Goal: Information Seeking & Learning: Learn about a topic

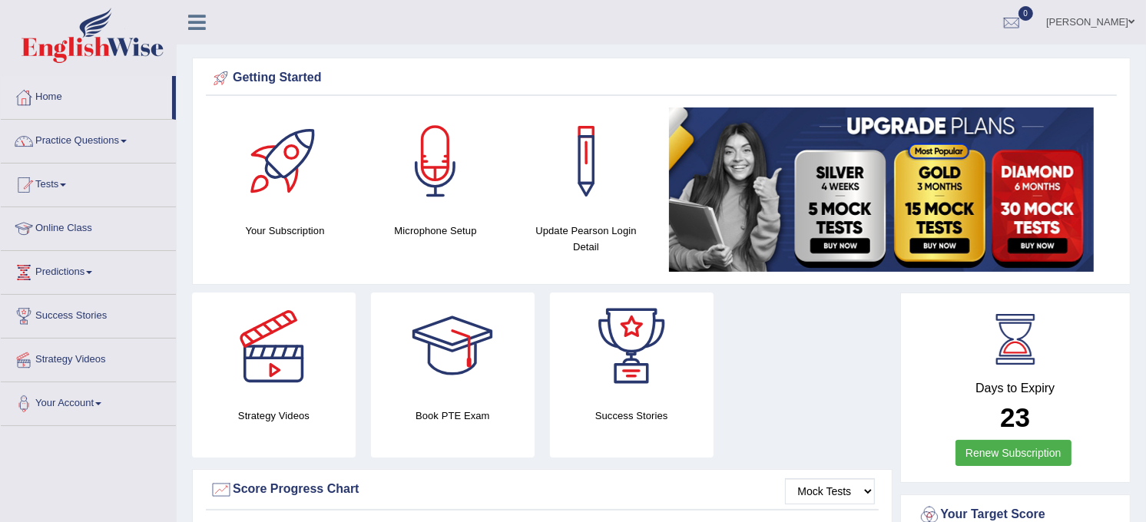
drag, startPoint x: 947, startPoint y: 2, endPoint x: 121, endPoint y: 143, distance: 838.6
click at [121, 143] on link "Practice Questions" at bounding box center [88, 139] width 175 height 38
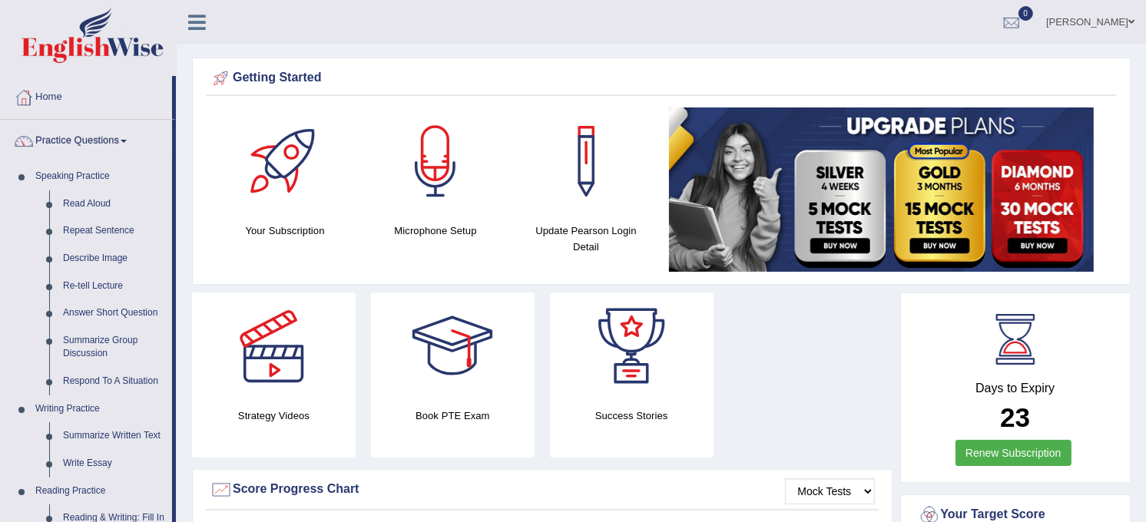
scroll to position [456, 0]
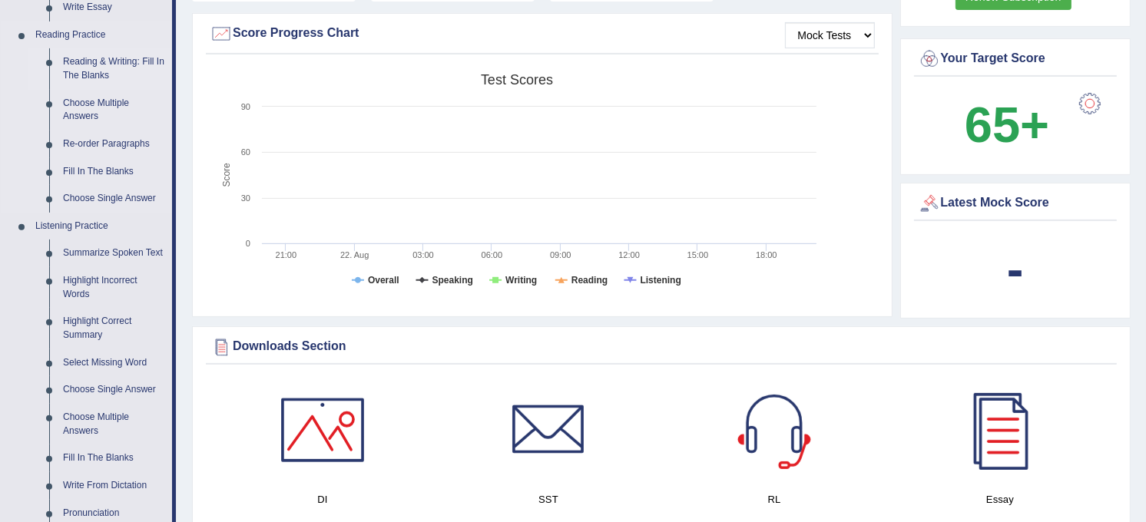
click at [112, 61] on link "Reading & Writing: Fill In The Blanks" at bounding box center [114, 68] width 116 height 41
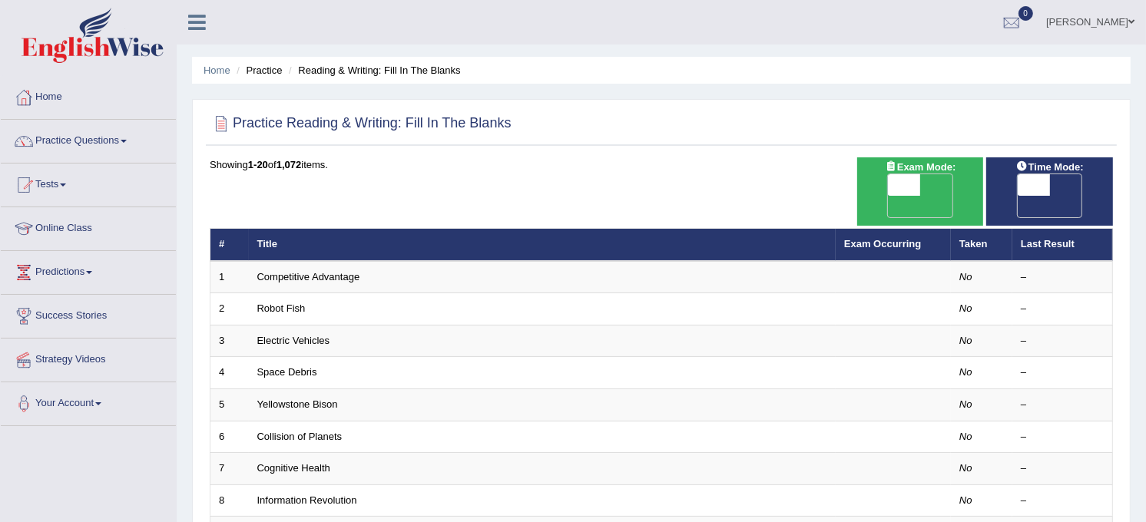
click at [889, 196] on span "OFF" at bounding box center [873, 207] width 32 height 22
checkbox input "true"
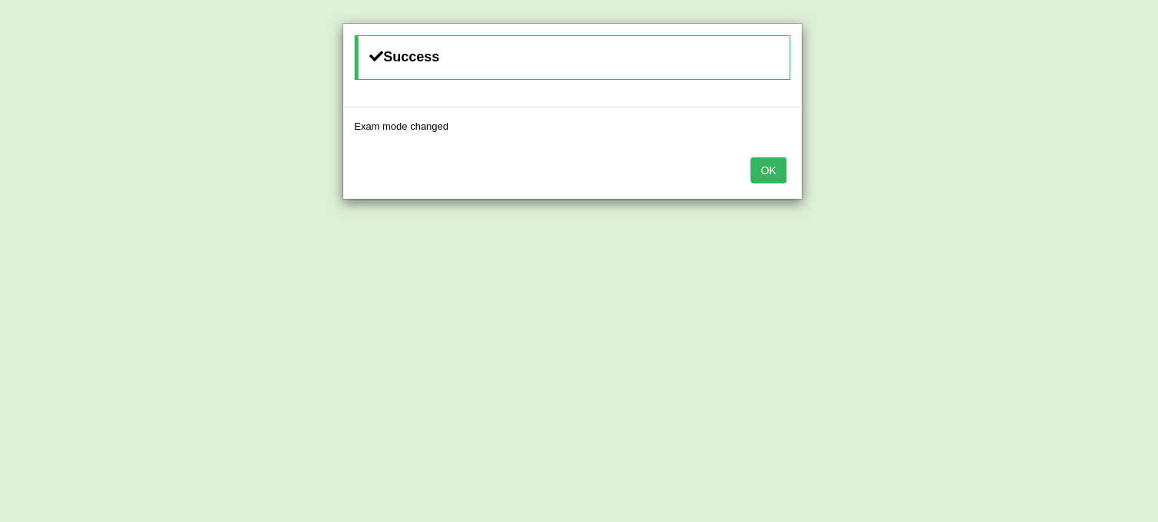
click at [771, 174] on button "OK" at bounding box center [768, 170] width 35 height 26
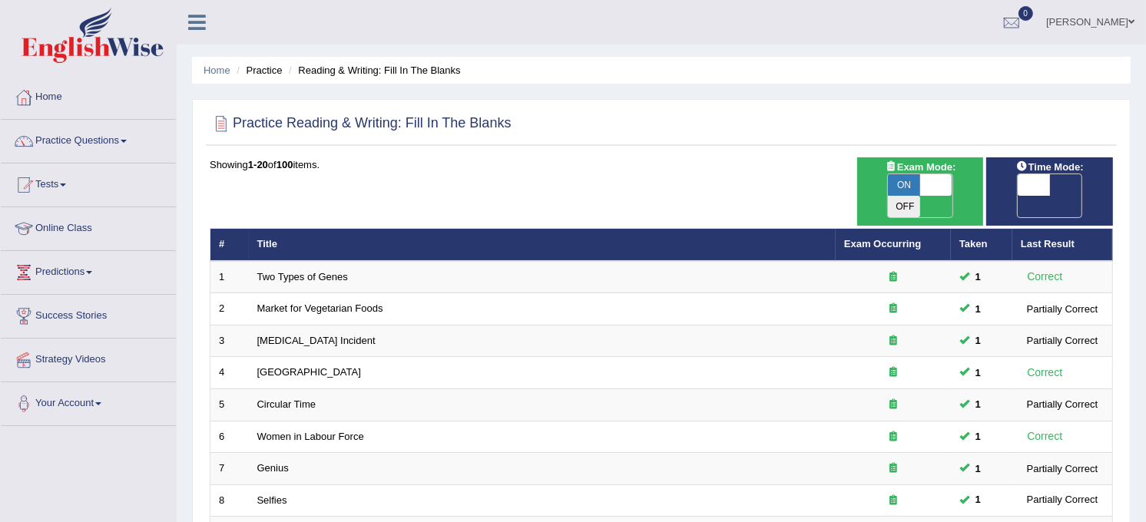
click at [1019, 196] on span "OFF" at bounding box center [1002, 207] width 32 height 22
checkbox input "true"
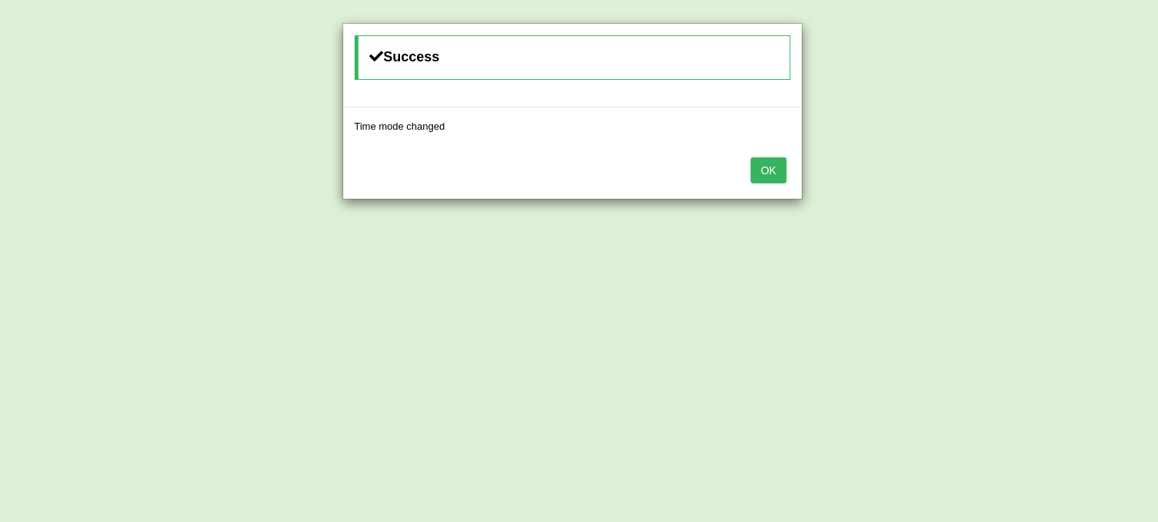
click at [777, 178] on button "OK" at bounding box center [768, 170] width 35 height 26
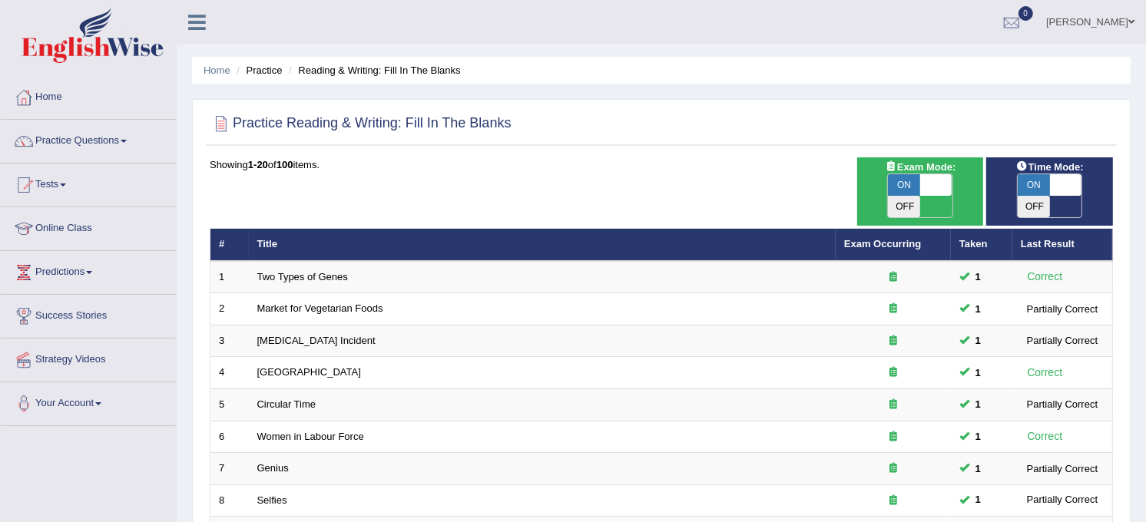
scroll to position [456, 0]
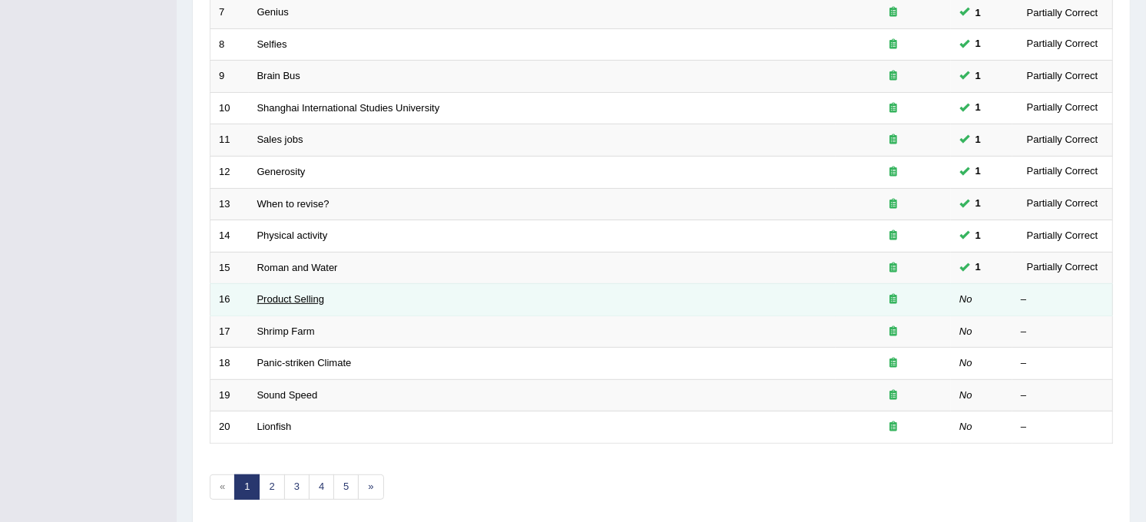
click at [305, 293] on link "Product Selling" at bounding box center [290, 299] width 67 height 12
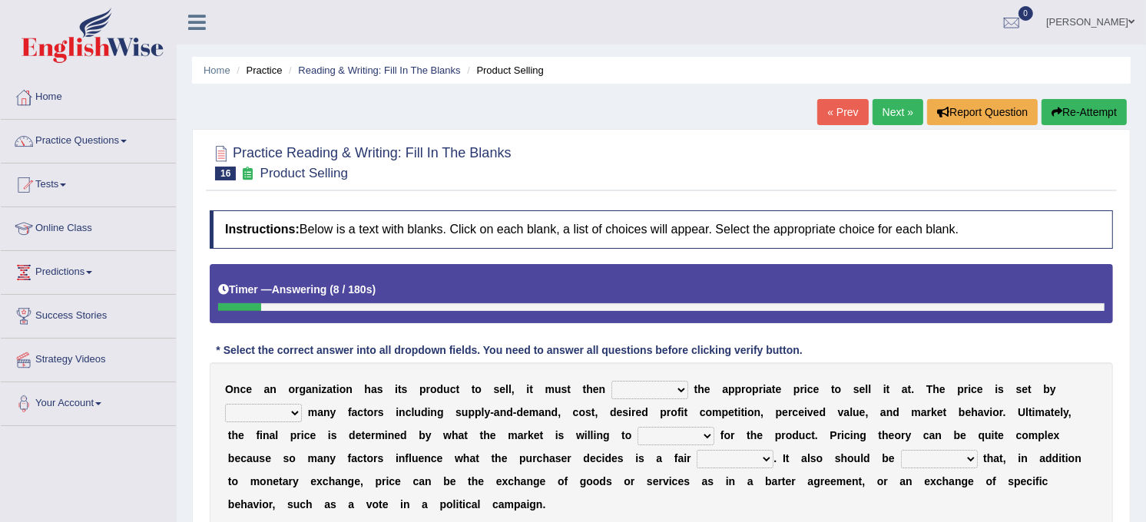
click at [648, 390] on select "tolerate determine fabricate fancy" at bounding box center [649, 390] width 77 height 18
select select "determine"
click at [611, 382] on select "tolerate determine fabricate fancy" at bounding box center [649, 390] width 77 height 18
click at [302, 404] on select "comparing begetting balancing offsetting" at bounding box center [263, 413] width 77 height 18
select select "comparing"
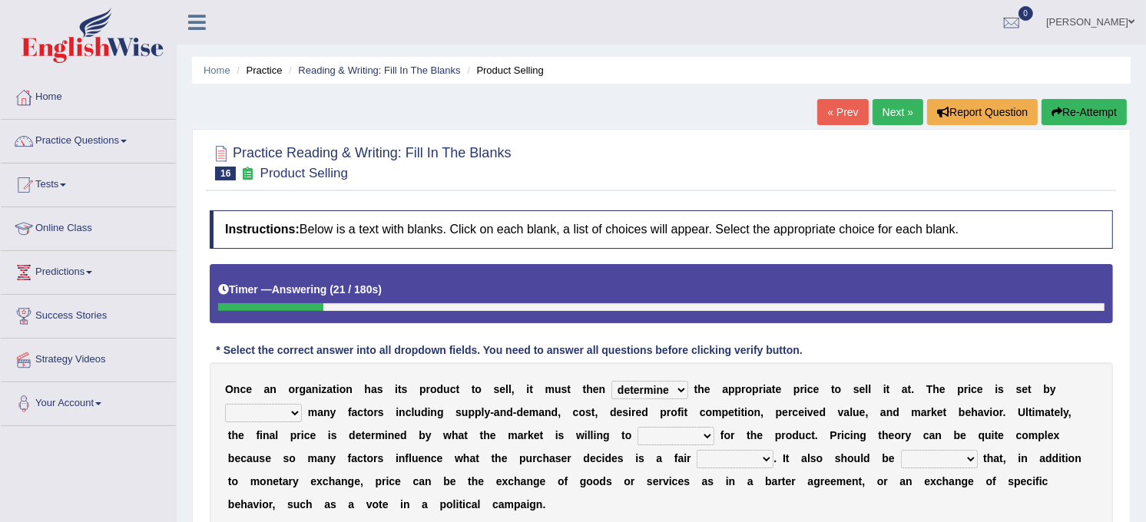
click at [302, 404] on select "comparing begetting balancing offsetting" at bounding box center [263, 413] width 77 height 18
click at [638, 432] on select "consign design exchange prepare" at bounding box center [676, 436] width 77 height 18
select select "exchange"
click at [638, 428] on select "consign design exchange prepare" at bounding box center [676, 436] width 77 height 18
click at [697, 455] on select "addition shape content value" at bounding box center [735, 459] width 77 height 18
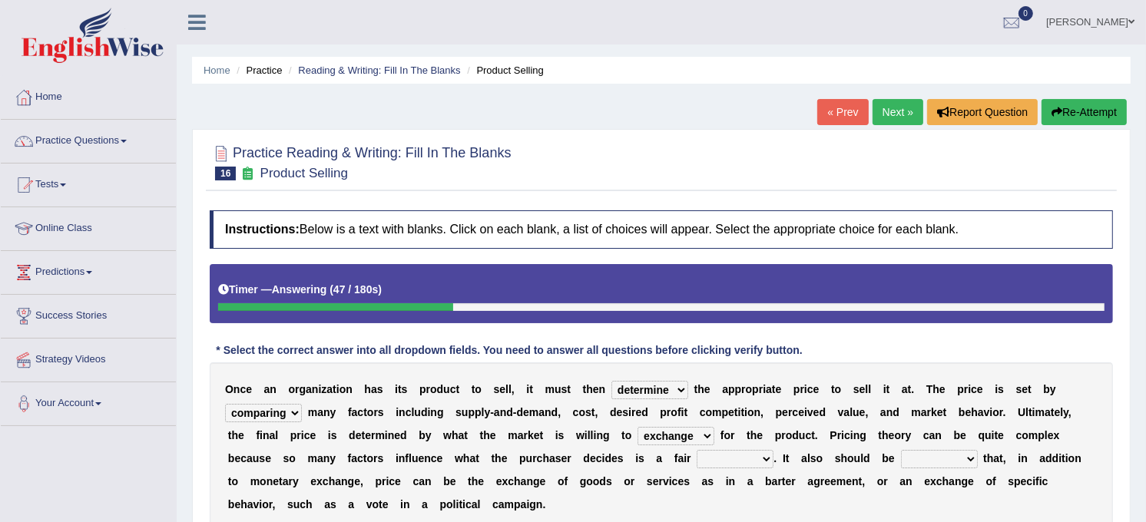
select select "value"
click at [697, 451] on select "addition shape content value" at bounding box center [735, 459] width 77 height 18
click at [901, 461] on select "explained enlarged overrated noted" at bounding box center [939, 459] width 77 height 18
select select "noted"
click at [901, 451] on select "explained enlarged overrated noted" at bounding box center [939, 459] width 77 height 18
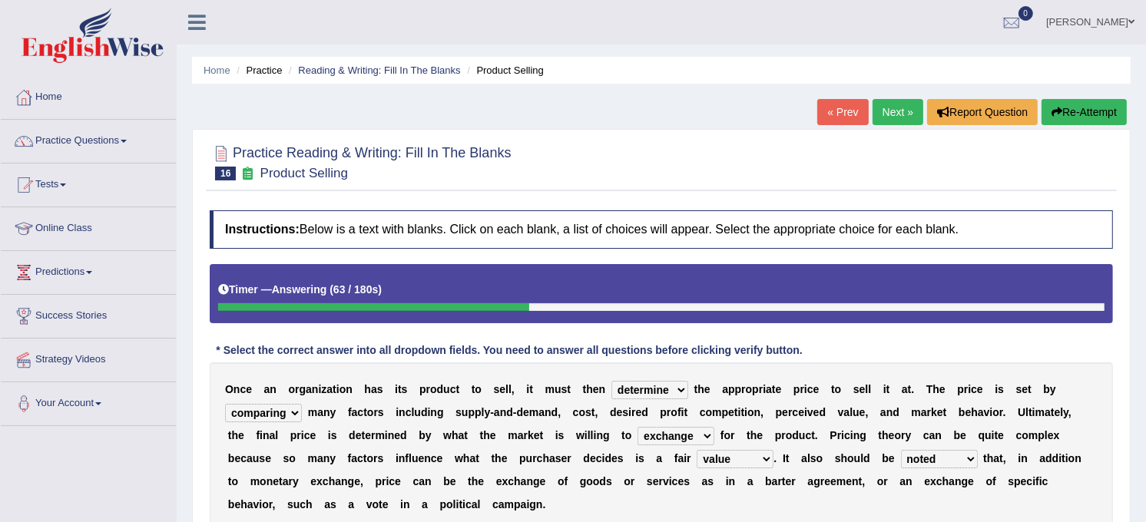
scroll to position [284, 0]
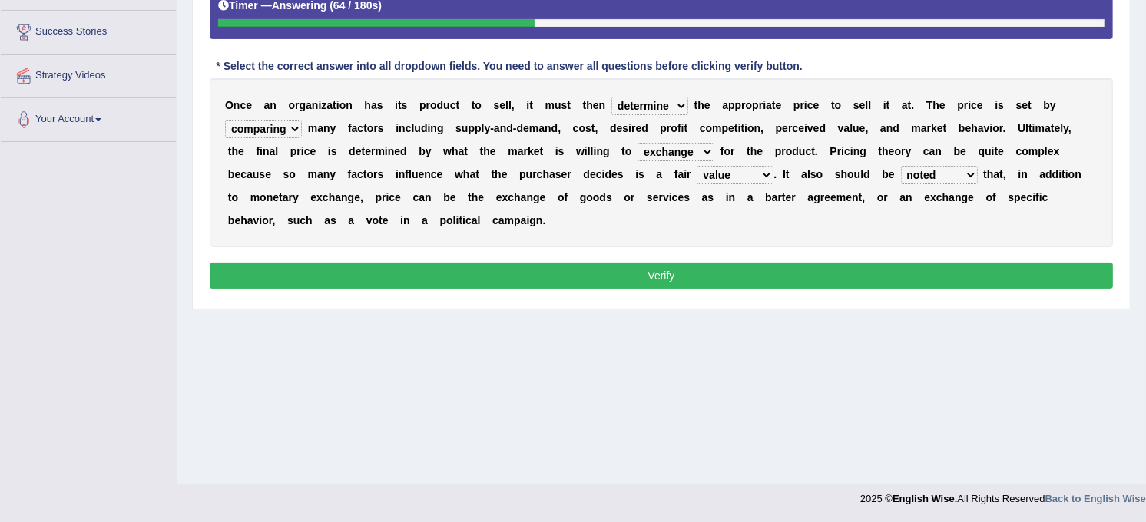
click at [644, 263] on button "Verify" at bounding box center [661, 276] width 903 height 26
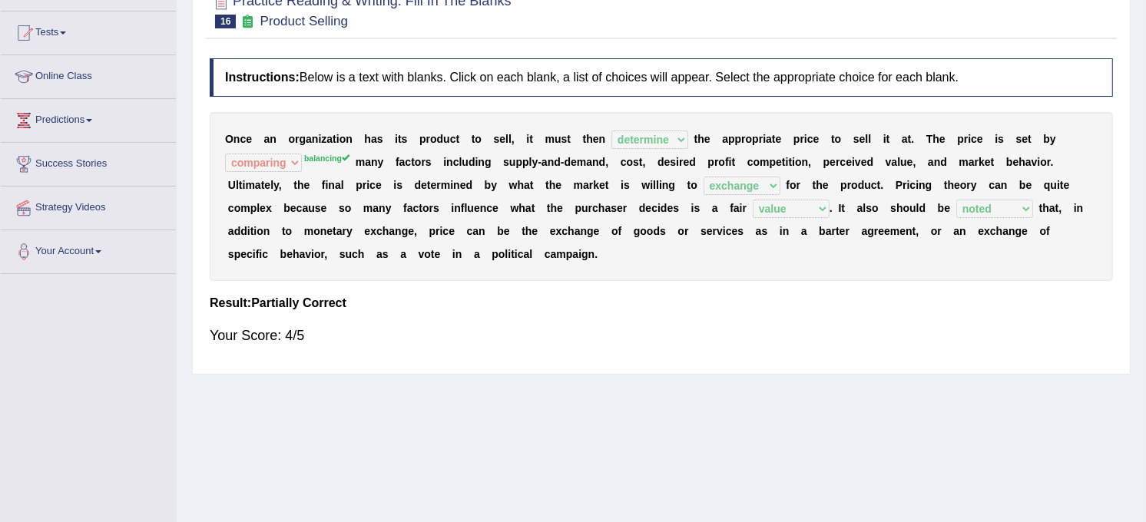
scroll to position [11, 0]
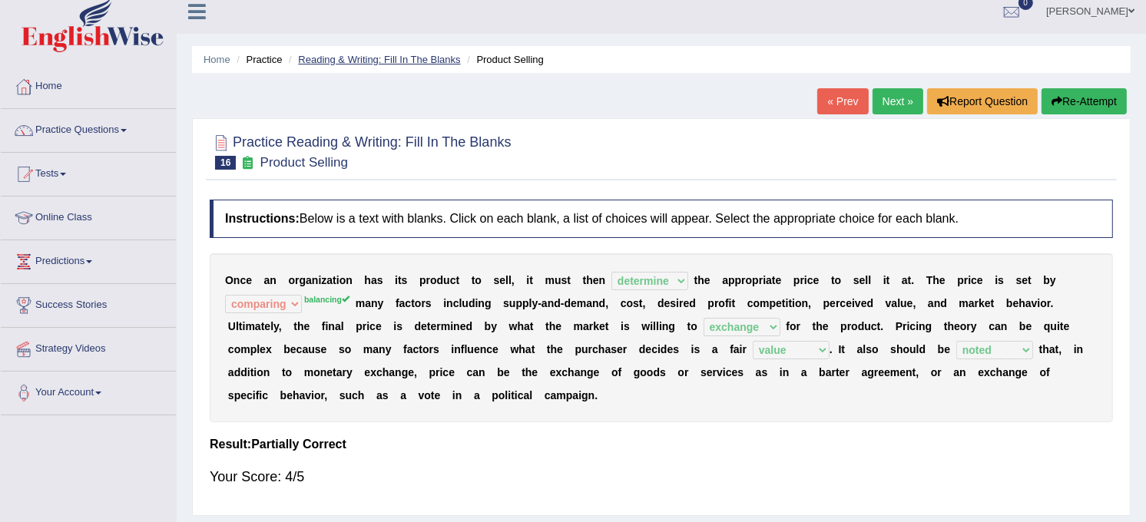
click at [405, 58] on link "Reading & Writing: Fill In The Blanks" at bounding box center [379, 60] width 162 height 12
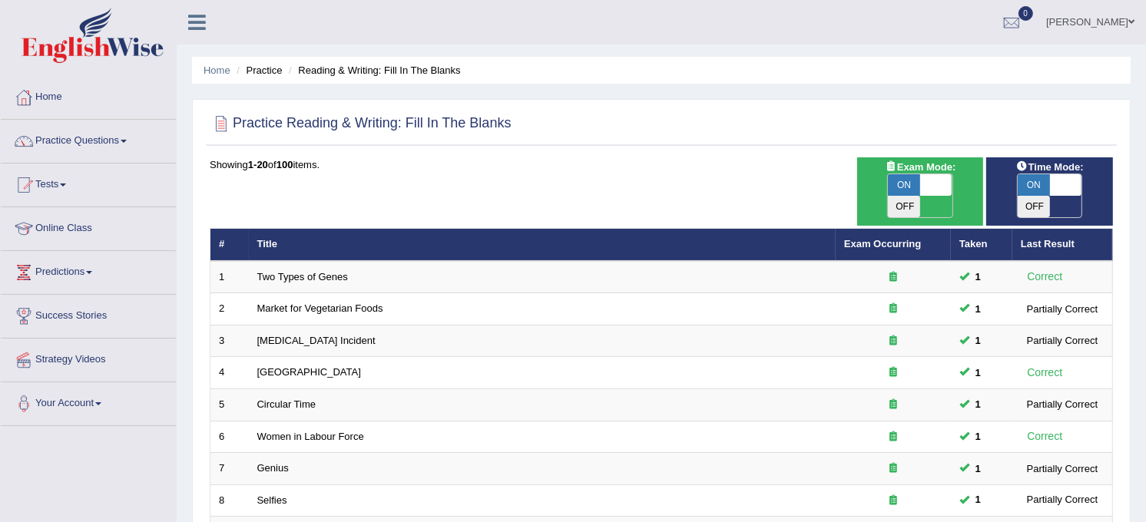
scroll to position [456, 0]
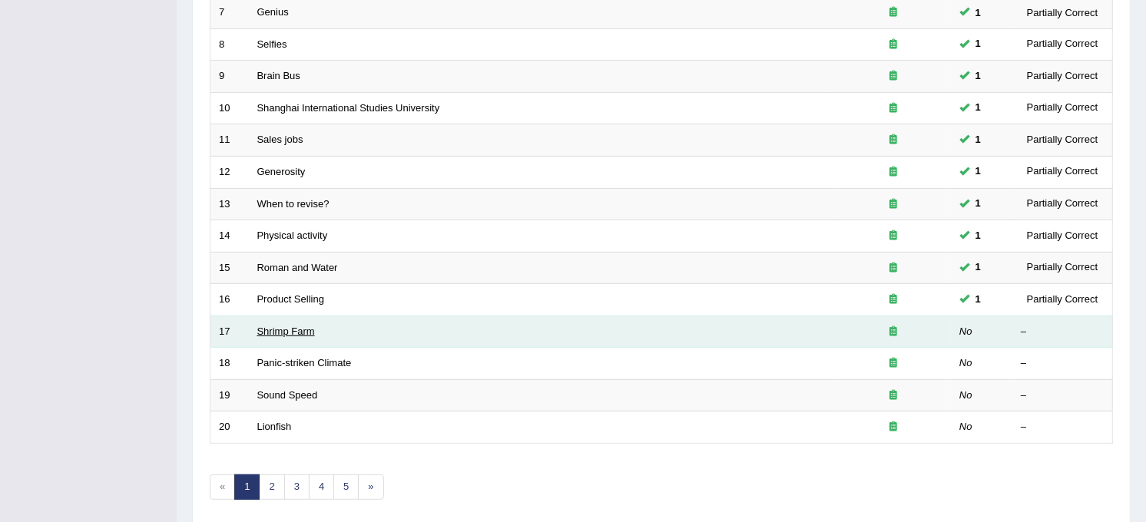
click at [275, 326] on link "Shrimp Farm" at bounding box center [286, 332] width 58 height 12
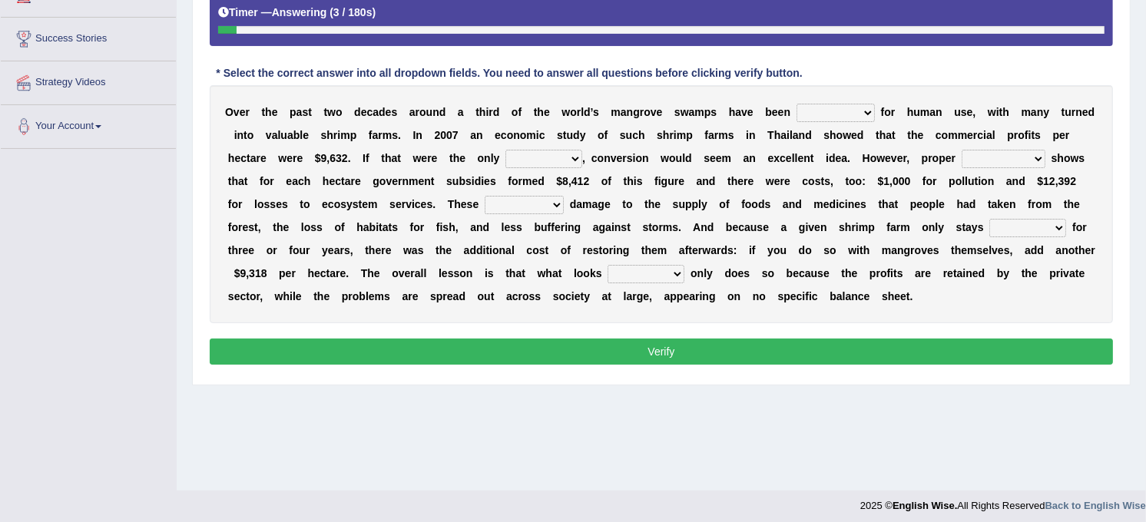
scroll to position [284, 0]
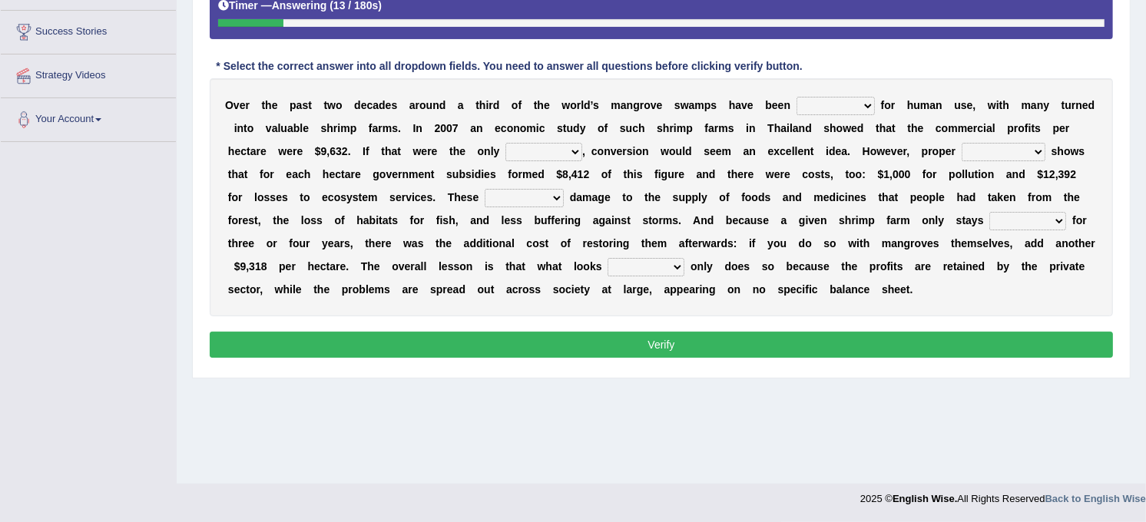
click at [800, 101] on select "rearranged exchanged conserved converted" at bounding box center [836, 106] width 78 height 18
click at [797, 98] on select "rearranged exchanged conserved converted" at bounding box center [836, 106] width 78 height 18
click at [797, 105] on select "rearranged exchanged conserved converted" at bounding box center [836, 106] width 78 height 18
select select "conserved"
click at [797, 98] on select "rearranged exchanged conserved converted" at bounding box center [836, 106] width 78 height 18
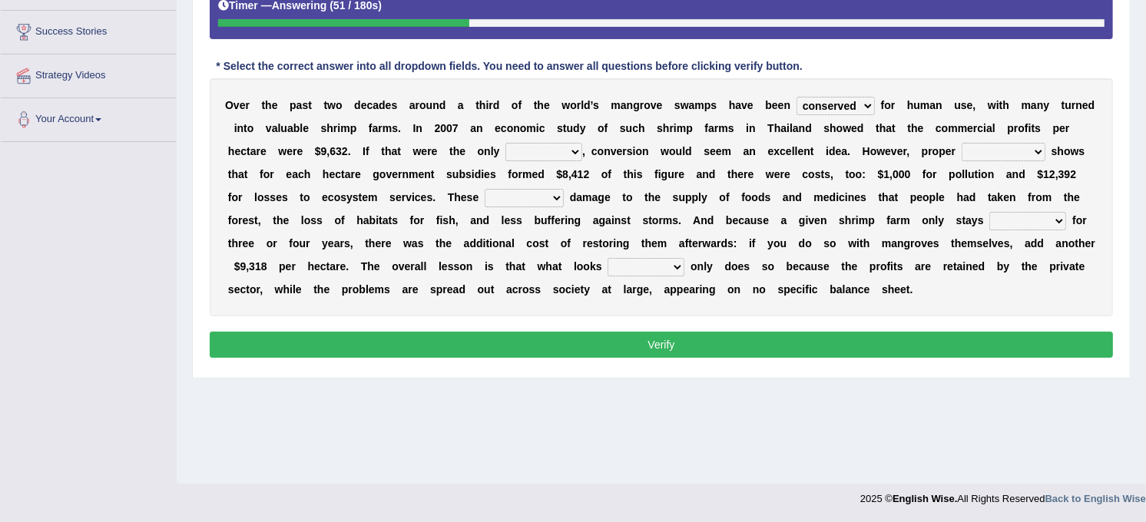
click at [505, 150] on select "index eliment choice factor" at bounding box center [543, 152] width 77 height 18
select select "factor"
click at [505, 144] on select "index eliment choice factor" at bounding box center [543, 152] width 77 height 18
click at [962, 146] on select "accounting percentage aggregation division" at bounding box center [1004, 152] width 84 height 18
select select "accounting"
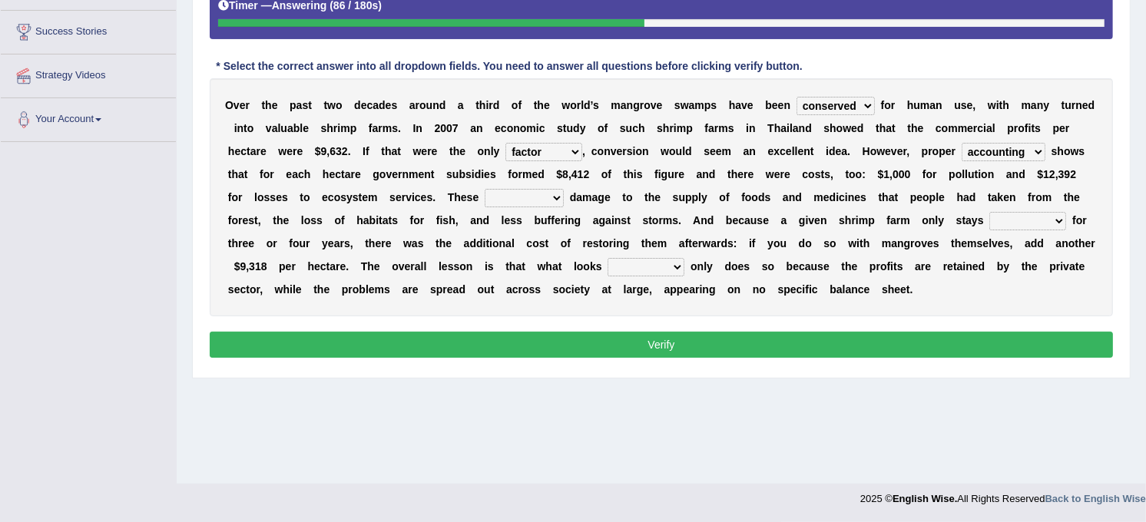
click at [962, 144] on select "accounting percentage aggregation division" at bounding box center [1004, 152] width 84 height 18
click at [293, 189] on div "O v e r t h e p a s t t w o d e c a d e s a r o u n d a t h i r d o f t h e w o…" at bounding box center [661, 197] width 903 height 238
click at [485, 197] on select "comprised uneven neglected augmented" at bounding box center [524, 198] width 79 height 18
select select "comprised"
click at [485, 190] on select "comprised uneven neglected augmented" at bounding box center [524, 198] width 79 height 18
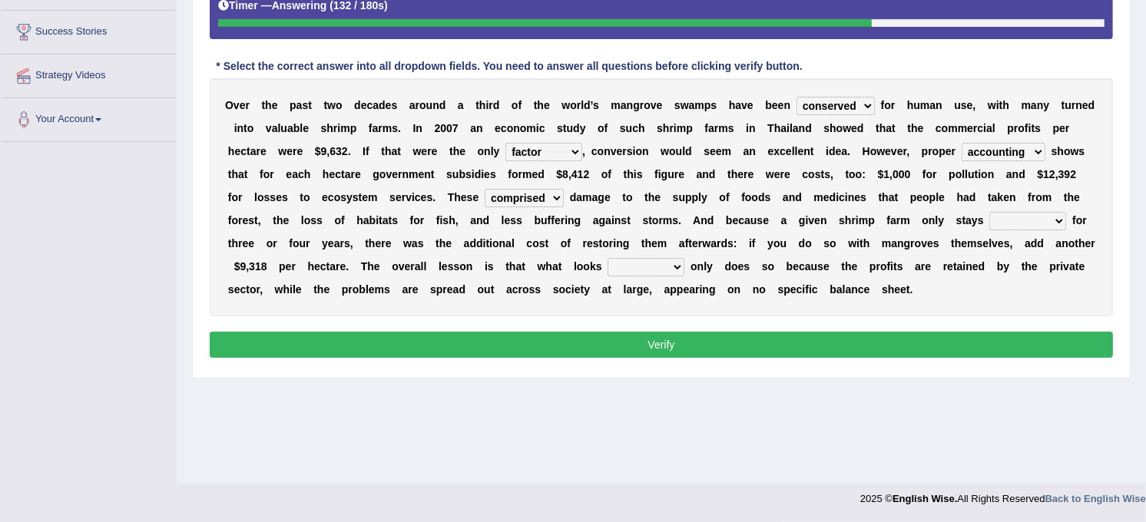
click at [989, 227] on select "interactive distinctive productive collective" at bounding box center [1027, 221] width 77 height 18
select select "productive"
click at [989, 213] on select "interactive distinctive productive collective" at bounding box center [1027, 221] width 77 height 18
click at [608, 273] on select "beneficial immediate modest moderate" at bounding box center [646, 267] width 77 height 18
select select "beneficial"
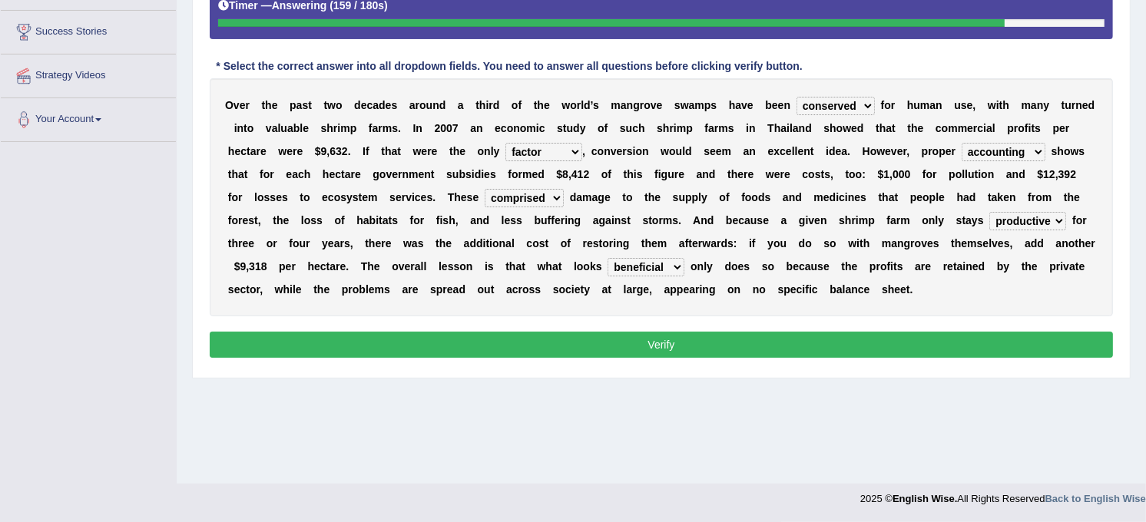
click at [608, 259] on select "beneficial immediate modest moderate" at bounding box center [646, 267] width 77 height 18
click at [259, 336] on button "Verify" at bounding box center [661, 345] width 903 height 26
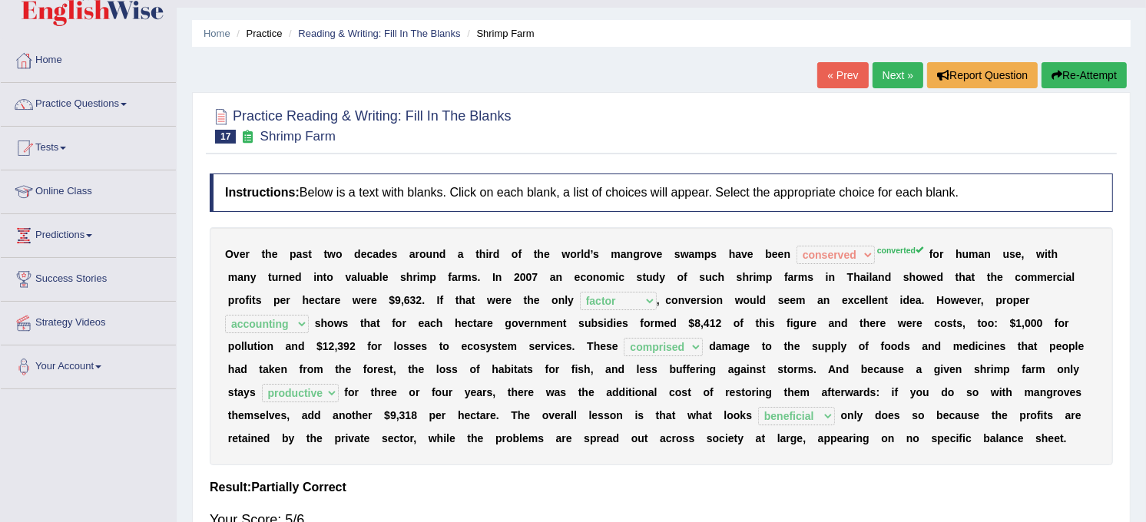
scroll to position [0, 0]
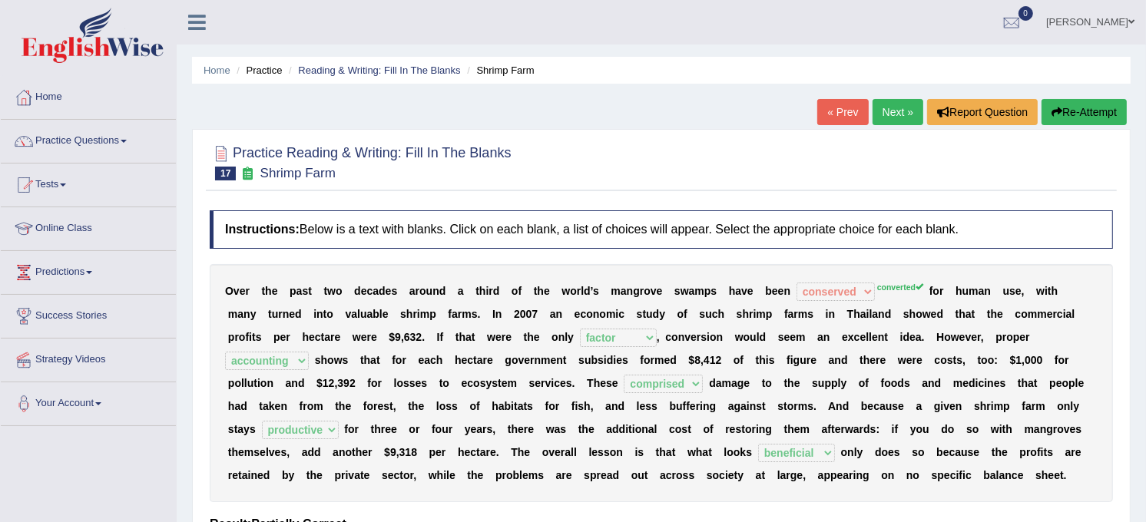
click at [897, 105] on link "Next »" at bounding box center [898, 112] width 51 height 26
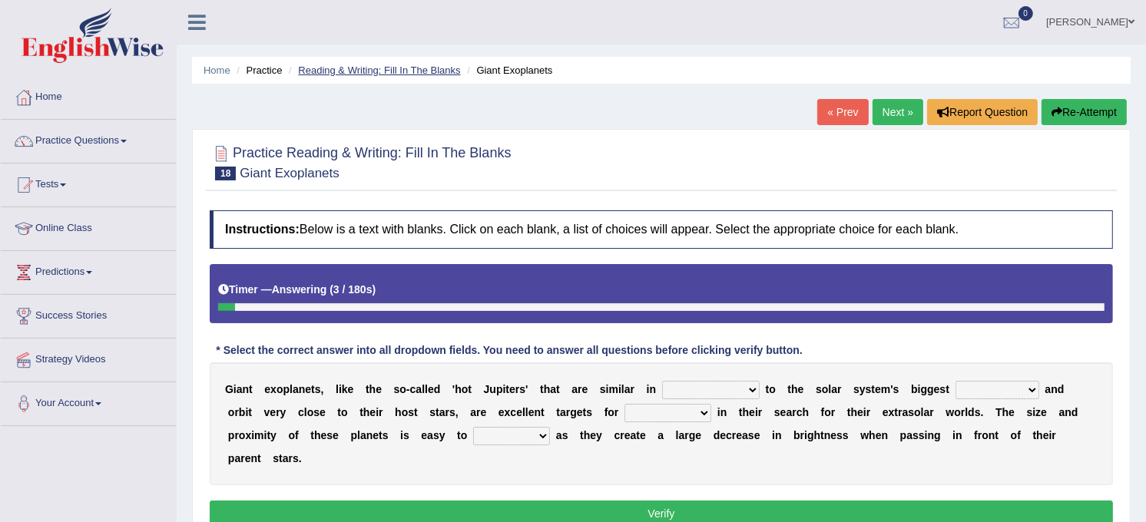
click at [373, 72] on link "Reading & Writing: Fill In The Blanks" at bounding box center [379, 71] width 162 height 12
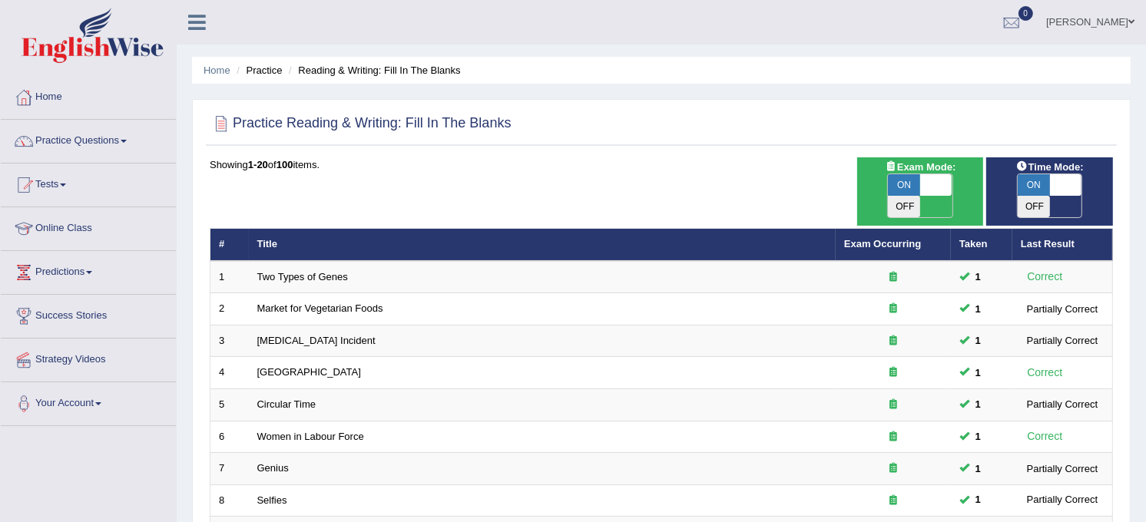
scroll to position [456, 0]
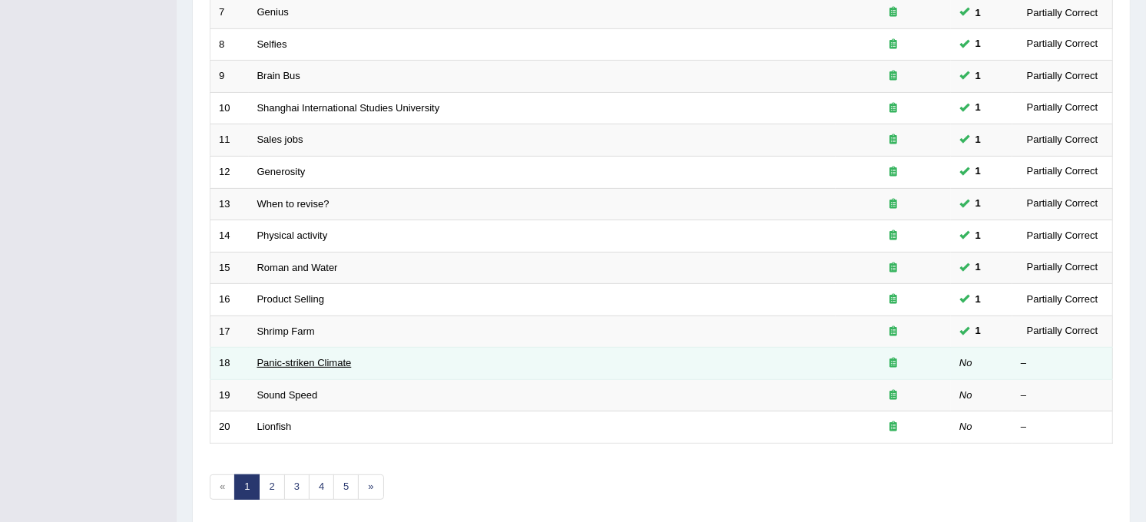
click at [319, 357] on link "Panic-striken Climate" at bounding box center [304, 363] width 94 height 12
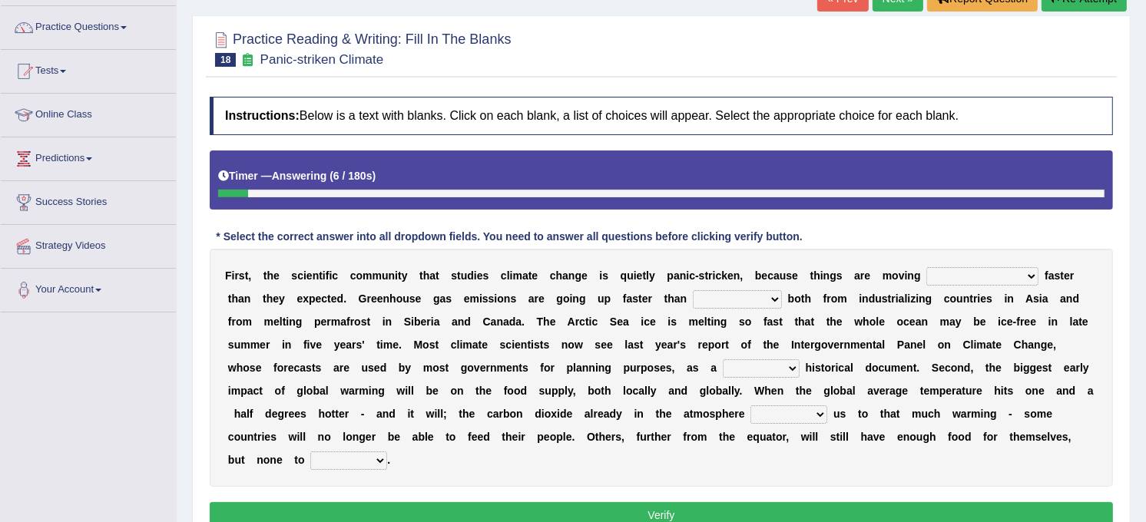
scroll to position [136, 0]
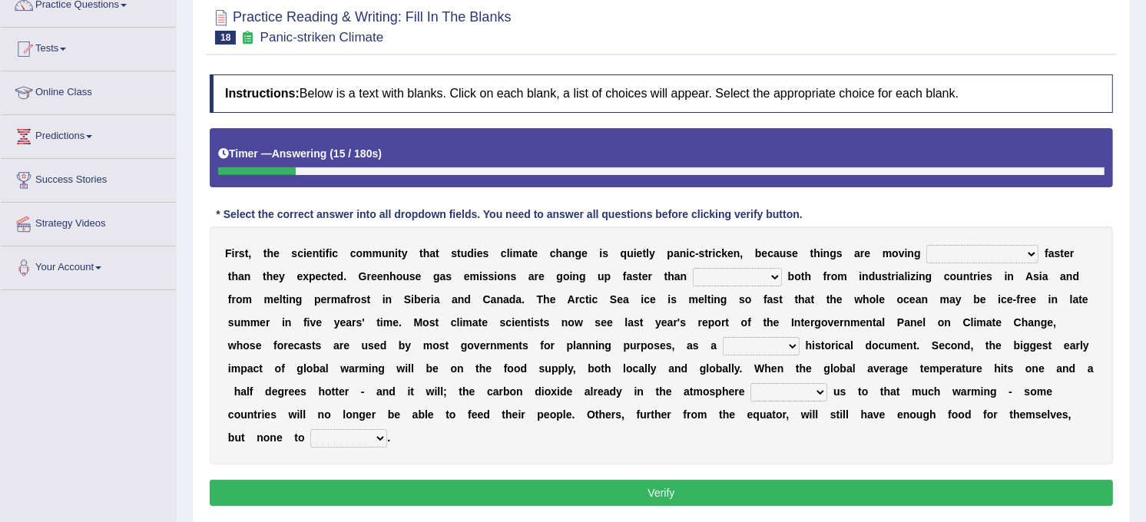
click at [926, 252] on select "few same musch most" at bounding box center [982, 254] width 112 height 18
select select "musch"
click at [926, 246] on select "few same musch most" at bounding box center [982, 254] width 112 height 18
click at [693, 277] on select "anticipation predictability ptredicts predicted" at bounding box center [737, 277] width 89 height 18
select select "predicted"
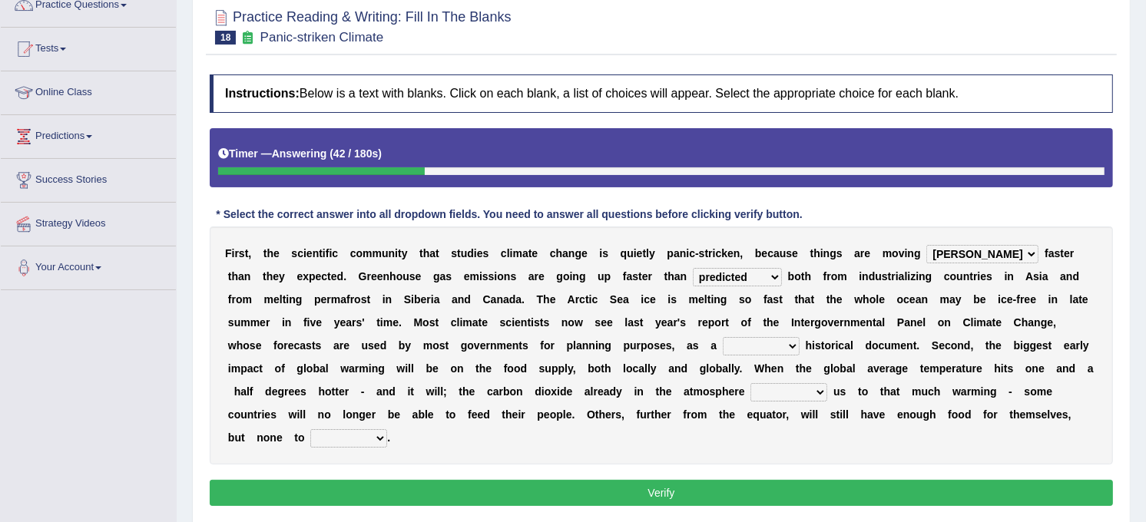
click at [693, 269] on select "anticipation predictability ptredicts predicted" at bounding box center [737, 277] width 89 height 18
click at [646, 378] on div "F i r s t , t h e s c i e n t i f i c c o m m u n i t y t h a t s t u d i e s c…" at bounding box center [661, 346] width 903 height 238
click at [723, 346] on select "purely evenly firmly actively" at bounding box center [761, 346] width 77 height 18
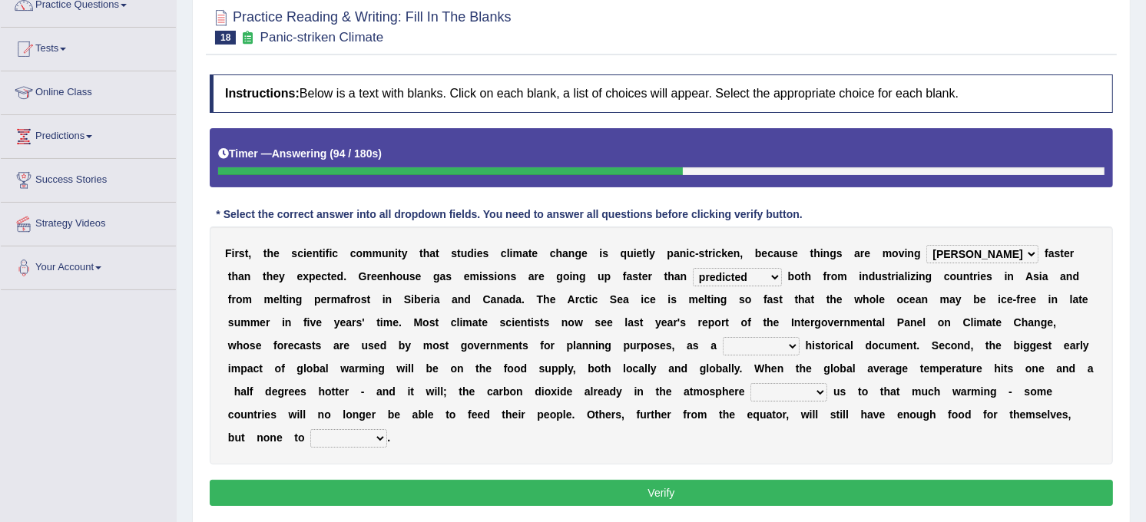
select select "firmly"
click at [723, 338] on select "purely evenly firmly actively" at bounding box center [761, 346] width 77 height 18
click at [751, 399] on select "commits directs allows addresses" at bounding box center [789, 392] width 77 height 18
select select "directs"
click at [751, 384] on select "commits directs allows addresses" at bounding box center [789, 392] width 77 height 18
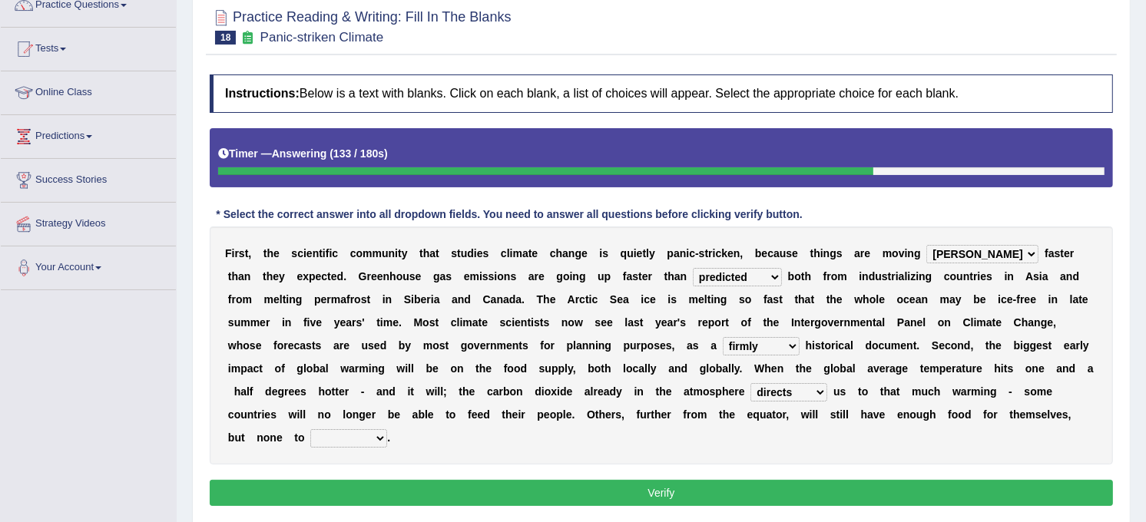
click at [387, 429] on select "spare apply dispense consume" at bounding box center [348, 438] width 77 height 18
select select "spare"
click at [387, 429] on select "spare apply dispense consume" at bounding box center [348, 438] width 77 height 18
click at [757, 480] on button "Verify" at bounding box center [661, 493] width 903 height 26
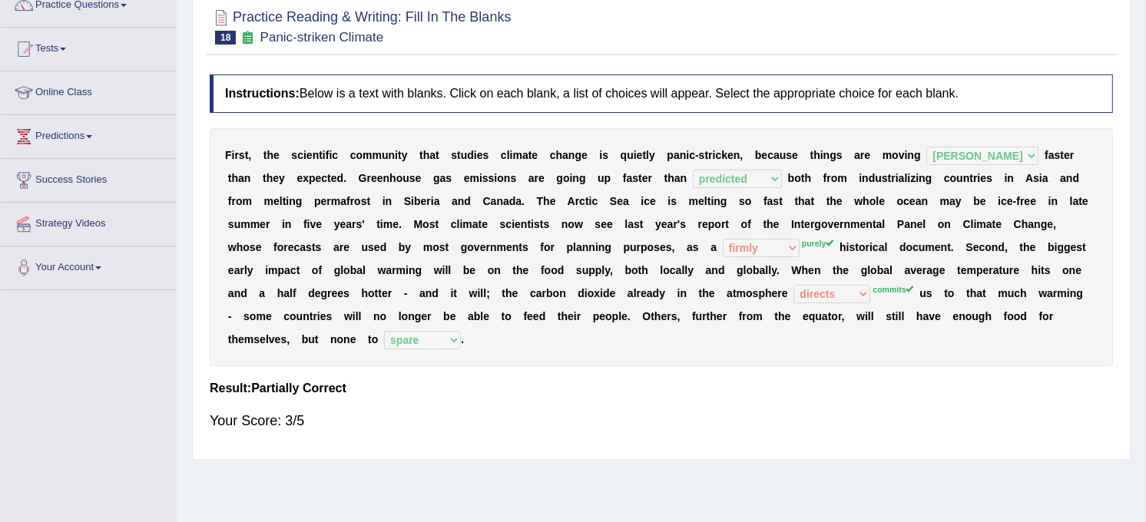
scroll to position [0, 0]
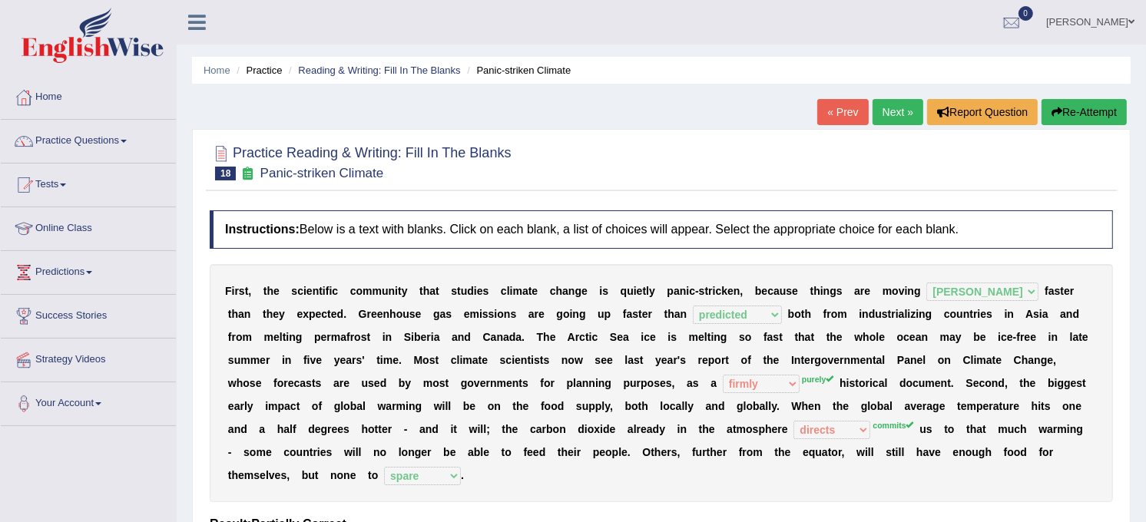
click at [886, 104] on link "Next »" at bounding box center [898, 112] width 51 height 26
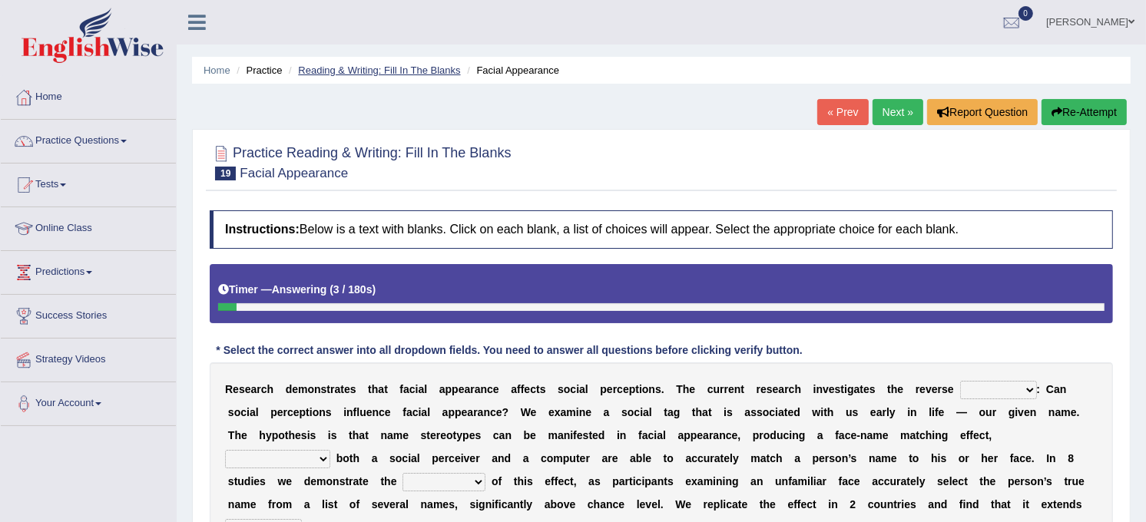
click at [344, 68] on link "Reading & Writing: Fill In The Blanks" at bounding box center [379, 71] width 162 height 12
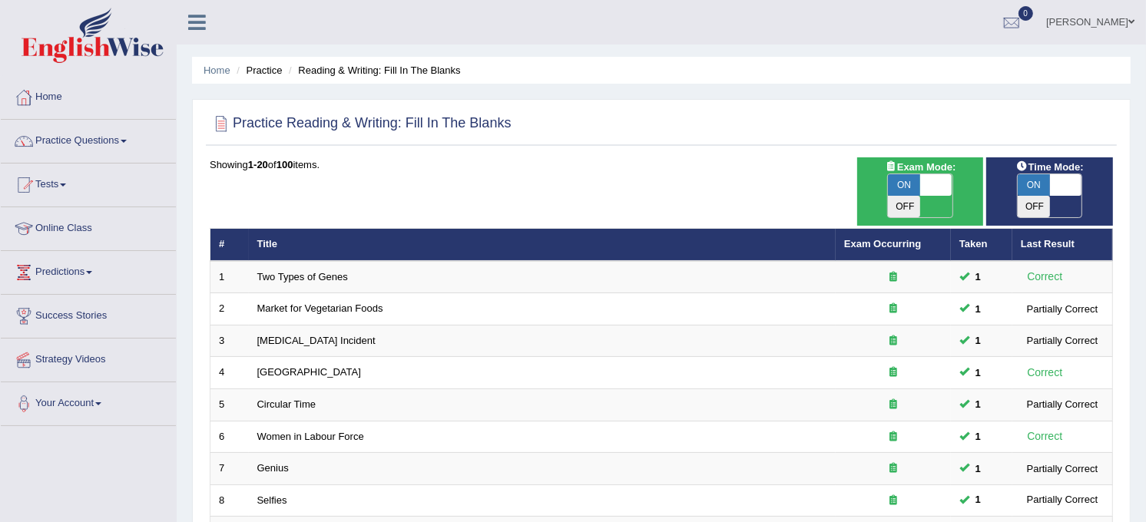
scroll to position [456, 0]
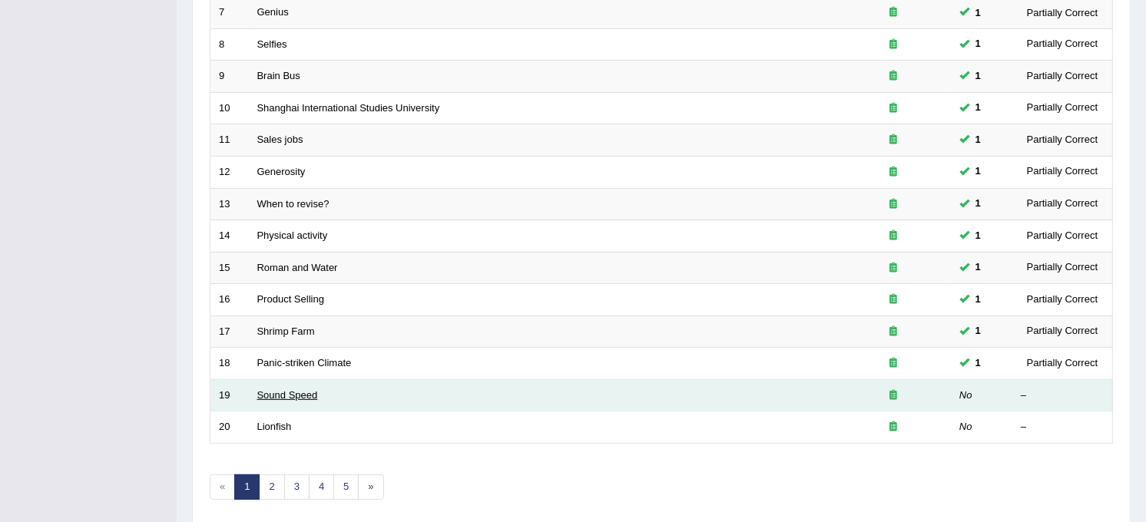
click at [303, 389] on link "Sound Speed" at bounding box center [287, 395] width 61 height 12
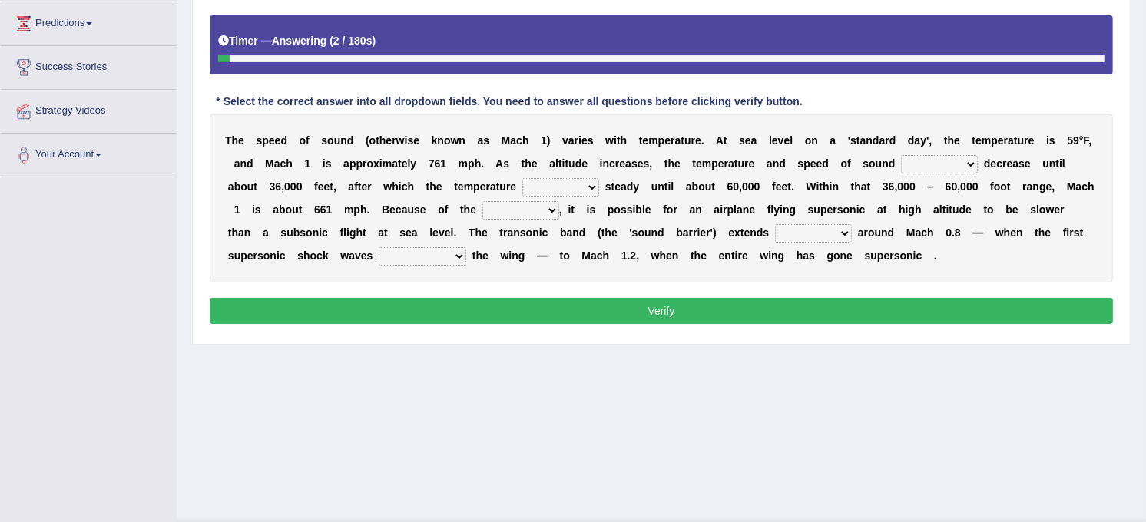
scroll to position [284, 0]
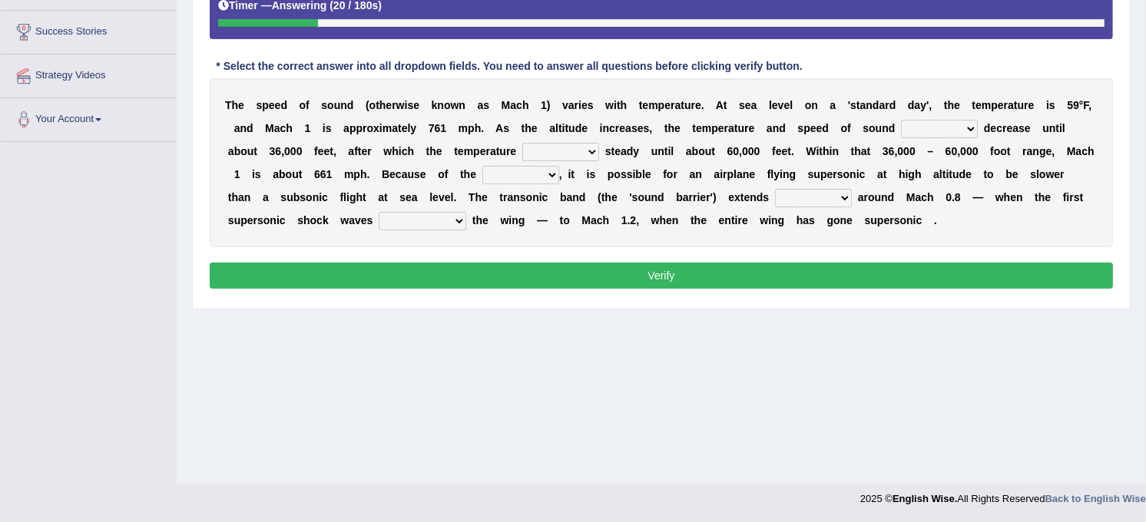
click at [901, 136] on select "not yet none both" at bounding box center [939, 129] width 77 height 18
select select "both"
click at [901, 121] on select "not yet none both" at bounding box center [939, 129] width 77 height 18
click at [522, 148] on select "opposes remains plots mutates" at bounding box center [560, 152] width 77 height 18
select select "remains"
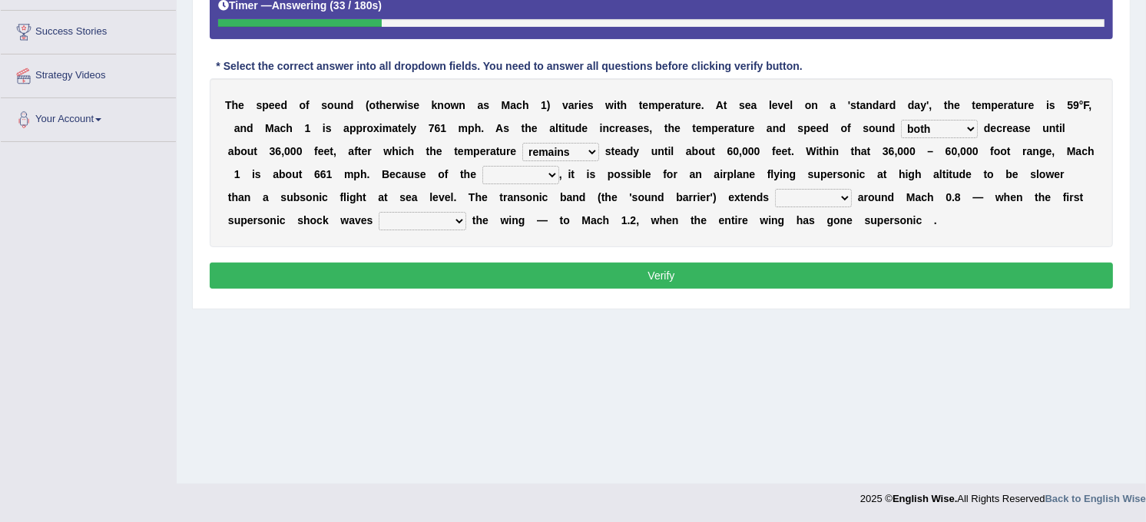
click at [522, 144] on select "opposes remains plots mutates" at bounding box center [560, 152] width 77 height 18
click at [482, 174] on select "veriety variation ventilation similarity" at bounding box center [520, 175] width 77 height 18
select select "variation"
click at [482, 167] on select "veriety variation ventilation similarity" at bounding box center [520, 175] width 77 height 18
click at [482, 180] on select "veriety variation ventilation similarity" at bounding box center [520, 175] width 77 height 18
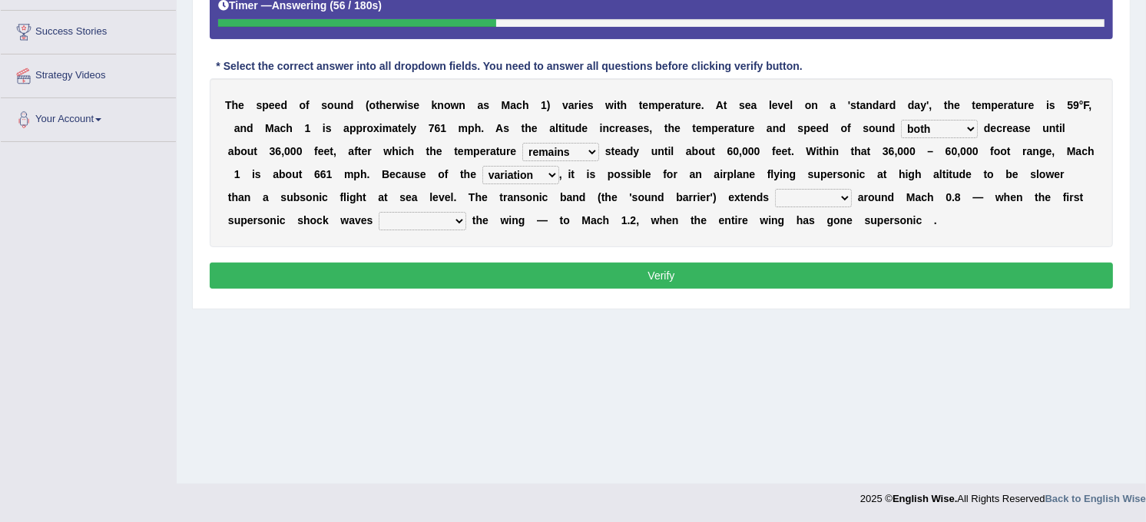
click at [439, 270] on button "Verify" at bounding box center [661, 276] width 903 height 26
click at [775, 197] on select "near from with in" at bounding box center [813, 198] width 77 height 18
select select "in"
click at [775, 190] on select "near from with in" at bounding box center [813, 198] width 77 height 18
click at [466, 212] on select "diverge from form on add to prevent from" at bounding box center [423, 221] width 88 height 18
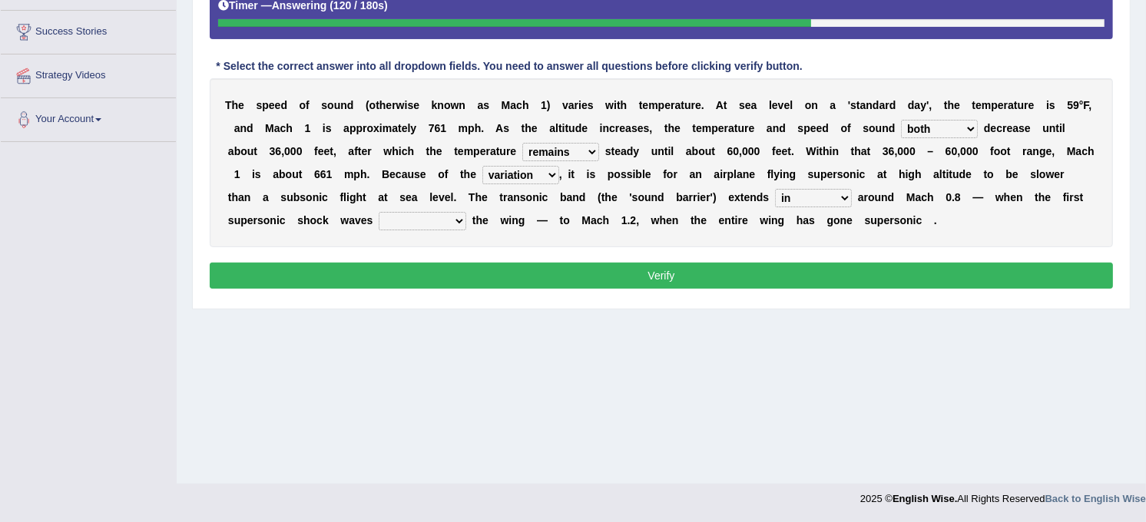
select select "form on"
click at [466, 212] on select "diverge from form on add to prevent from" at bounding box center [423, 221] width 88 height 18
click at [775, 196] on select "near from with in" at bounding box center [813, 198] width 77 height 18
select select "with"
click at [775, 190] on select "near from with in" at bounding box center [813, 198] width 77 height 18
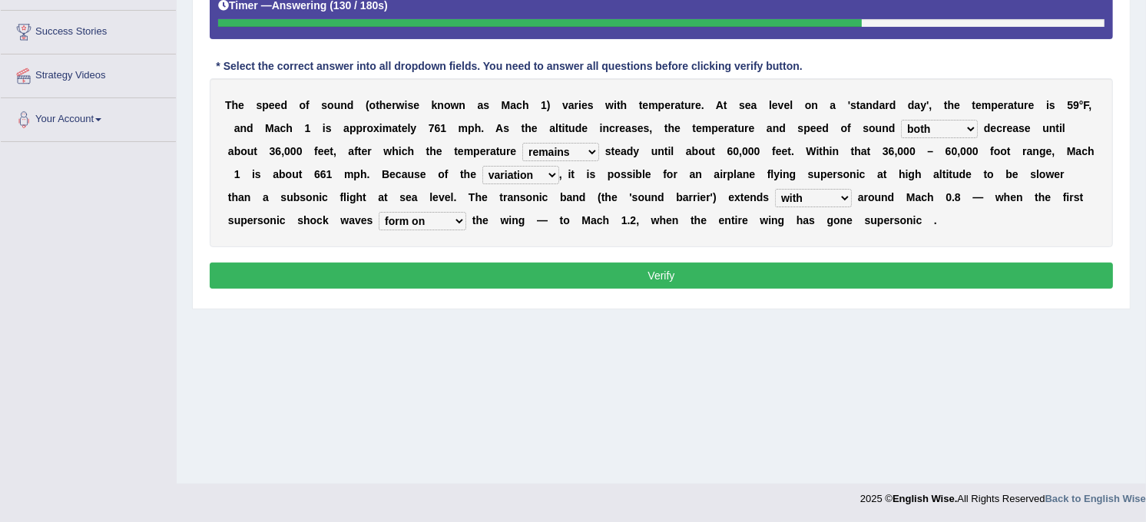
click at [569, 277] on button "Verify" at bounding box center [661, 276] width 903 height 26
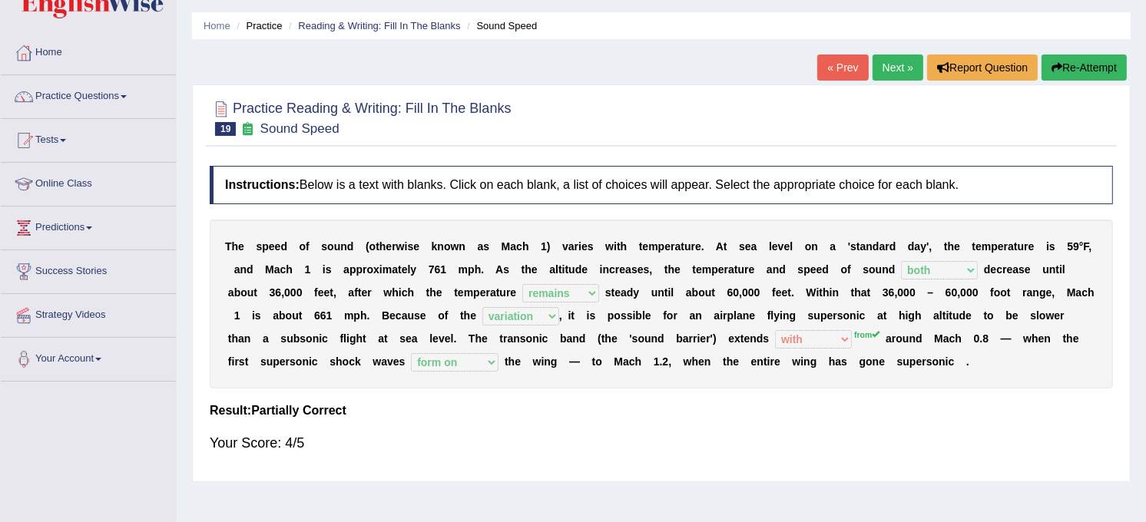
scroll to position [0, 0]
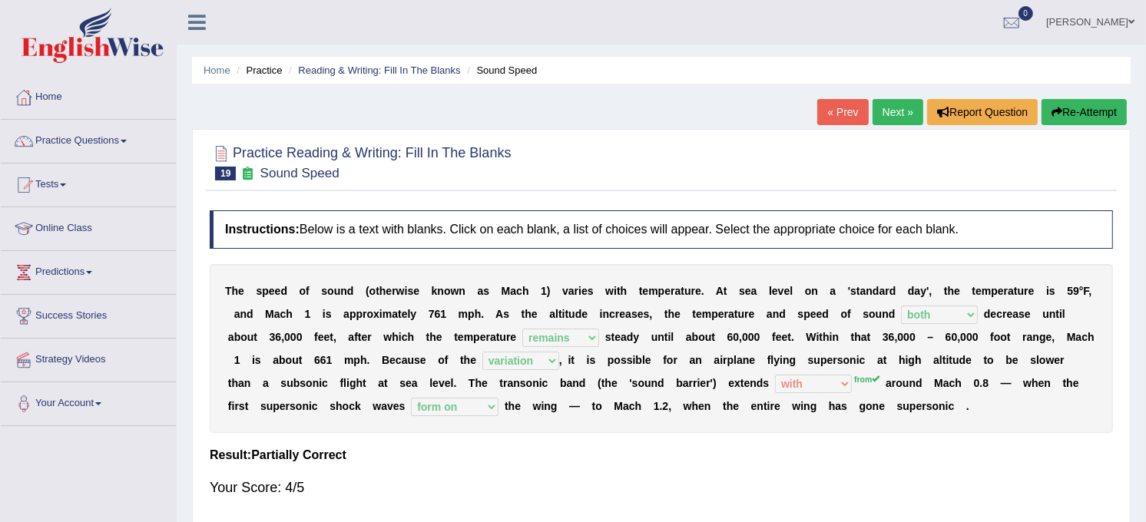
click at [907, 125] on div "« Prev Next » Report Question Re-Attempt" at bounding box center [973, 114] width 313 height 30
click at [900, 118] on link "Next »" at bounding box center [898, 112] width 51 height 26
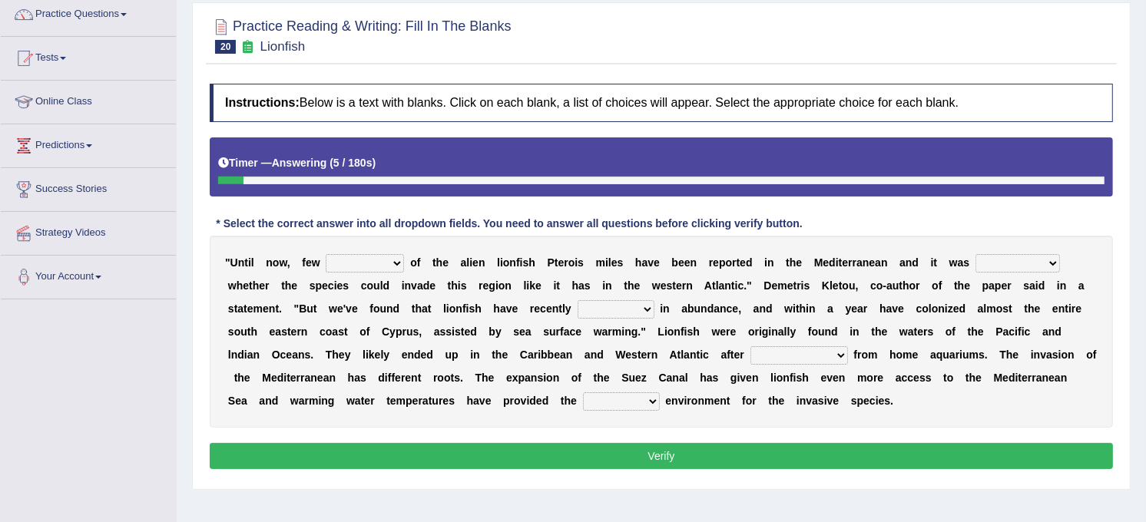
scroll to position [136, 0]
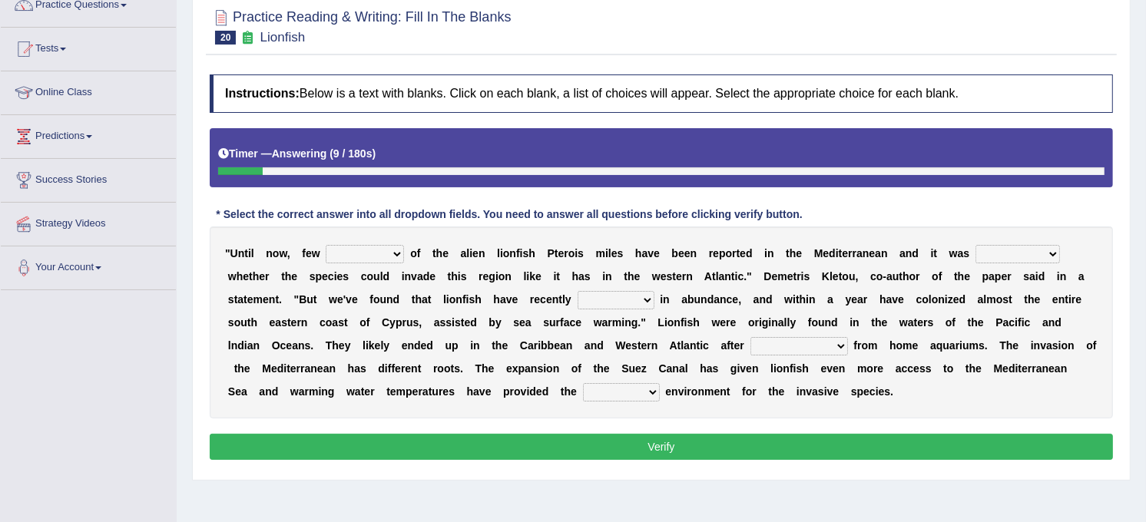
click at [358, 256] on select "collections sights views sightings" at bounding box center [365, 254] width 78 height 18
click at [326, 246] on select "collections sights views sightings" at bounding box center [365, 254] width 78 height 18
click at [370, 248] on select "collections sights views sightings" at bounding box center [365, 254] width 78 height 18
select select "sights"
click at [326, 246] on select "collections sights views sightings" at bounding box center [365, 254] width 78 height 18
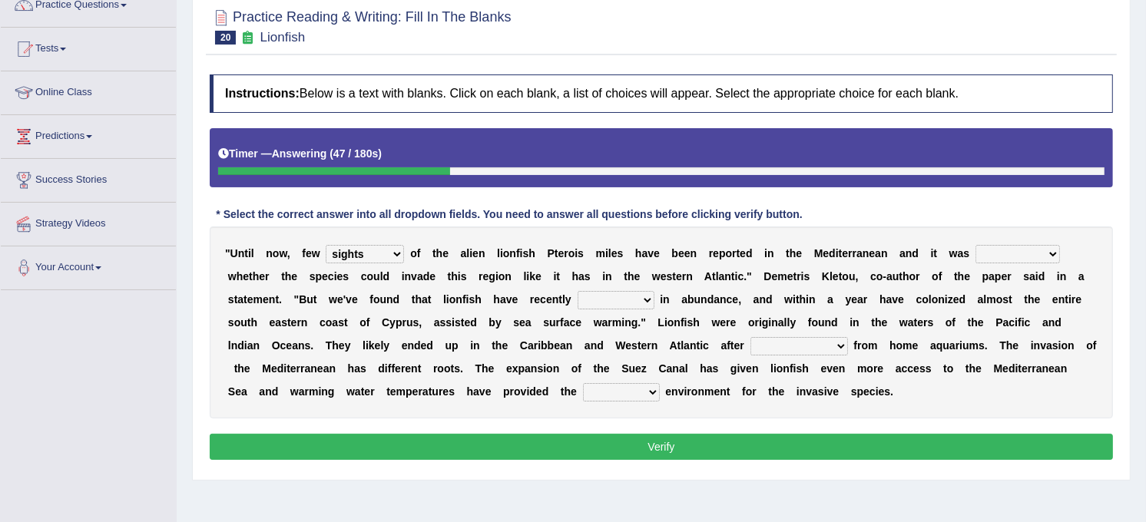
click at [996, 254] on select "somehow although that quesionable" at bounding box center [1018, 254] width 85 height 18
select select "quesionable"
click at [976, 246] on select "somehow although that quesionable" at bounding box center [1018, 254] width 85 height 18
click at [578, 303] on select "shown flatted stabled increased" at bounding box center [616, 300] width 77 height 18
click at [476, 290] on div "" U n t i l n o w , f e w collections sights views sightings o f t h e a l i e …" at bounding box center [661, 323] width 903 height 192
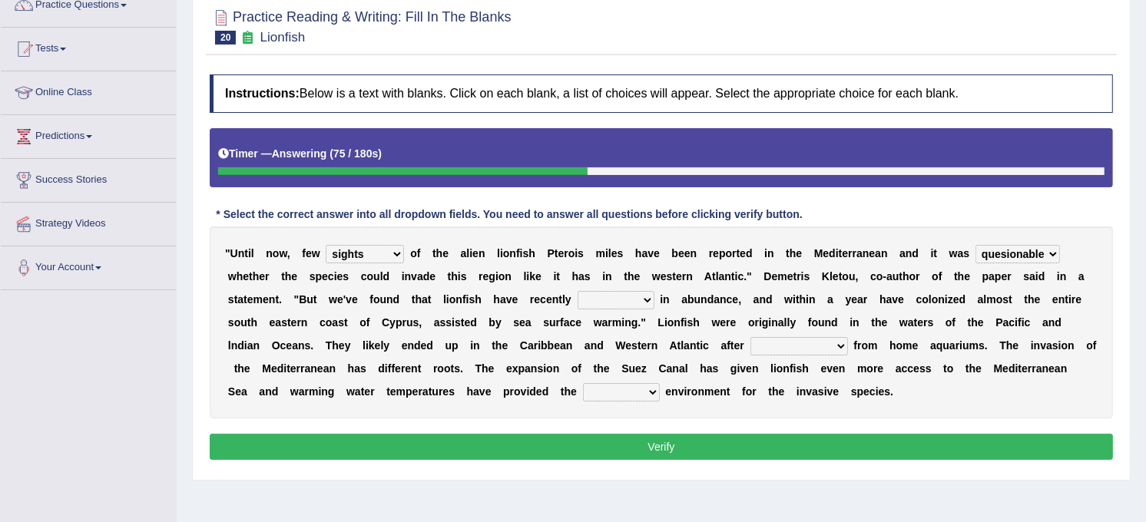
click at [578, 308] on select "shown flatted stabled increased" at bounding box center [616, 300] width 77 height 18
select select "shown"
click at [578, 292] on select "shown flatted stabled increased" at bounding box center [616, 300] width 77 height 18
click at [751, 343] on select "release being released released releasing" at bounding box center [800, 346] width 98 height 18
select select "released"
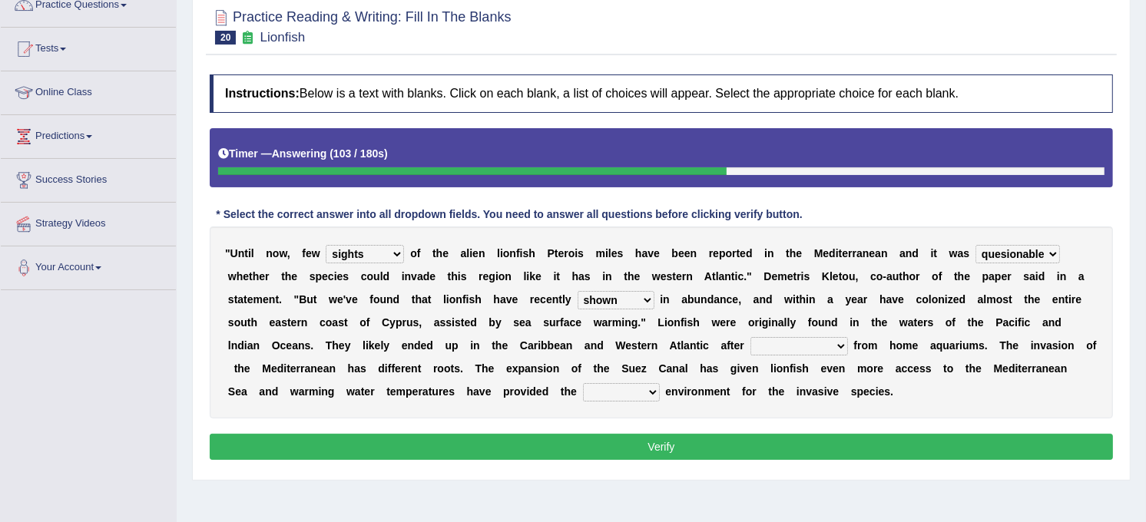
click at [751, 338] on select "release being released released releasing" at bounding box center [800, 346] width 98 height 18
click at [583, 394] on select "whole overall partial perfect" at bounding box center [621, 392] width 77 height 18
select select "perfect"
click at [583, 384] on select "whole overall partial perfect" at bounding box center [621, 392] width 77 height 18
click at [357, 448] on button "Verify" at bounding box center [661, 447] width 903 height 26
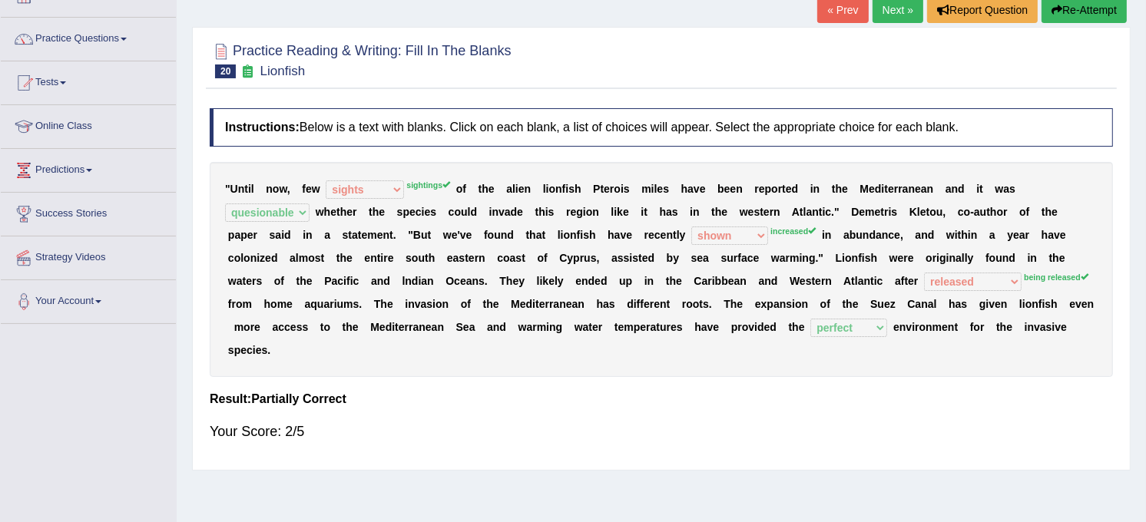
scroll to position [68, 0]
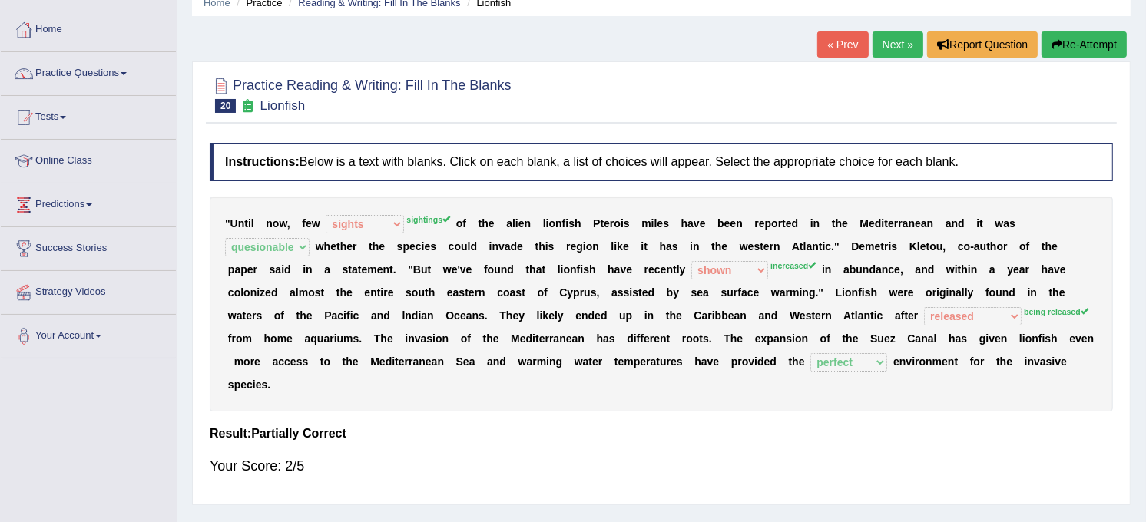
click at [888, 47] on link "Next »" at bounding box center [898, 44] width 51 height 26
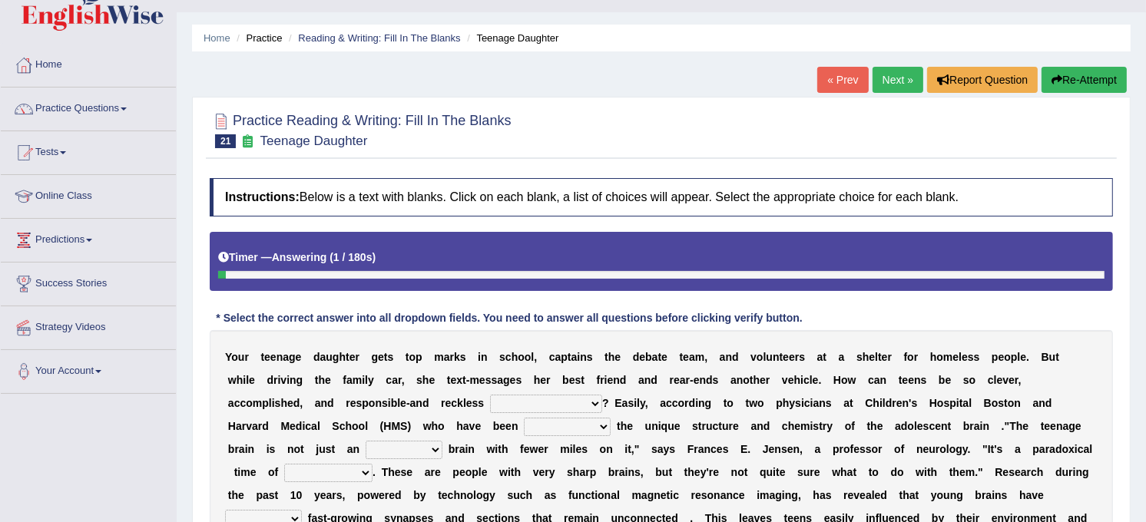
scroll to position [34, 0]
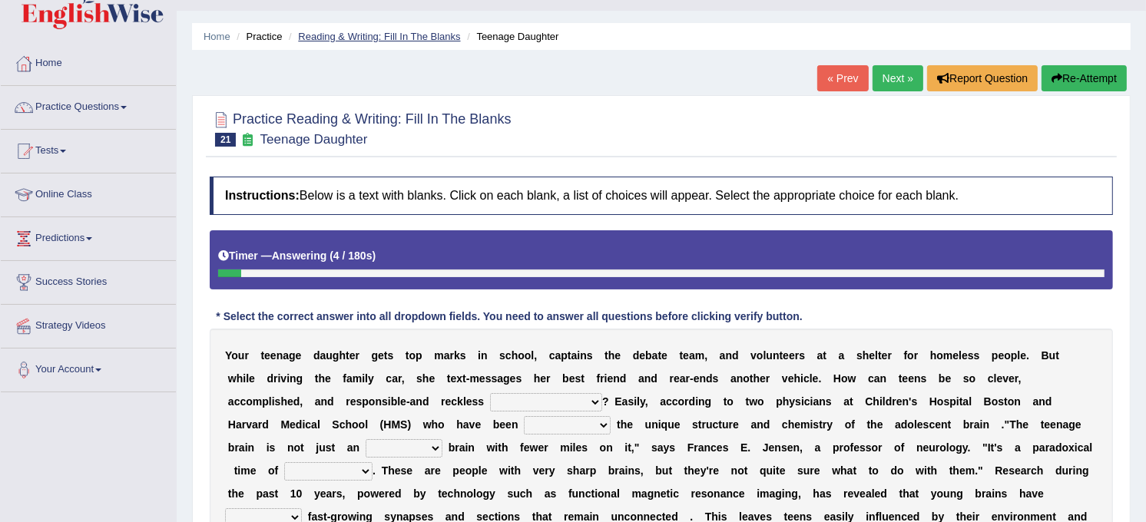
click at [373, 38] on link "Reading & Writing: Fill In The Blanks" at bounding box center [379, 37] width 162 height 12
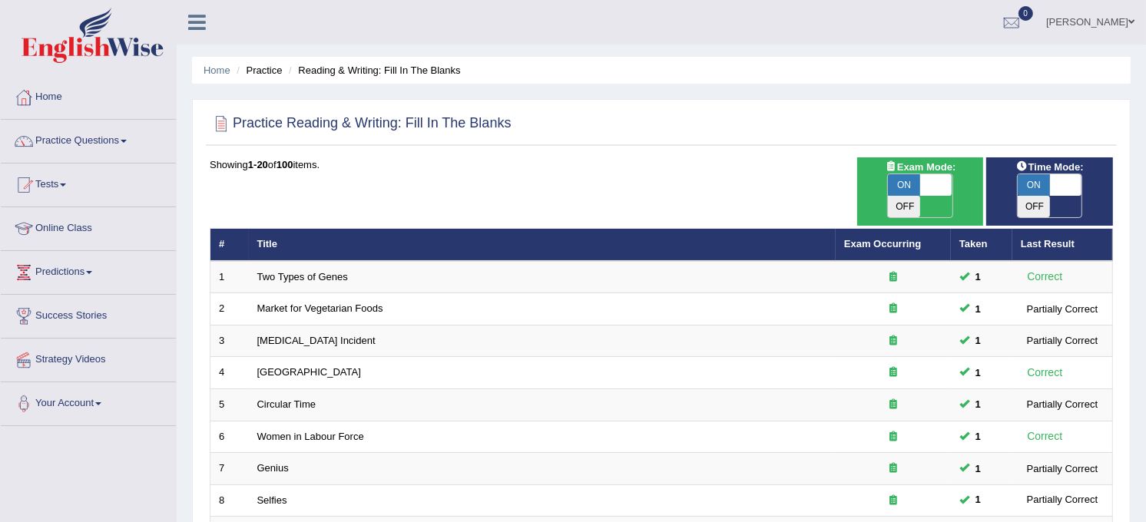
scroll to position [456, 0]
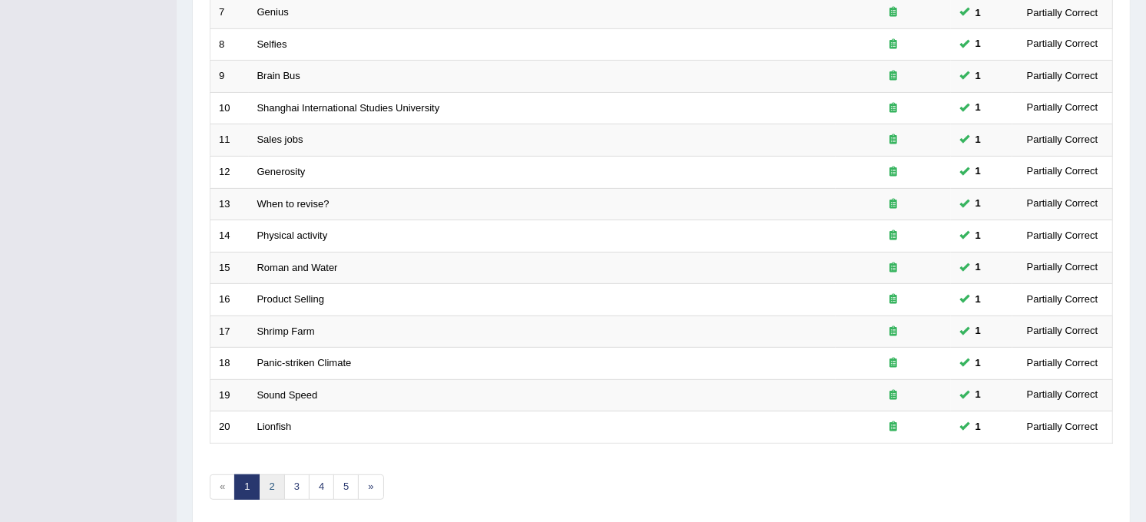
click at [277, 476] on link "2" at bounding box center [271, 487] width 25 height 25
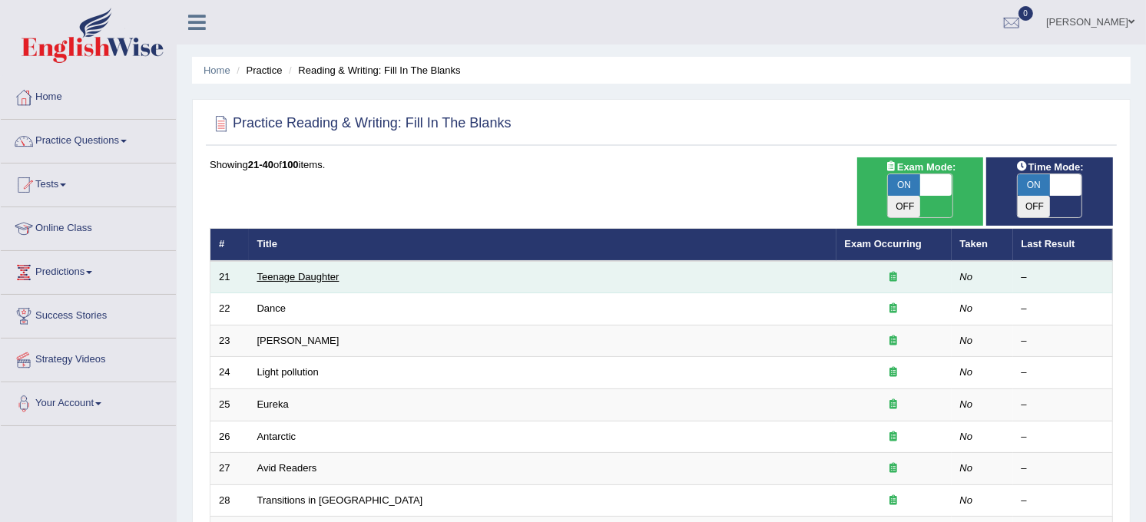
click at [279, 271] on link "Teenage Daughter" at bounding box center [298, 277] width 82 height 12
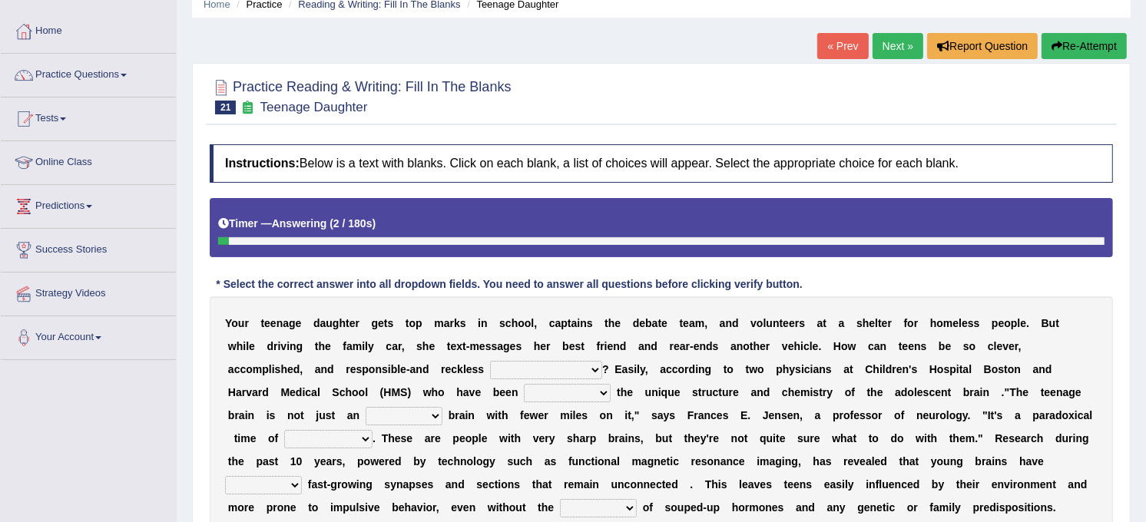
scroll to position [68, 0]
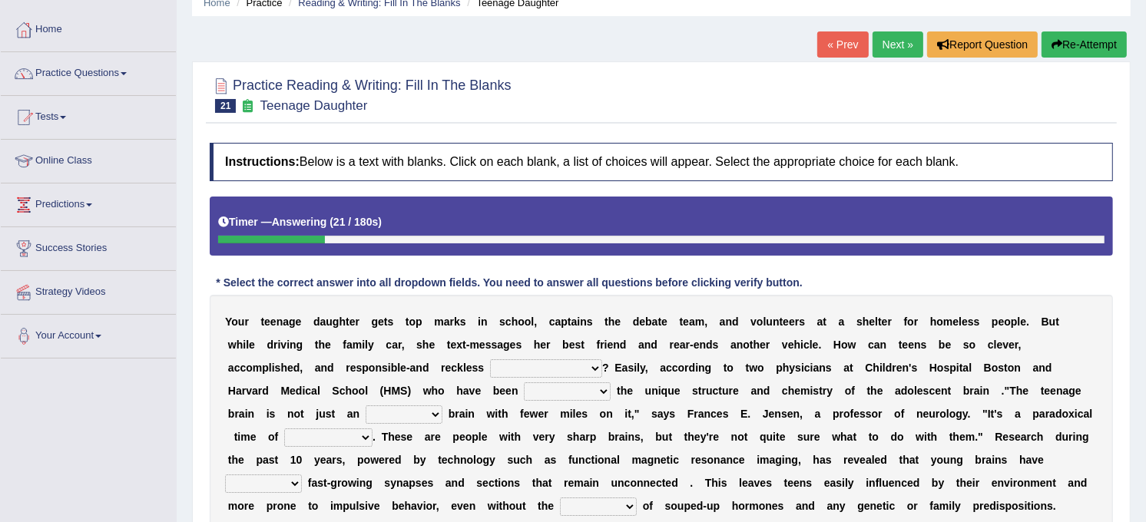
click at [490, 374] on select "for the time being at the same time as ever ingood time" at bounding box center [546, 369] width 112 height 18
select select "at the same time"
click at [490, 360] on select "for the time being at the same time as ever ingood time" at bounding box center [546, 369] width 112 height 18
click at [524, 398] on select "explaining exploring exposing enumerating" at bounding box center [567, 392] width 87 height 18
select select "exploring"
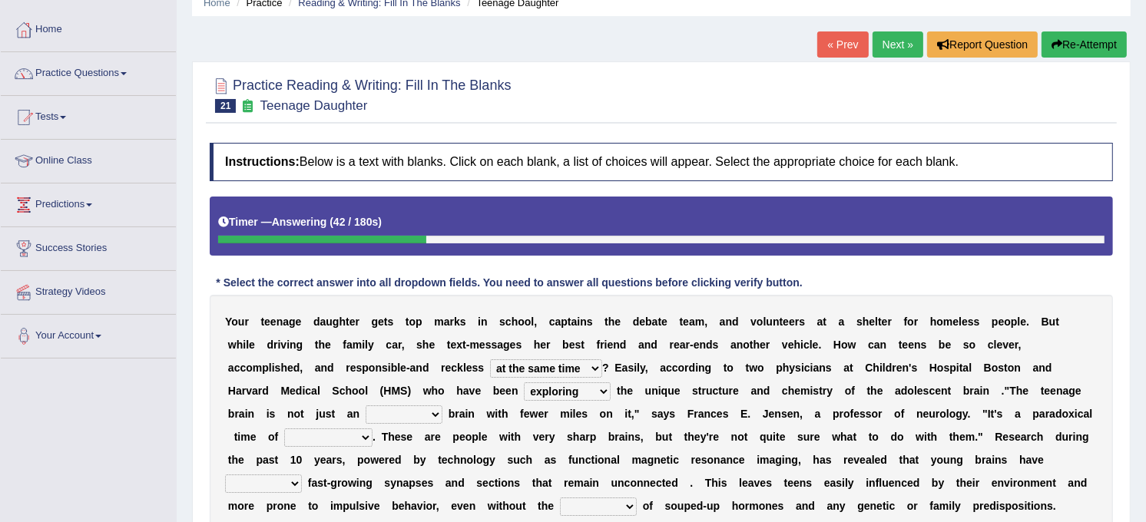
click at [524, 383] on select "explaining exploring exposing enumerating" at bounding box center [567, 392] width 87 height 18
click at [442, 406] on select "ample adult adulthood abundant" at bounding box center [404, 415] width 77 height 18
select select "adult"
click at [442, 406] on select "ample adult adulthood abundant" at bounding box center [404, 415] width 77 height 18
click at [373, 429] on select "enrichment development adornment adoration" at bounding box center [328, 438] width 88 height 18
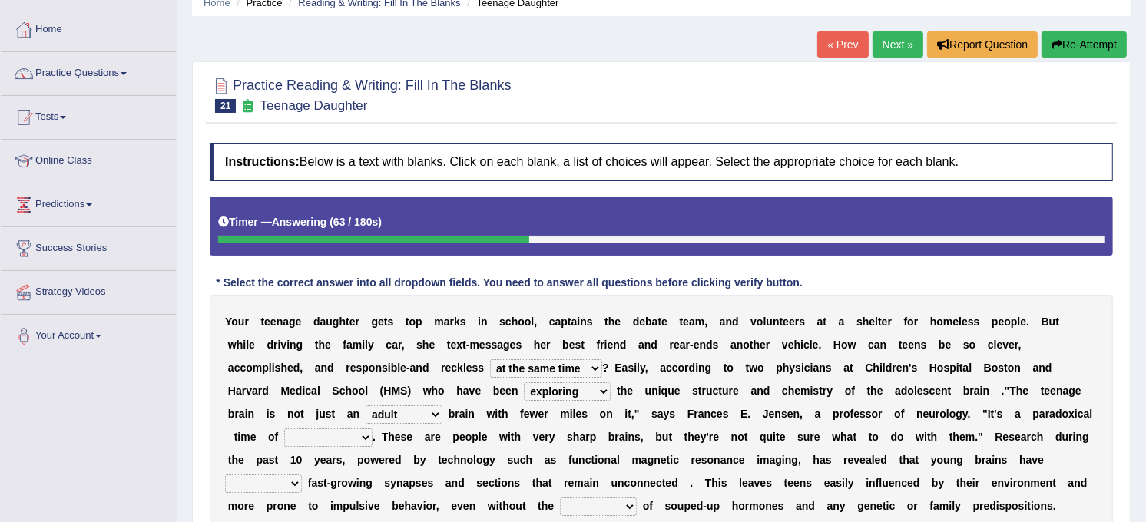
select select "development"
click at [373, 429] on select "enrichment development adornment adoration" at bounding box center [328, 438] width 88 height 18
click at [302, 475] on select "both either whole few" at bounding box center [263, 484] width 77 height 18
select select "both"
click at [302, 475] on select "both either whole few" at bounding box center [263, 484] width 77 height 18
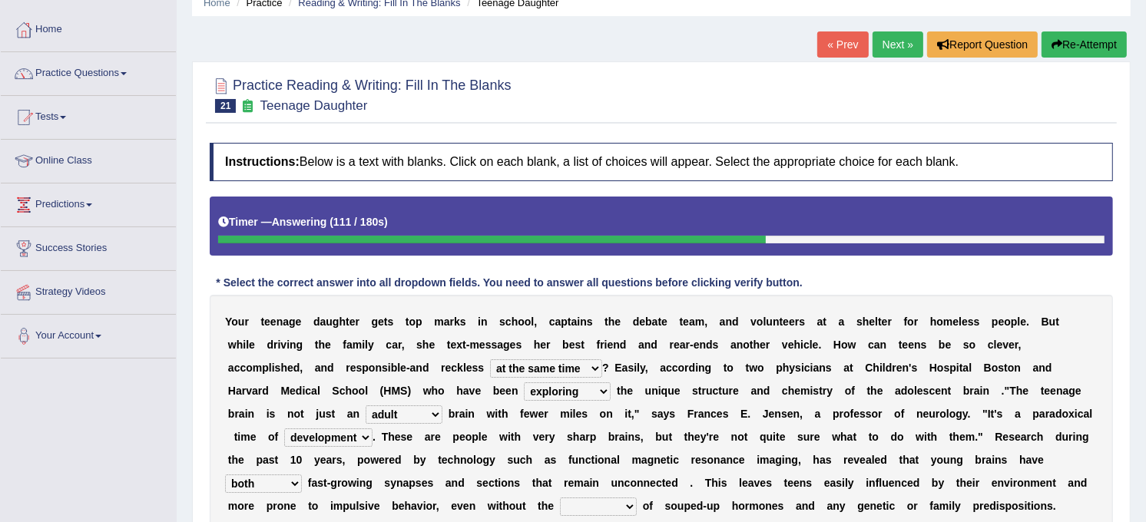
click at [637, 498] on select "impact impress impair impose" at bounding box center [598, 507] width 77 height 18
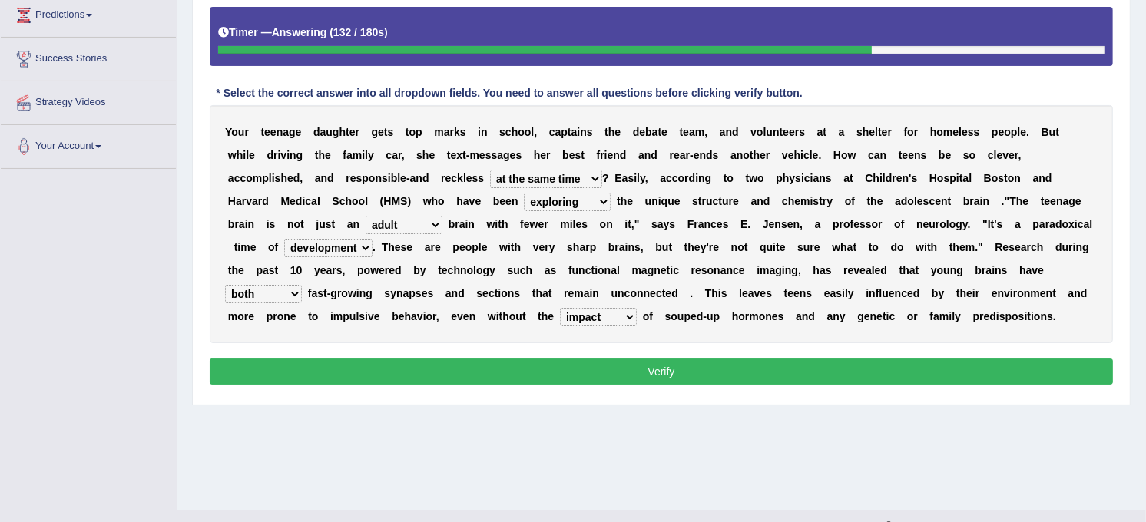
scroll to position [284, 0]
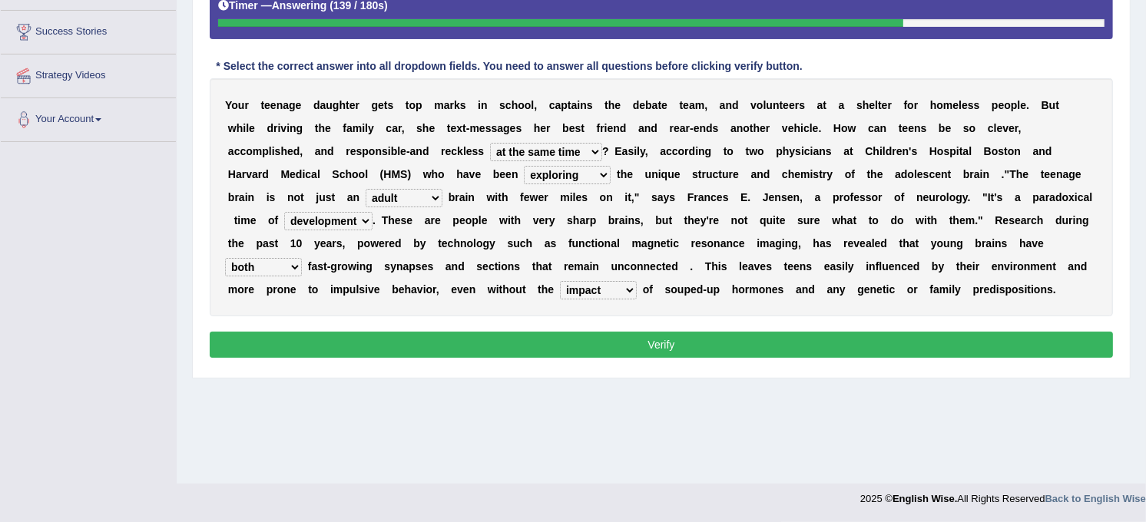
click at [637, 281] on select "impact impress impair impose" at bounding box center [598, 290] width 77 height 18
select select "impose"
click at [637, 281] on select "impact impress impair impose" at bounding box center [598, 290] width 77 height 18
click at [711, 355] on button "Verify" at bounding box center [661, 345] width 903 height 26
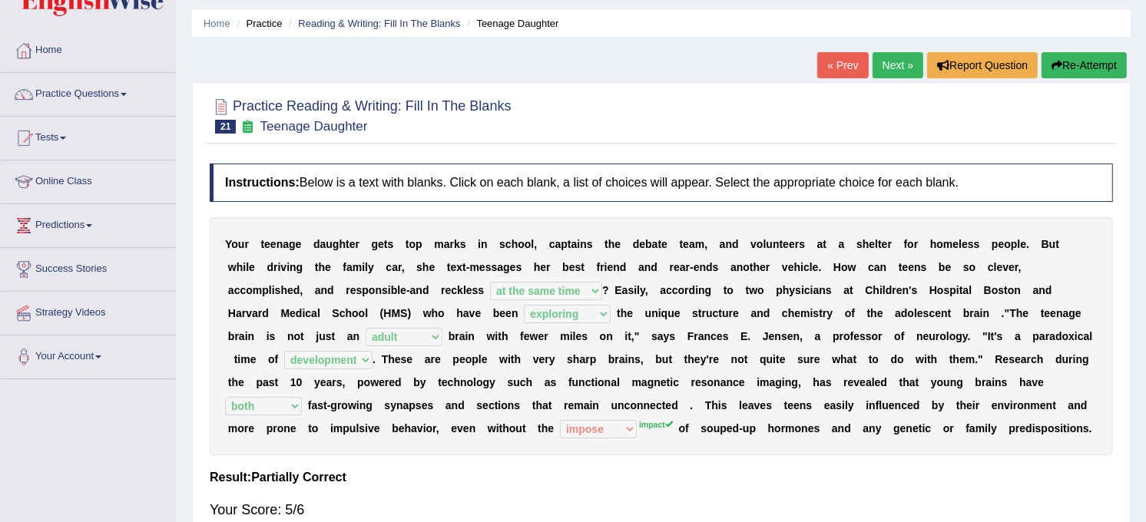
scroll to position [0, 0]
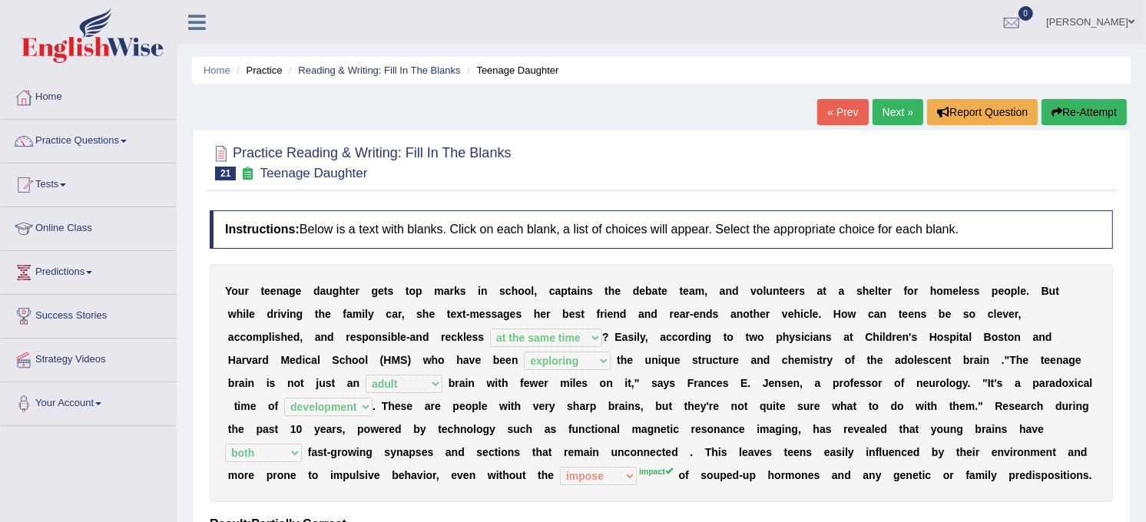
click at [890, 104] on link "Next »" at bounding box center [898, 112] width 51 height 26
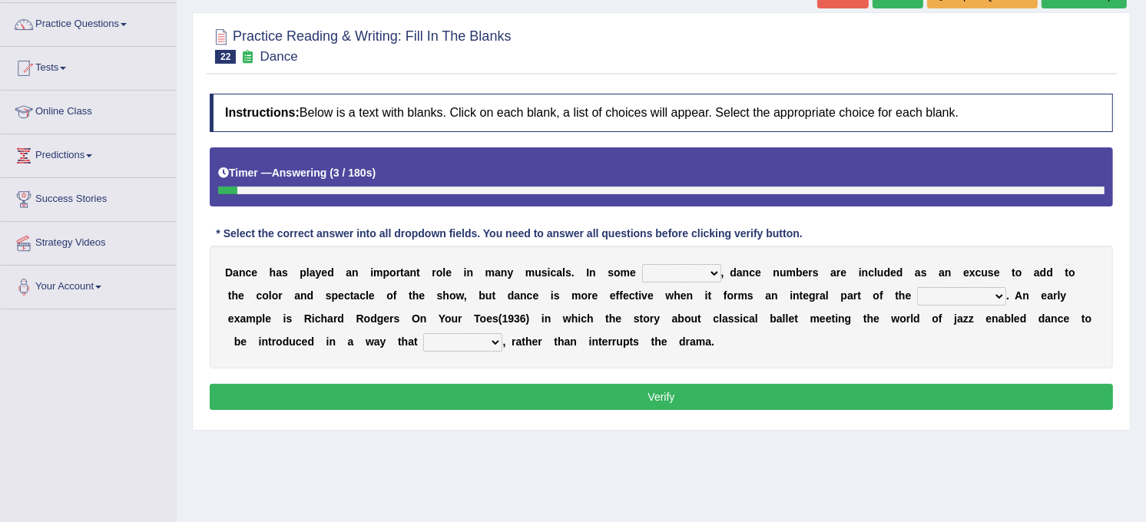
scroll to position [136, 0]
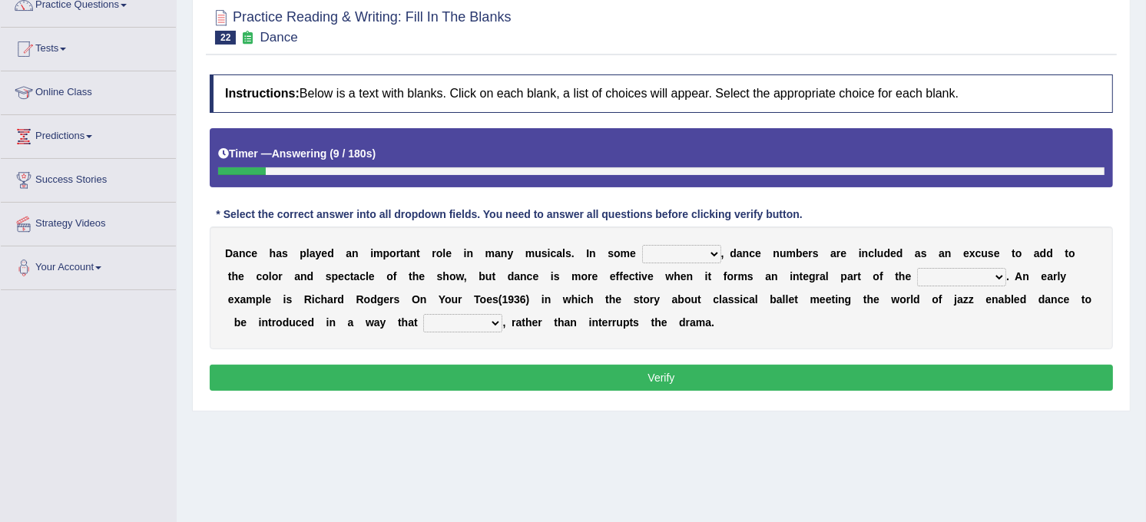
click at [648, 250] on select "dimentions cases brief extent" at bounding box center [681, 254] width 79 height 18
select select "cases"
click at [642, 246] on select "dimentions cases brief extent" at bounding box center [681, 254] width 79 height 18
click at [917, 273] on select "prowess plot phenomenon round about" at bounding box center [961, 277] width 89 height 18
select select "plot"
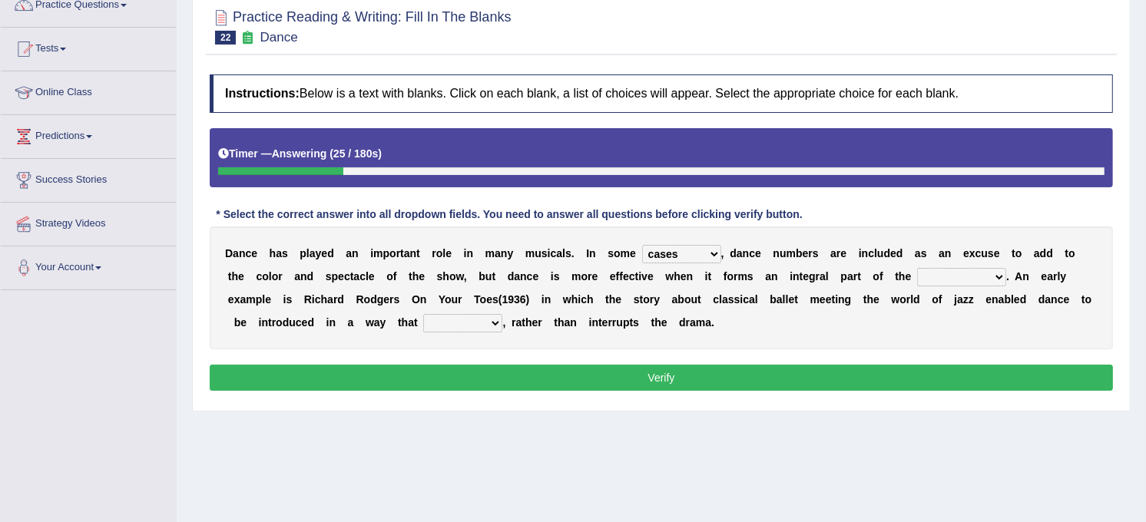
click at [917, 269] on select "prowess plot phenomenon round about" at bounding box center [961, 277] width 89 height 18
click at [423, 316] on select "crumples enhances encumbers levels" at bounding box center [462, 323] width 79 height 18
select select "enhances"
click at [423, 315] on select "crumples enhances encumbers levels" at bounding box center [462, 323] width 79 height 18
click at [301, 379] on button "Verify" at bounding box center [661, 378] width 903 height 26
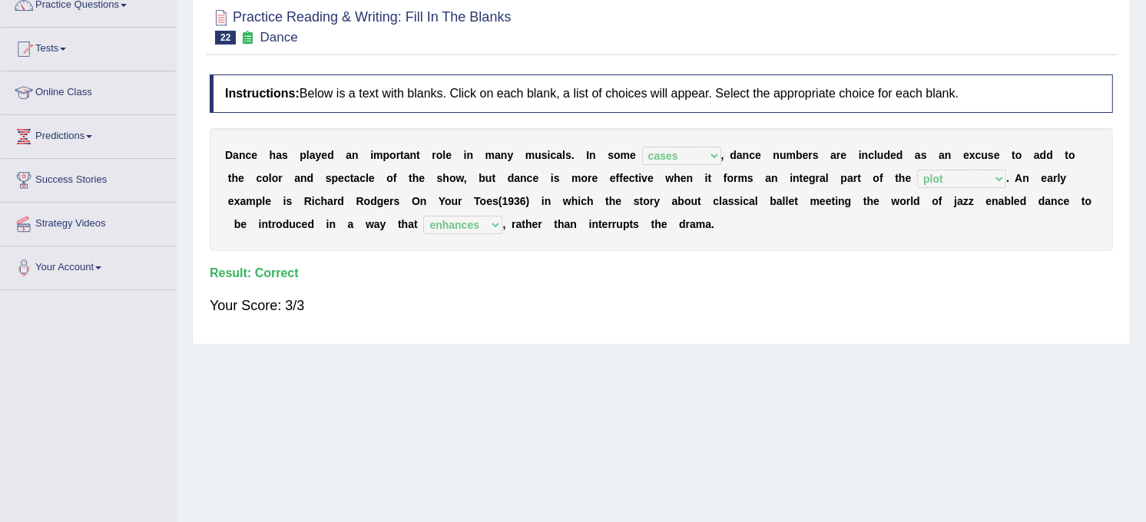
scroll to position [0, 0]
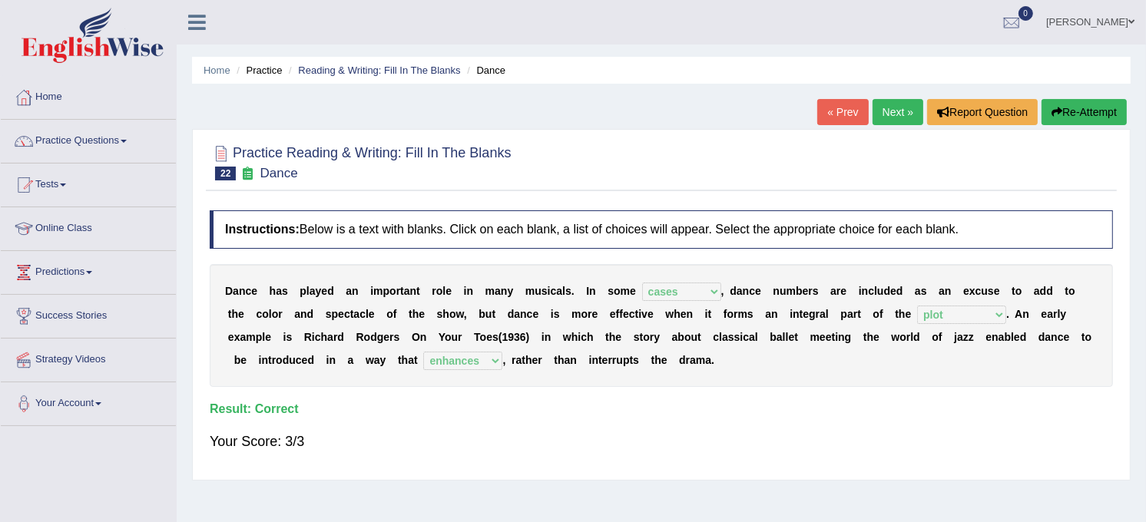
click at [892, 105] on link "Next »" at bounding box center [898, 112] width 51 height 26
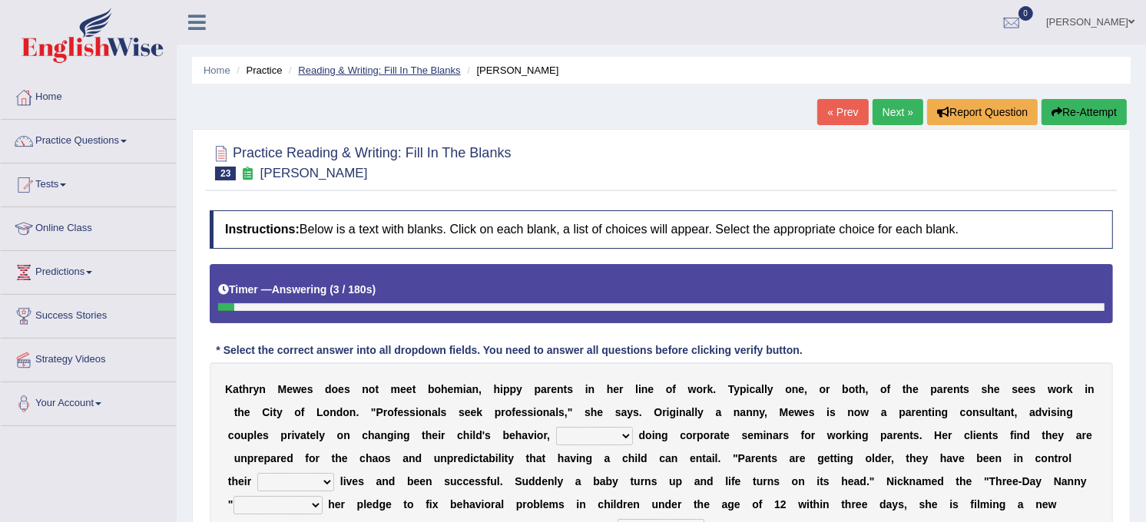
click at [366, 75] on link "Reading & Writing: Fill In The Blanks" at bounding box center [379, 71] width 162 height 12
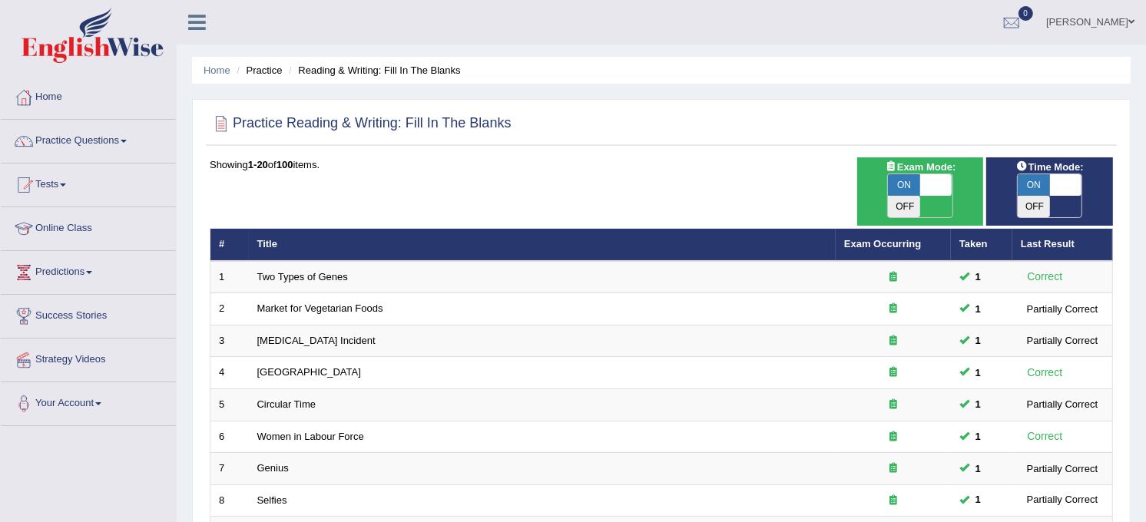
scroll to position [456, 0]
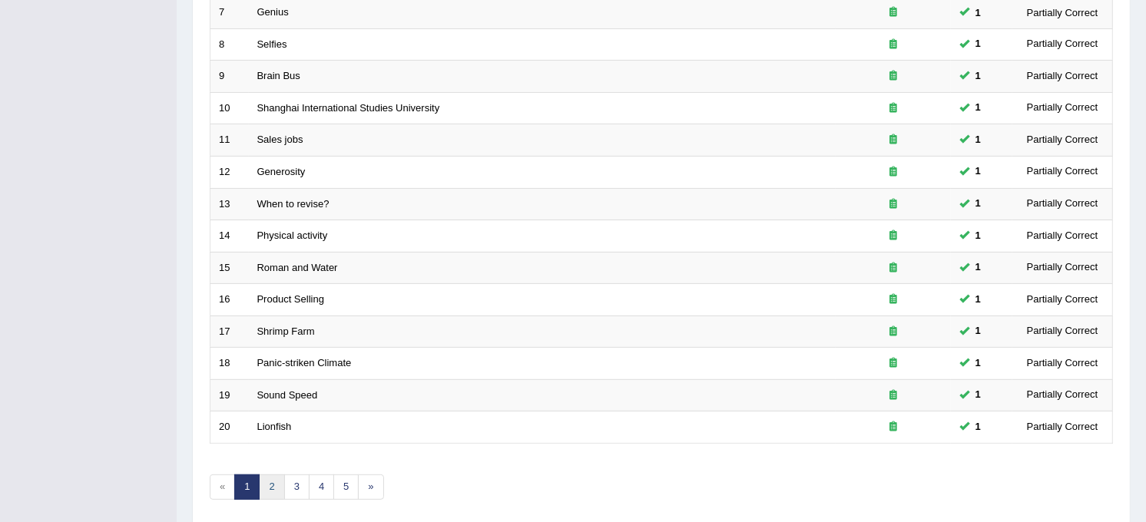
click at [280, 475] on link "2" at bounding box center [271, 487] width 25 height 25
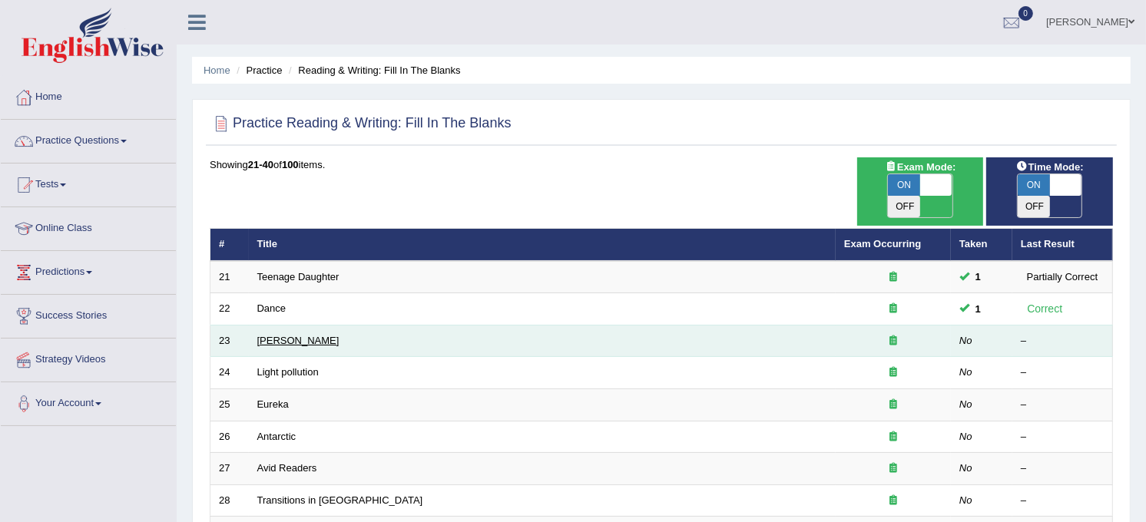
click at [309, 335] on link "[PERSON_NAME]" at bounding box center [298, 341] width 82 height 12
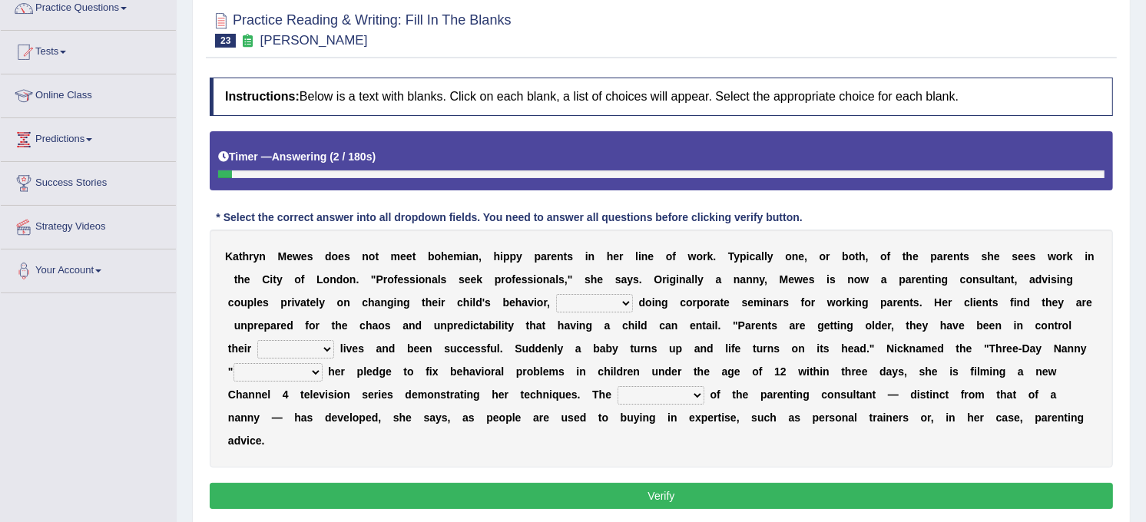
scroll to position [136, 0]
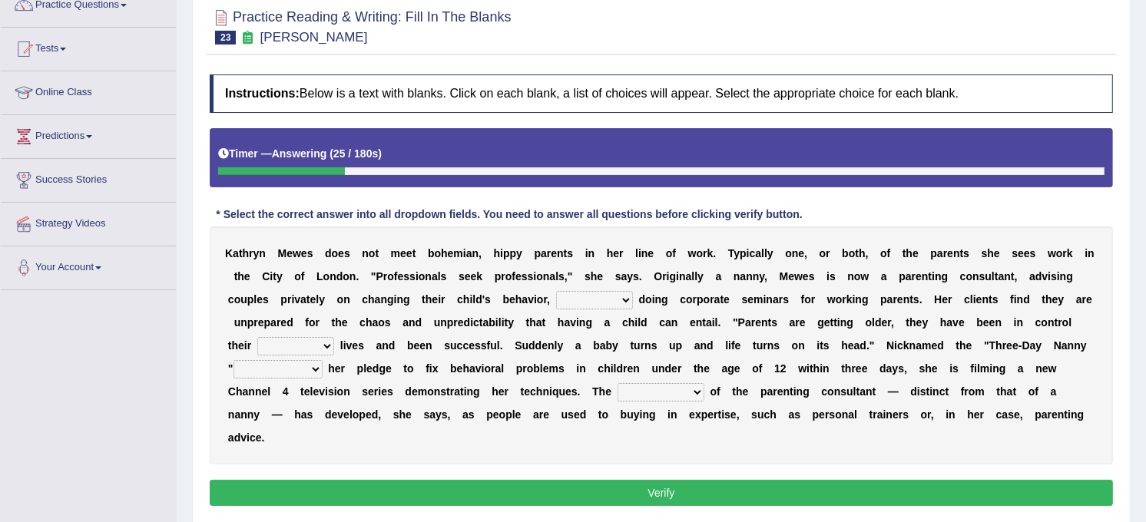
click at [556, 306] on select "as long as in order to in spite of as well as" at bounding box center [594, 300] width 77 height 18
select select "as well as"
click at [556, 292] on select "as long as in order to in spite of as well as" at bounding box center [594, 300] width 77 height 18
click at [334, 337] on select "whole all full every" at bounding box center [295, 346] width 77 height 18
select select "whole"
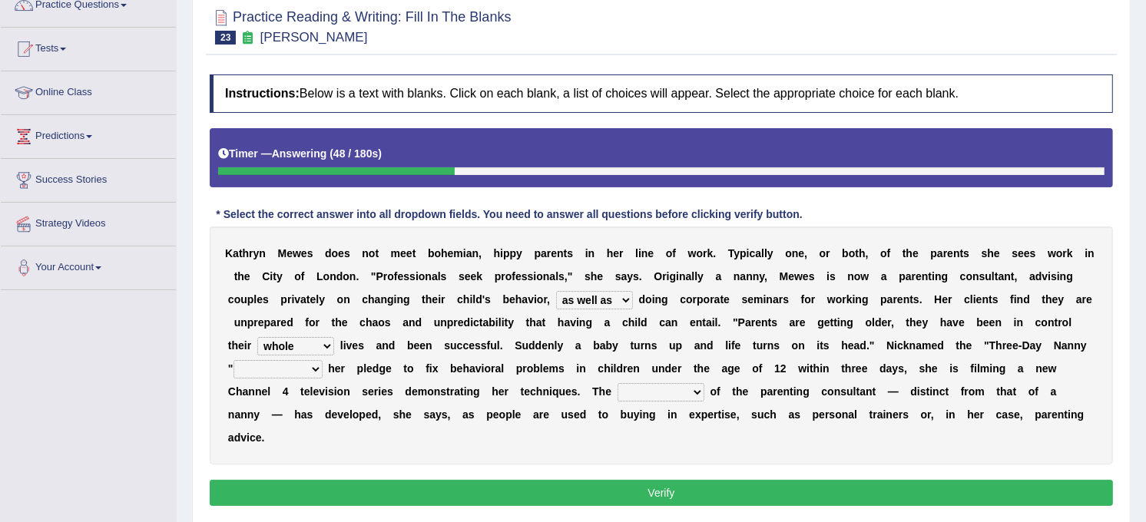
click at [334, 337] on select "whole all full every" at bounding box center [295, 346] width 77 height 18
click at [323, 360] on select "related with together with because of according to" at bounding box center [278, 369] width 89 height 18
select select "together with"
click at [323, 360] on select "related with together with because of according to" at bounding box center [278, 369] width 89 height 18
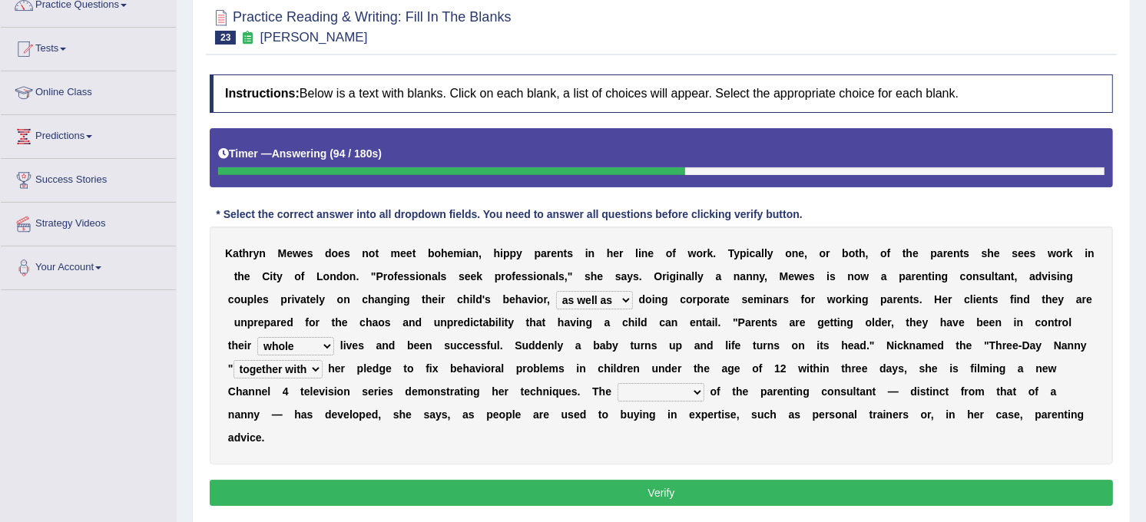
click at [618, 389] on select "percentage performance role belief" at bounding box center [661, 392] width 87 height 18
select select "role"
click at [618, 384] on select "percentage performance role belief" at bounding box center [661, 392] width 87 height 18
click at [392, 480] on button "Verify" at bounding box center [661, 493] width 903 height 26
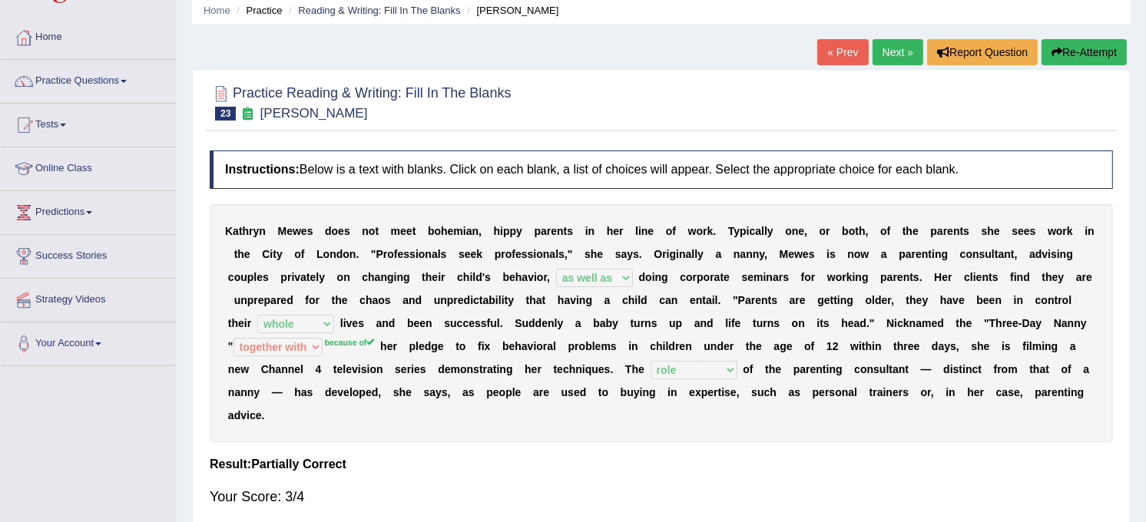
scroll to position [0, 0]
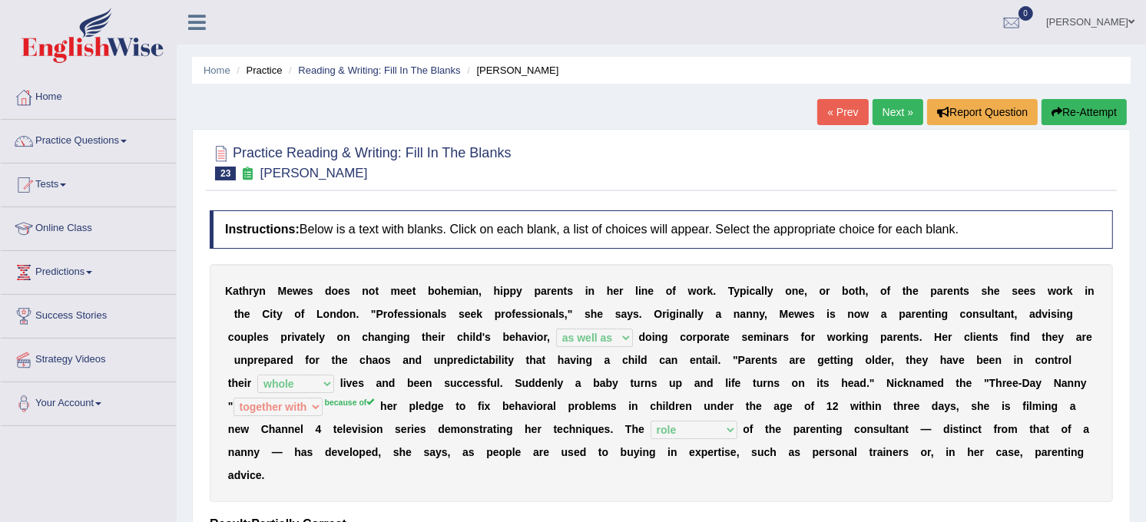
click at [906, 110] on link "Next »" at bounding box center [898, 112] width 51 height 26
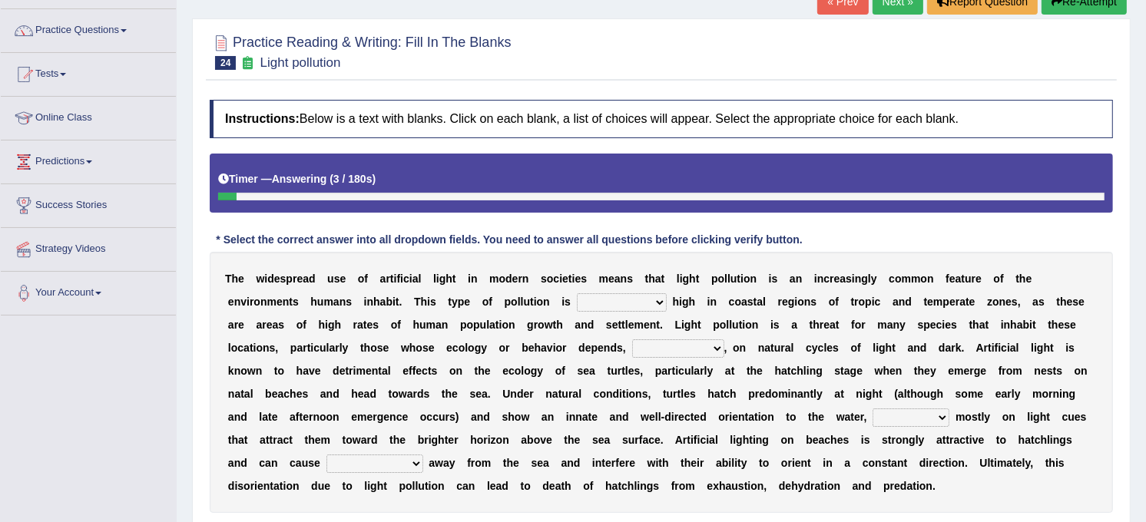
scroll to position [136, 0]
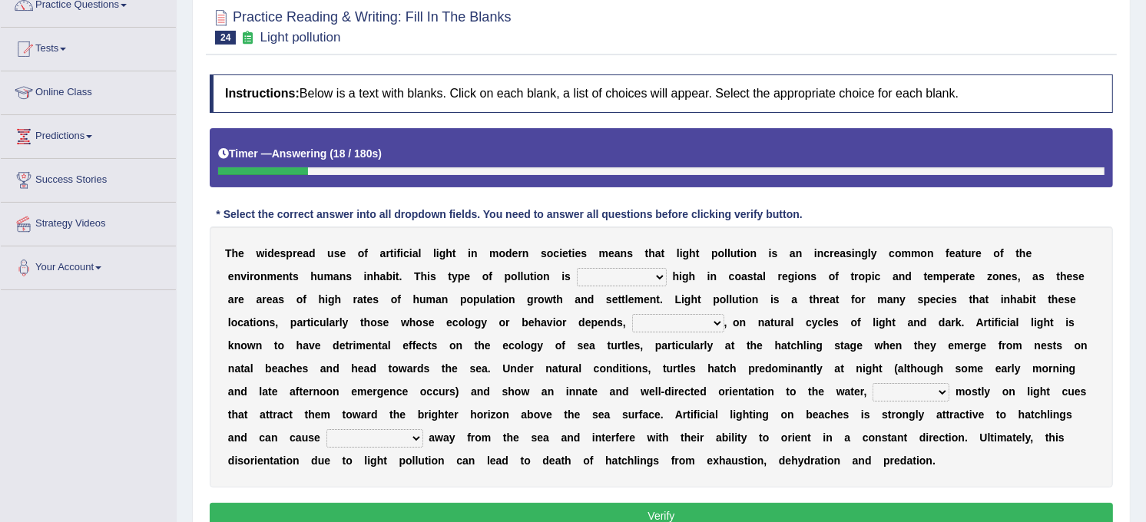
click at [577, 272] on select "exceptionally absolutely completely rarely" at bounding box center [622, 277] width 90 height 18
select select "absolutely"
click at [577, 269] on select "exceptionally absolutely completely rarely" at bounding box center [622, 277] width 90 height 18
click at [632, 320] on select "in no way in some way by the wy in some ways" at bounding box center [678, 323] width 92 height 18
select select "in some way"
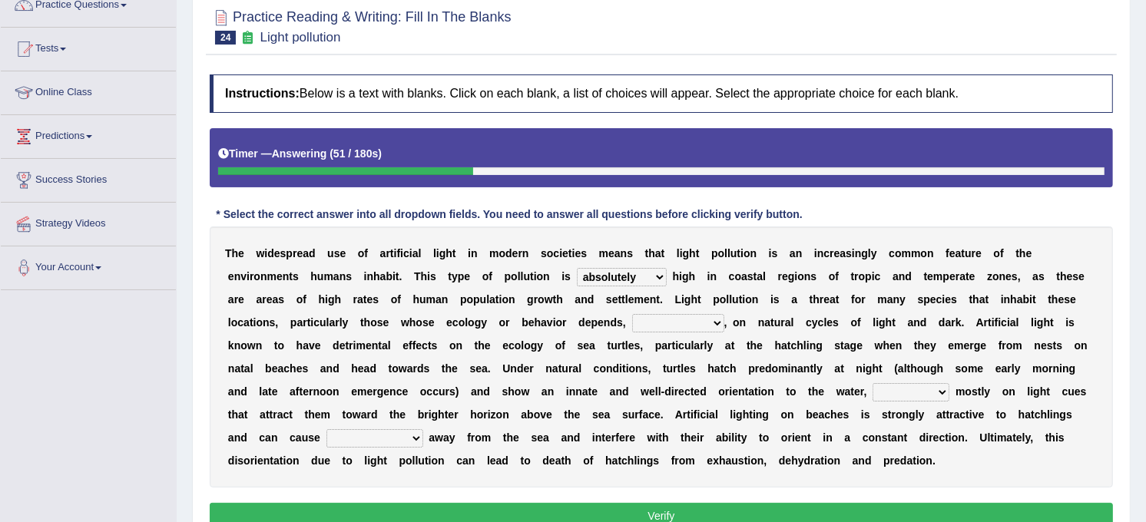
click at [632, 315] on select "in no way in some way by the wy in some ways" at bounding box center [678, 323] width 92 height 18
click at [873, 393] on select "imposing figuring relying pouring" at bounding box center [911, 392] width 77 height 18
select select "relying"
click at [873, 384] on select "imposing figuring relying pouring" at bounding box center [911, 392] width 77 height 18
click at [423, 429] on select "them to move it to move which to move that to move" at bounding box center [374, 438] width 97 height 18
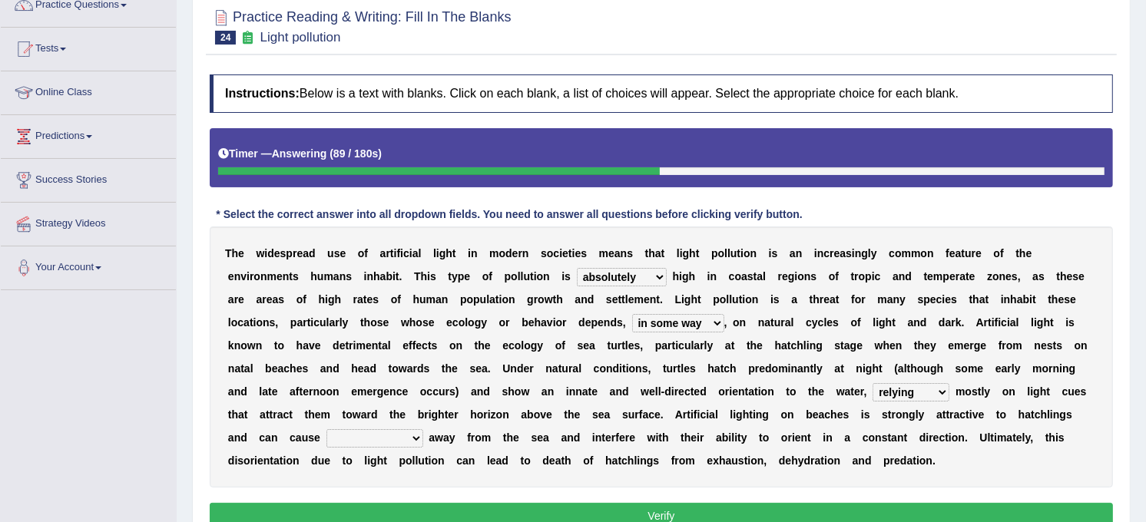
select select "them to move"
click at [423, 429] on select "them to move it to move which to move that to move" at bounding box center [374, 438] width 97 height 18
click at [668, 508] on button "Verify" at bounding box center [661, 516] width 903 height 26
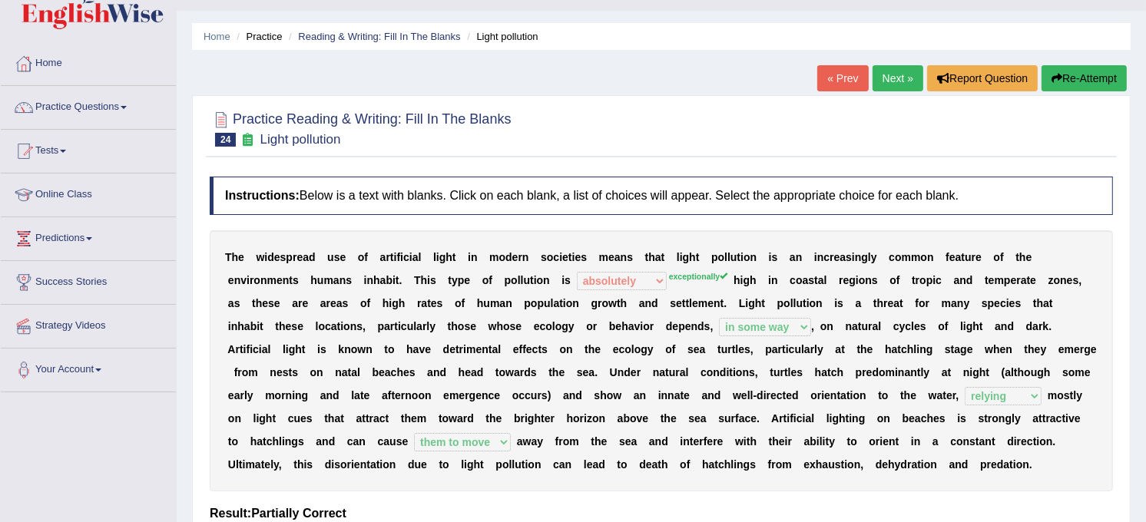
scroll to position [0, 0]
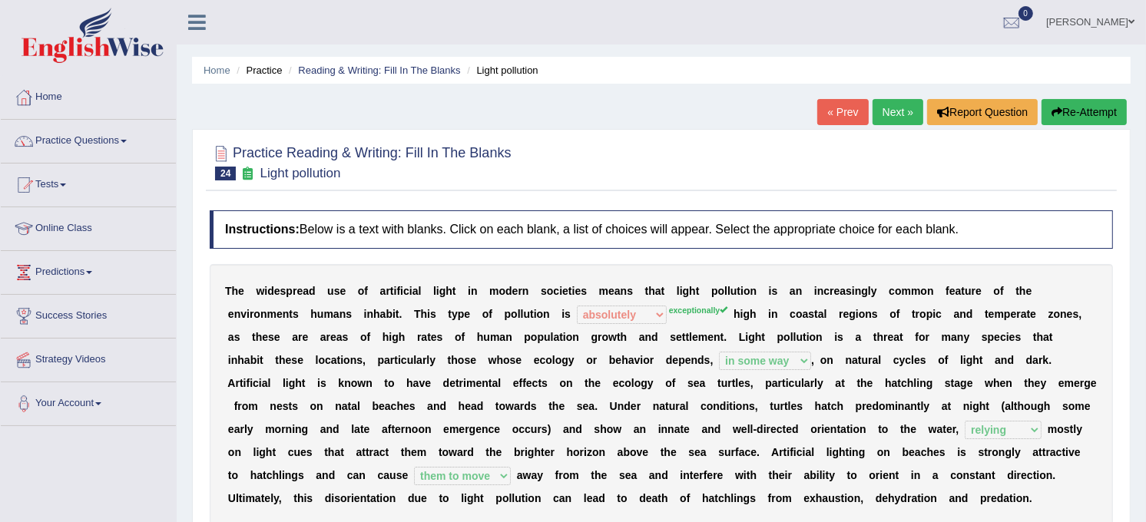
click at [905, 106] on link "Next »" at bounding box center [898, 112] width 51 height 26
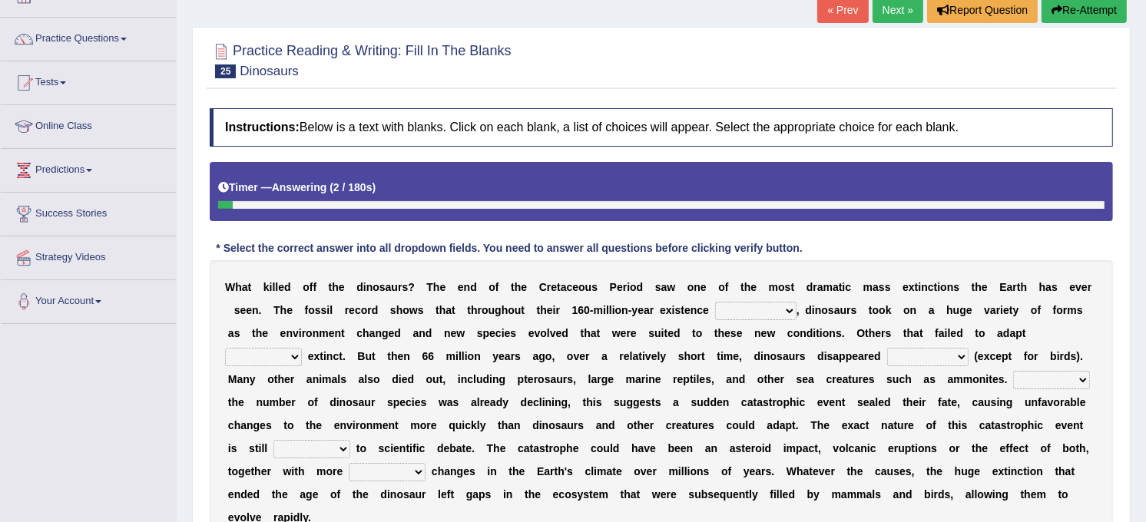
scroll to position [136, 0]
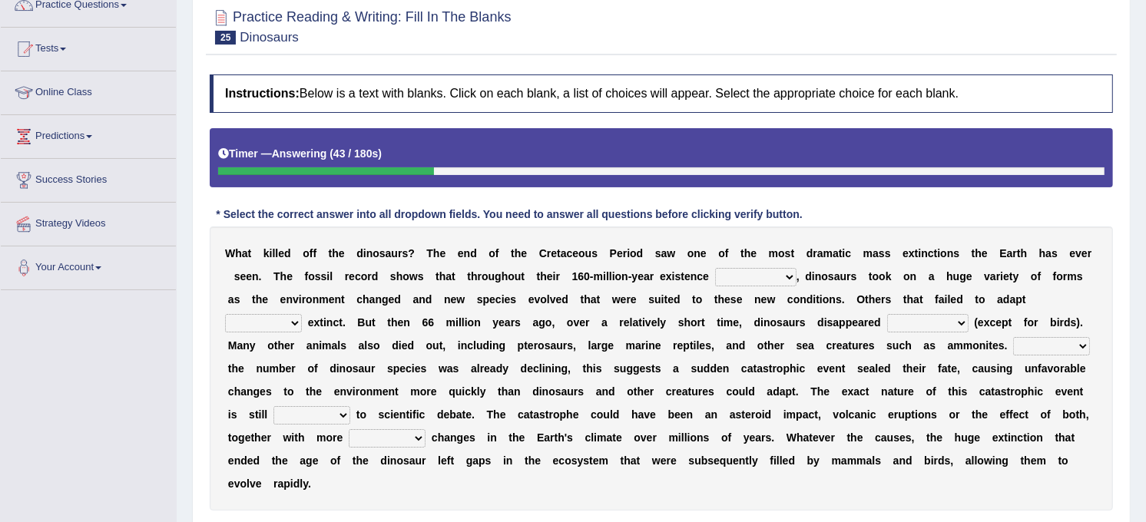
click at [715, 277] on select "existence continuous extent expectation" at bounding box center [755, 277] width 81 height 18
select select "expectation"
click at [715, 269] on select "existence continuous extent expectation" at bounding box center [755, 277] width 81 height 18
click at [302, 314] on select "went to go going go" at bounding box center [263, 323] width 77 height 18
select select "went"
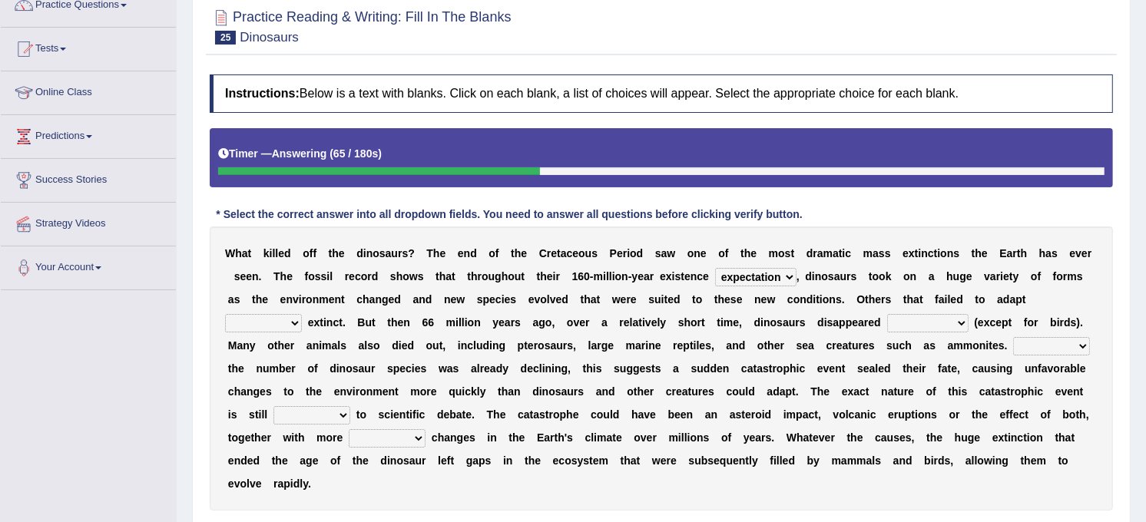
click at [302, 314] on select "went to go going go" at bounding box center [263, 323] width 77 height 18
click at [887, 326] on select "partially gradually completely excessively" at bounding box center [927, 323] width 81 height 18
select select "completely"
click at [887, 315] on select "partially gradually completely excessively" at bounding box center [927, 323] width 81 height 18
click at [1013, 349] on select "However Because Although Unless" at bounding box center [1051, 346] width 77 height 18
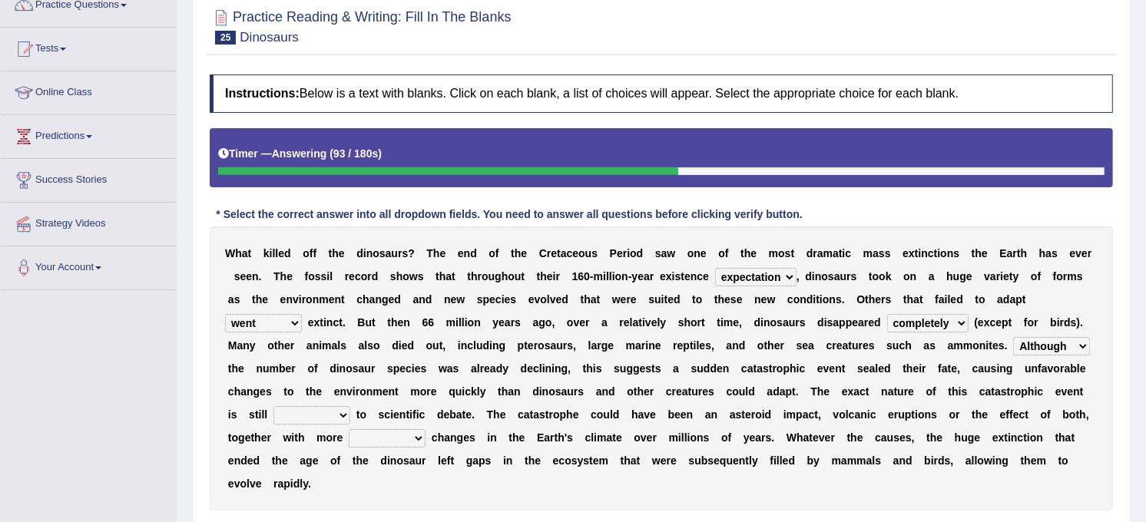
click at [1013, 338] on select "However Because Although Unless" at bounding box center [1051, 346] width 77 height 18
click at [1013, 349] on select "However Because Although Unless" at bounding box center [1051, 346] width 77 height 18
select select "Because"
click at [1013, 338] on select "However Because Although Unless" at bounding box center [1051, 346] width 77 height 18
click at [350, 406] on select "relative open additional focused" at bounding box center [311, 415] width 77 height 18
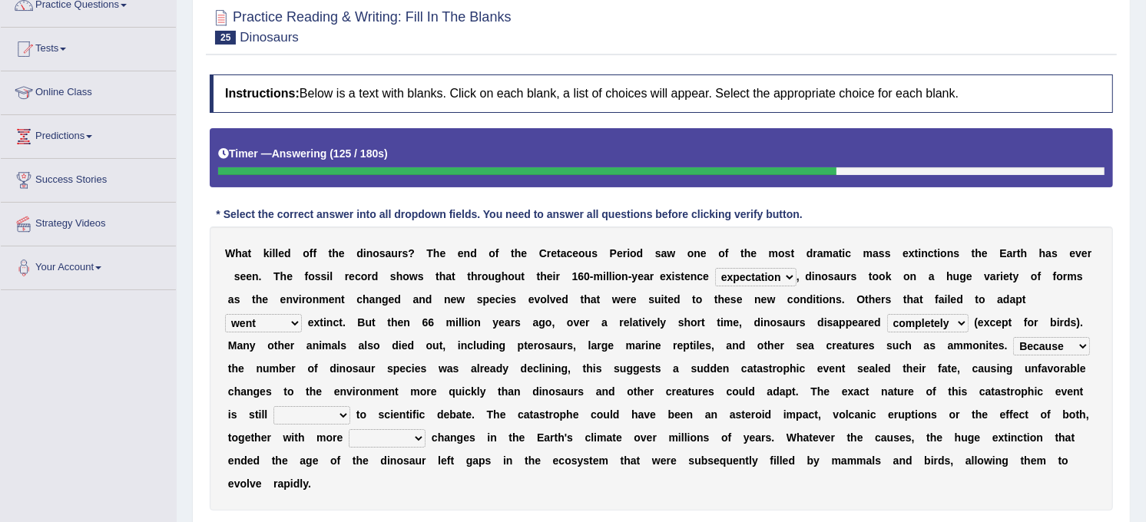
select select "open"
click at [350, 406] on select "relative open additional focused" at bounding box center [311, 415] width 77 height 18
click at [426, 429] on select "irregular gradual spiritual positive" at bounding box center [387, 438] width 77 height 18
select select "irregular"
click at [426, 429] on select "irregular gradual spiritual positive" at bounding box center [387, 438] width 77 height 18
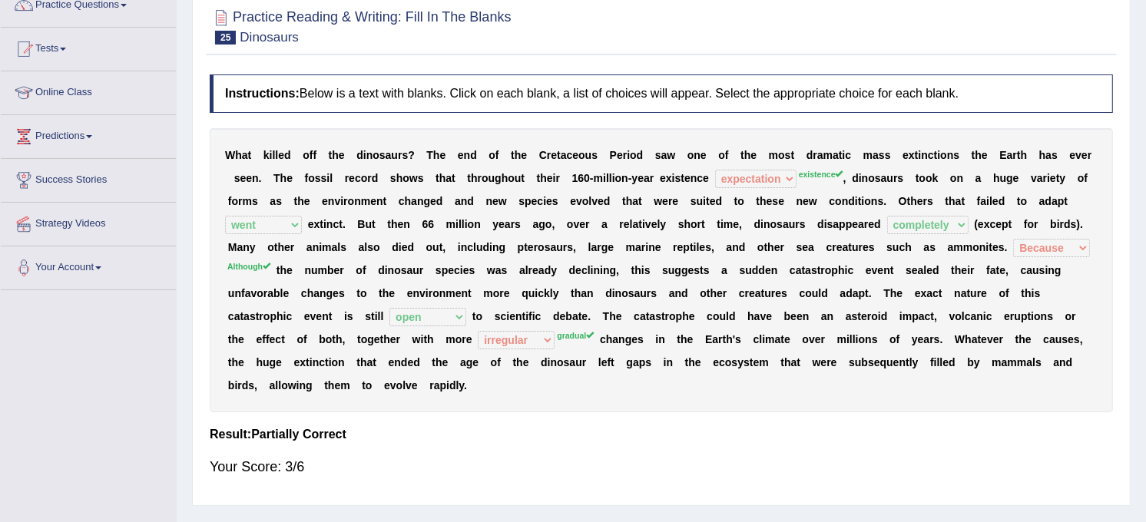
scroll to position [0, 0]
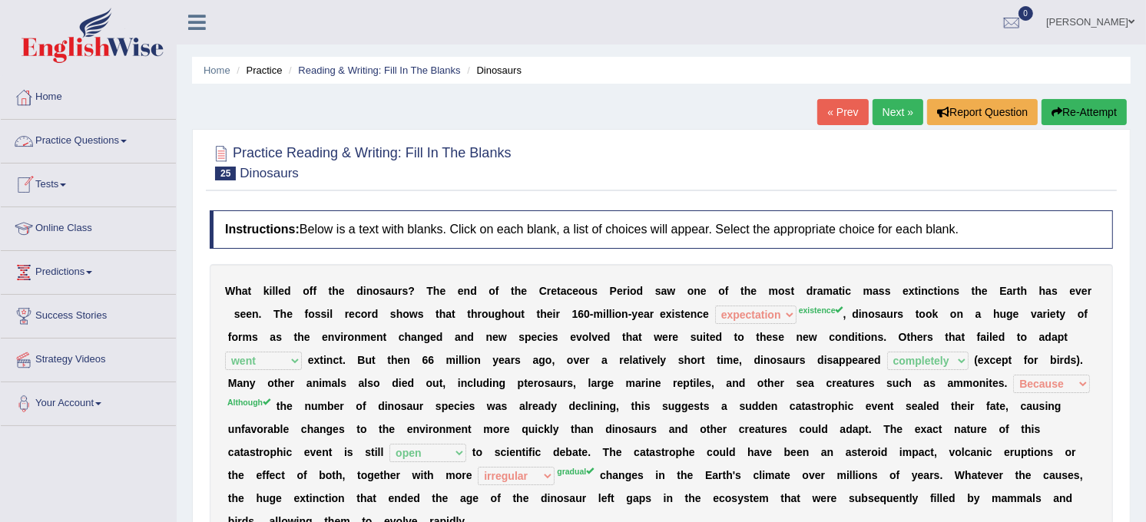
click at [79, 136] on link "Practice Questions" at bounding box center [88, 139] width 175 height 38
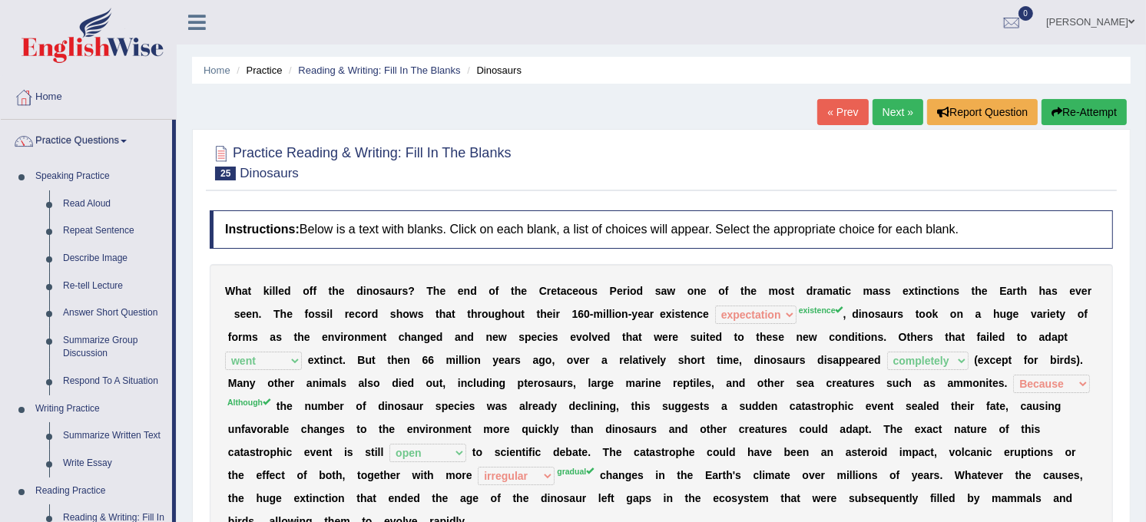
scroll to position [456, 0]
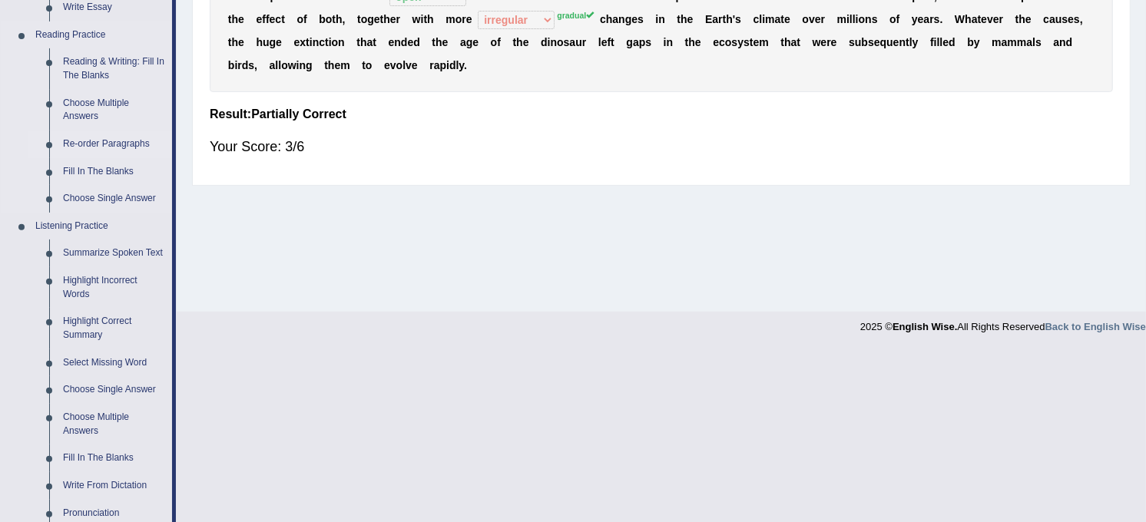
click at [103, 147] on link "Re-order Paragraphs" at bounding box center [114, 145] width 116 height 28
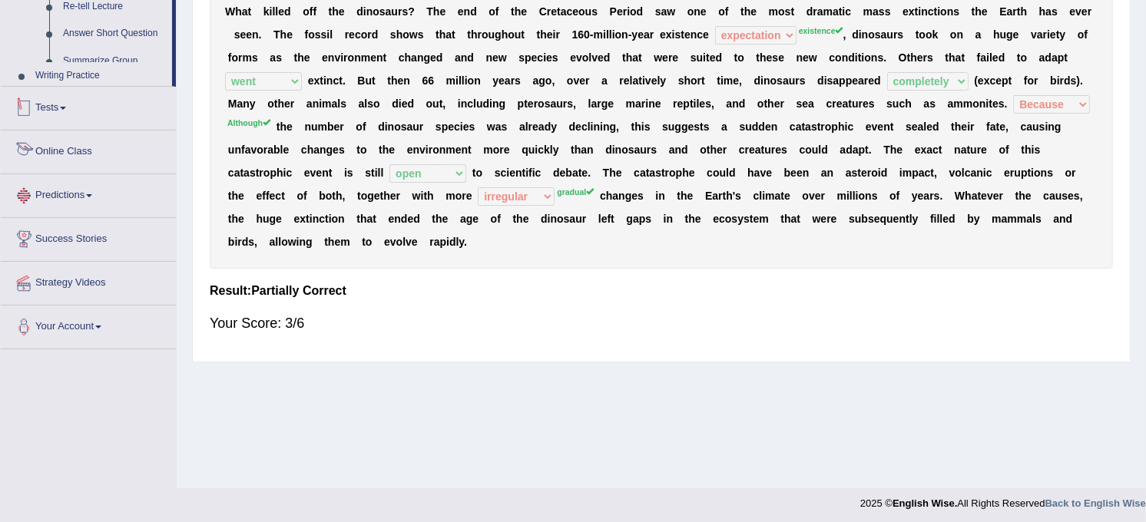
scroll to position [284, 0]
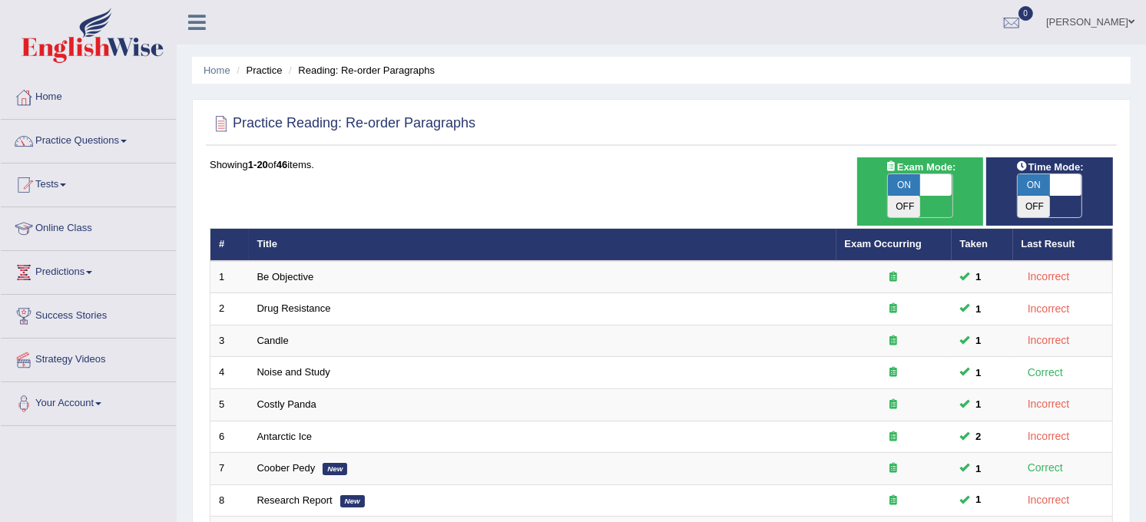
scroll to position [456, 0]
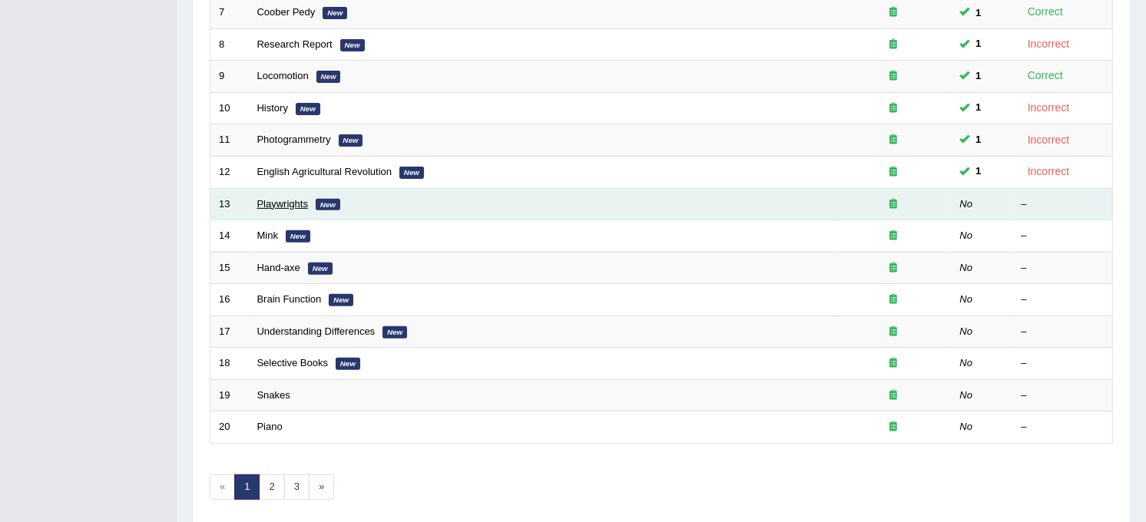
click at [295, 198] on link "Playwrights" at bounding box center [282, 204] width 51 height 12
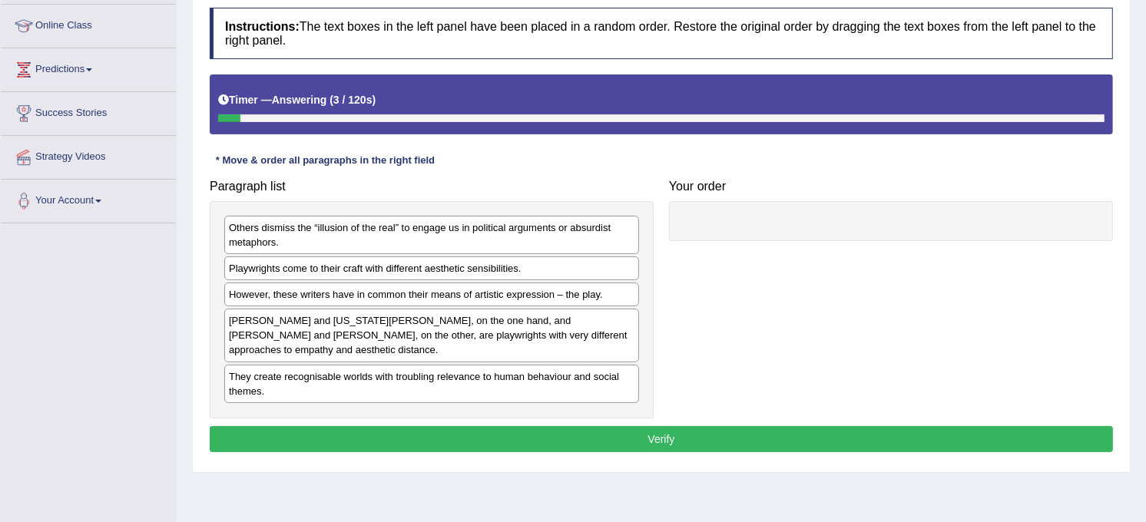
scroll to position [204, 0]
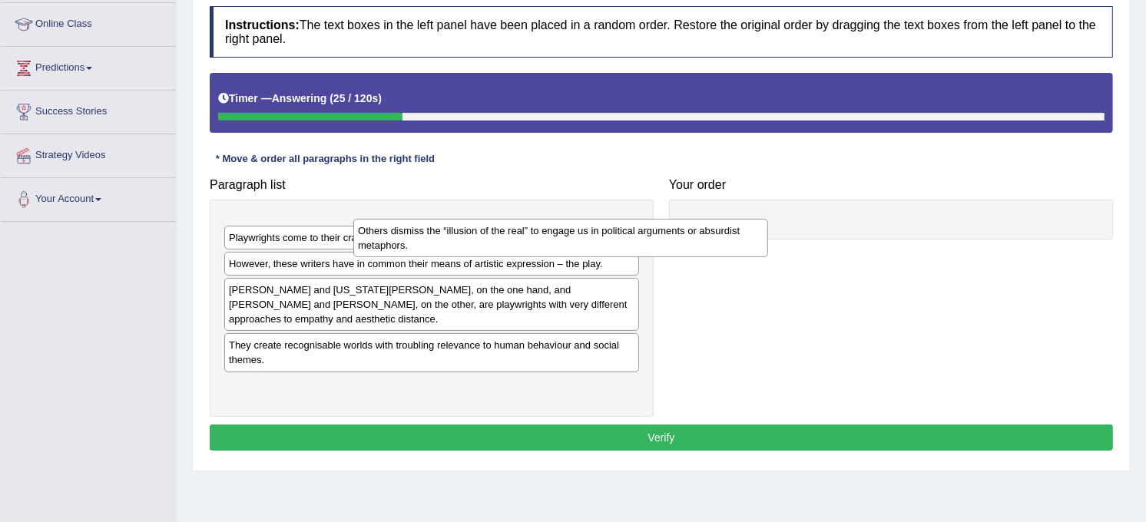
drag, startPoint x: 525, startPoint y: 241, endPoint x: 663, endPoint y: 250, distance: 138.6
click at [663, 250] on div "Others dismiss the “illusion of the real” to engage us in political arguments o…" at bounding box center [560, 238] width 415 height 38
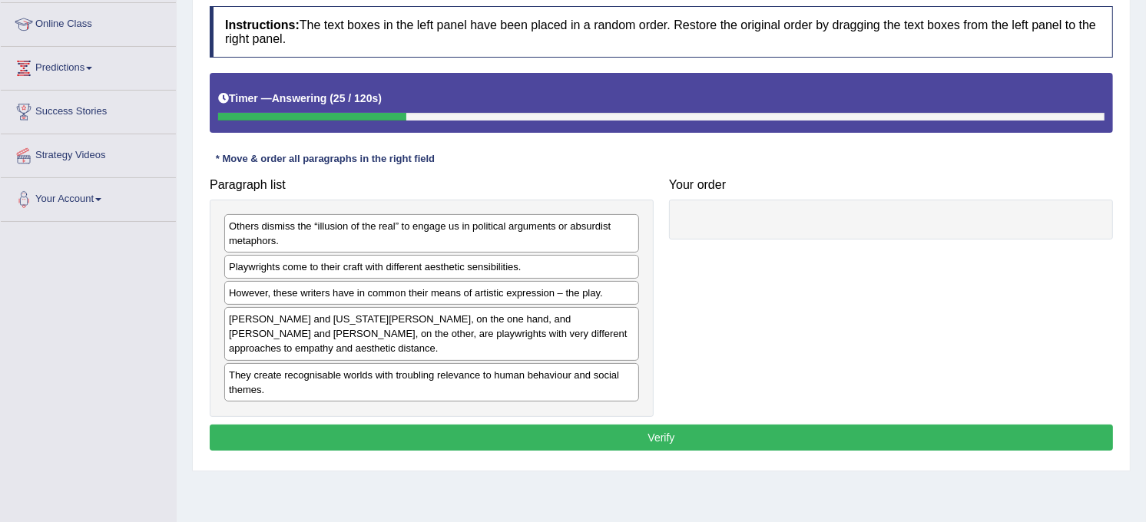
drag, startPoint x: 663, startPoint y: 250, endPoint x: 749, endPoint y: 254, distance: 86.1
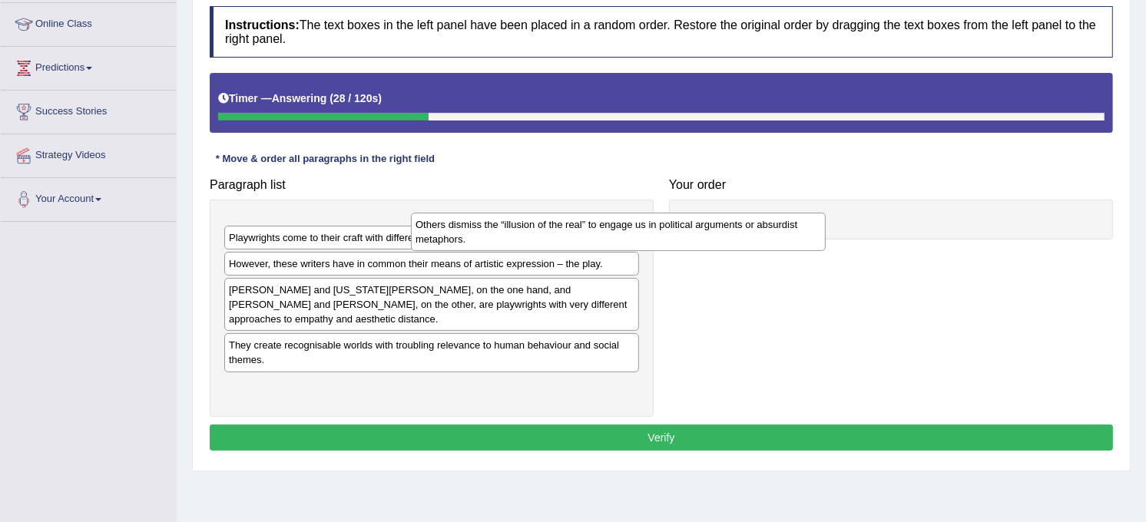
drag, startPoint x: 577, startPoint y: 230, endPoint x: 807, endPoint y: 233, distance: 230.5
click at [799, 231] on div "Others dismiss the “illusion of the real” to engage us in political arguments o…" at bounding box center [618, 232] width 415 height 38
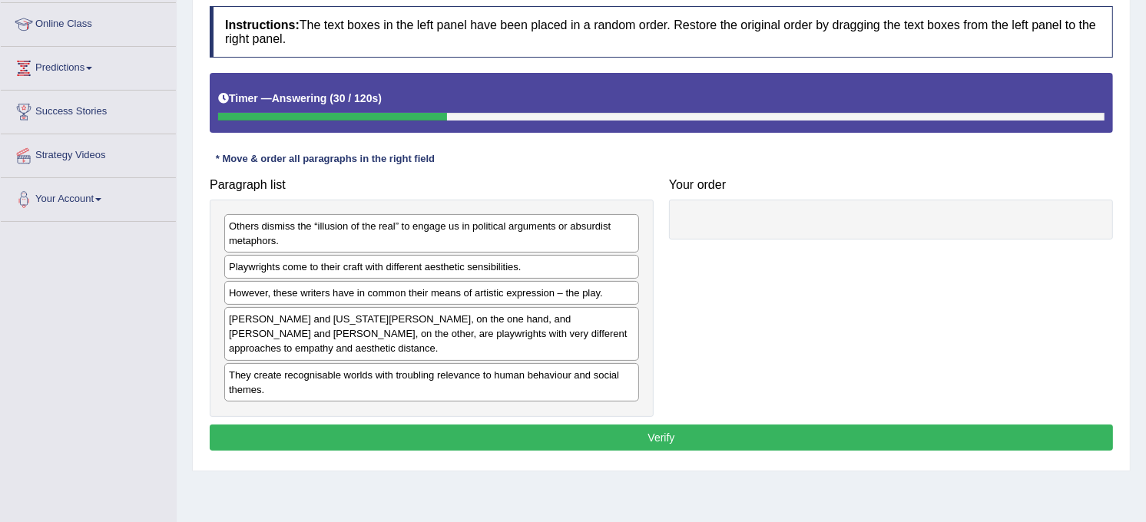
click at [708, 224] on div at bounding box center [891, 220] width 444 height 40
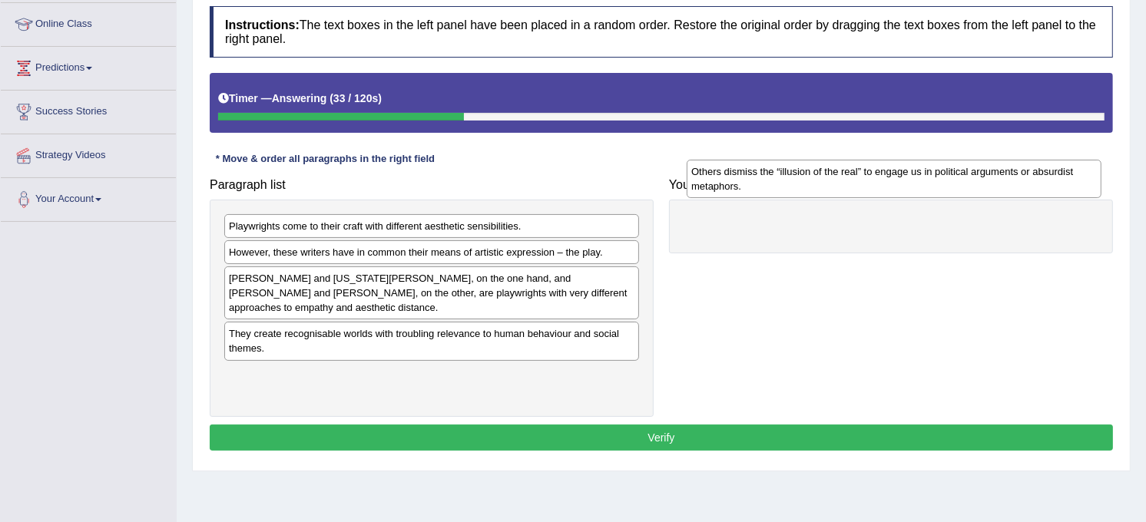
drag, startPoint x: 572, startPoint y: 231, endPoint x: 1055, endPoint y: 177, distance: 486.3
click at [1054, 177] on div "Others dismiss the “illusion of the real” to engage us in political arguments o…" at bounding box center [894, 179] width 415 height 38
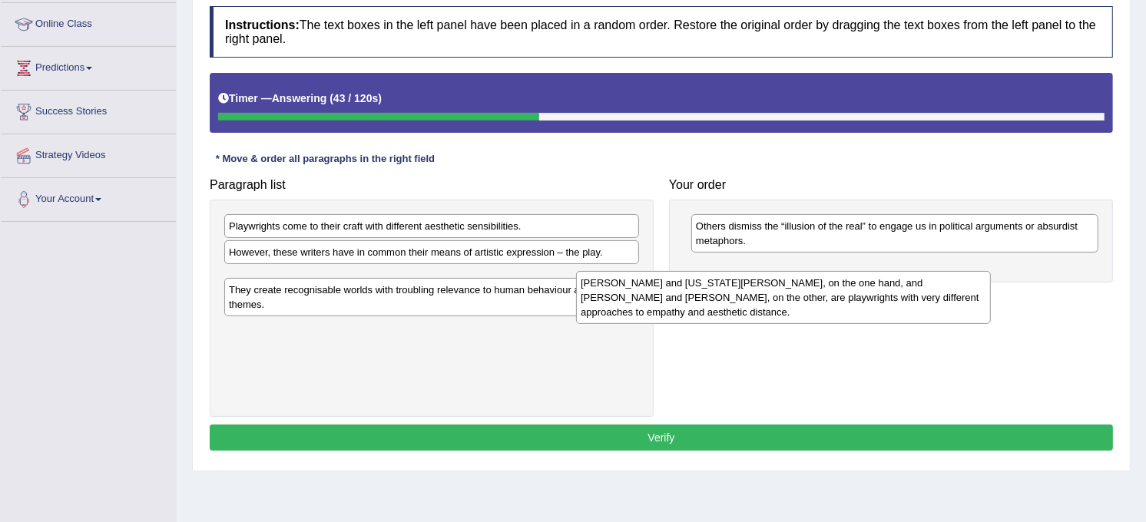
drag, startPoint x: 490, startPoint y: 292, endPoint x: 843, endPoint y: 295, distance: 353.4
click at [843, 295] on div "Thornton Wilder and Tennessee Williams, on the one hand, and Bertolt Brecht and…" at bounding box center [783, 298] width 415 height 54
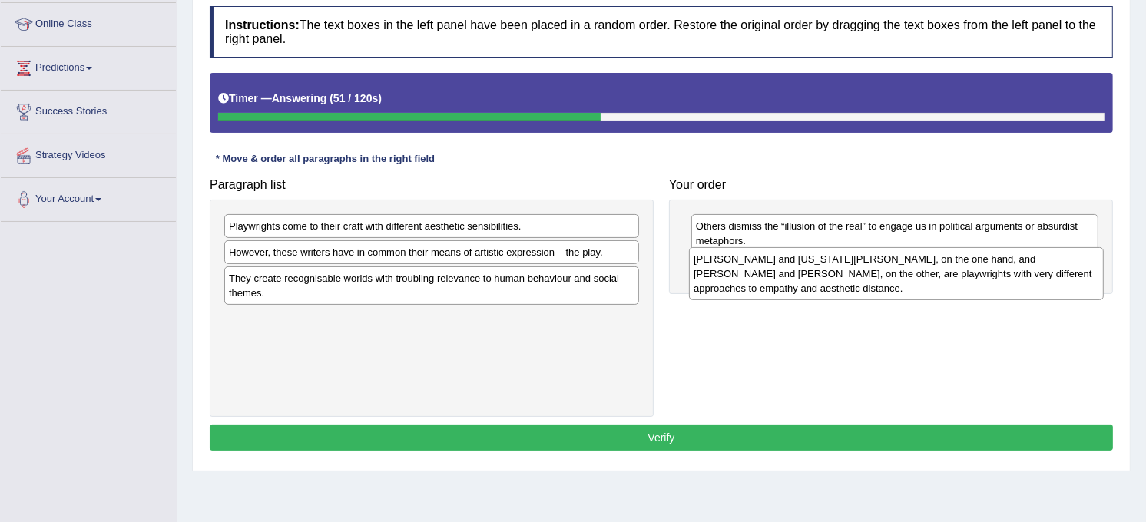
drag, startPoint x: 482, startPoint y: 289, endPoint x: 963, endPoint y: 270, distance: 481.3
click at [963, 270] on div "Thornton Wilder and Tennessee Williams, on the one hand, and Bertolt Brecht and…" at bounding box center [896, 274] width 415 height 54
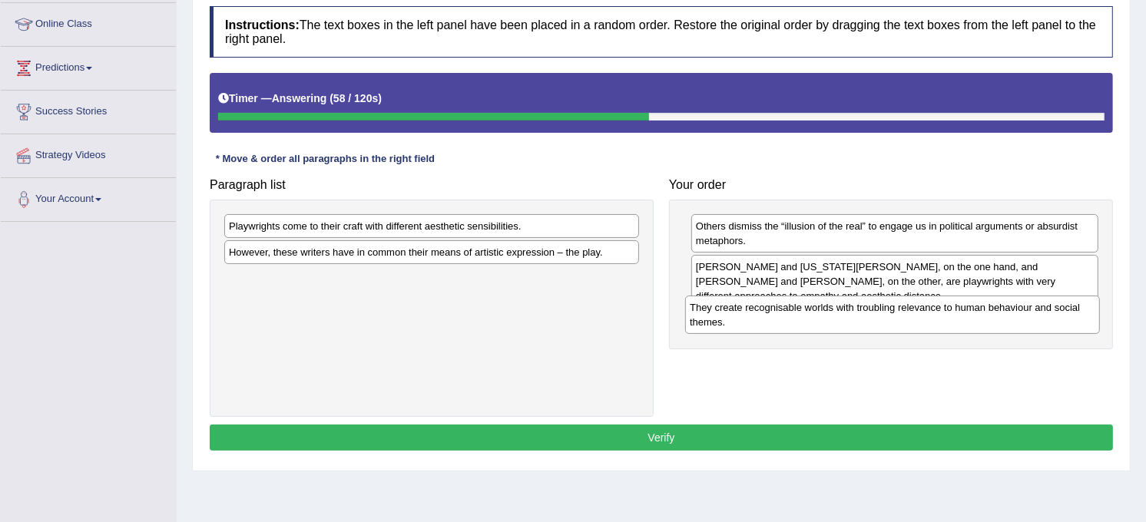
drag, startPoint x: 497, startPoint y: 282, endPoint x: 966, endPoint y: 310, distance: 470.2
click at [964, 310] on div "They create recognisable worlds with troubling relevance to human behaviour and…" at bounding box center [892, 315] width 415 height 38
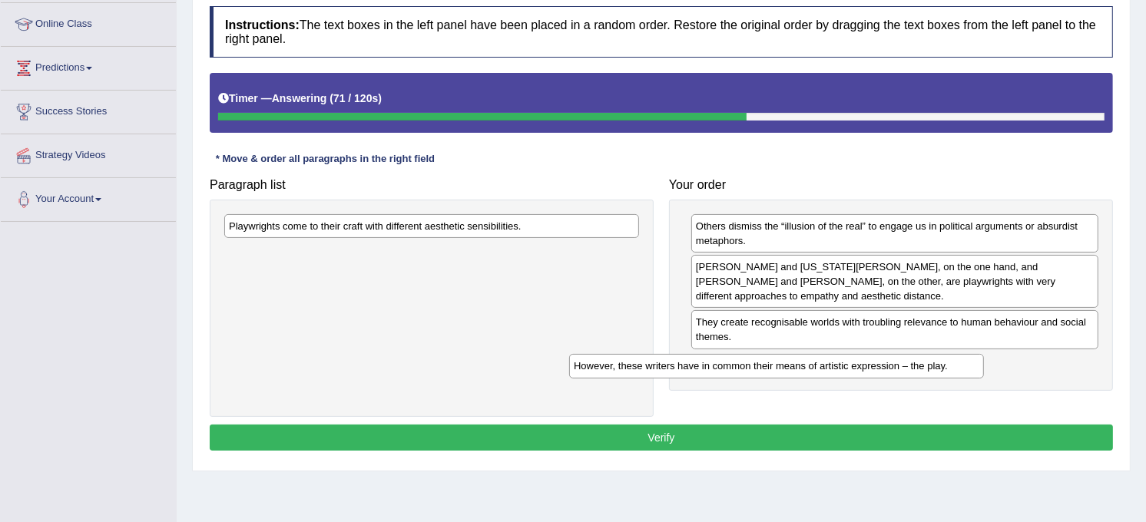
drag, startPoint x: 577, startPoint y: 255, endPoint x: 931, endPoint y: 367, distance: 371.5
click at [930, 369] on div "However, these writers have in common their means of artistic expression – the …" at bounding box center [776, 366] width 415 height 24
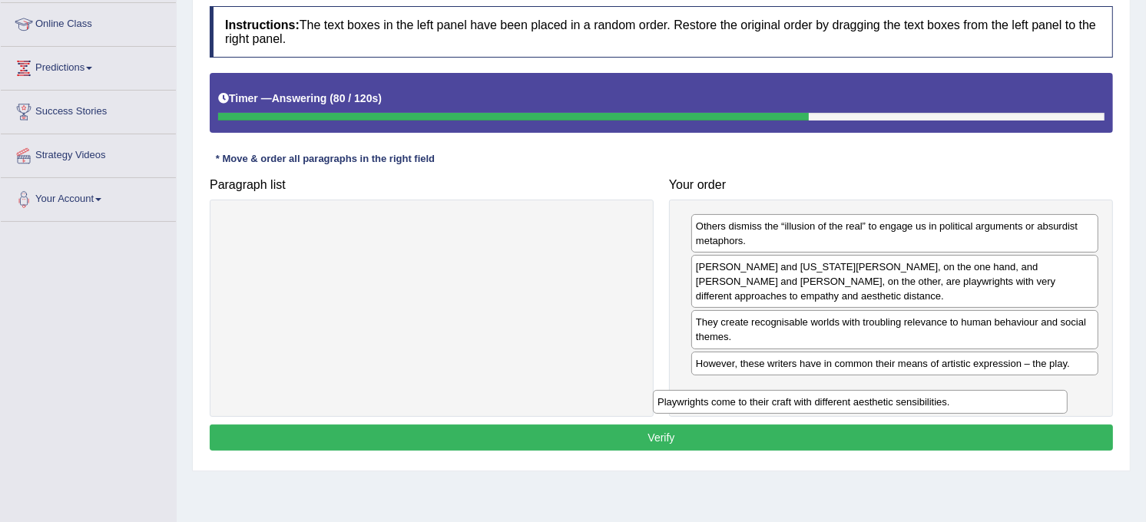
drag, startPoint x: 503, startPoint y: 228, endPoint x: 934, endPoint y: 405, distance: 465.8
click at [933, 405] on div "Playwrights come to their craft with different aesthetic sensibilities." at bounding box center [860, 402] width 415 height 24
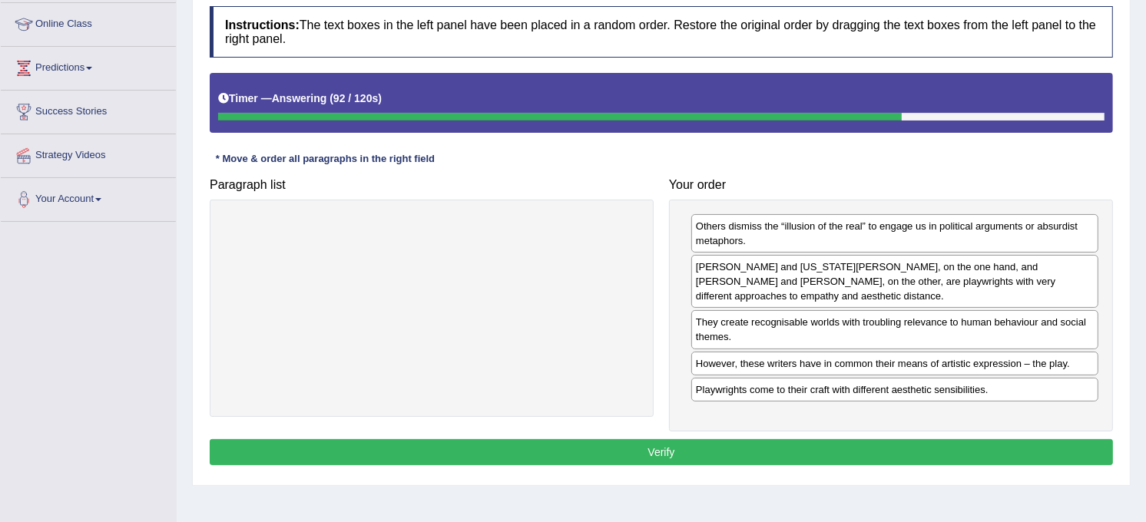
click at [903, 450] on button "Verify" at bounding box center [661, 452] width 903 height 26
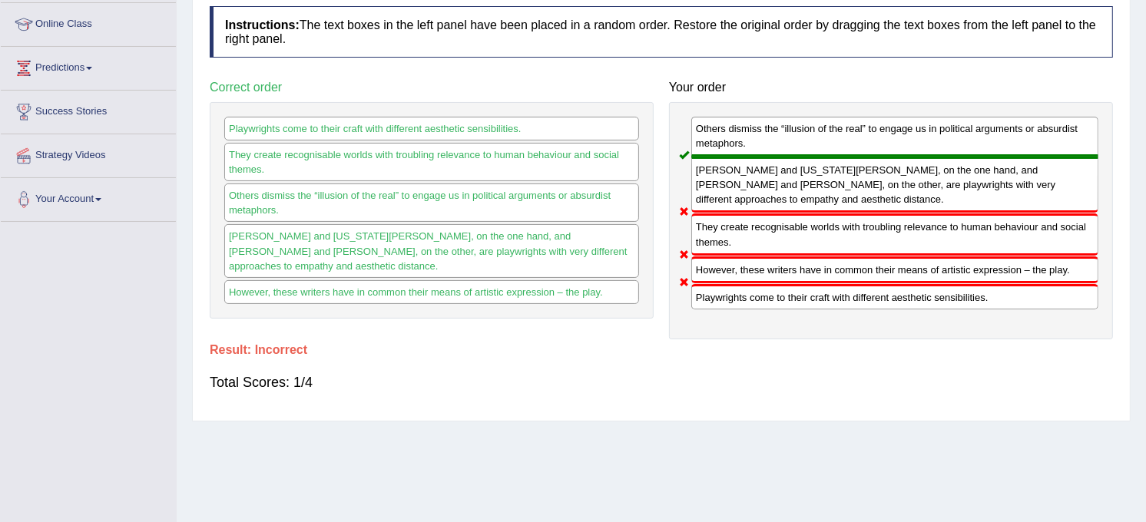
scroll to position [0, 0]
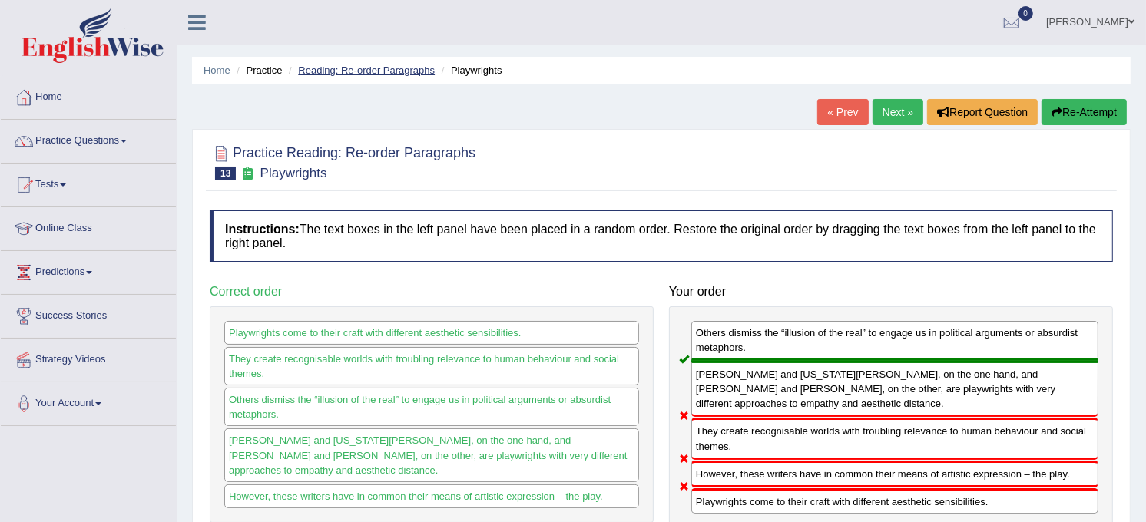
click at [375, 73] on link "Reading: Re-order Paragraphs" at bounding box center [366, 71] width 137 height 12
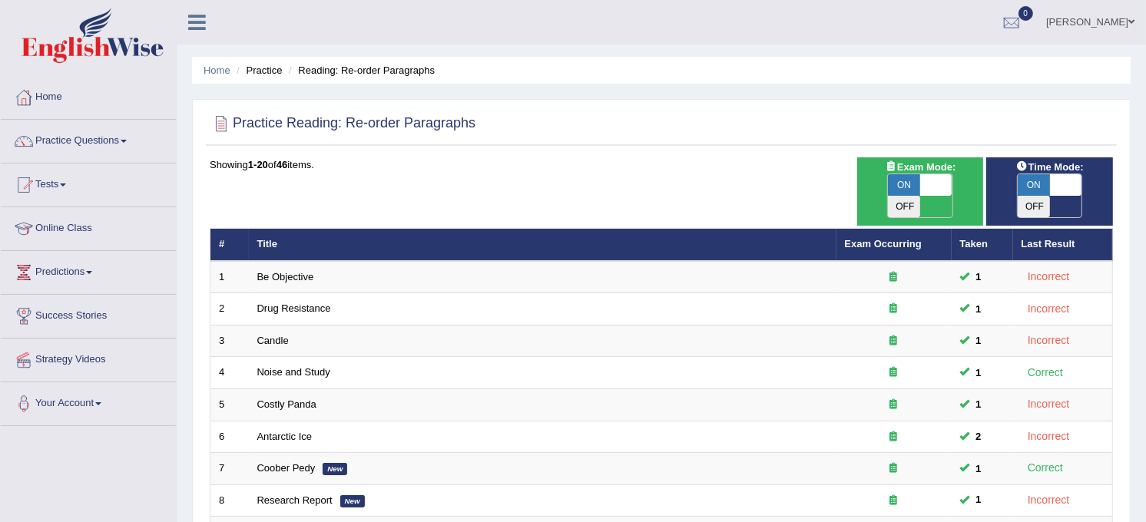
scroll to position [456, 0]
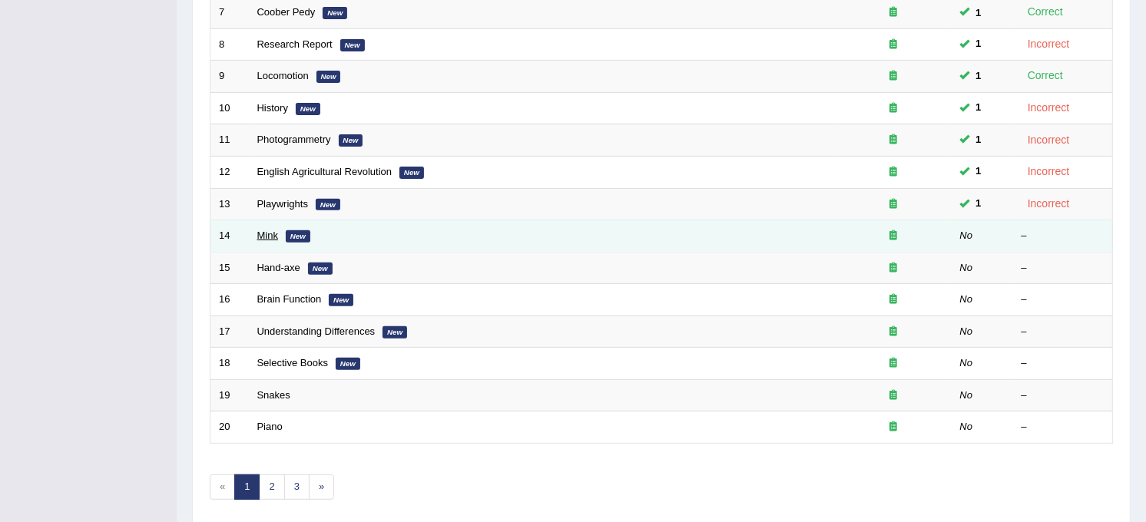
click at [265, 230] on link "Mink" at bounding box center [267, 236] width 21 height 12
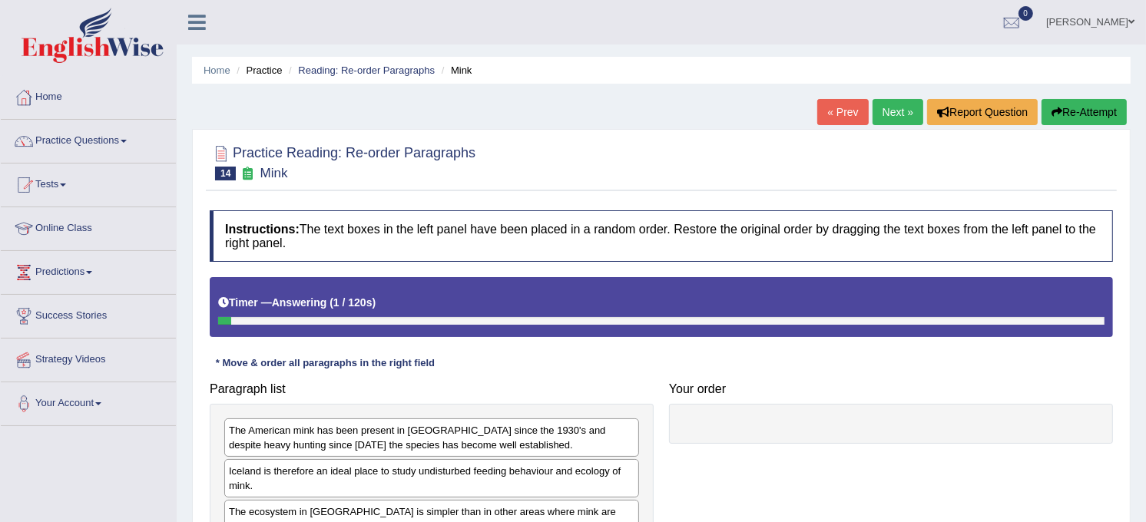
scroll to position [284, 0]
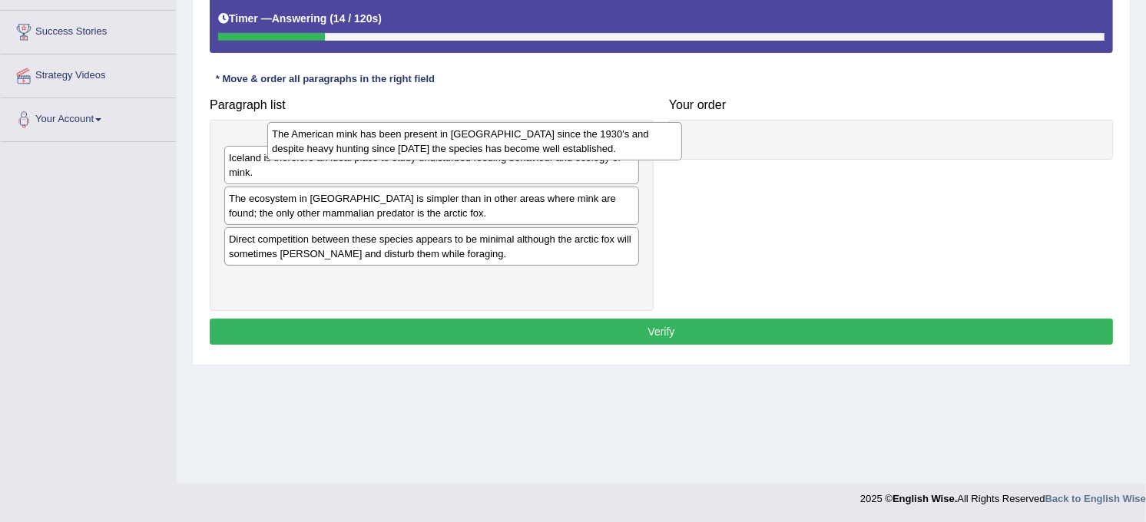
drag, startPoint x: 443, startPoint y: 161, endPoint x: 486, endPoint y: 149, distance: 44.7
click at [486, 149] on div "The American mink has been present in [GEOGRAPHIC_DATA] since the 1930's and de…" at bounding box center [474, 141] width 415 height 38
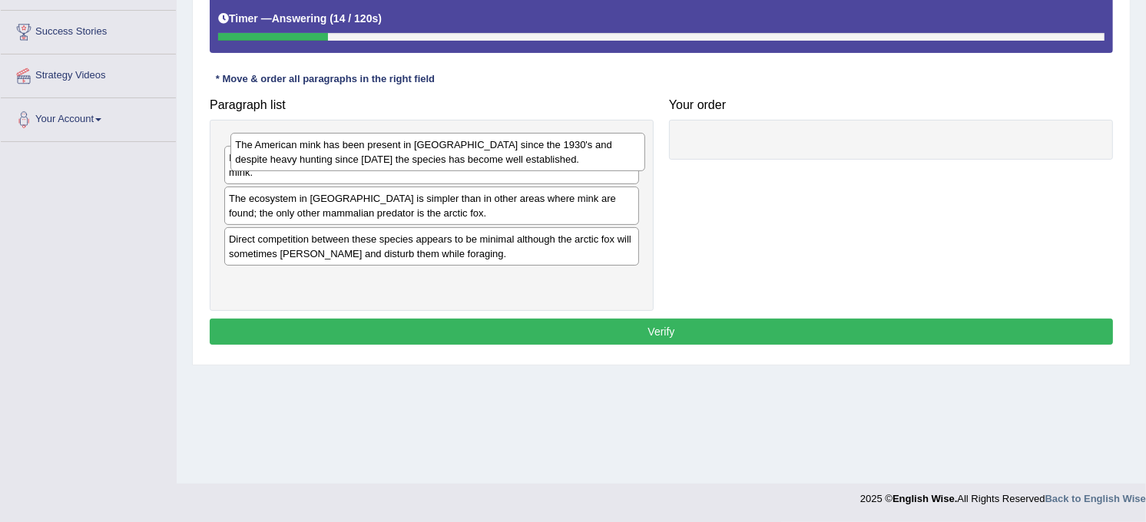
click at [555, 170] on div "The American mink has been present in [GEOGRAPHIC_DATA] since the 1930's and de…" at bounding box center [437, 152] width 415 height 38
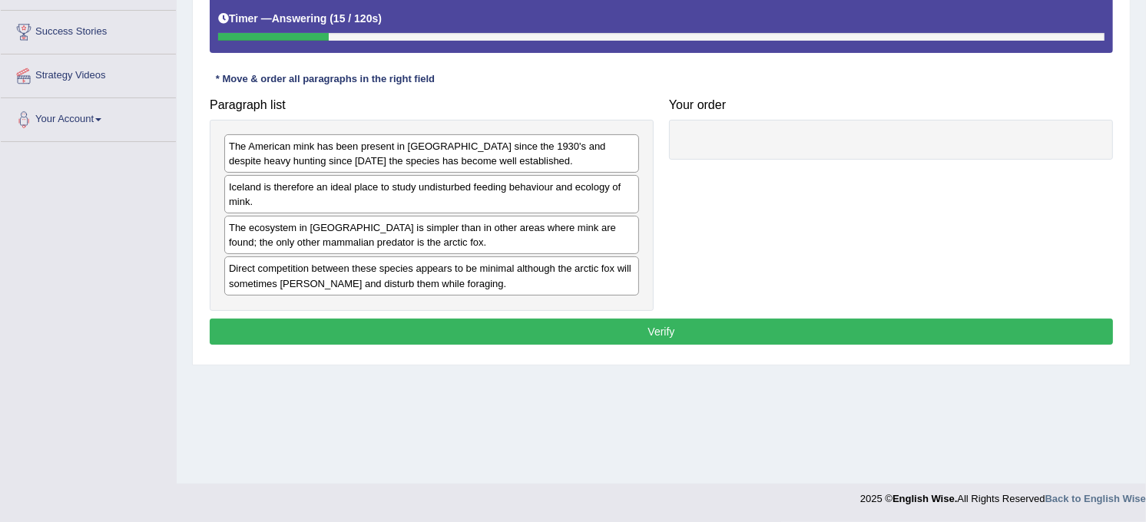
click at [555, 170] on div "The American mink has been present in [GEOGRAPHIC_DATA] since the 1930's and de…" at bounding box center [431, 153] width 415 height 38
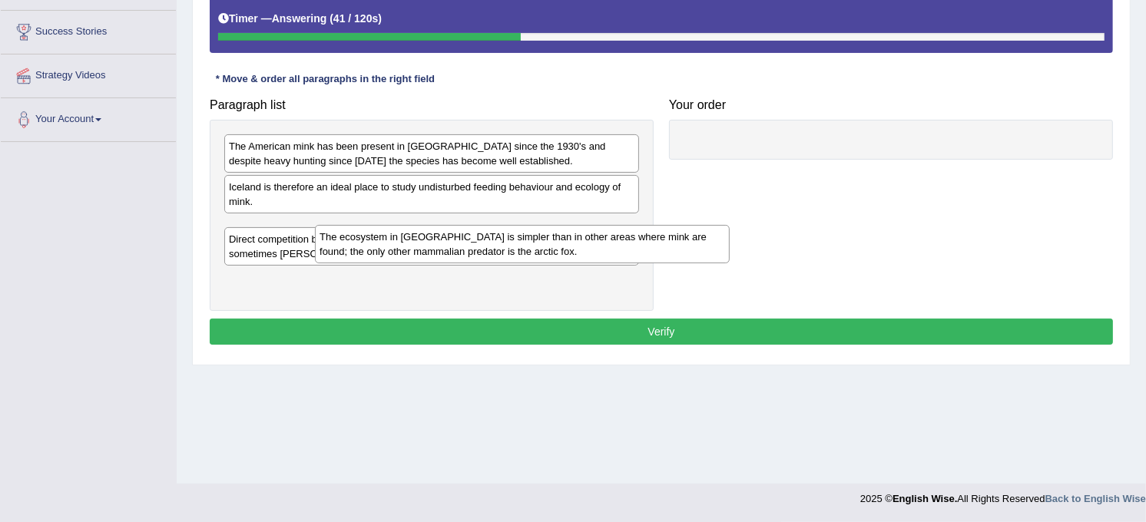
drag, startPoint x: 512, startPoint y: 236, endPoint x: 605, endPoint y: 244, distance: 92.6
click at [605, 244] on div "The ecosystem in [GEOGRAPHIC_DATA] is simpler than in other areas where mink ar…" at bounding box center [522, 244] width 415 height 38
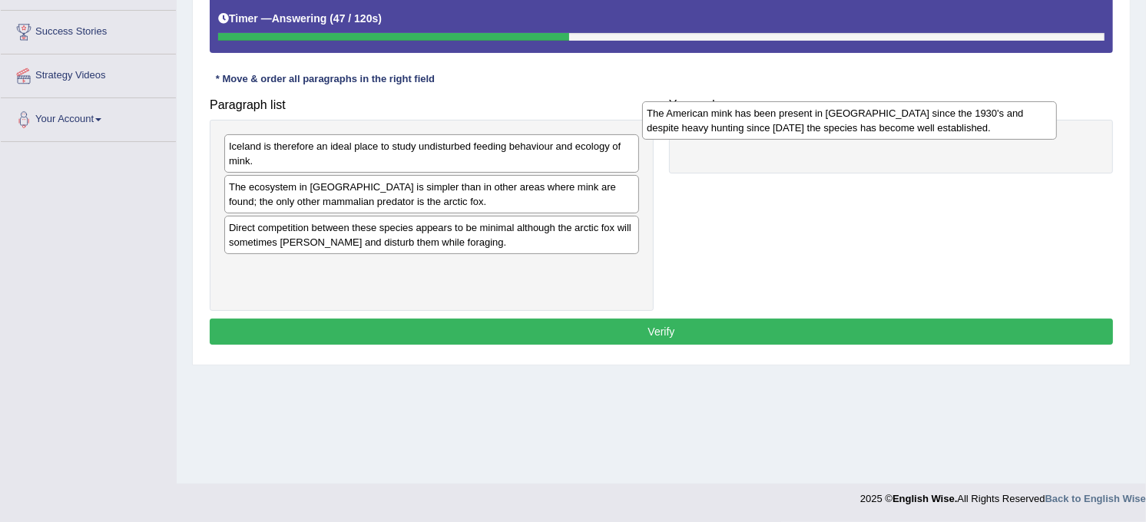
drag, startPoint x: 532, startPoint y: 161, endPoint x: 949, endPoint y: 128, distance: 419.2
click at [949, 128] on div "The American mink has been present in [GEOGRAPHIC_DATA] since the 1930's and de…" at bounding box center [849, 120] width 415 height 38
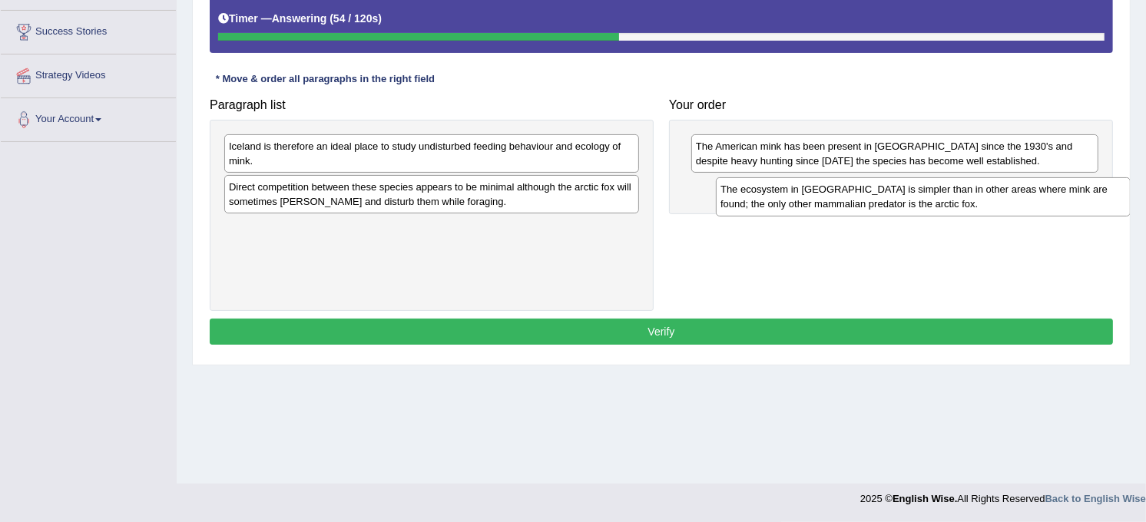
drag, startPoint x: 521, startPoint y: 210, endPoint x: 1015, endPoint y: 213, distance: 494.0
click at [1014, 213] on div "The ecosystem in [GEOGRAPHIC_DATA] is simpler than in other areas where mink ar…" at bounding box center [923, 196] width 415 height 38
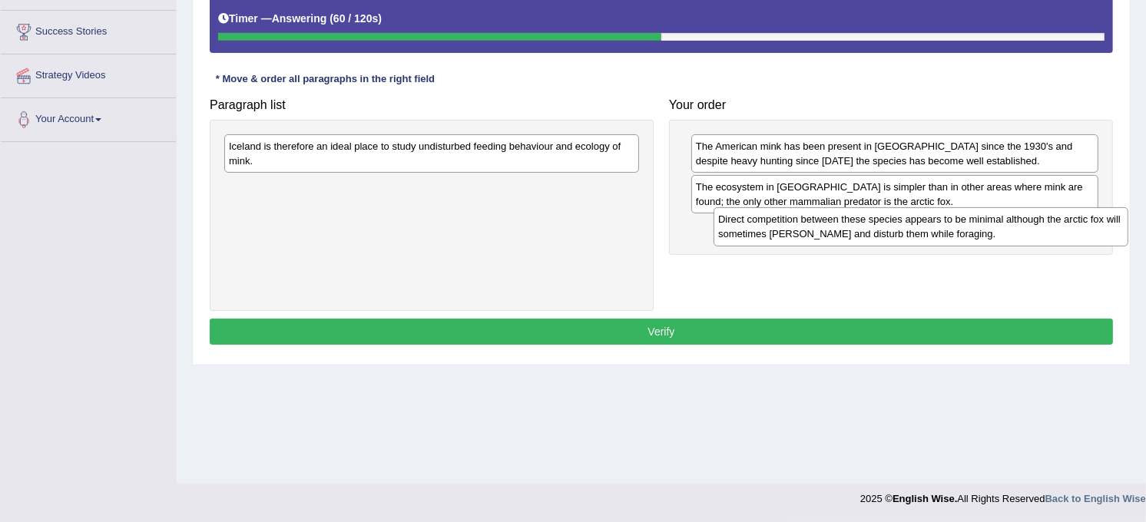
drag, startPoint x: 519, startPoint y: 201, endPoint x: 1009, endPoint y: 234, distance: 490.5
click at [1009, 234] on div "Direct competition between these species appears to be minimal although the arc…" at bounding box center [921, 226] width 415 height 38
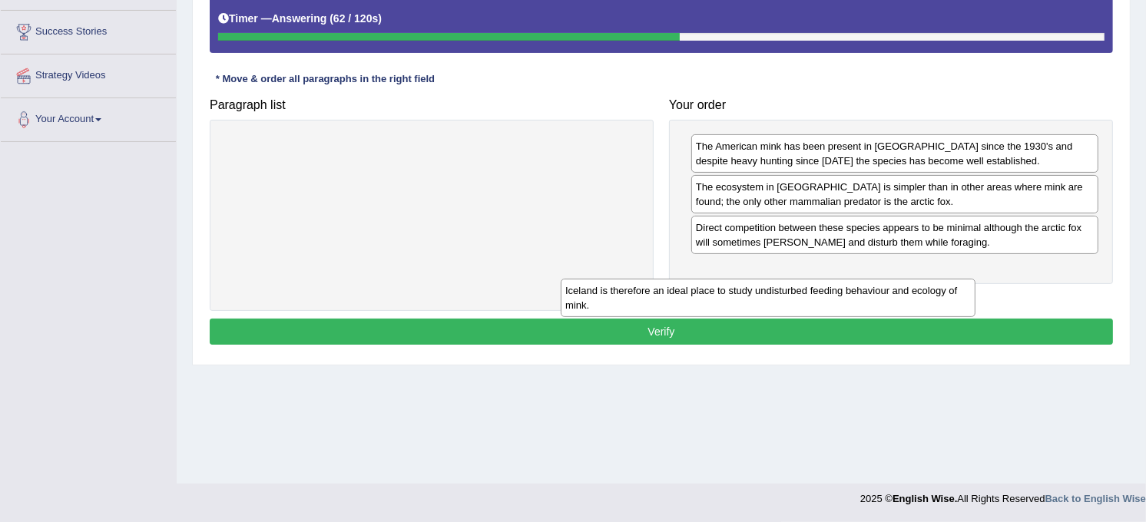
drag, startPoint x: 617, startPoint y: 147, endPoint x: 957, endPoint y: 290, distance: 368.8
click at [957, 290] on div "Iceland is therefore an ideal place to study undisturbed feeding behaviour and …" at bounding box center [768, 298] width 415 height 38
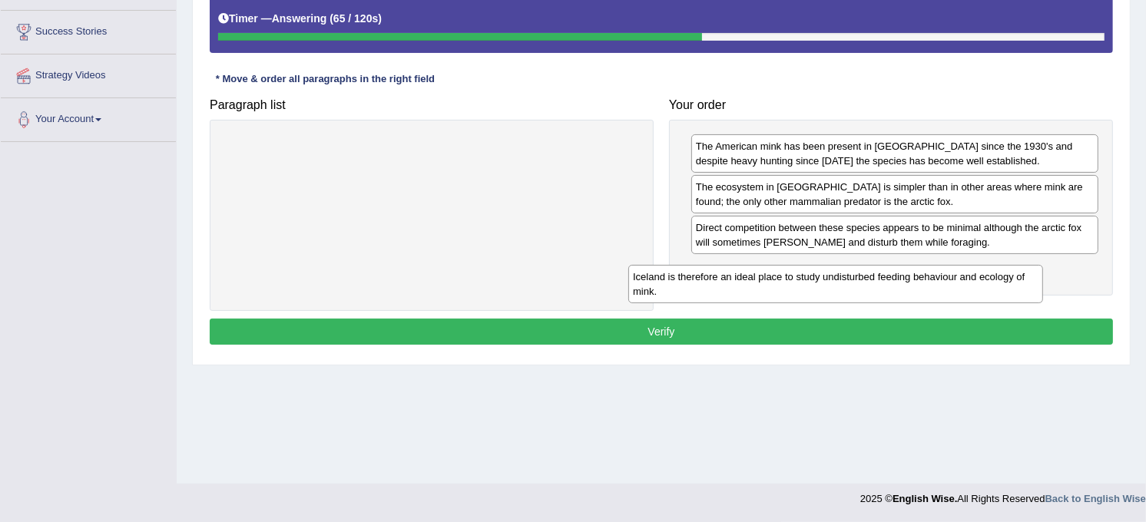
drag, startPoint x: 542, startPoint y: 152, endPoint x: 946, endPoint y: 284, distance: 425.1
click at [946, 284] on div "Iceland is therefore an ideal place to study undisturbed feeding behaviour and …" at bounding box center [835, 284] width 415 height 38
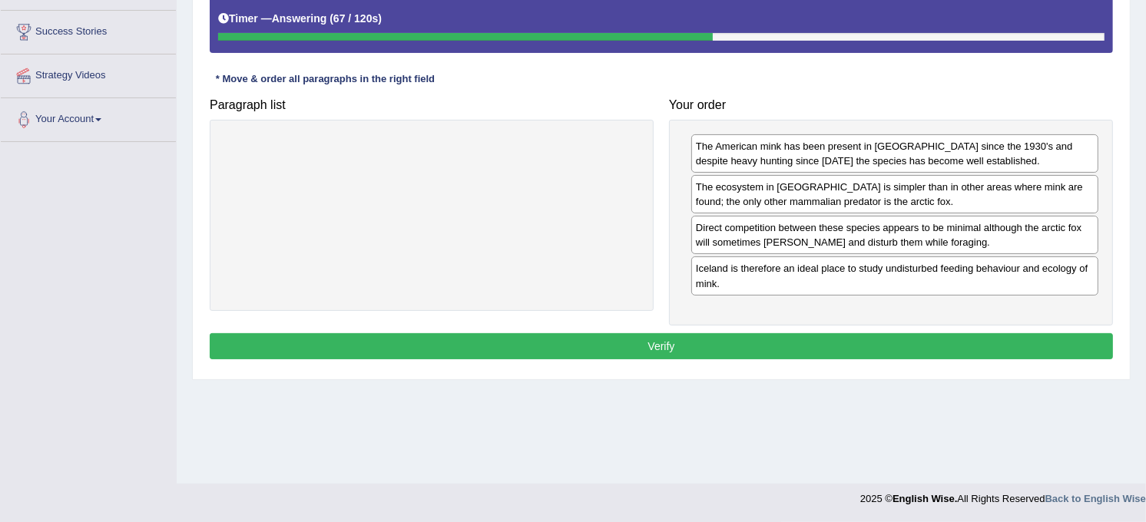
click at [797, 340] on button "Verify" at bounding box center [661, 346] width 903 height 26
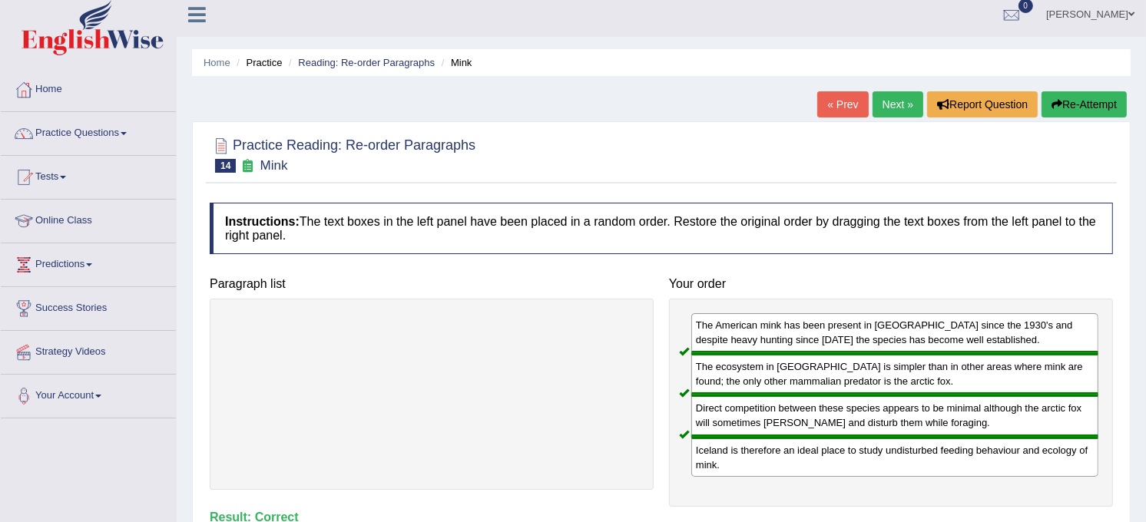
scroll to position [0, 0]
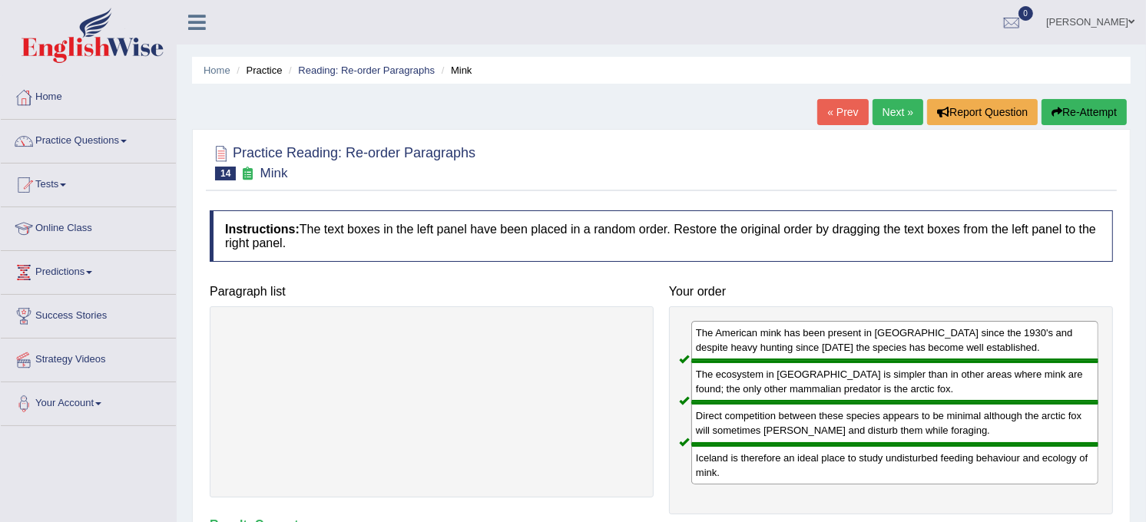
click at [896, 103] on link "Next »" at bounding box center [898, 112] width 51 height 26
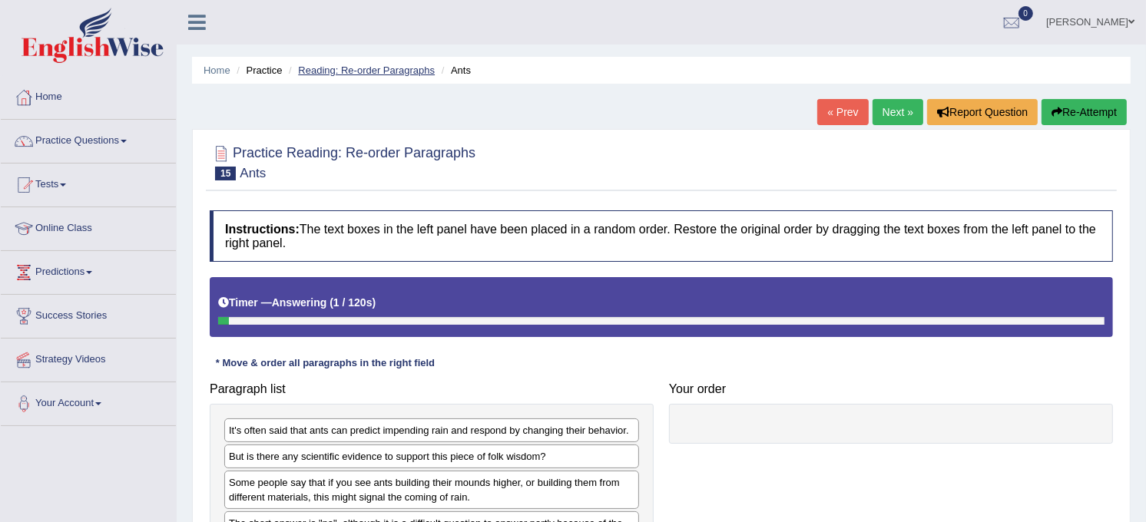
click at [404, 75] on link "Reading: Re-order Paragraphs" at bounding box center [366, 71] width 137 height 12
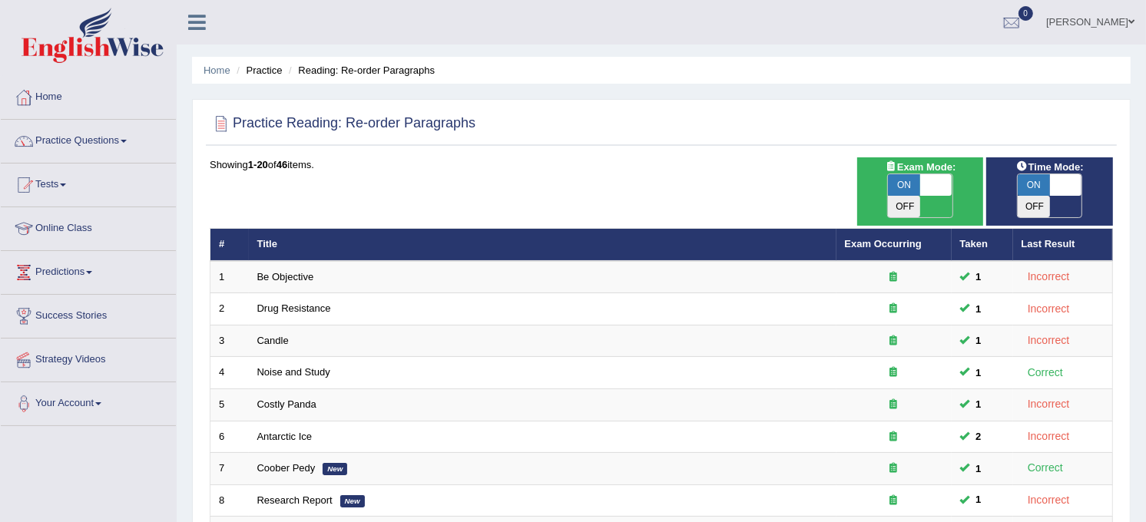
scroll to position [456, 0]
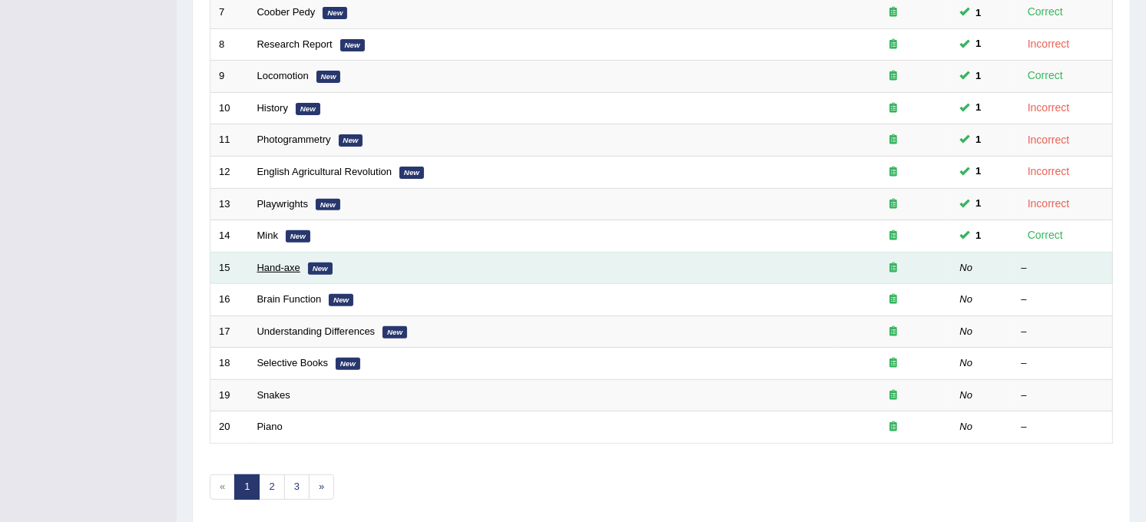
click at [270, 262] on link "Hand-axe" at bounding box center [278, 268] width 43 height 12
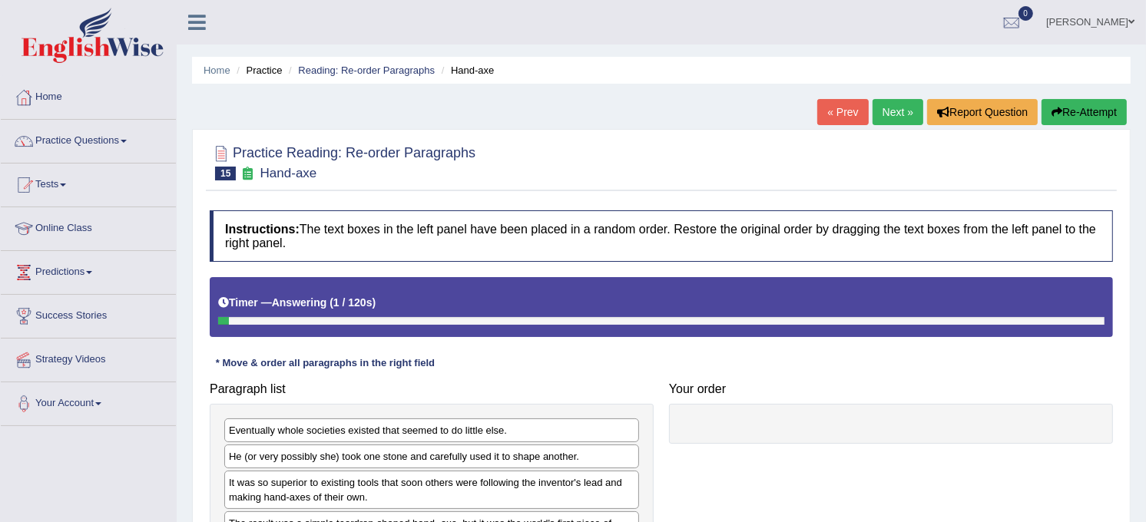
scroll to position [284, 0]
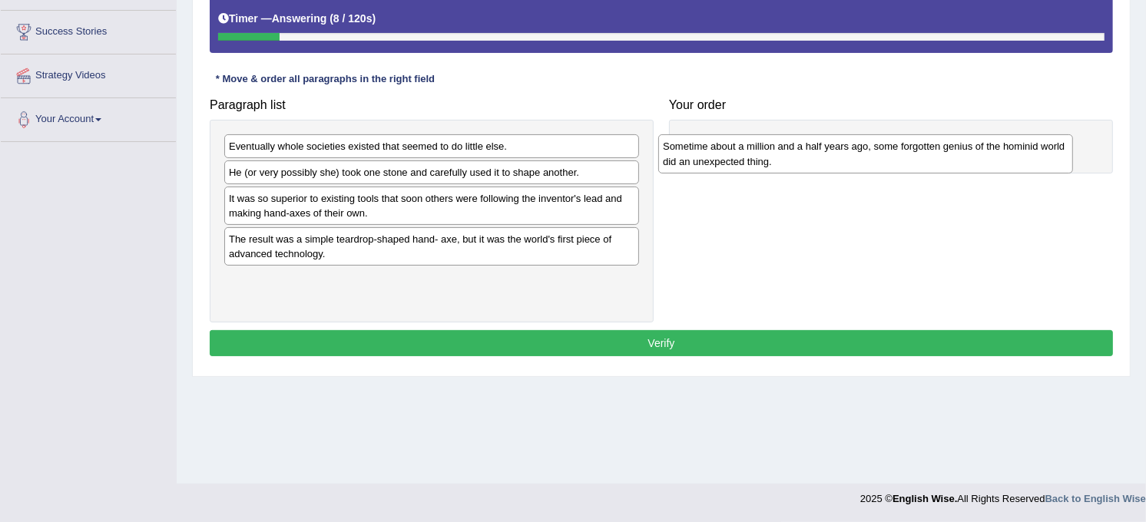
drag, startPoint x: 398, startPoint y: 289, endPoint x: 838, endPoint y: 151, distance: 461.2
click at [838, 152] on div "Sometime about a million and a half years ago, some forgotten genius of the hom…" at bounding box center [865, 153] width 415 height 38
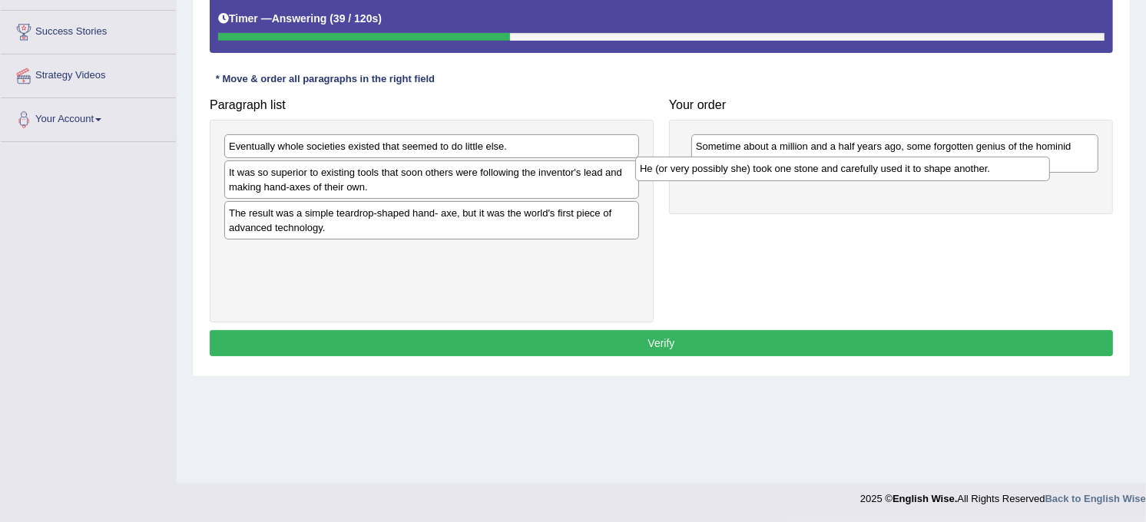
drag, startPoint x: 605, startPoint y: 173, endPoint x: 1022, endPoint y: 171, distance: 417.1
click at [1022, 171] on div "He (or very possibly she) took one stone and carefully used it to shape another." at bounding box center [842, 169] width 415 height 24
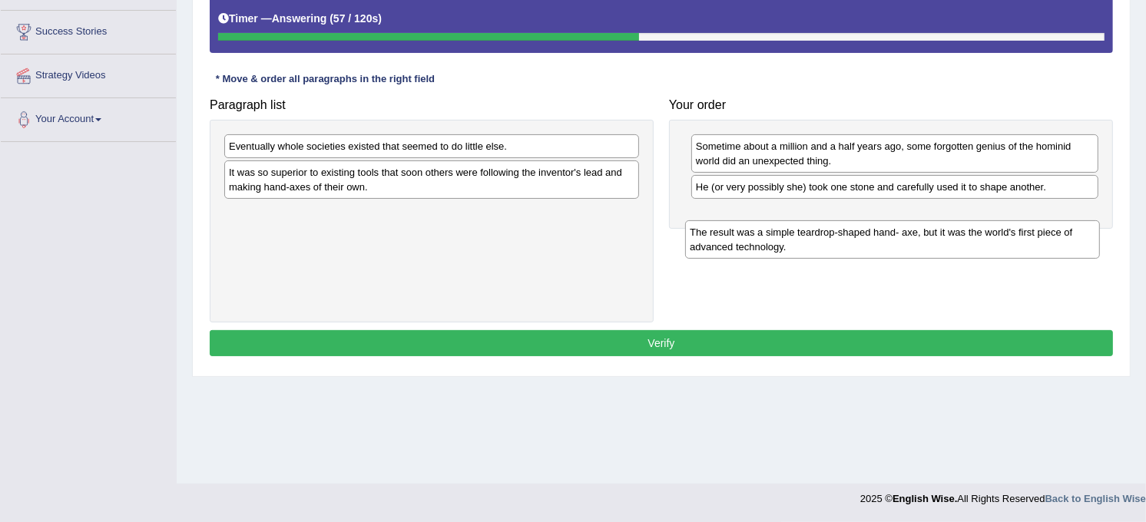
drag, startPoint x: 555, startPoint y: 217, endPoint x: 1016, endPoint y: 235, distance: 461.3
click at [1016, 235] on div "The result was a simple teardrop-shaped hand- axe, but it was the world's first…" at bounding box center [892, 239] width 415 height 38
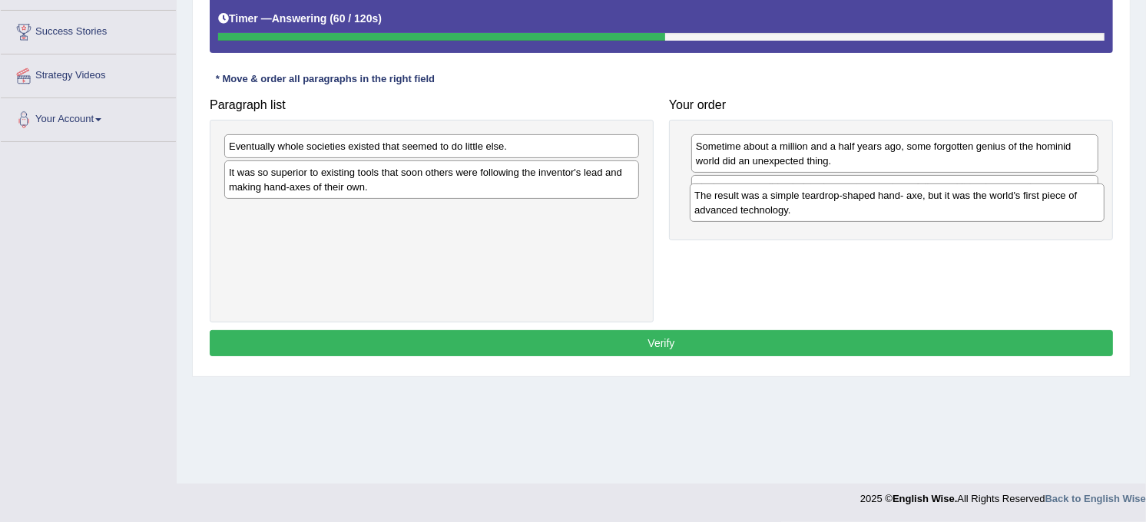
drag, startPoint x: 588, startPoint y: 219, endPoint x: 1055, endPoint y: 200, distance: 466.7
click at [1055, 200] on div "The result was a simple teardrop-shaped hand- axe, but it was the world's first…" at bounding box center [897, 203] width 415 height 38
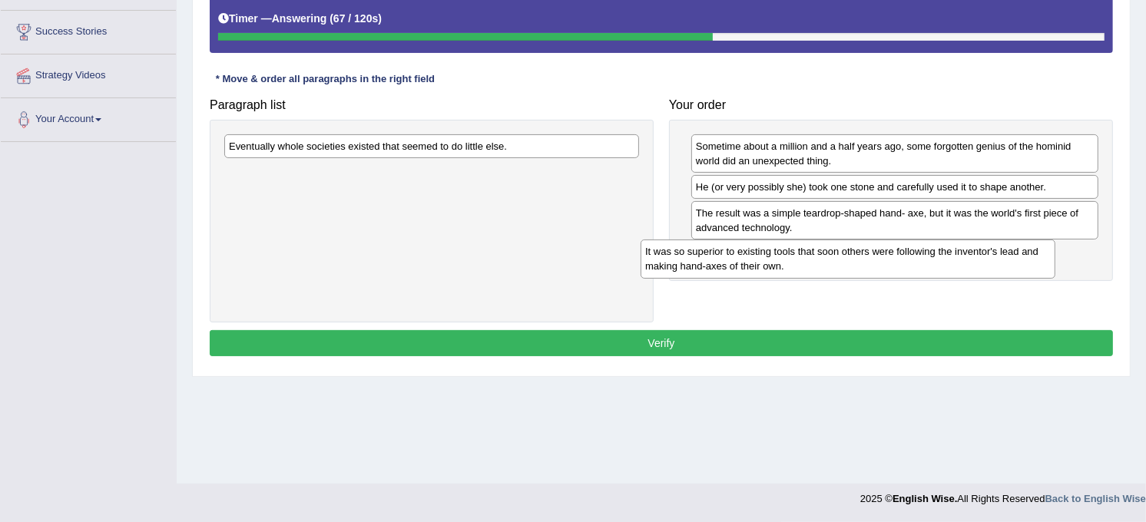
drag, startPoint x: 542, startPoint y: 183, endPoint x: 961, endPoint y: 262, distance: 426.8
click at [959, 262] on div "It was so superior to existing tools that soon others were following the invent…" at bounding box center [848, 259] width 415 height 38
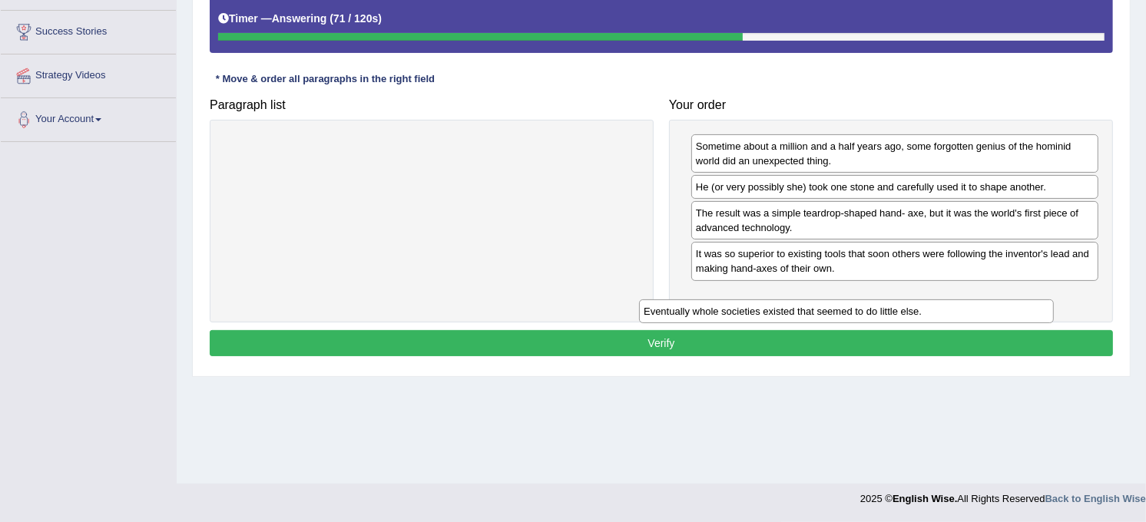
drag, startPoint x: 515, startPoint y: 146, endPoint x: 931, endPoint y: 311, distance: 447.2
click at [931, 311] on div "Eventually whole societies existed that seemed to do little else." at bounding box center [846, 312] width 415 height 24
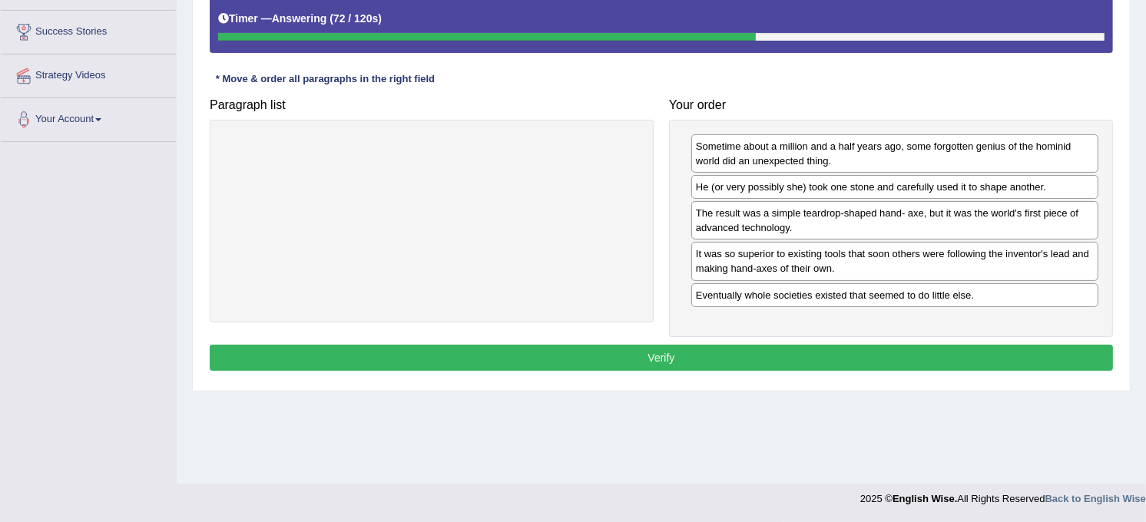
click at [796, 365] on button "Verify" at bounding box center [661, 358] width 903 height 26
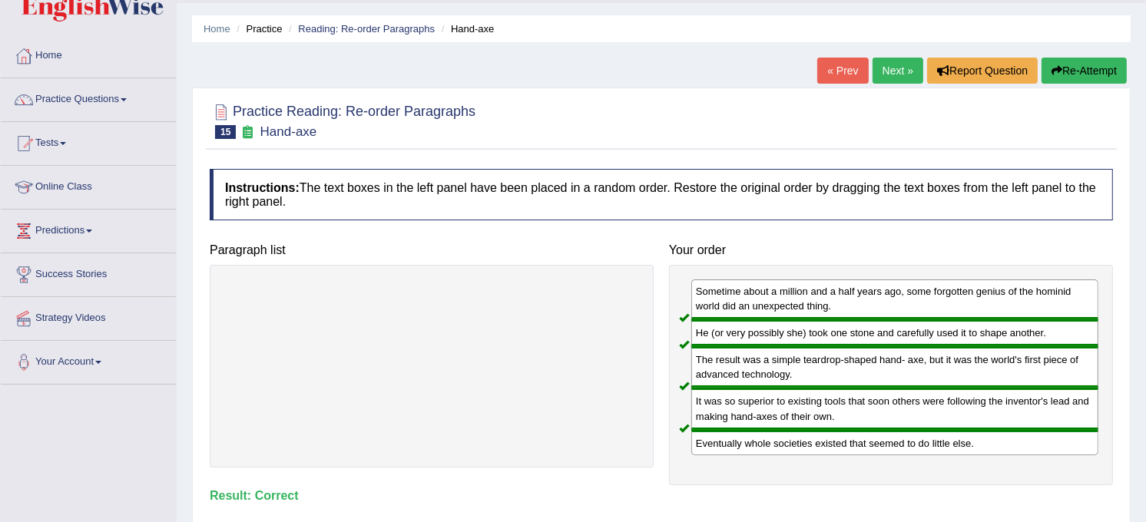
scroll to position [0, 0]
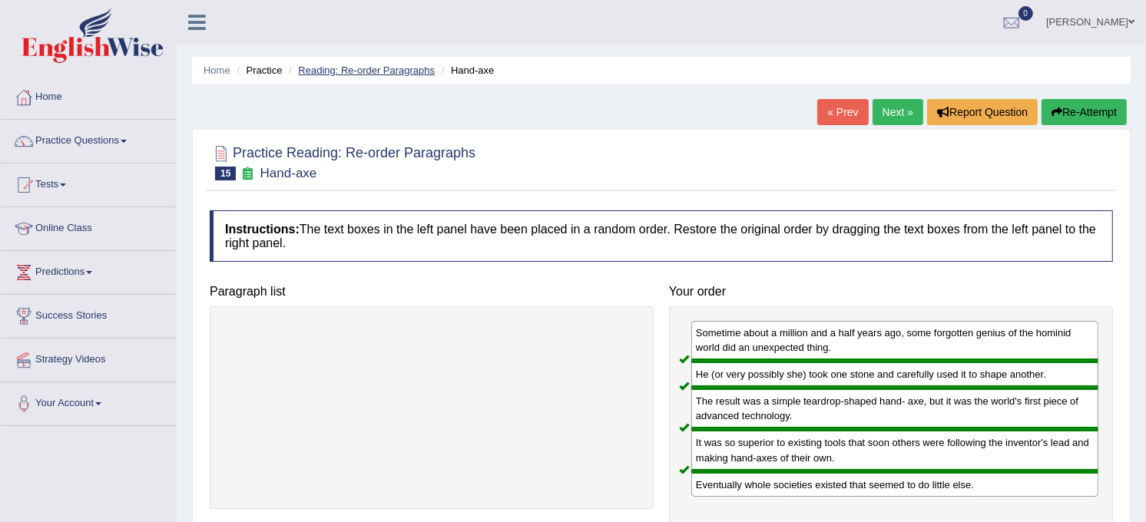
click at [386, 74] on link "Reading: Re-order Paragraphs" at bounding box center [366, 71] width 137 height 12
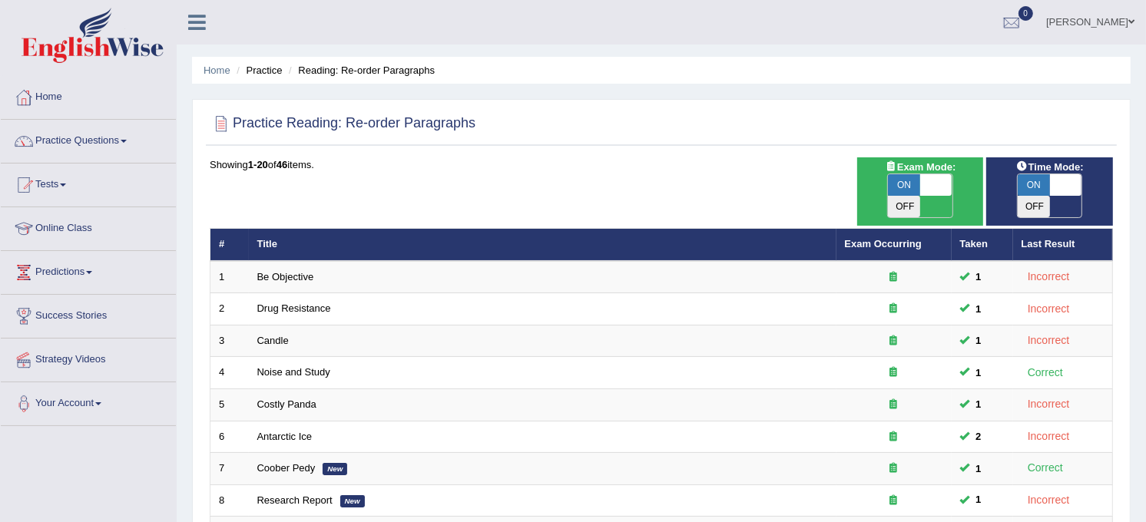
scroll to position [456, 0]
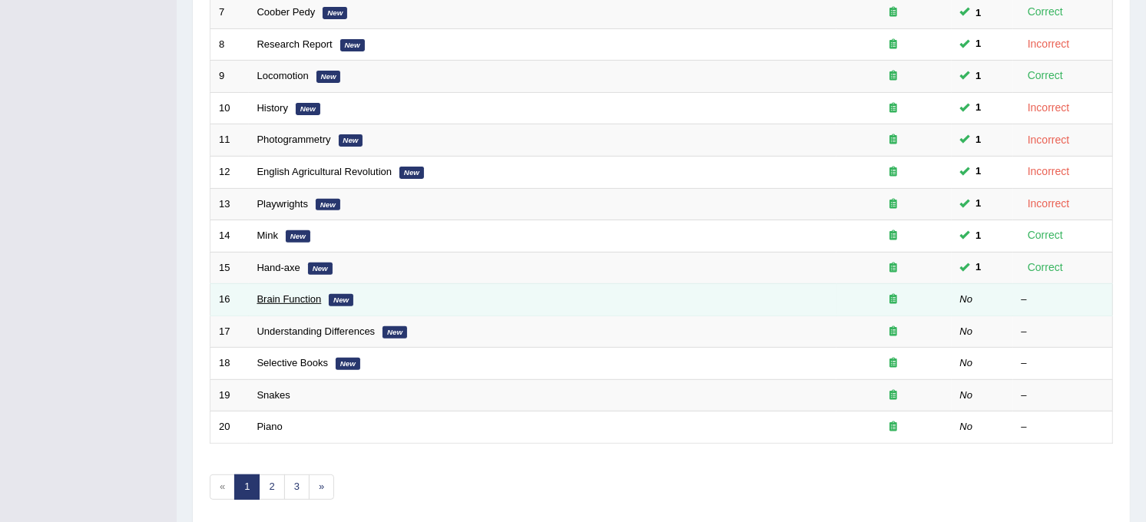
click at [290, 293] on link "Brain Function" at bounding box center [289, 299] width 65 height 12
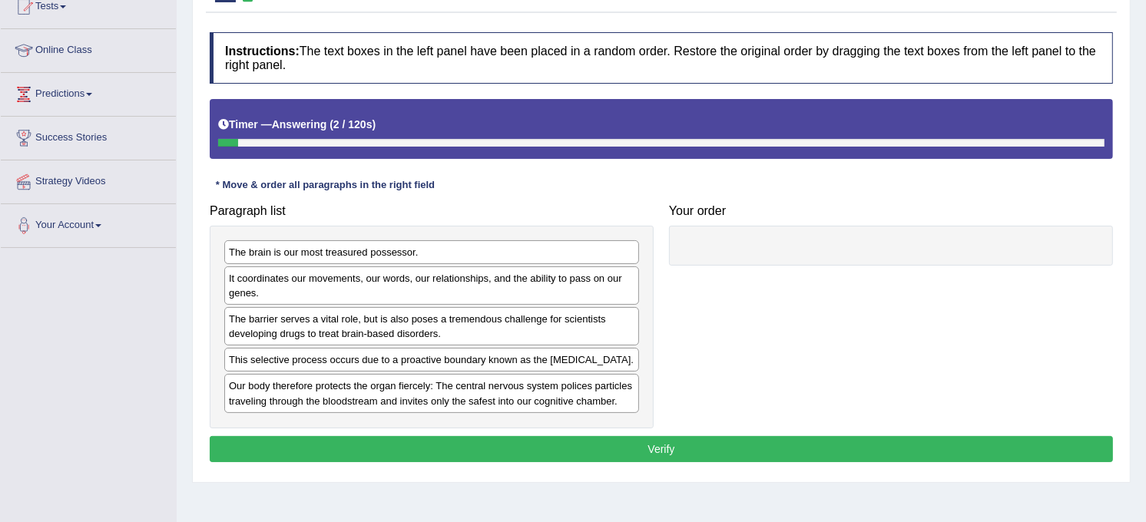
scroll to position [180, 0]
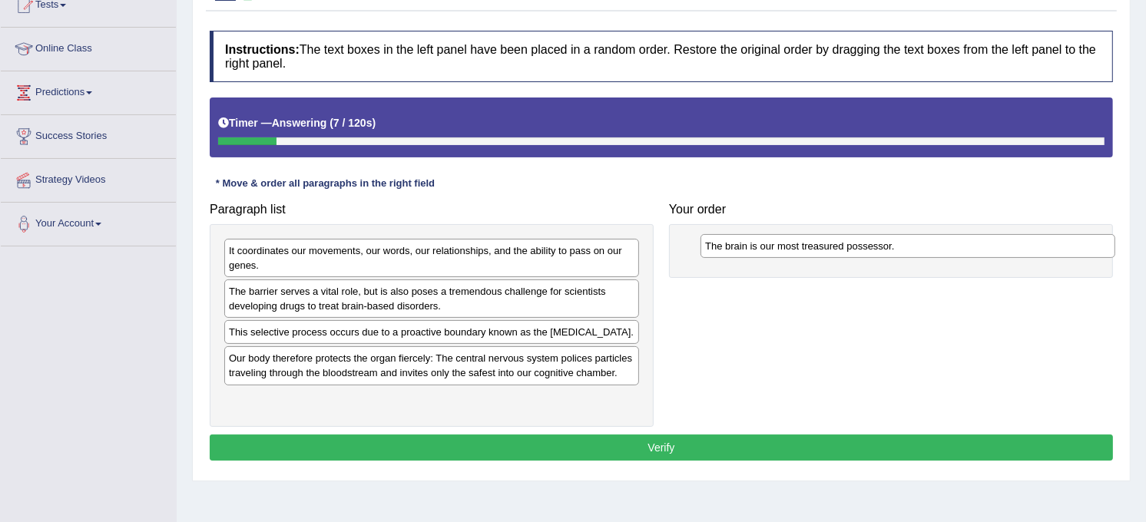
drag, startPoint x: 409, startPoint y: 257, endPoint x: 900, endPoint y: 256, distance: 491.6
click at [900, 256] on div "The brain is our most treasured possessor." at bounding box center [908, 246] width 415 height 24
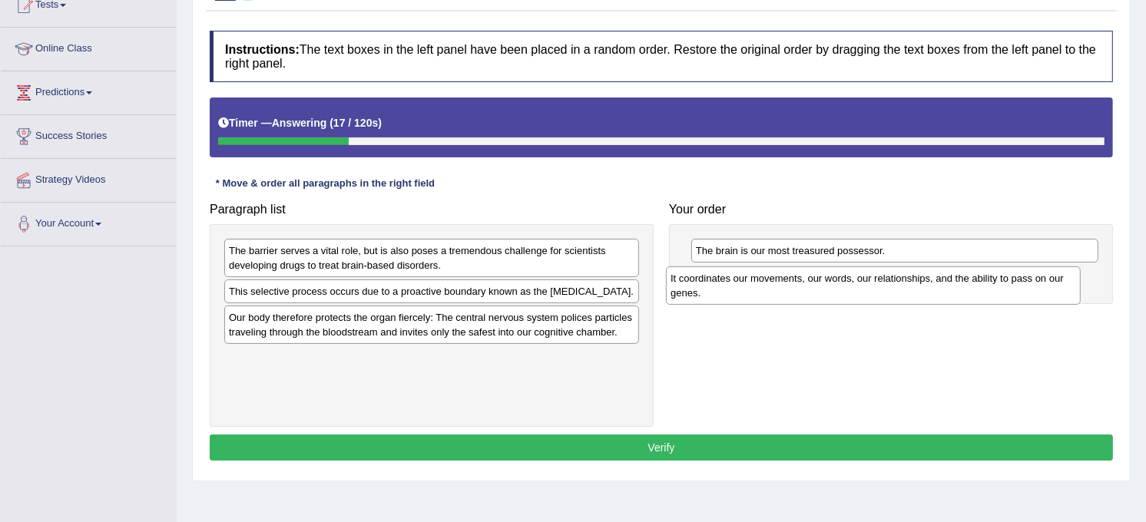
drag, startPoint x: 581, startPoint y: 271, endPoint x: 1034, endPoint y: 300, distance: 454.1
click at [1034, 300] on div "It coordinates our movements, our words, our relationships, and the ability to …" at bounding box center [873, 286] width 415 height 38
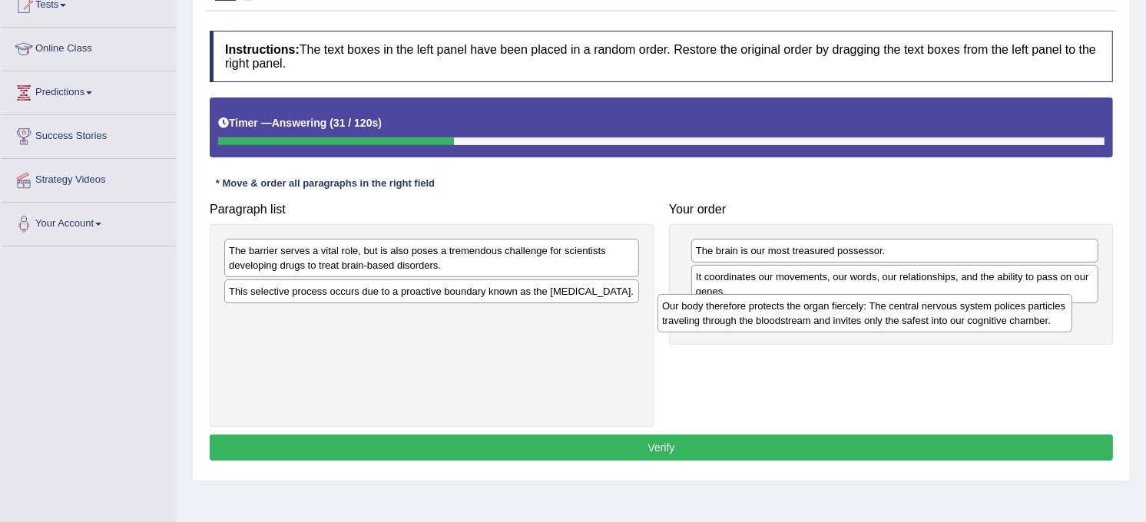
drag, startPoint x: 553, startPoint y: 330, endPoint x: 992, endPoint y: 320, distance: 438.8
click at [989, 319] on div "Our body therefore protects the organ fiercely: The central nervous system poli…" at bounding box center [865, 313] width 415 height 38
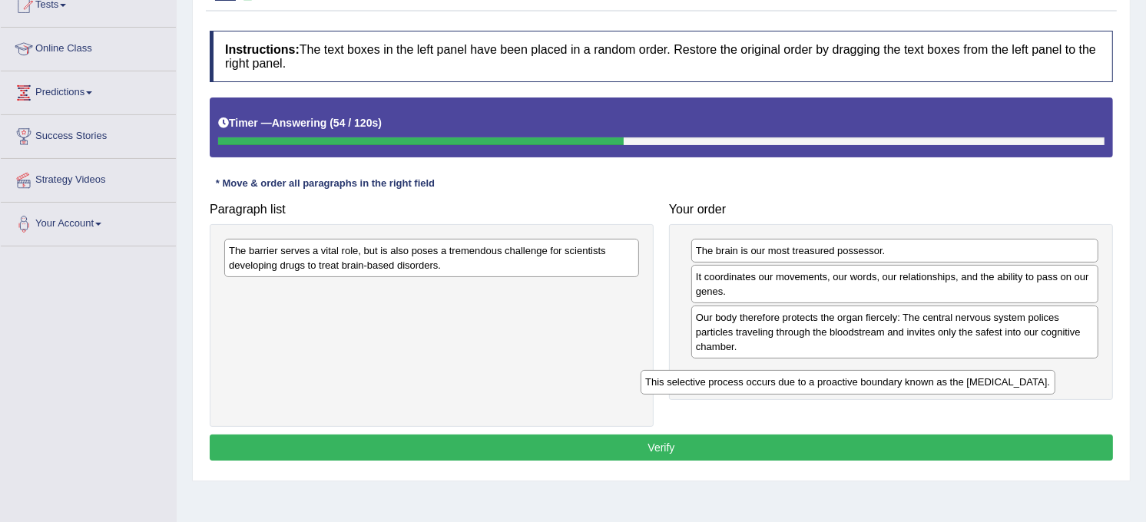
drag, startPoint x: 567, startPoint y: 298, endPoint x: 1012, endPoint y: 380, distance: 452.3
click at [1011, 380] on div "This selective process occurs due to a proactive boundary known as the blood-br…" at bounding box center [848, 382] width 415 height 24
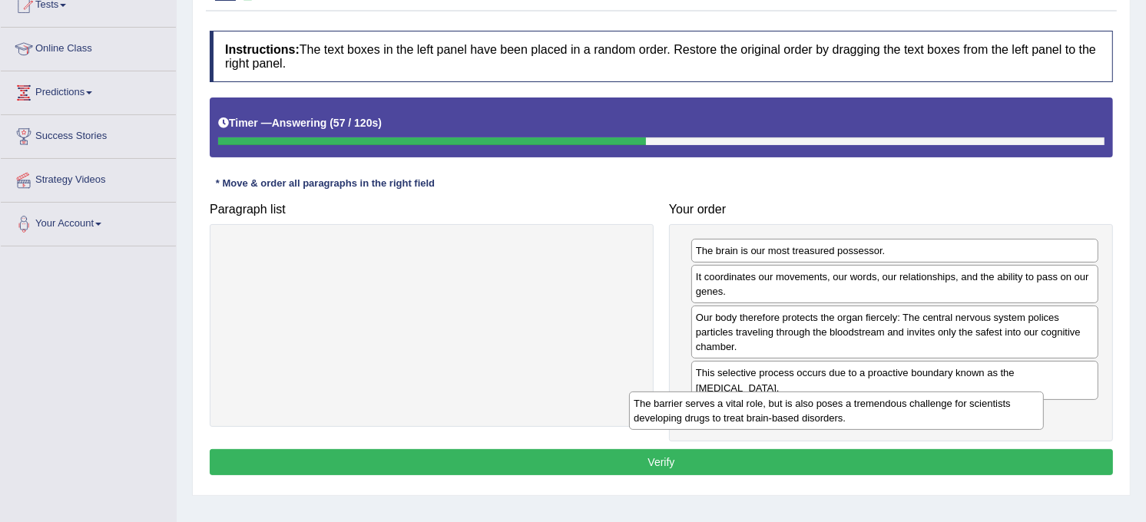
drag, startPoint x: 510, startPoint y: 264, endPoint x: 959, endPoint y: 411, distance: 472.0
click at [957, 411] on div "The barrier serves a vital role, but is also poses a tremendous challenge for s…" at bounding box center [836, 411] width 415 height 38
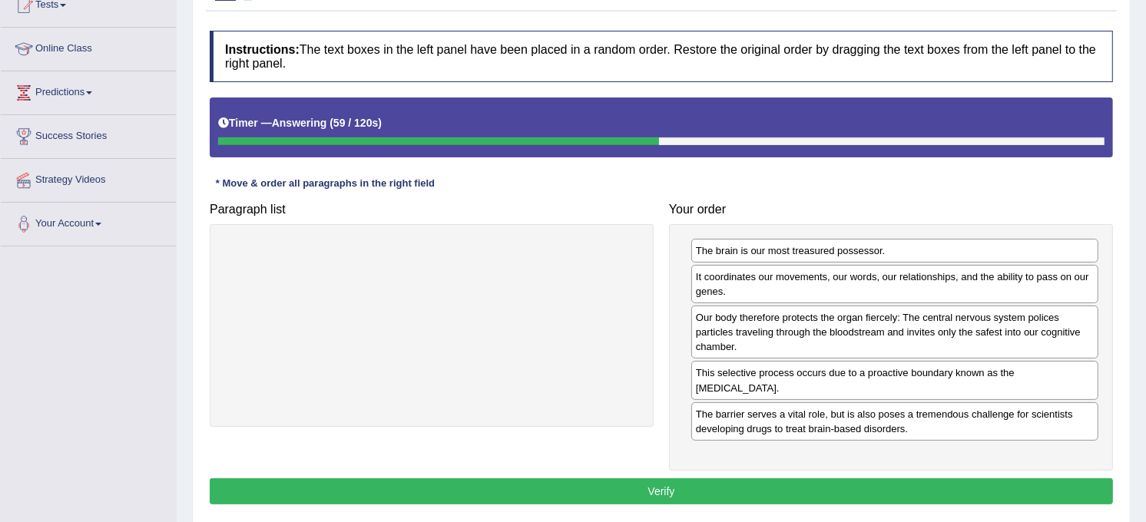
click at [744, 492] on button "Verify" at bounding box center [661, 492] width 903 height 26
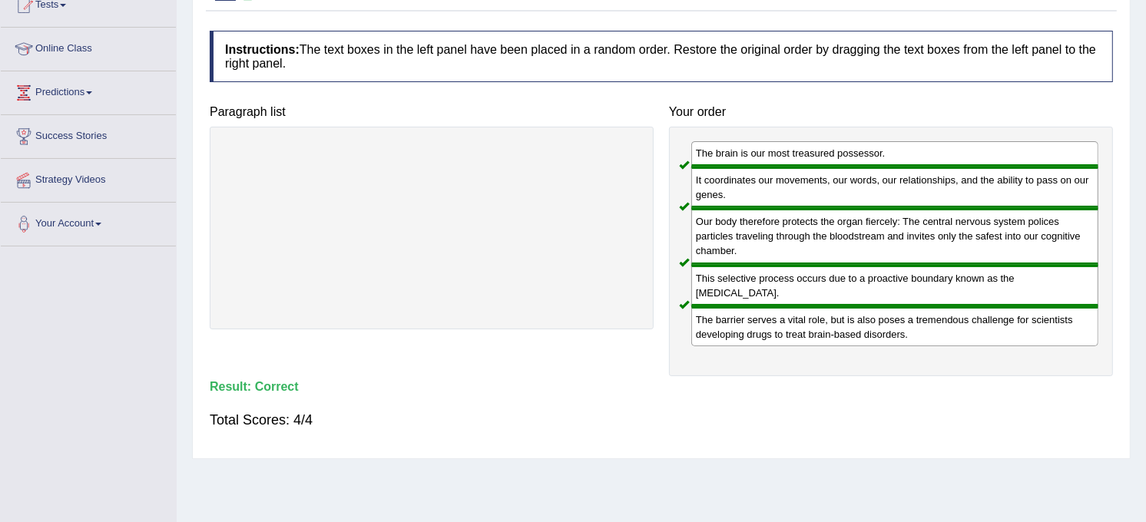
scroll to position [0, 0]
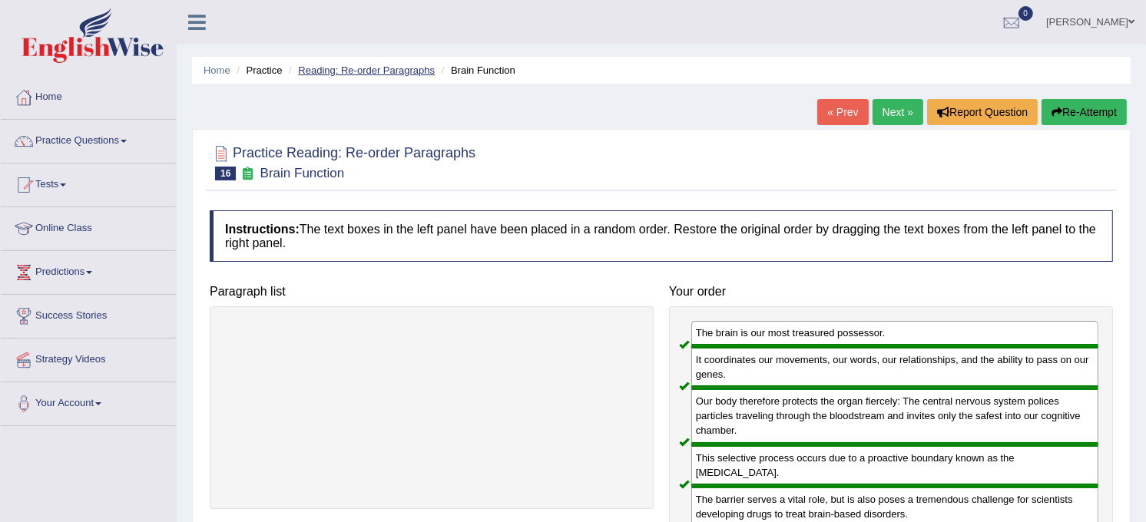
click at [348, 71] on link "Reading: Re-order Paragraphs" at bounding box center [366, 71] width 137 height 12
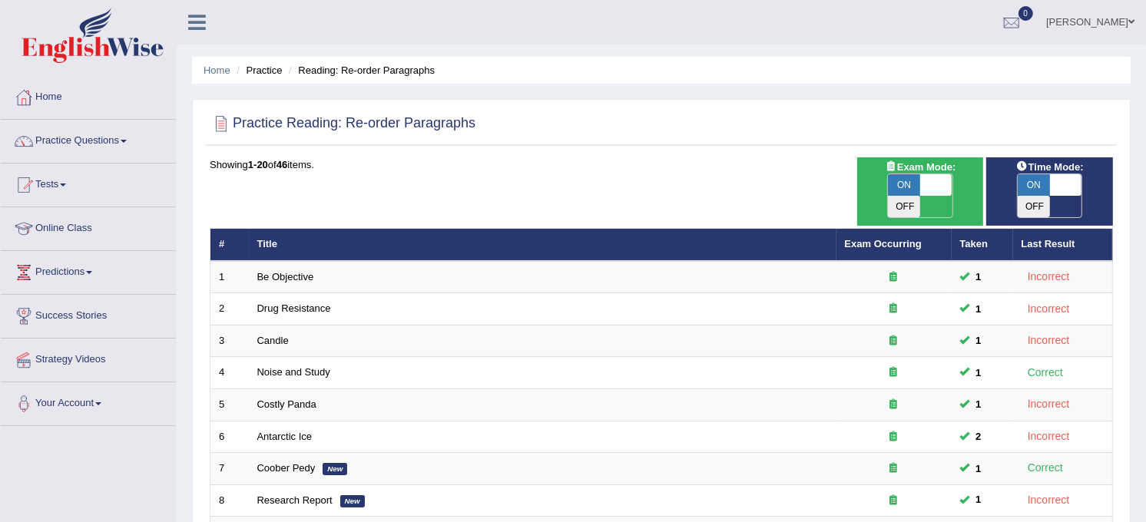
scroll to position [456, 0]
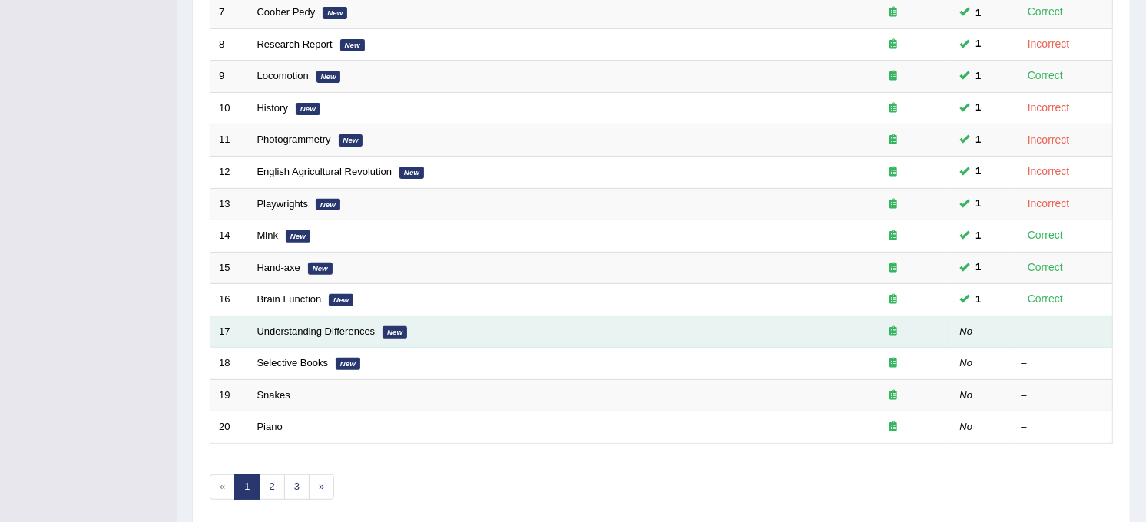
click at [304, 316] on td "Understanding Differences New" at bounding box center [543, 332] width 588 height 32
click at [305, 326] on link "Understanding Differences" at bounding box center [316, 332] width 118 height 12
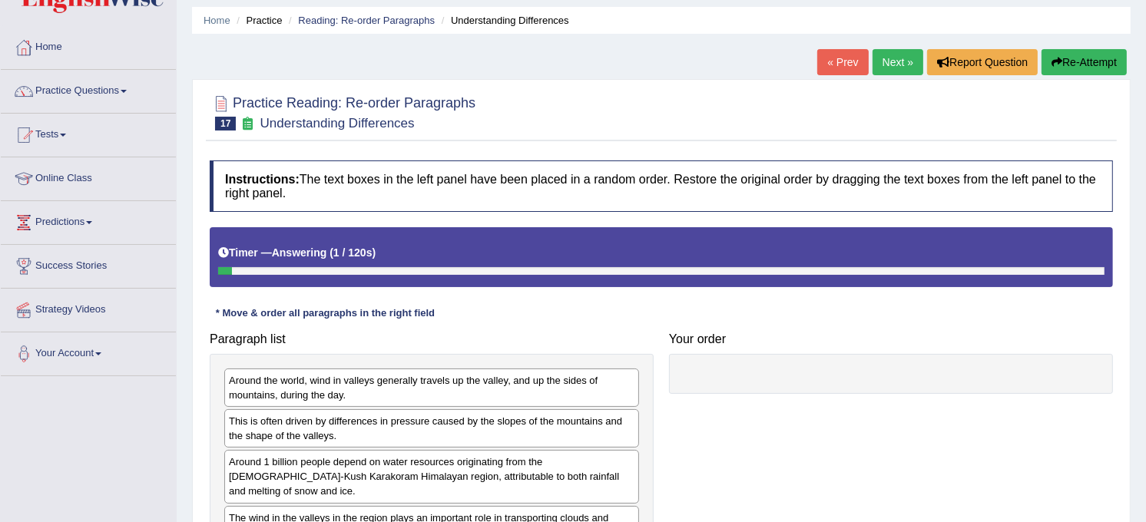
scroll to position [108, 0]
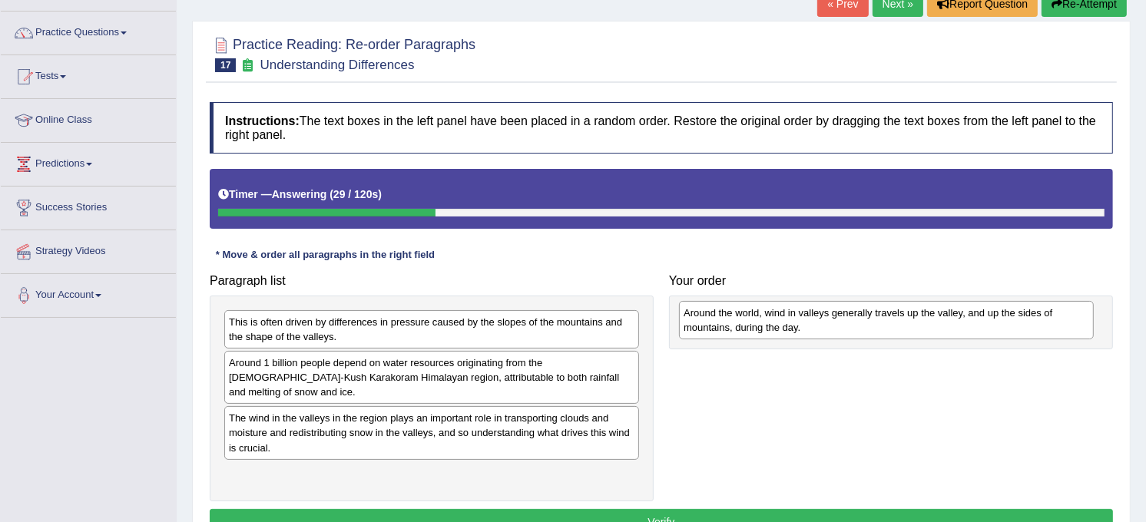
drag, startPoint x: 471, startPoint y: 318, endPoint x: 933, endPoint y: 306, distance: 461.8
click at [933, 306] on div "Around the world, wind in valleys generally travels up the valley, and up the s…" at bounding box center [886, 320] width 415 height 38
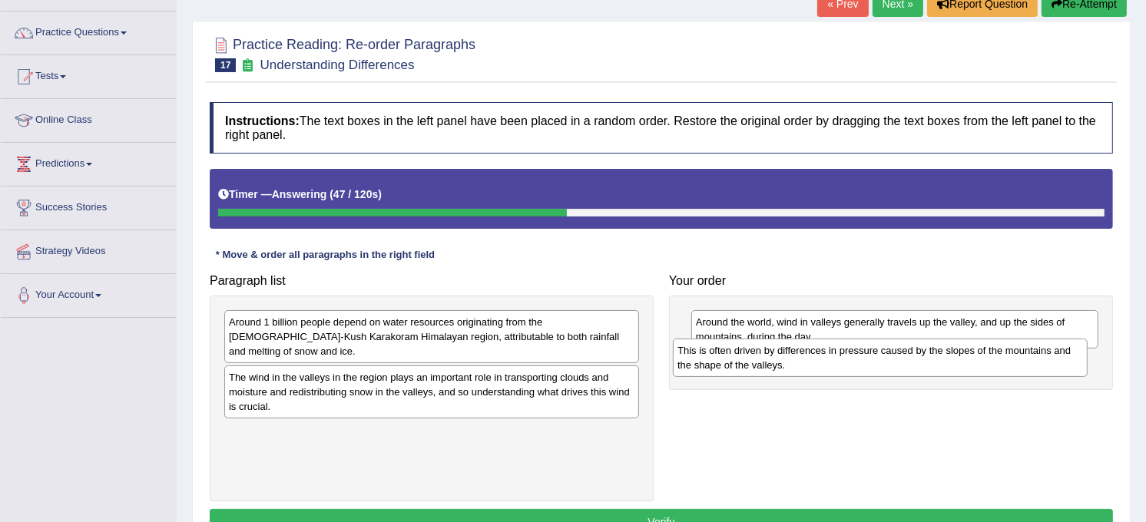
drag, startPoint x: 589, startPoint y: 340, endPoint x: 1052, endPoint y: 372, distance: 464.3
click at [1051, 372] on div "This is often driven by differences in pressure caused by the slopes of the mou…" at bounding box center [880, 358] width 415 height 38
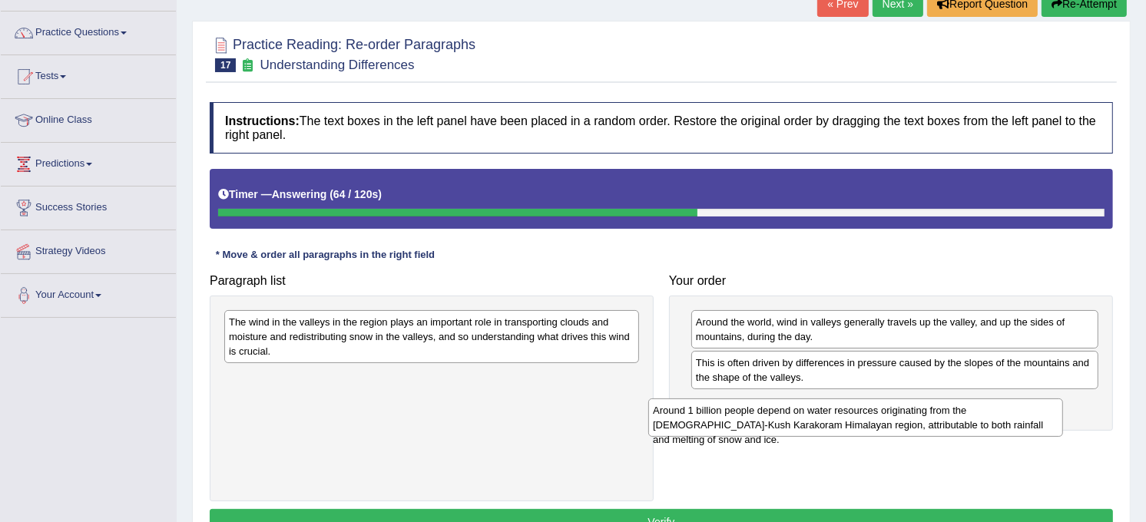
drag, startPoint x: 579, startPoint y: 341, endPoint x: 1008, endPoint y: 429, distance: 437.5
click at [1005, 429] on div "Around 1 billion people depend on water resources originating from the Hindu-Ku…" at bounding box center [855, 418] width 415 height 38
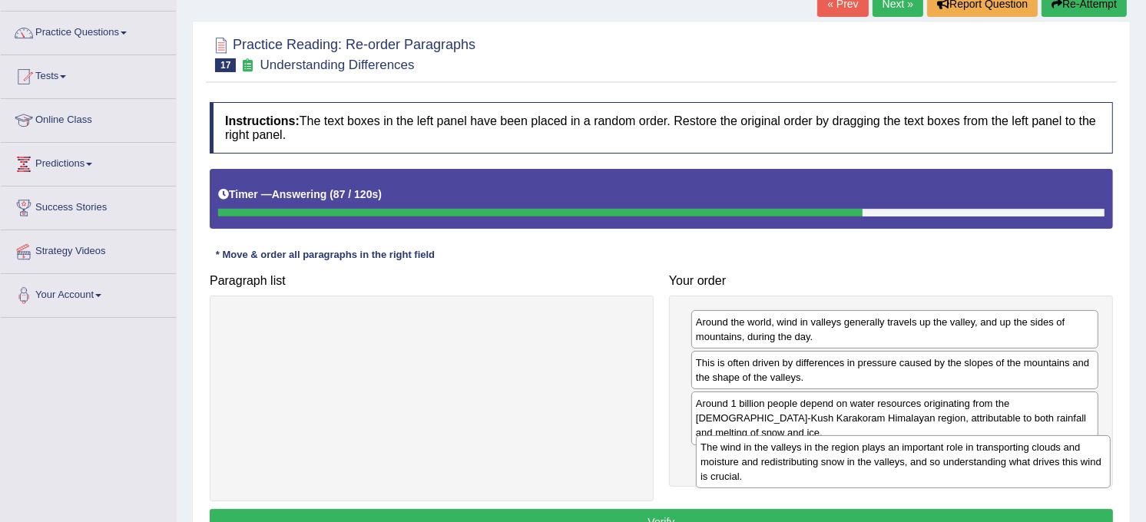
drag, startPoint x: 565, startPoint y: 336, endPoint x: 1037, endPoint y: 461, distance: 488.0
click at [1037, 461] on div "The wind in the valleys in the region plays an important role in transporting c…" at bounding box center [903, 463] width 415 height 54
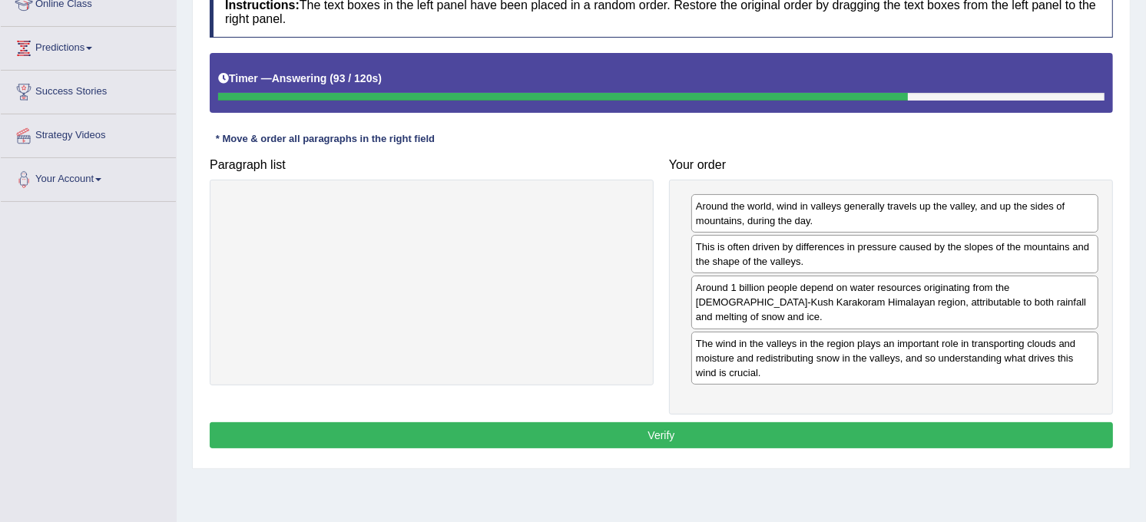
scroll to position [284, 0]
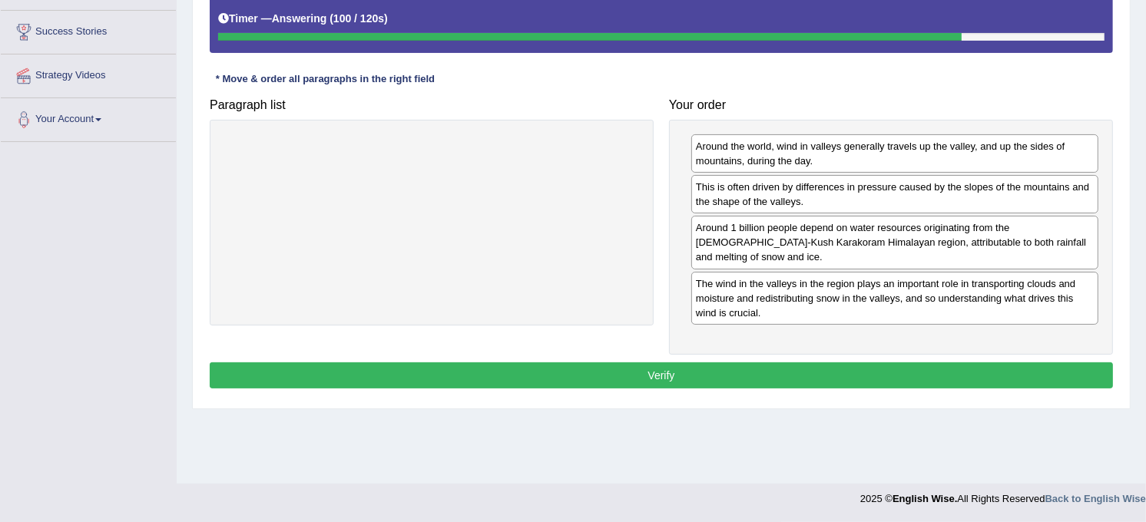
click at [913, 244] on div "Around 1 billion people depend on water resources originating from the Hindu-Ku…" at bounding box center [894, 242] width 407 height 53
click at [827, 366] on button "Verify" at bounding box center [661, 376] width 903 height 26
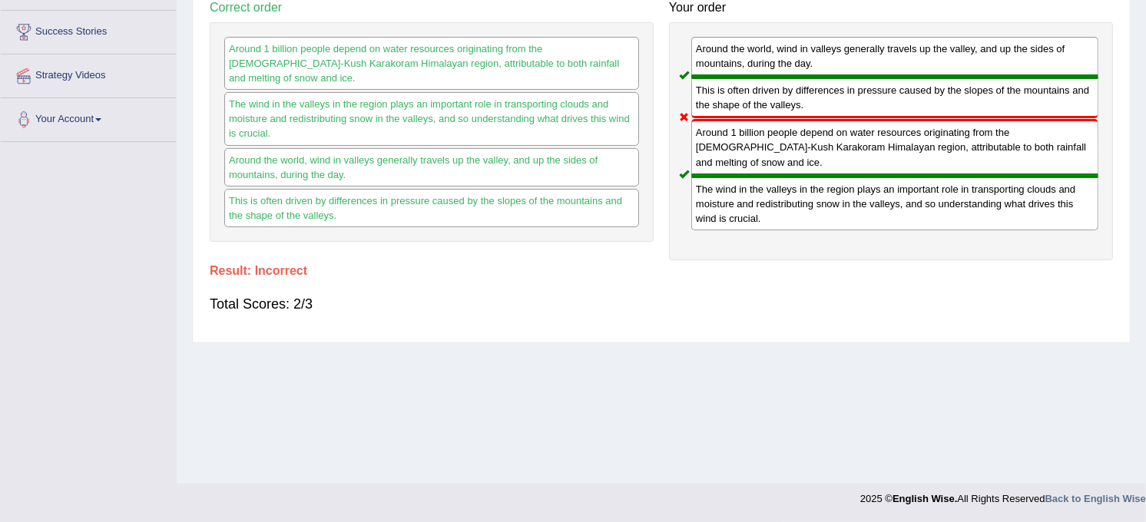
scroll to position [0, 0]
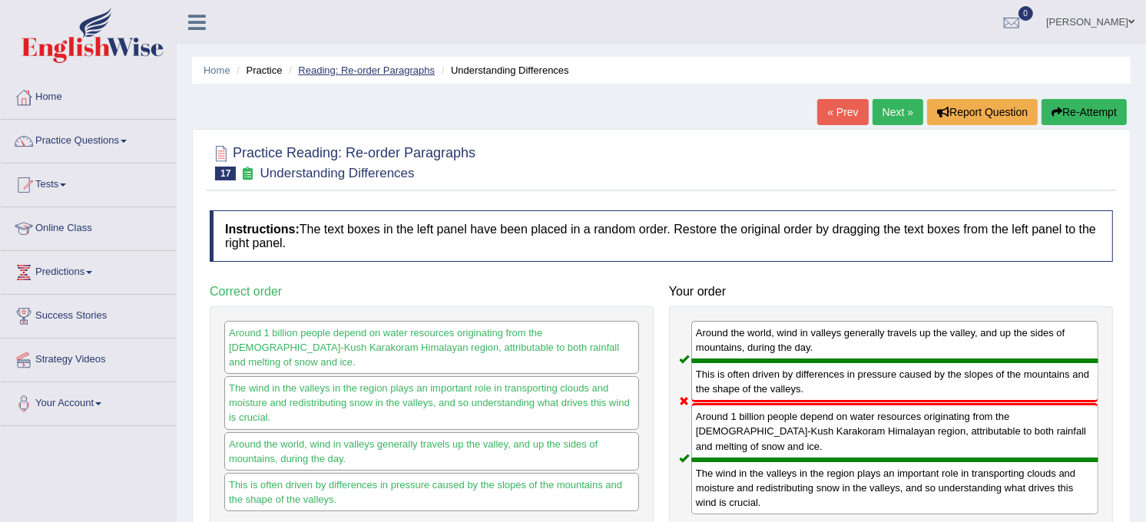
click at [353, 66] on link "Reading: Re-order Paragraphs" at bounding box center [366, 71] width 137 height 12
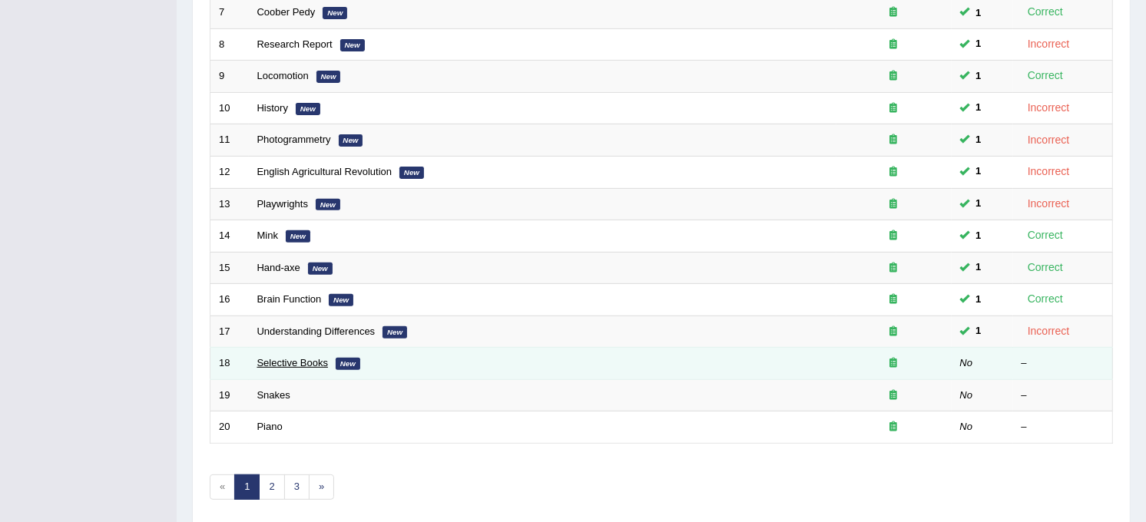
click at [280, 357] on link "Selective Books" at bounding box center [292, 363] width 71 height 12
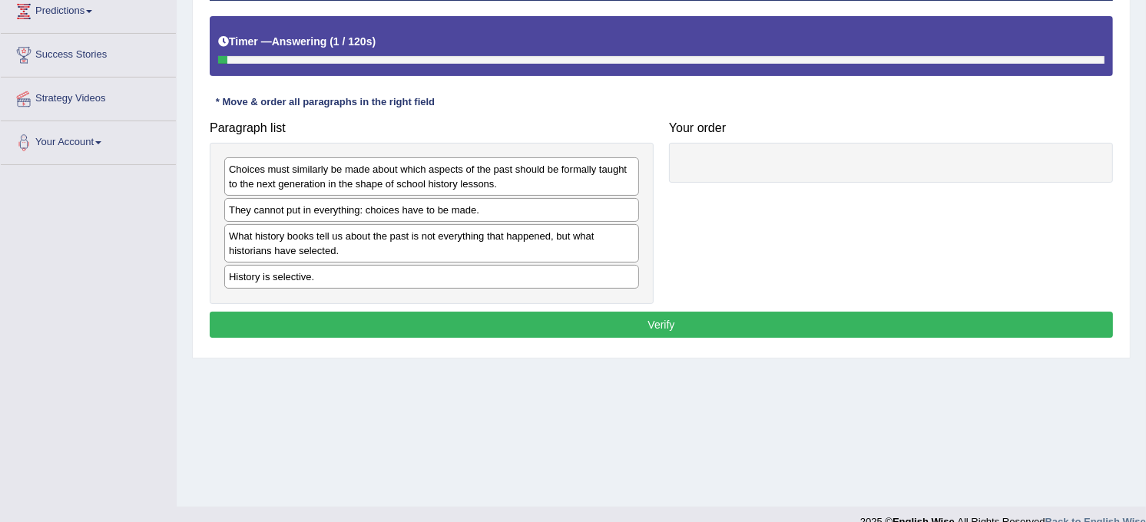
scroll to position [284, 0]
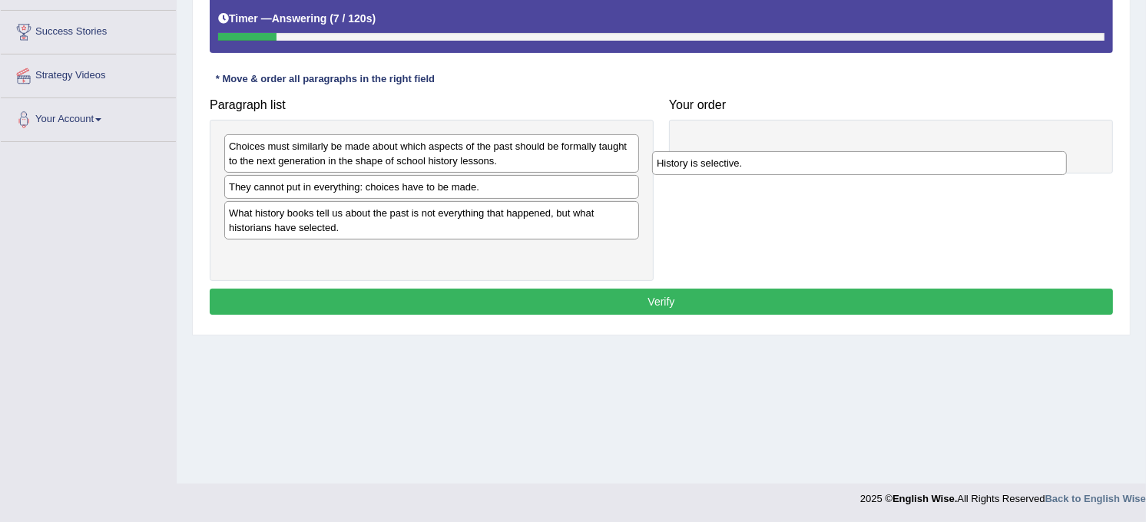
drag, startPoint x: 413, startPoint y: 258, endPoint x: 847, endPoint y: 167, distance: 444.3
click at [847, 167] on div "History is selective." at bounding box center [859, 163] width 415 height 24
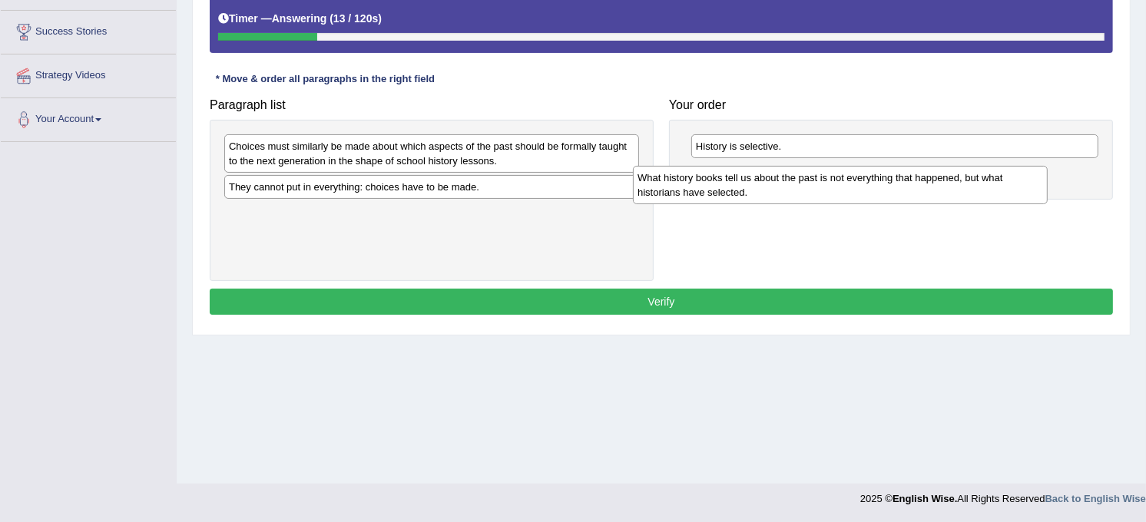
drag, startPoint x: 453, startPoint y: 224, endPoint x: 863, endPoint y: 188, distance: 411.8
click at [863, 188] on div "What history books tell us about the past is not everything that happened, but …" at bounding box center [840, 185] width 415 height 38
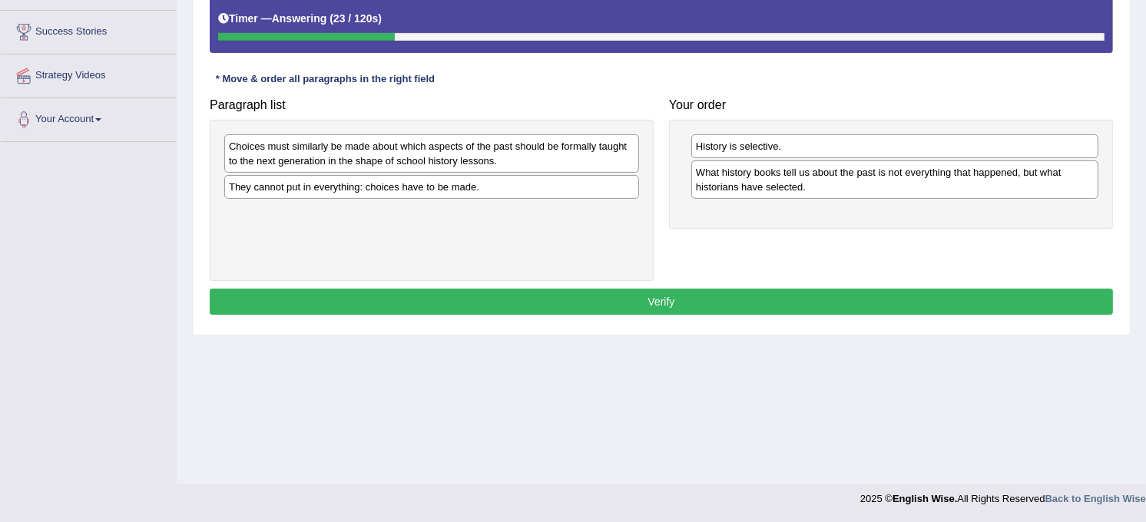
click at [462, 188] on div "They cannot put in everything: choices have to be made." at bounding box center [431, 187] width 415 height 24
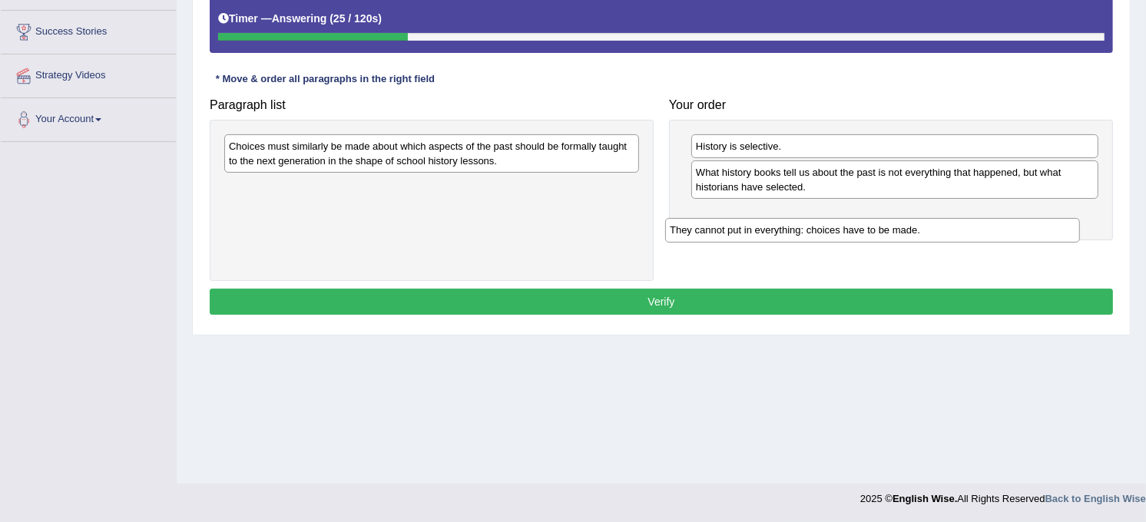
drag, startPoint x: 462, startPoint y: 189, endPoint x: 930, endPoint y: 234, distance: 469.2
click at [928, 234] on div "They cannot put in everything: choices have to be made." at bounding box center [872, 230] width 415 height 24
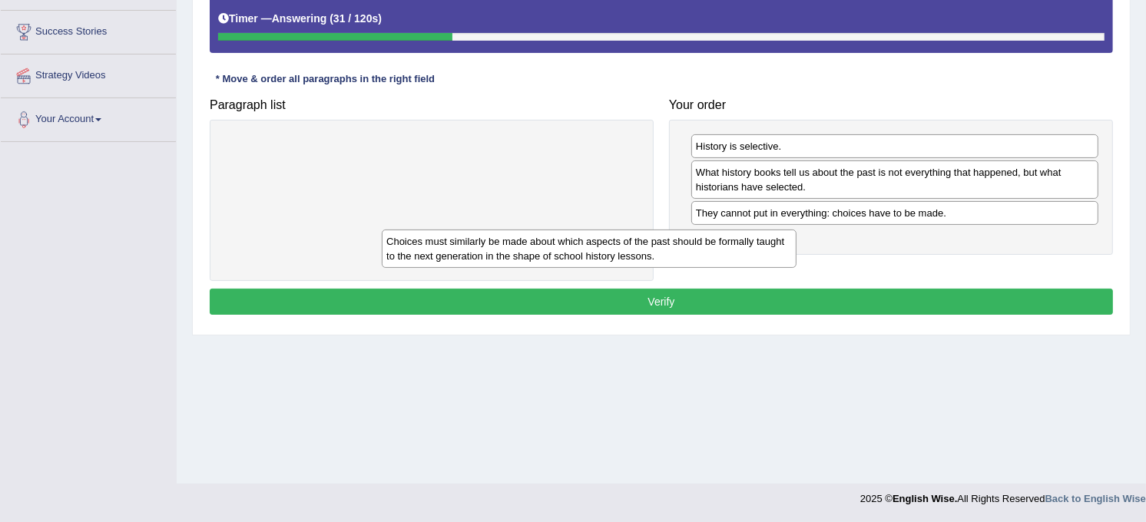
drag, startPoint x: 580, startPoint y: 166, endPoint x: 754, endPoint y: 270, distance: 203.3
click at [754, 268] on div "Choices must similarly be made about which aspects of the past should be formal…" at bounding box center [589, 249] width 415 height 38
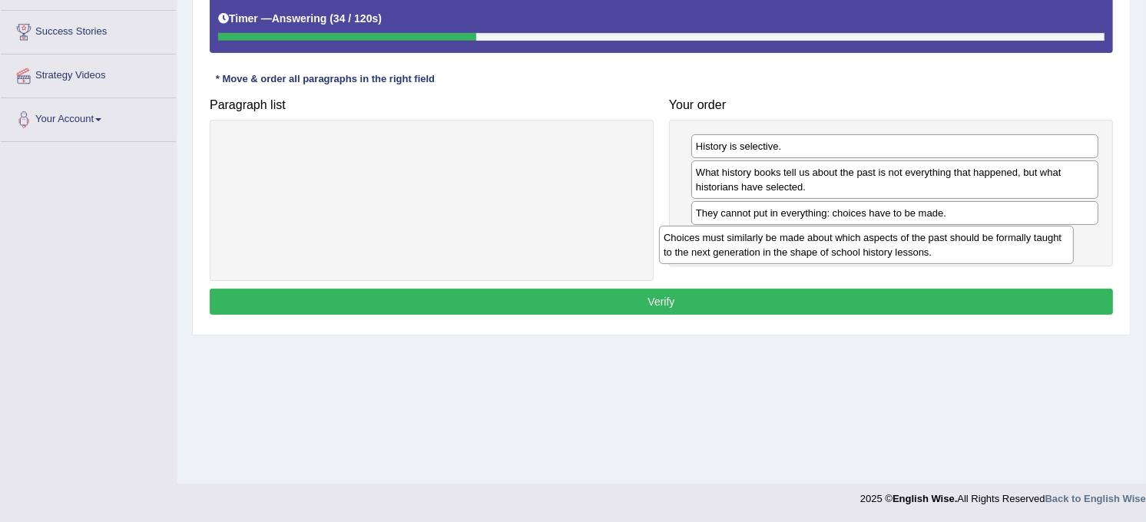
drag, startPoint x: 550, startPoint y: 156, endPoint x: 995, endPoint y: 244, distance: 453.3
click at [995, 244] on div "Choices must similarly be made about which aspects of the past should be formal…" at bounding box center [866, 245] width 415 height 38
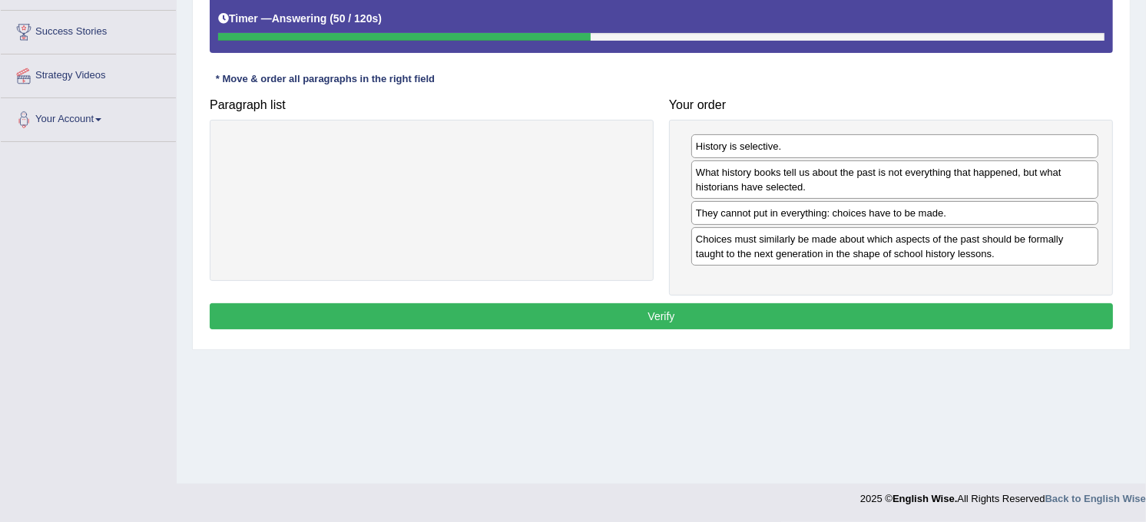
click at [926, 312] on button "Verify" at bounding box center [661, 316] width 903 height 26
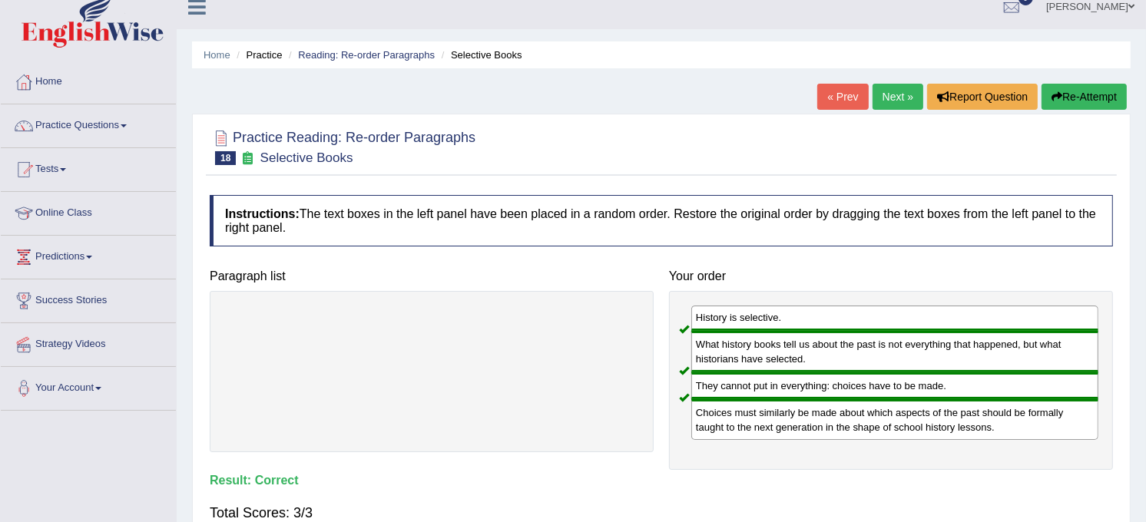
scroll to position [0, 0]
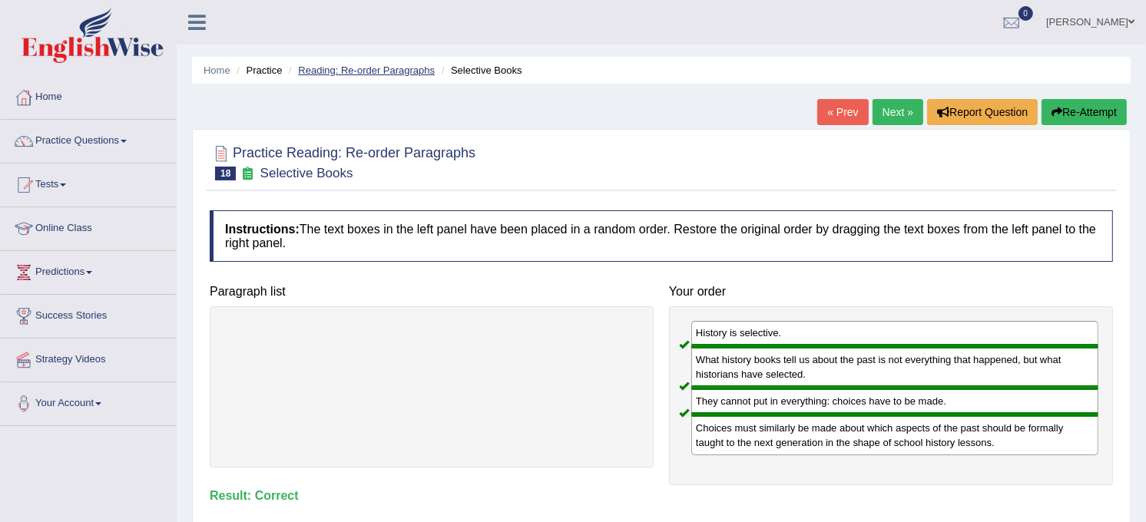
click at [351, 69] on link "Reading: Re-order Paragraphs" at bounding box center [366, 71] width 137 height 12
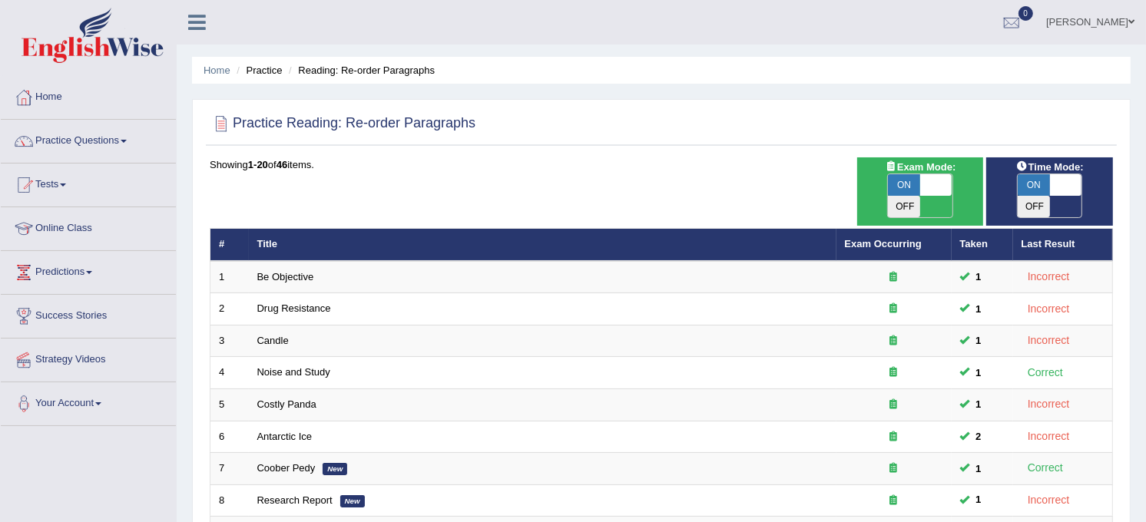
scroll to position [456, 0]
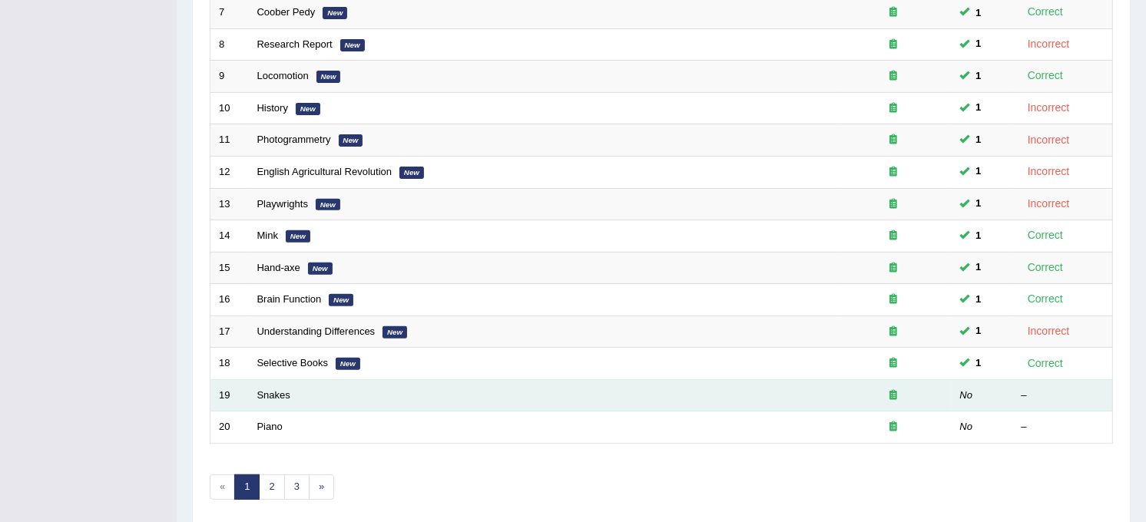
click at [423, 379] on td "Snakes" at bounding box center [543, 395] width 588 height 32
click at [282, 389] on link "Snakes" at bounding box center [273, 395] width 33 height 12
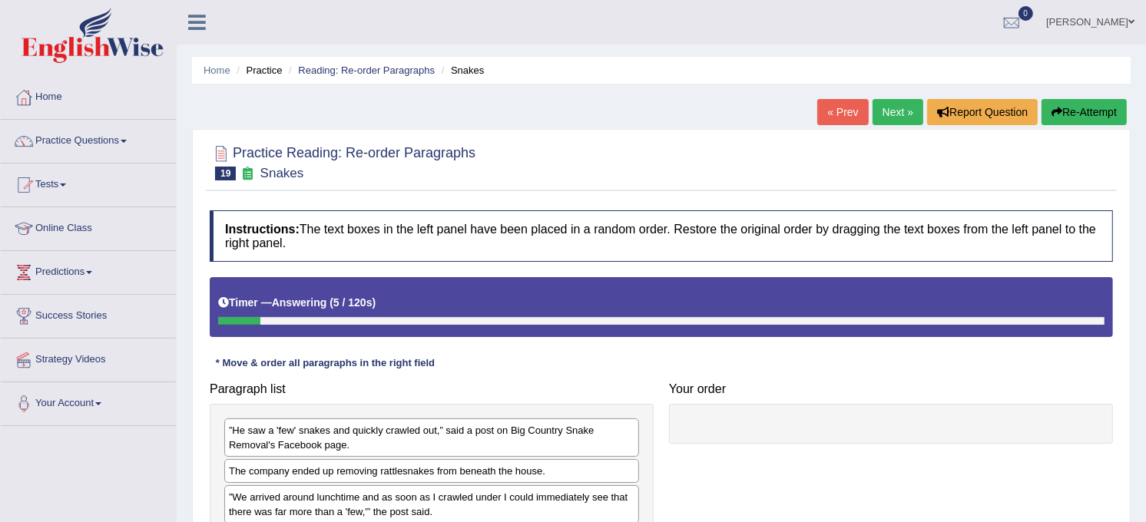
scroll to position [284, 0]
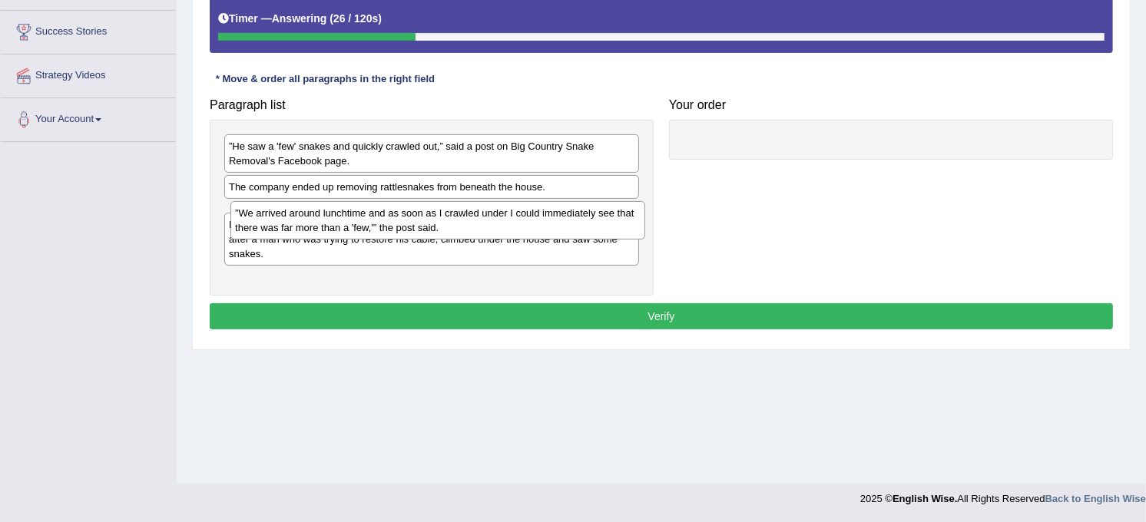
click at [579, 231] on div "”We arrived around lunchtime and as soon as I crawled under I could immediately…" at bounding box center [437, 220] width 415 height 38
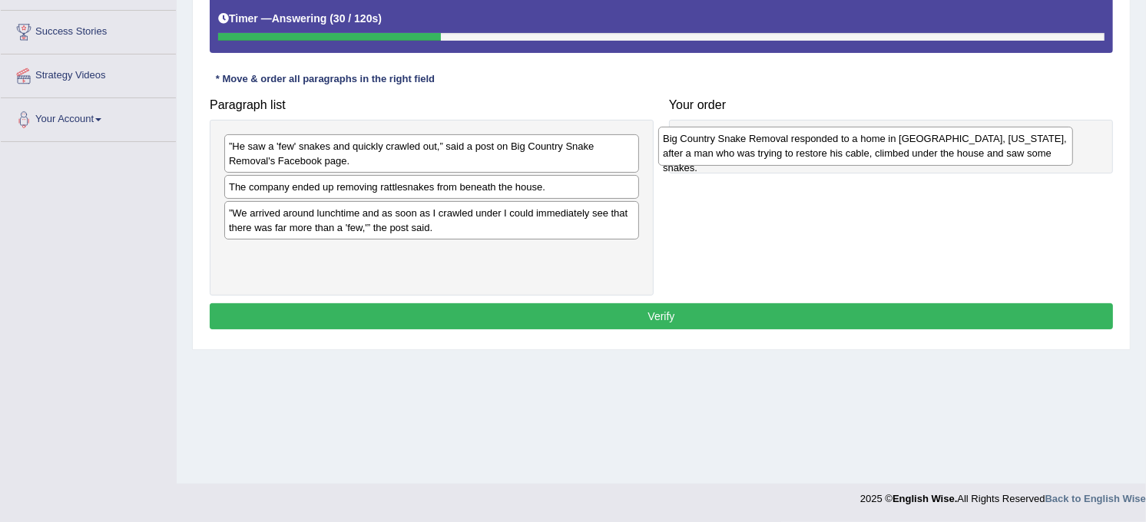
drag, startPoint x: 561, startPoint y: 266, endPoint x: 997, endPoint y: 151, distance: 451.1
click at [997, 151] on div "Big Country Snake Removal responded to a home in Albany, Texas, after a man who…" at bounding box center [865, 146] width 415 height 38
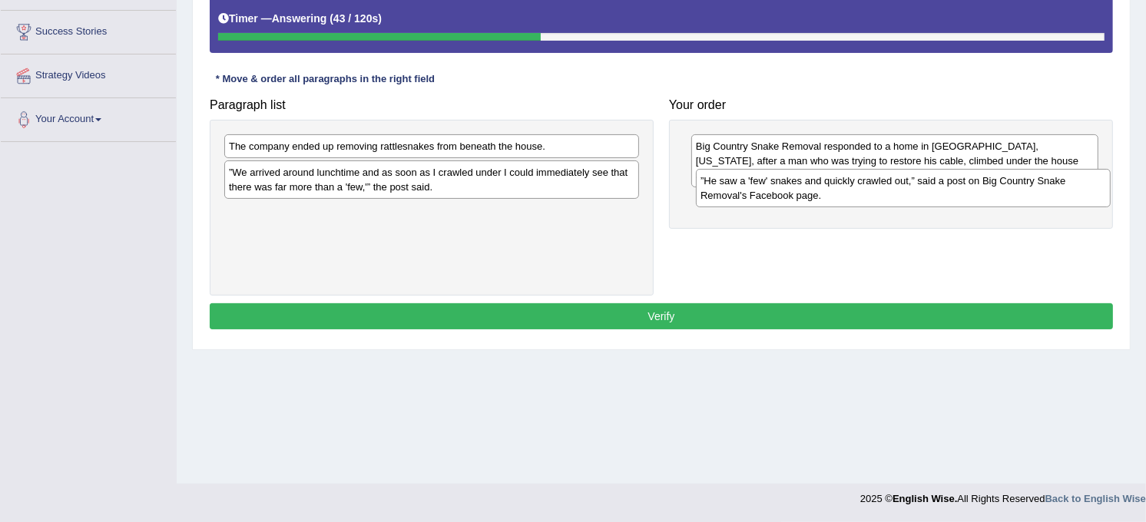
drag, startPoint x: 559, startPoint y: 159, endPoint x: 1032, endPoint y: 194, distance: 473.8
click at [1031, 194] on div "”He saw a 'few' snakes and quickly crawled out,” said a post on Big Country Sna…" at bounding box center [903, 188] width 415 height 38
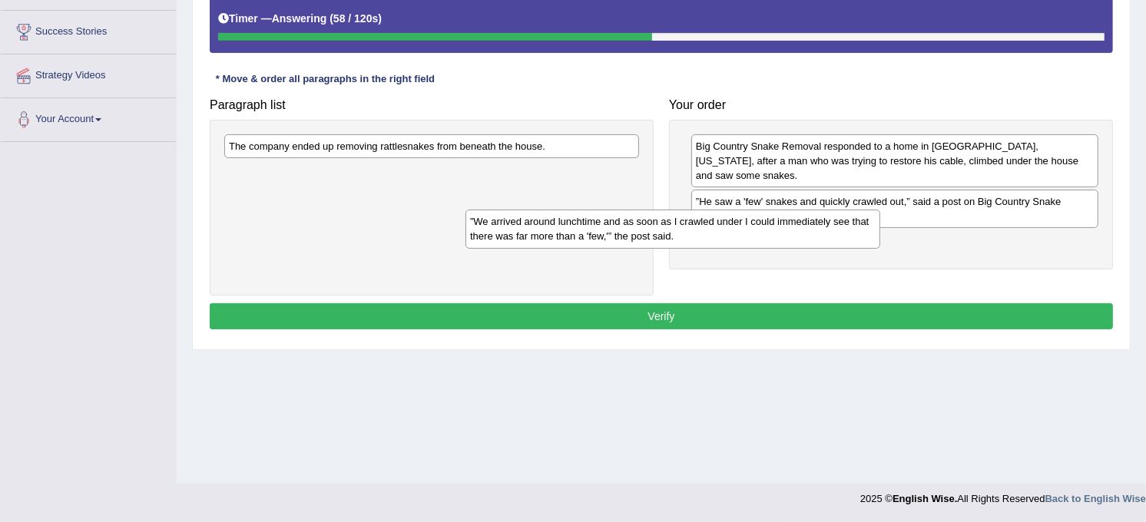
drag, startPoint x: 536, startPoint y: 181, endPoint x: 817, endPoint y: 239, distance: 287.0
click at [817, 239] on div "”We arrived around lunchtime and as soon as I crawled under I could immediately…" at bounding box center [673, 229] width 415 height 38
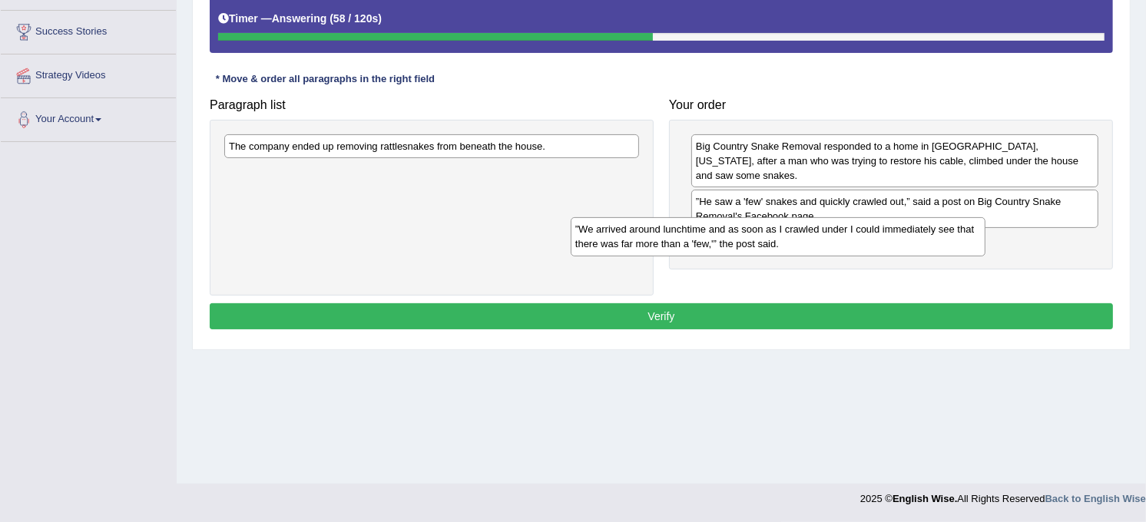
click at [817, 239] on div "”We arrived around lunchtime and as soon as I crawled under I could immediately…" at bounding box center [778, 236] width 415 height 38
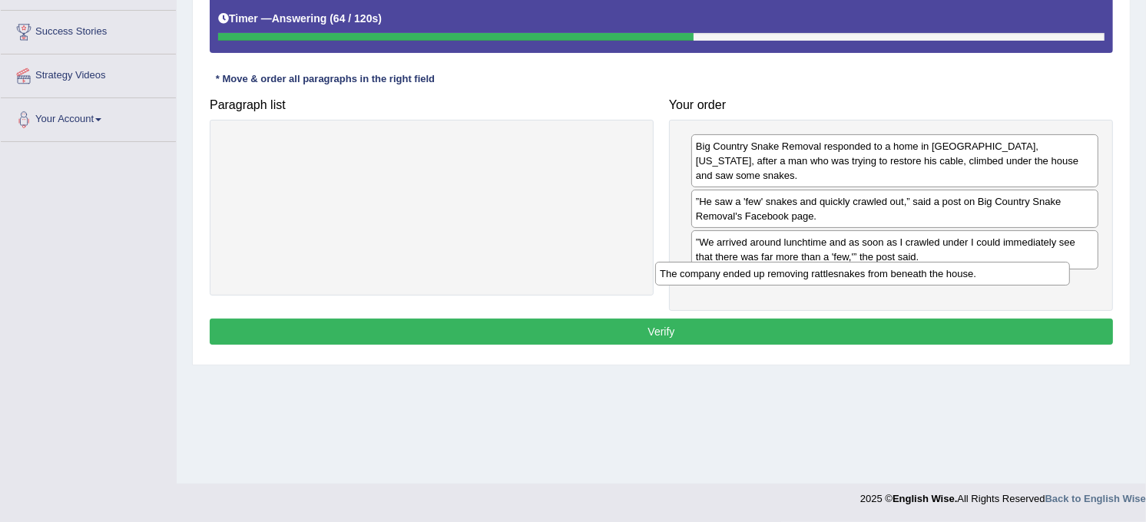
drag, startPoint x: 535, startPoint y: 144, endPoint x: 966, endPoint y: 271, distance: 449.4
click at [966, 271] on div "The company ended up removing rattlesnakes from beneath the house." at bounding box center [862, 274] width 415 height 24
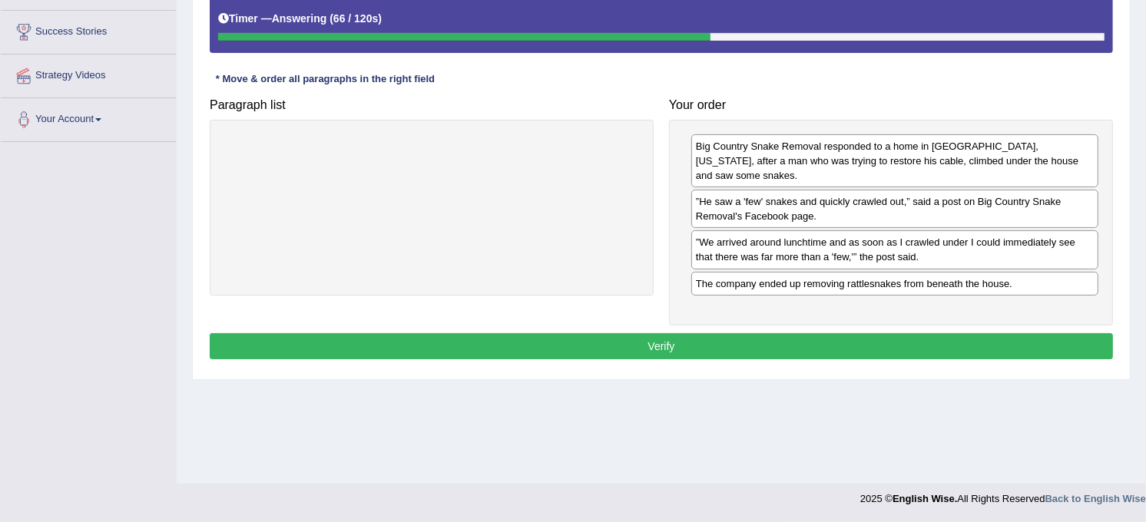
click at [823, 333] on button "Verify" at bounding box center [661, 346] width 903 height 26
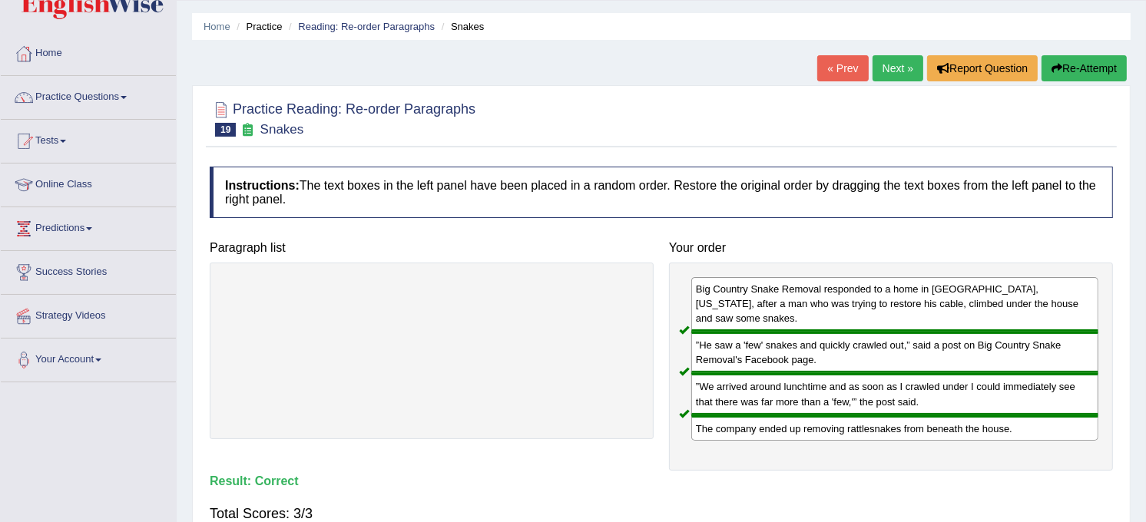
scroll to position [0, 0]
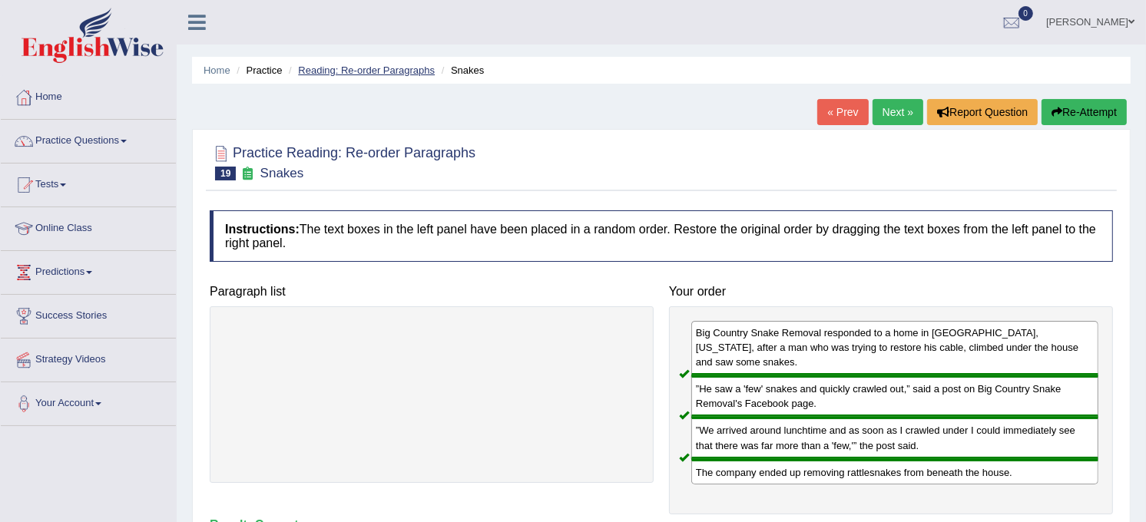
click at [373, 73] on link "Reading: Re-order Paragraphs" at bounding box center [366, 71] width 137 height 12
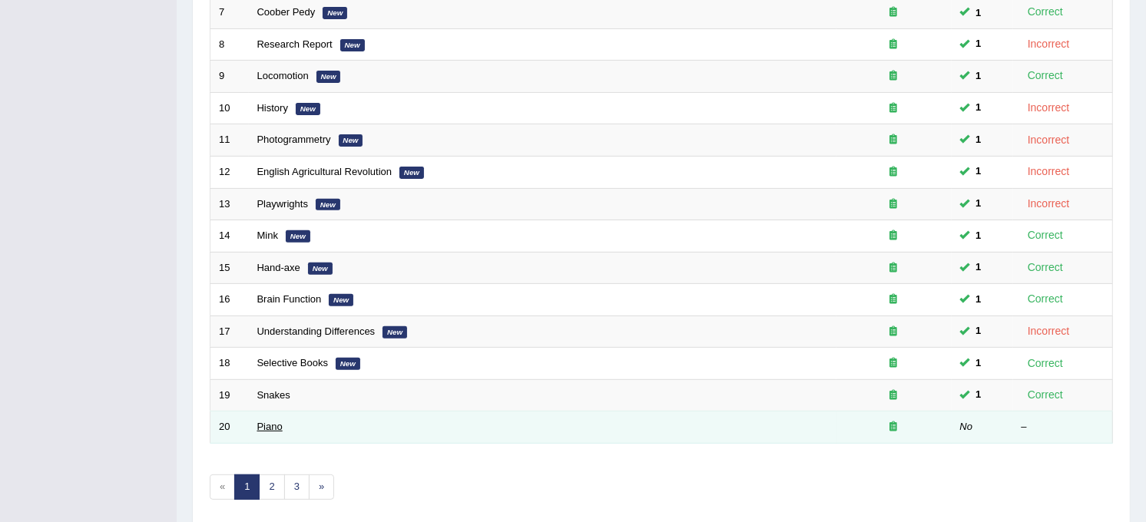
click at [266, 421] on link "Piano" at bounding box center [269, 427] width 25 height 12
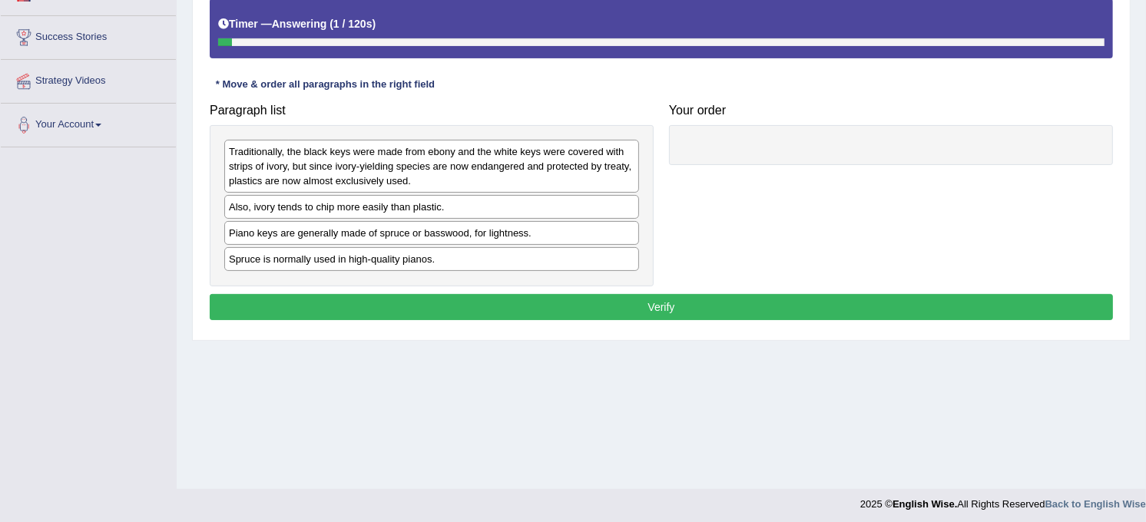
scroll to position [284, 0]
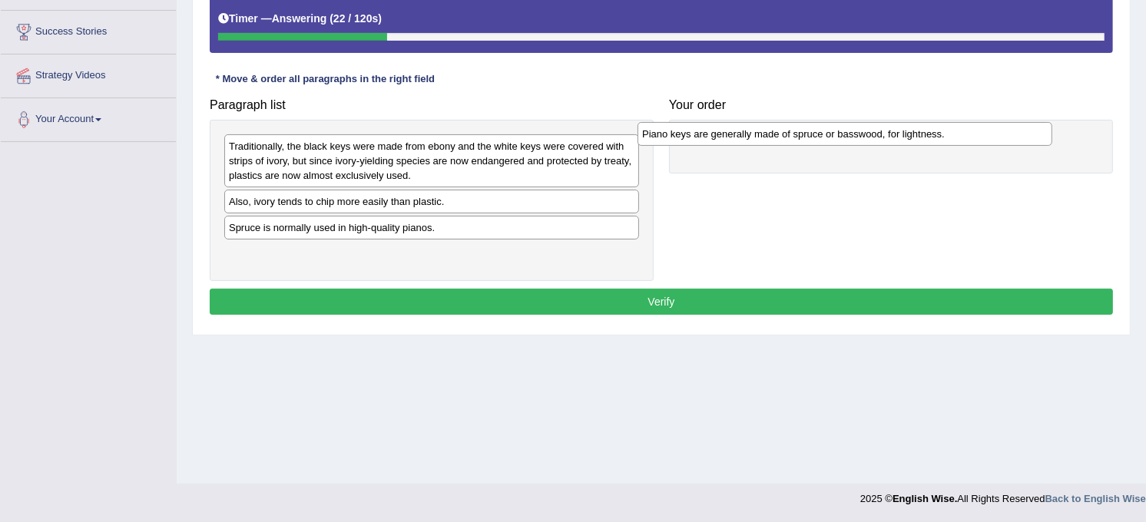
drag, startPoint x: 464, startPoint y: 234, endPoint x: 883, endPoint y: 139, distance: 429.9
click at [882, 139] on div "Piano keys are generally made of spruce or basswood, for lightness." at bounding box center [845, 134] width 415 height 24
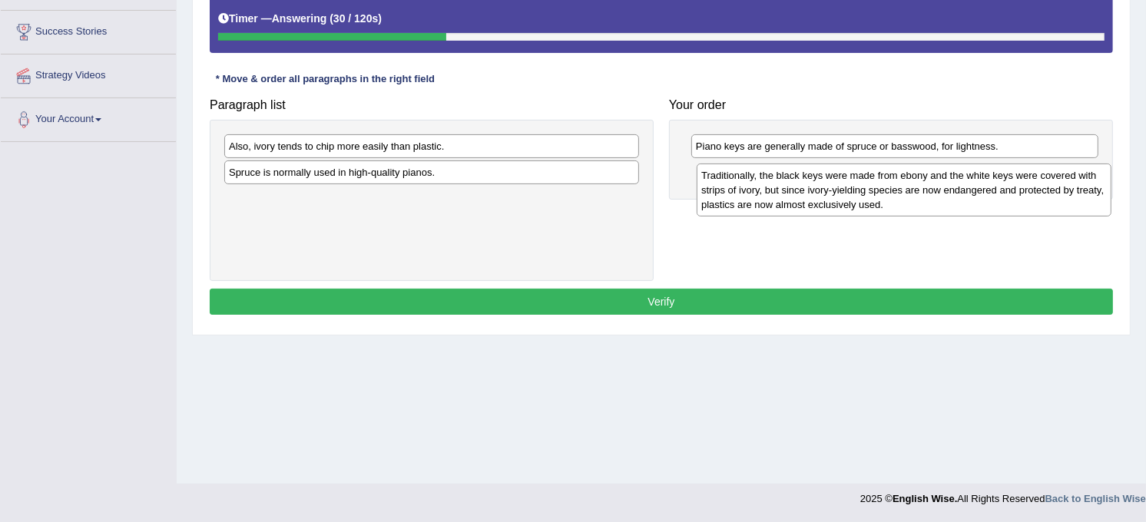
drag, startPoint x: 543, startPoint y: 186, endPoint x: 1016, endPoint y: 215, distance: 473.3
click at [1016, 215] on div "Traditionally, the black keys were made from ebony and the white keys were cove…" at bounding box center [904, 191] width 415 height 54
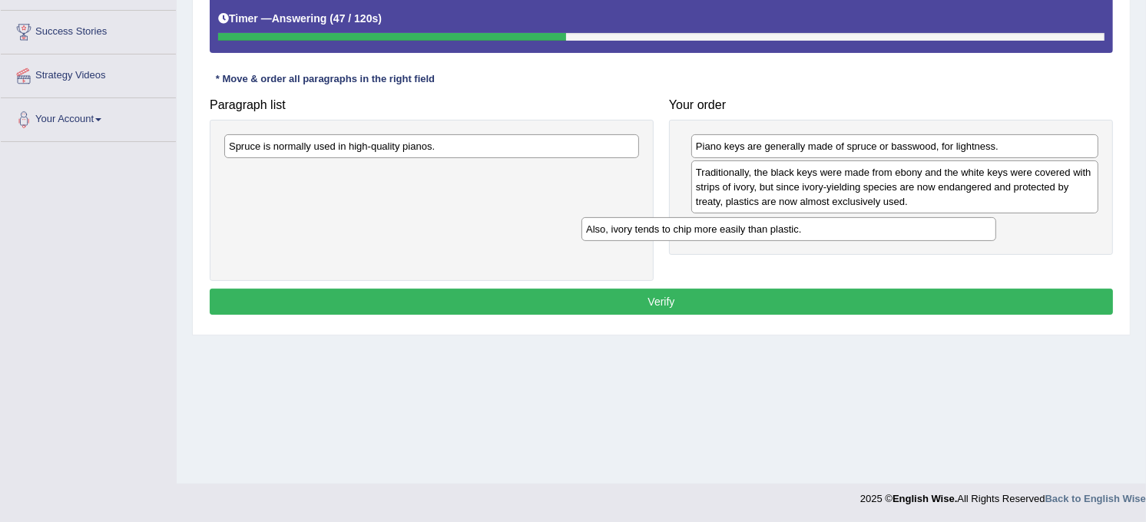
drag, startPoint x: 479, startPoint y: 154, endPoint x: 911, endPoint y: 235, distance: 440.1
click at [895, 234] on div "Also, ivory tends to chip more easily than plastic." at bounding box center [789, 229] width 415 height 24
click at [934, 239] on div "Also, ivory tends to chip more easily than plastic." at bounding box center [894, 228] width 407 height 24
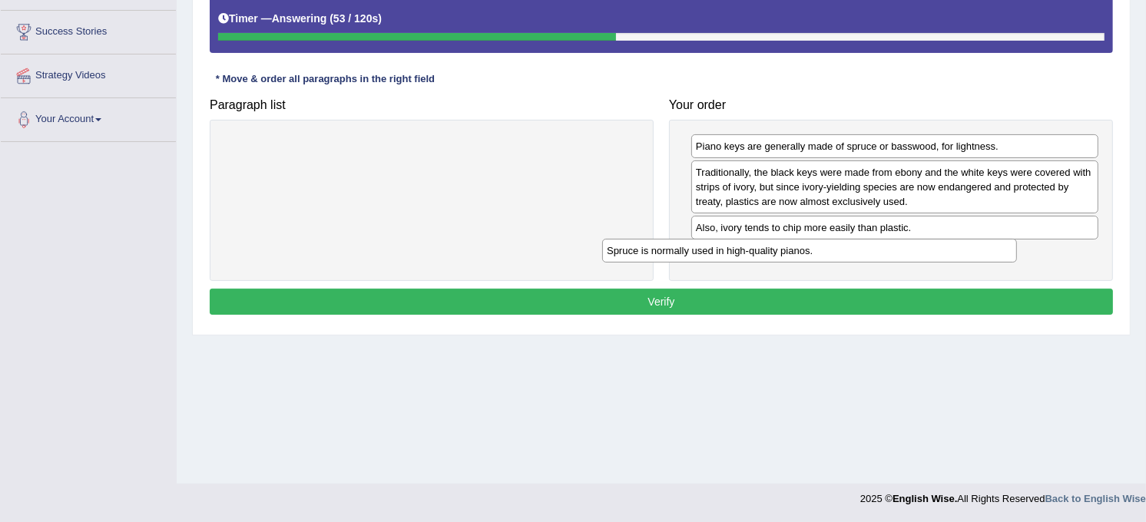
drag, startPoint x: 501, startPoint y: 151, endPoint x: 883, endPoint y: 256, distance: 396.8
click at [880, 256] on div "Spruce is normally used in high-quality pianos." at bounding box center [809, 251] width 415 height 24
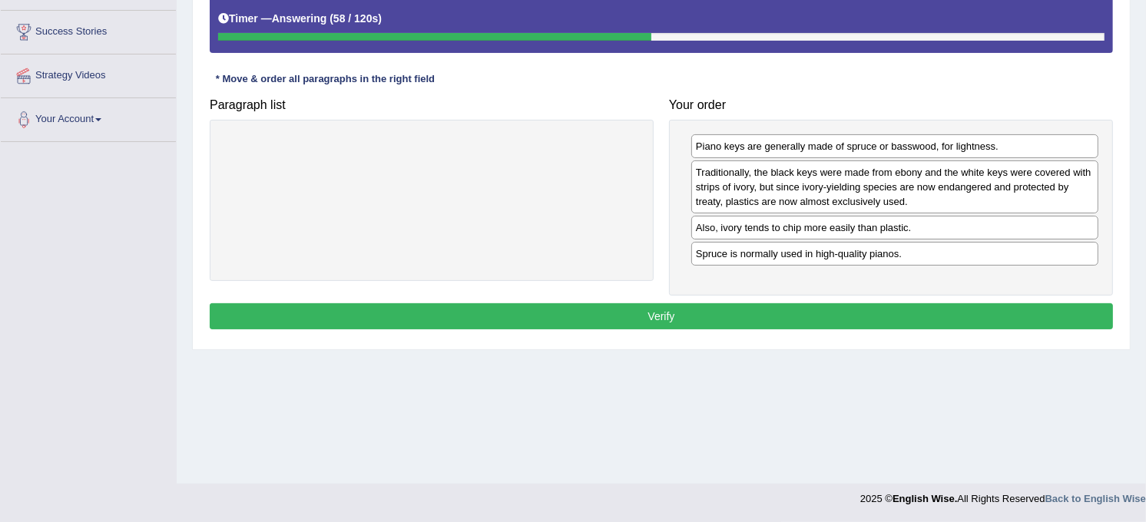
click at [777, 308] on button "Verify" at bounding box center [661, 316] width 903 height 26
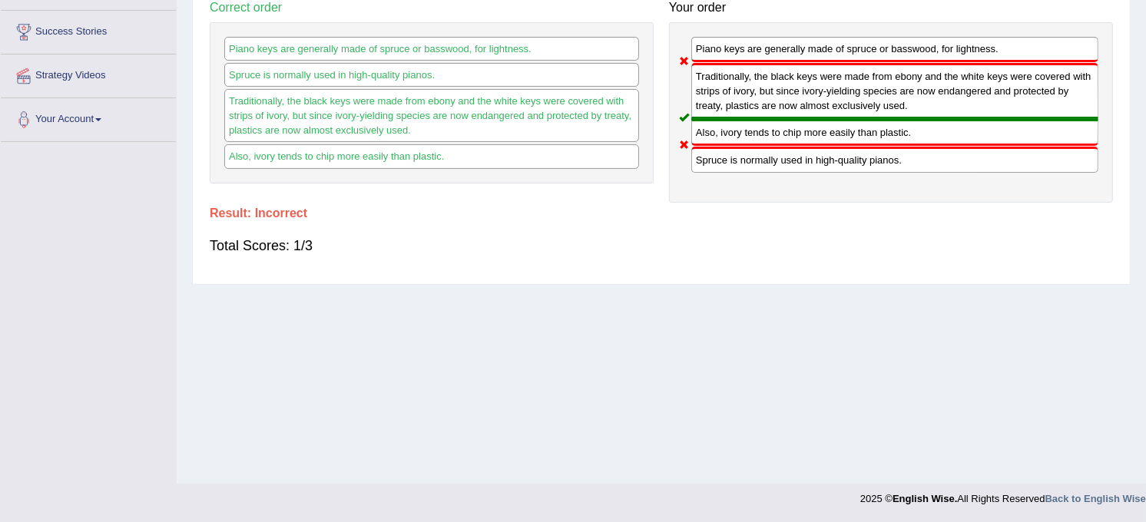
scroll to position [0, 0]
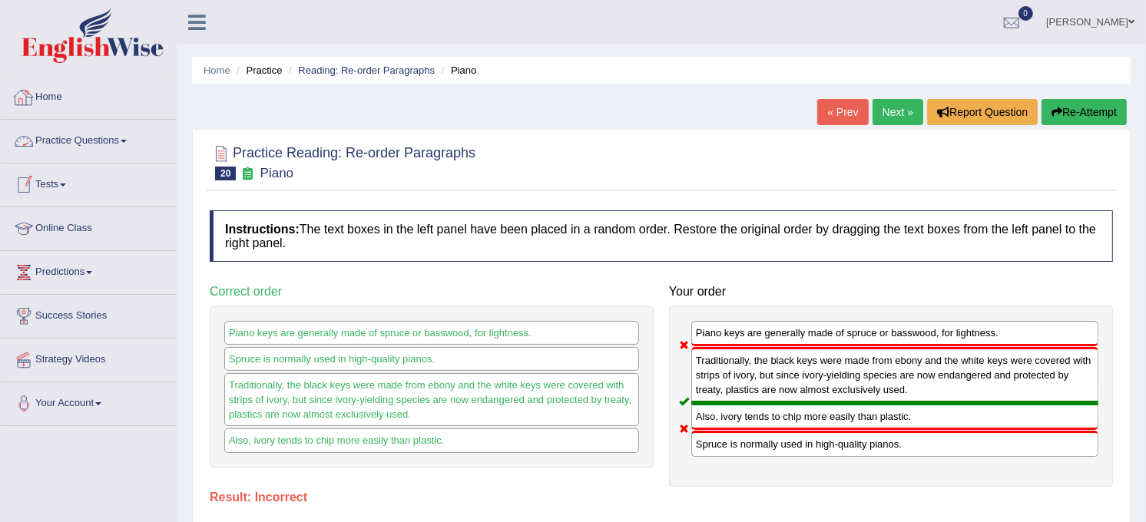
click at [90, 143] on link "Practice Questions" at bounding box center [88, 139] width 175 height 38
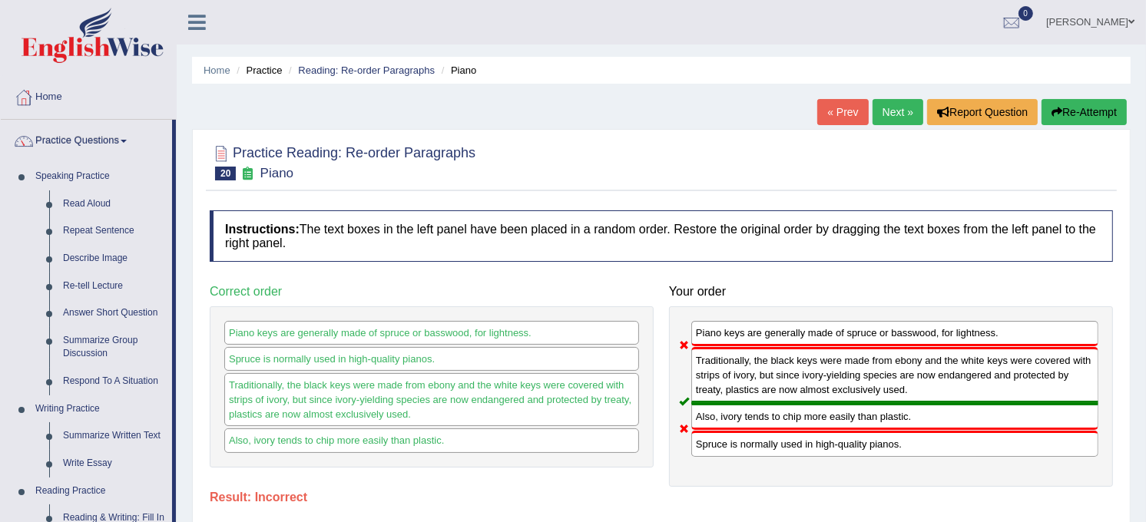
scroll to position [456, 0]
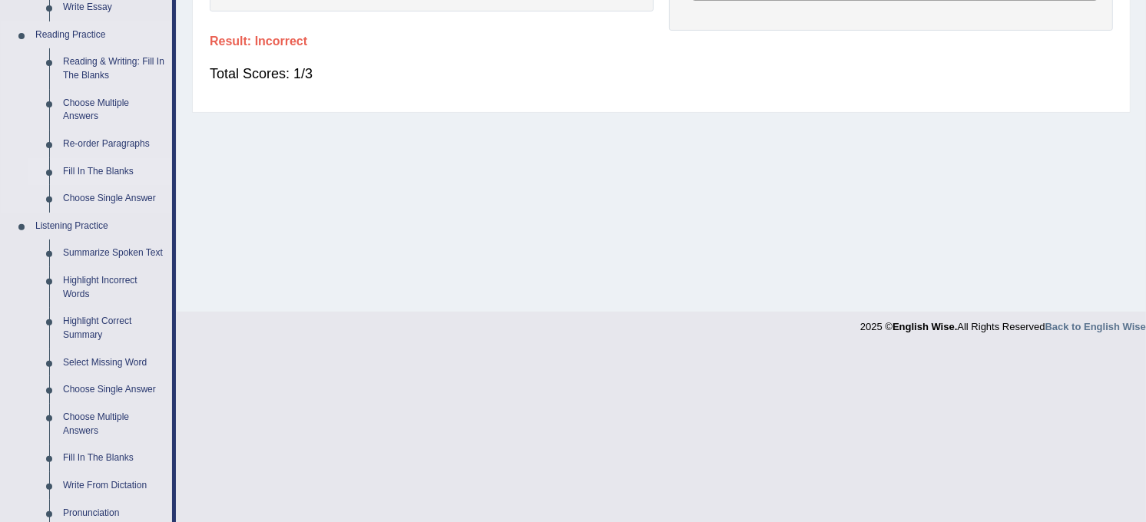
click at [121, 174] on link "Fill In The Blanks" at bounding box center [114, 172] width 116 height 28
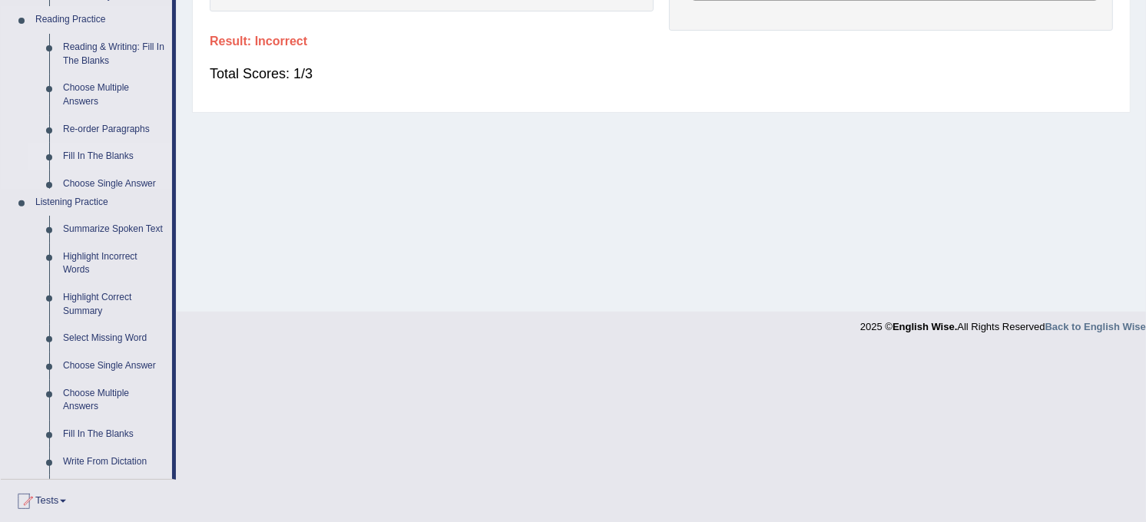
scroll to position [284, 0]
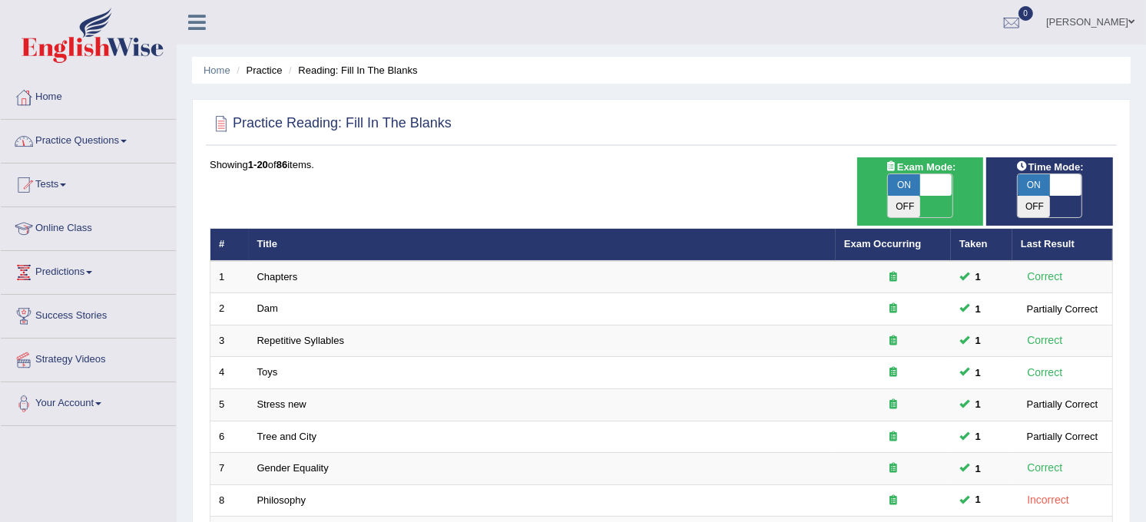
scroll to position [456, 0]
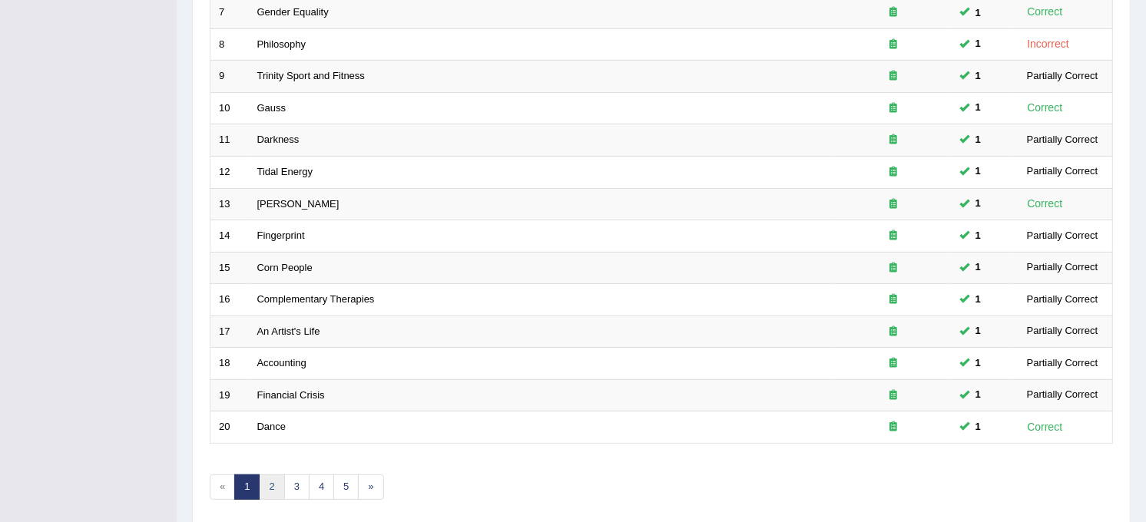
click at [267, 475] on link "2" at bounding box center [271, 487] width 25 height 25
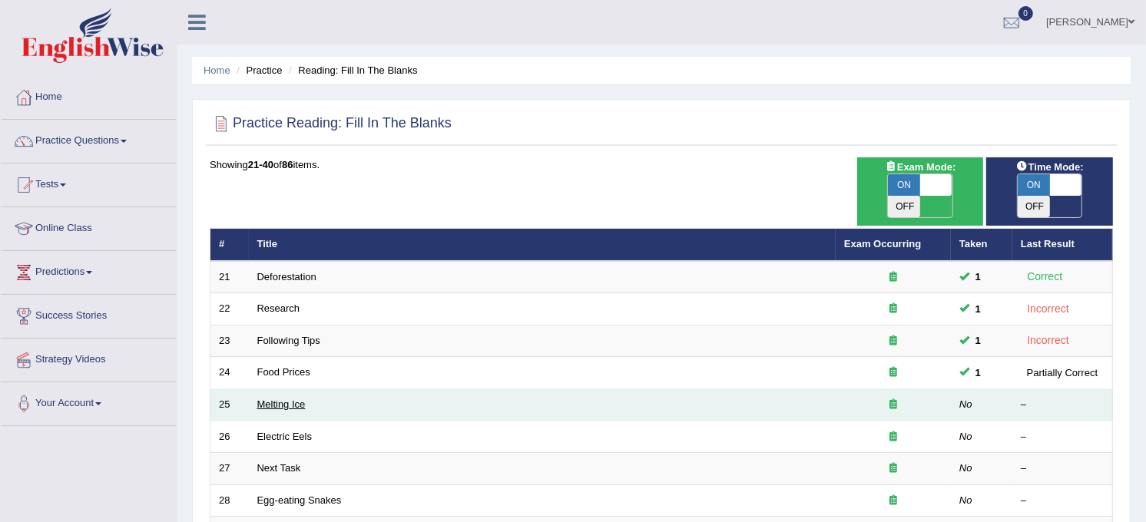
click at [272, 399] on link "Melting Ice" at bounding box center [281, 405] width 48 height 12
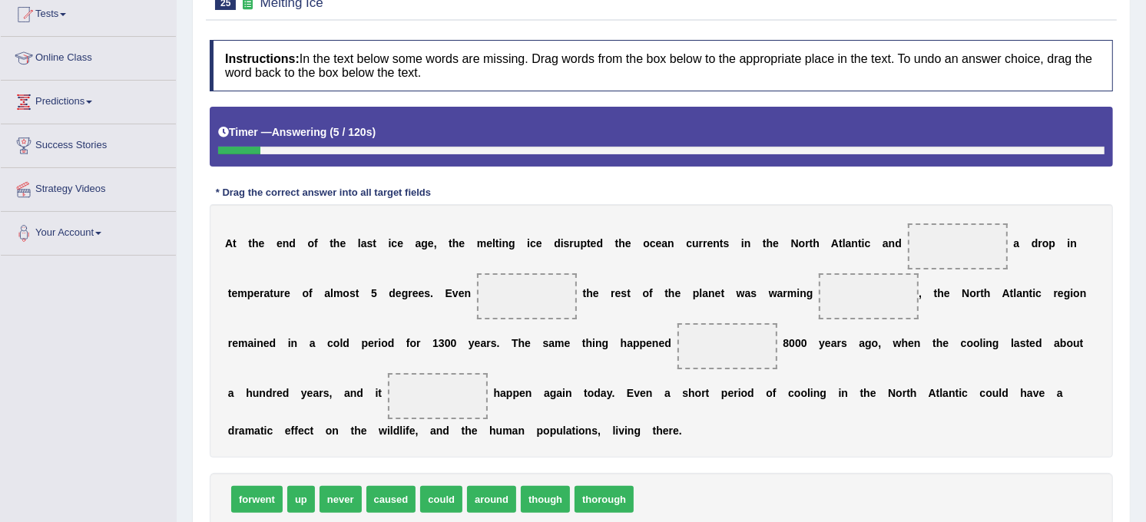
scroll to position [204, 0]
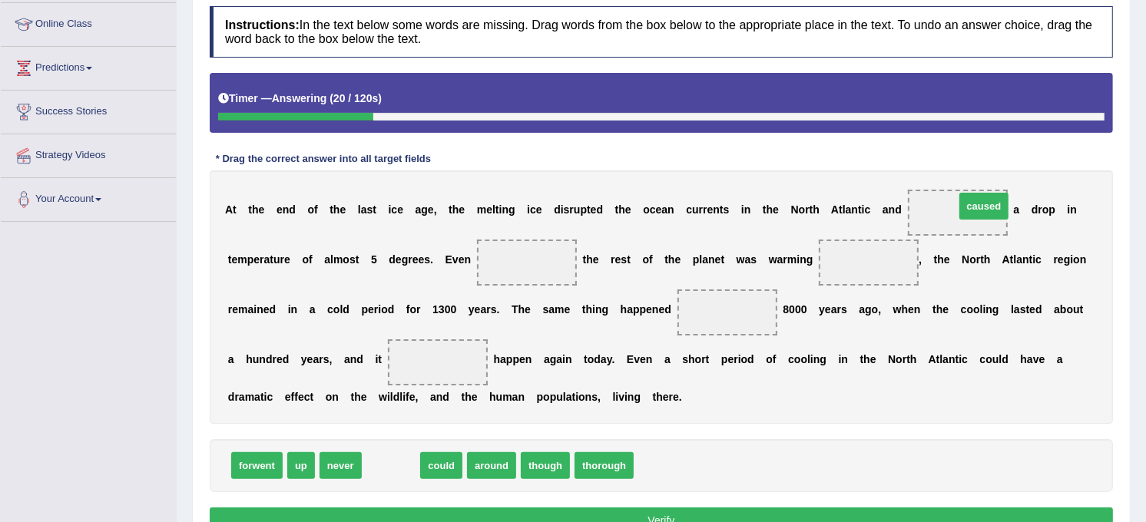
drag, startPoint x: 383, startPoint y: 461, endPoint x: 976, endPoint y: 201, distance: 647.4
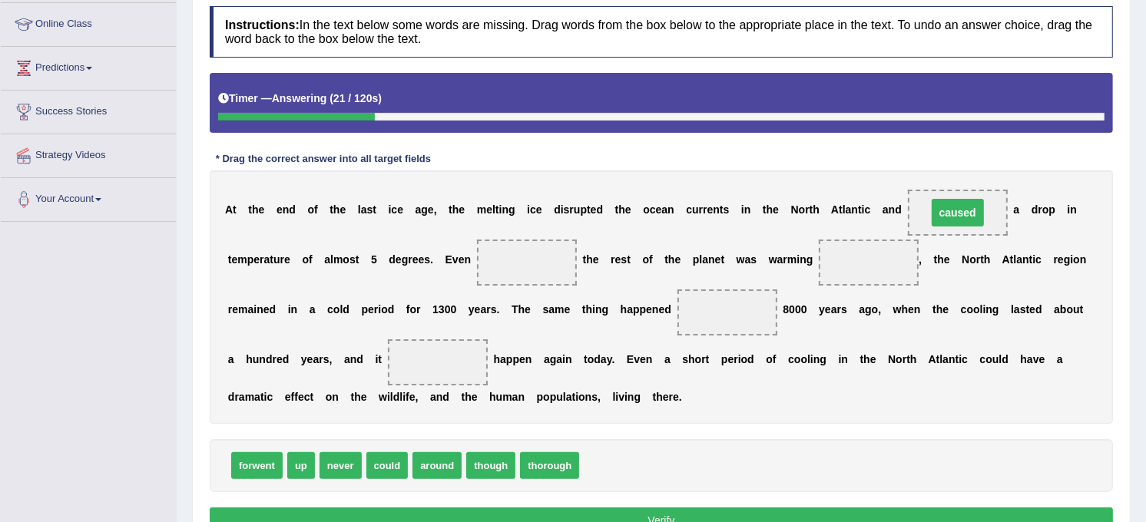
click at [953, 202] on span "caused" at bounding box center [958, 213] width 100 height 46
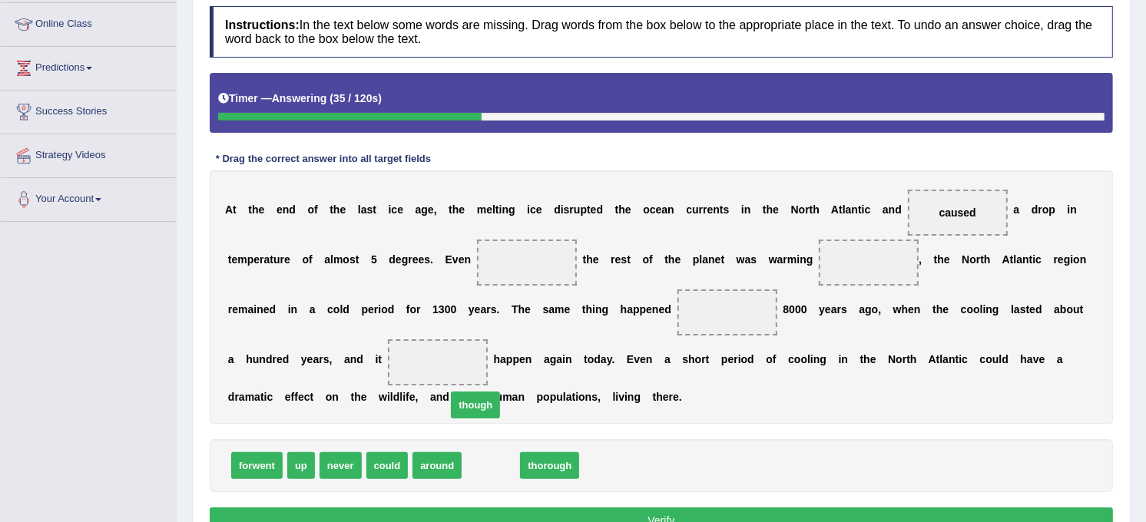
drag, startPoint x: 485, startPoint y: 463, endPoint x: 453, endPoint y: 315, distance: 151.7
click at [453, 392] on span "though" at bounding box center [475, 405] width 49 height 27
click at [477, 266] on span at bounding box center [527, 263] width 100 height 46
drag, startPoint x: 476, startPoint y: 459, endPoint x: 458, endPoint y: 241, distance: 218.9
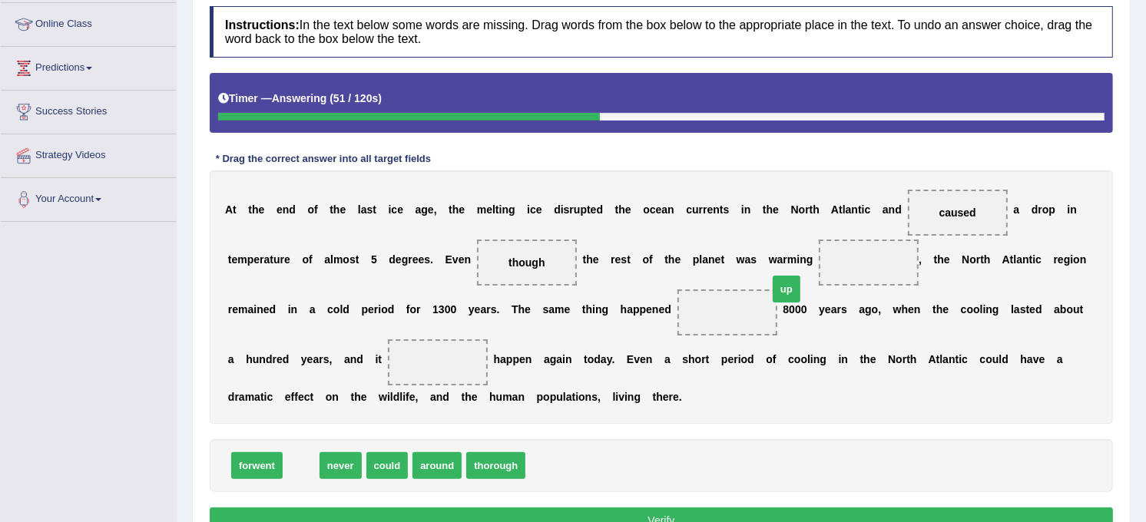
drag, startPoint x: 297, startPoint y: 472, endPoint x: 782, endPoint y: 295, distance: 516.7
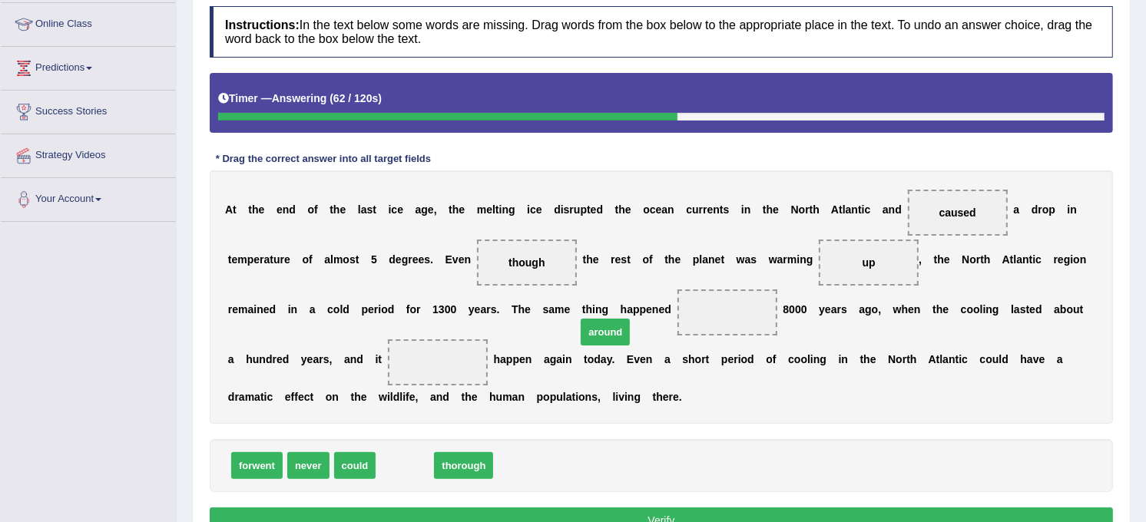
drag, startPoint x: 409, startPoint y: 459, endPoint x: 611, endPoint y: 323, distance: 243.7
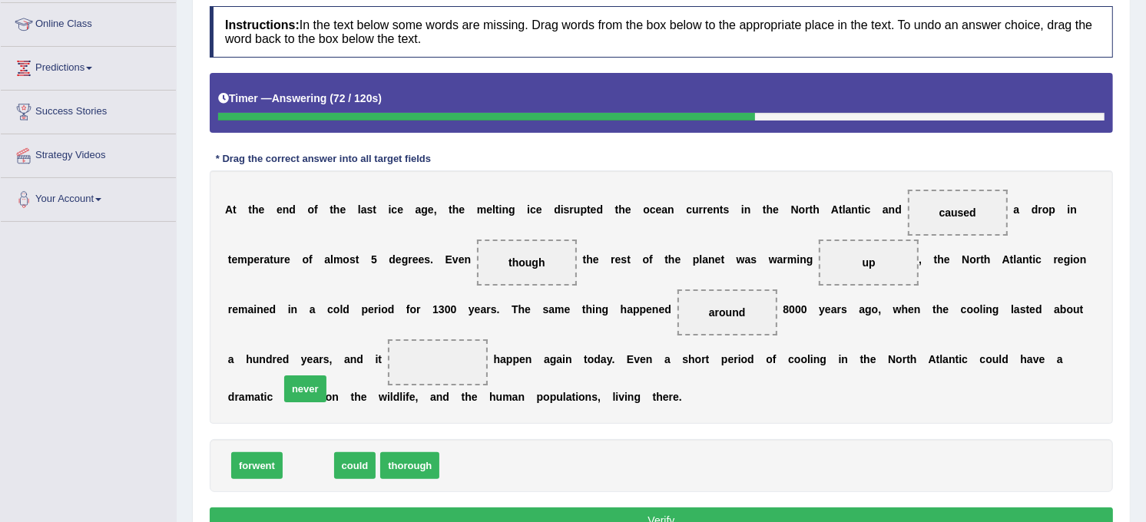
drag, startPoint x: 313, startPoint y: 467, endPoint x: 310, endPoint y: 386, distance: 81.5
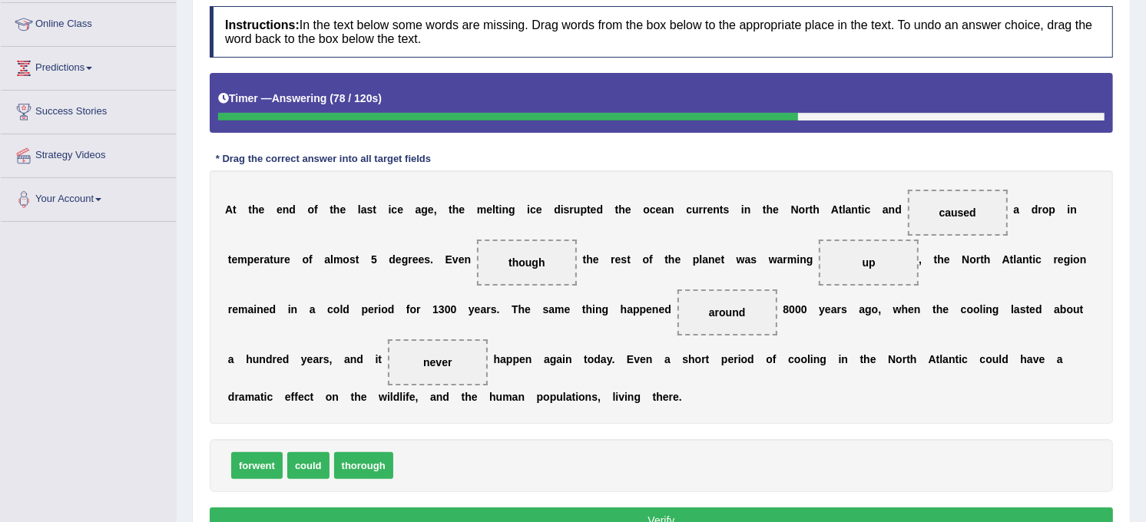
click at [481, 513] on button "Verify" at bounding box center [661, 521] width 903 height 26
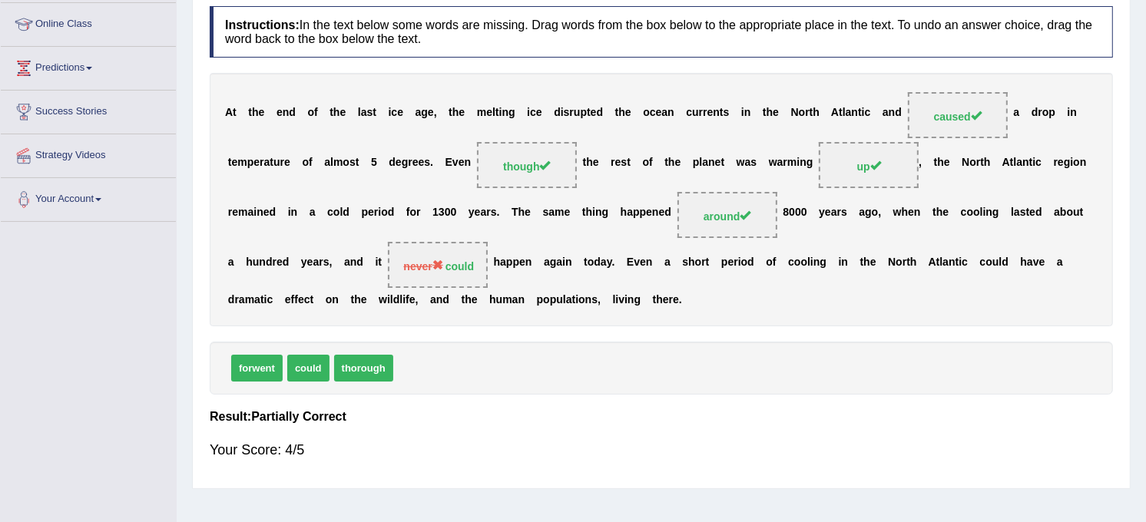
scroll to position [0, 0]
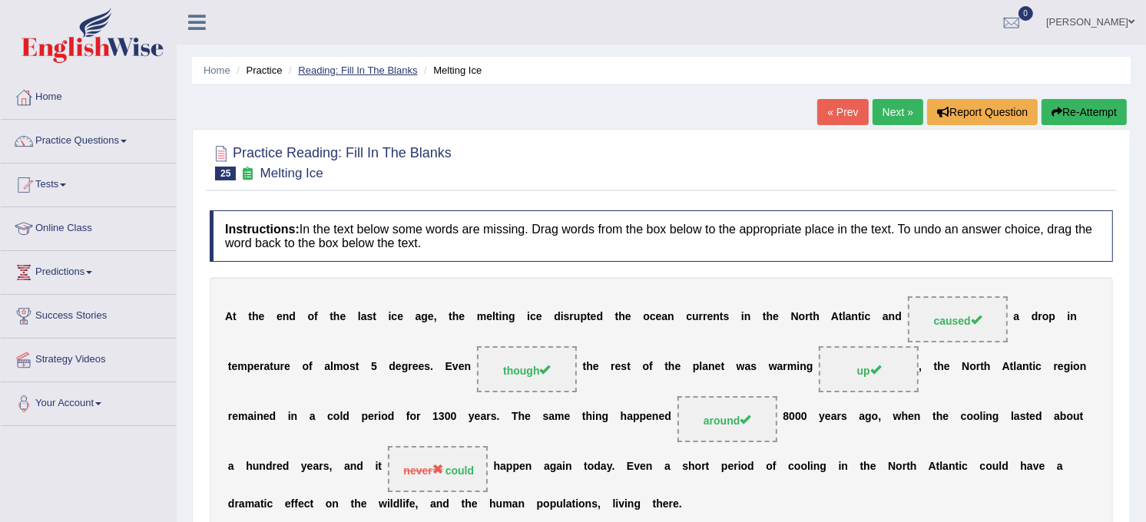
click at [366, 65] on link "Reading: Fill In The Blanks" at bounding box center [357, 71] width 119 height 12
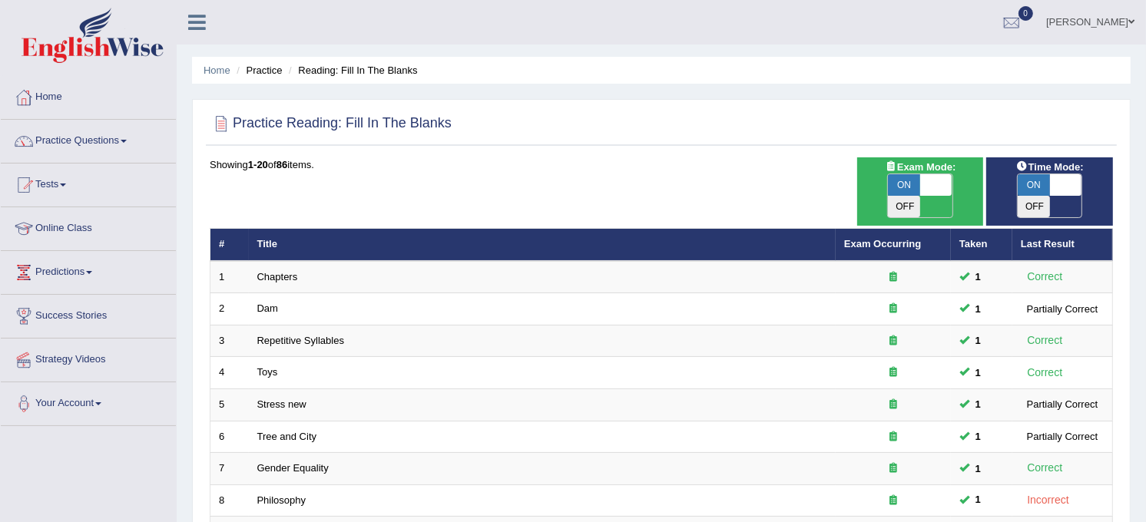
scroll to position [456, 0]
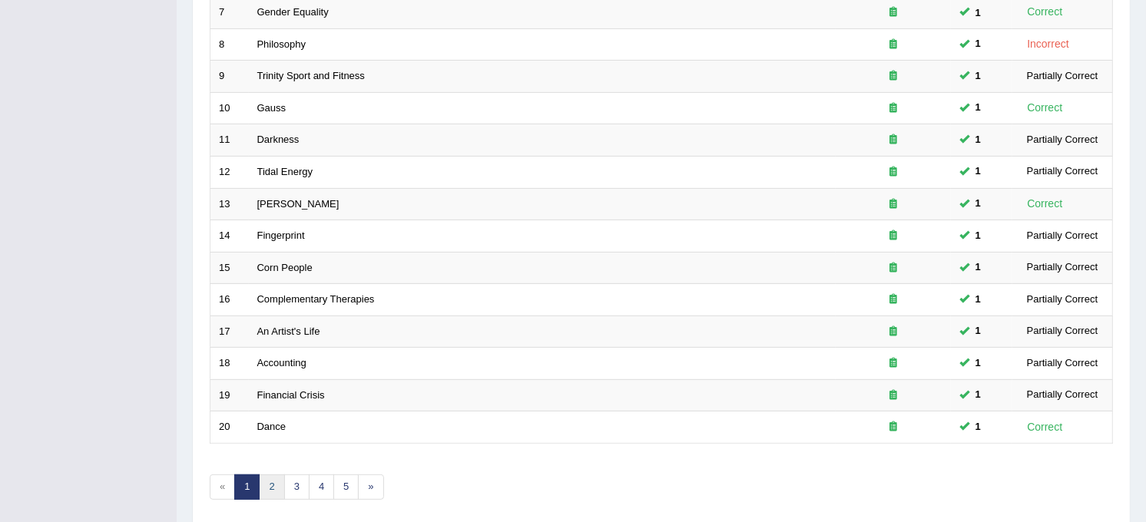
click at [270, 475] on link "2" at bounding box center [271, 487] width 25 height 25
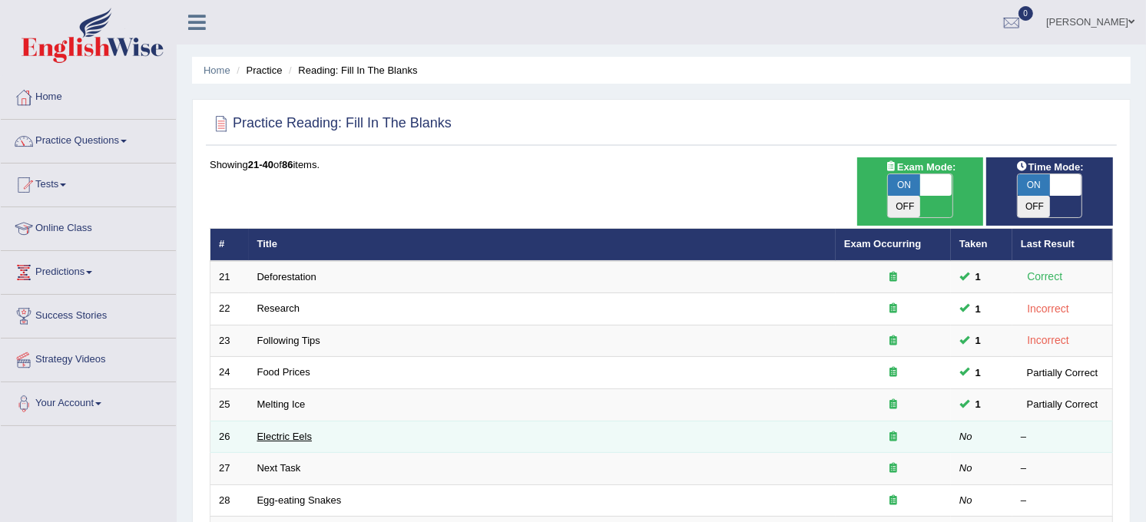
click at [279, 431] on link "Electric Eels" at bounding box center [284, 437] width 55 height 12
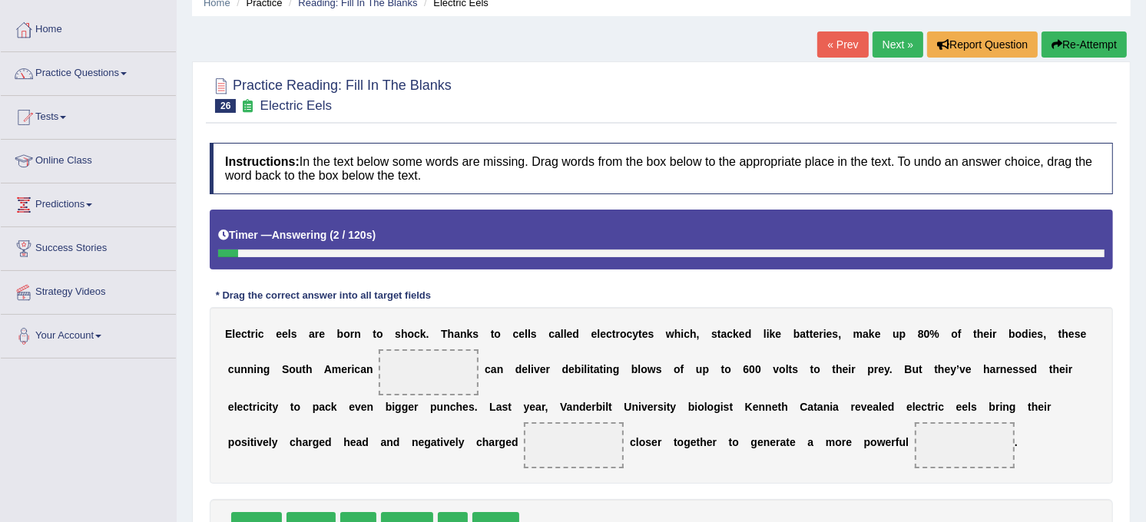
scroll to position [102, 0]
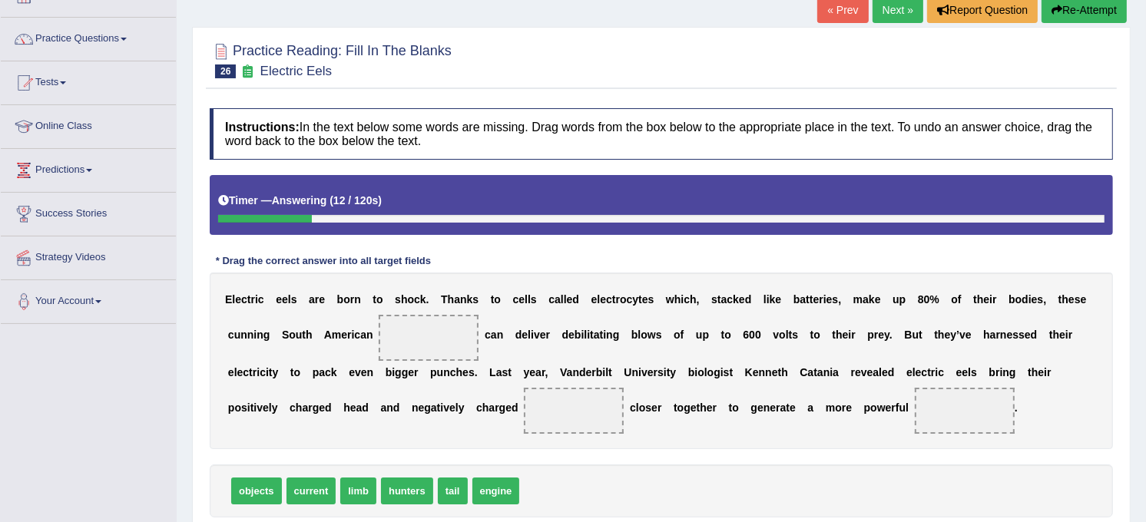
click at [619, 338] on b at bounding box center [622, 335] width 6 height 12
drag, startPoint x: 402, startPoint y: 493, endPoint x: 379, endPoint y: 358, distance: 137.2
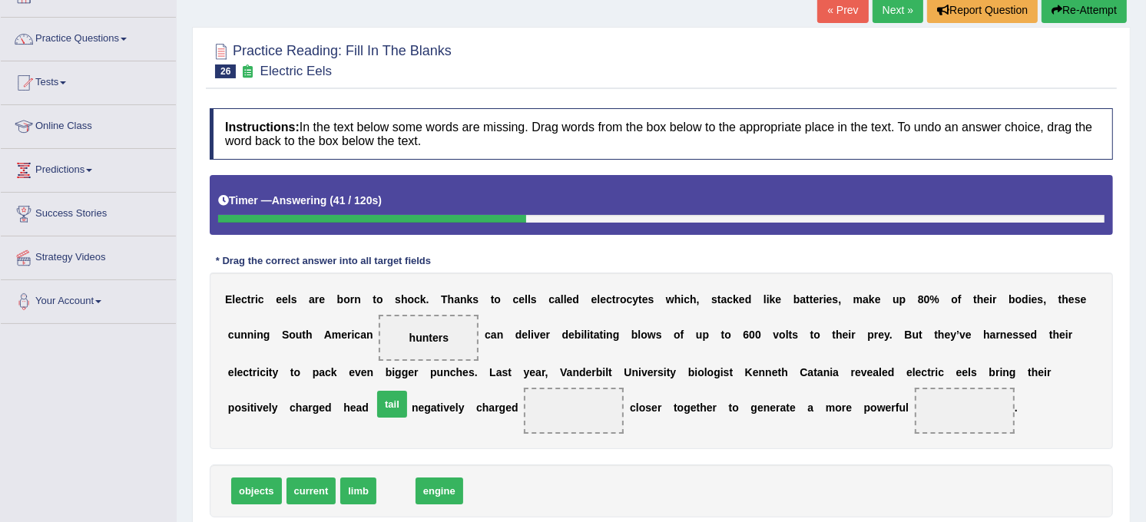
drag, startPoint x: 390, startPoint y: 485, endPoint x: 386, endPoint y: 398, distance: 87.7
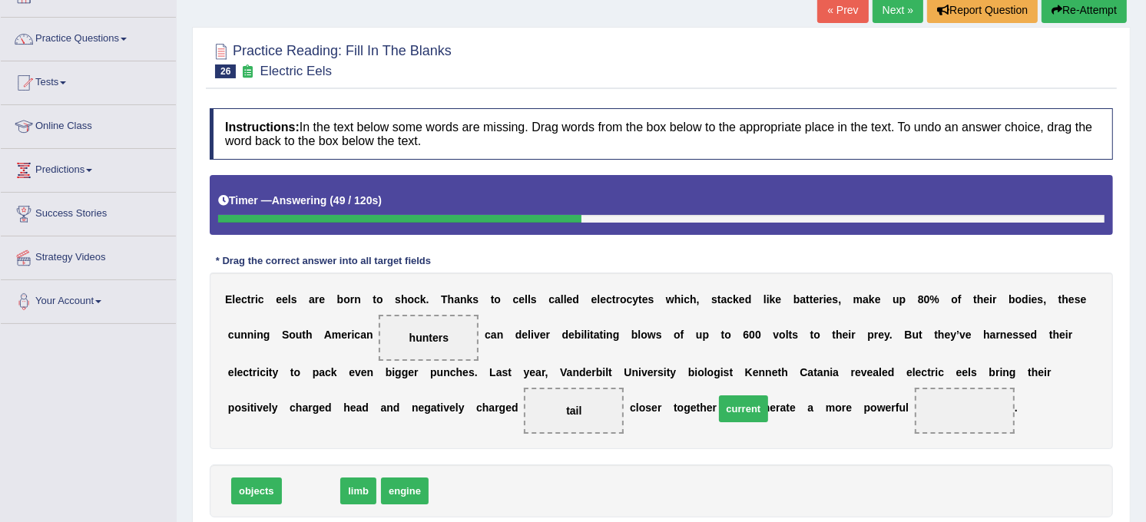
drag, startPoint x: 309, startPoint y: 489, endPoint x: 744, endPoint y: 407, distance: 442.4
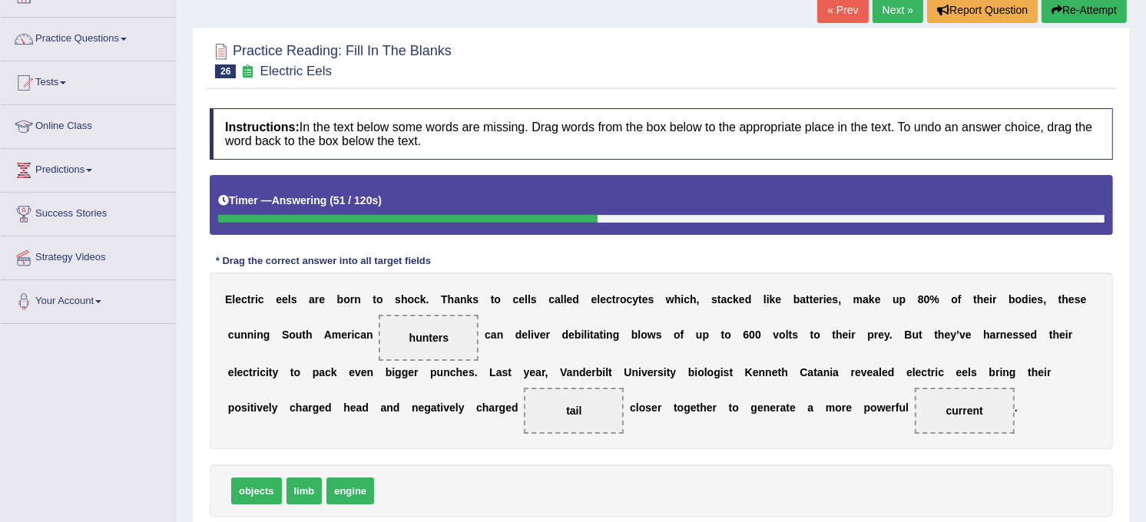
scroll to position [284, 0]
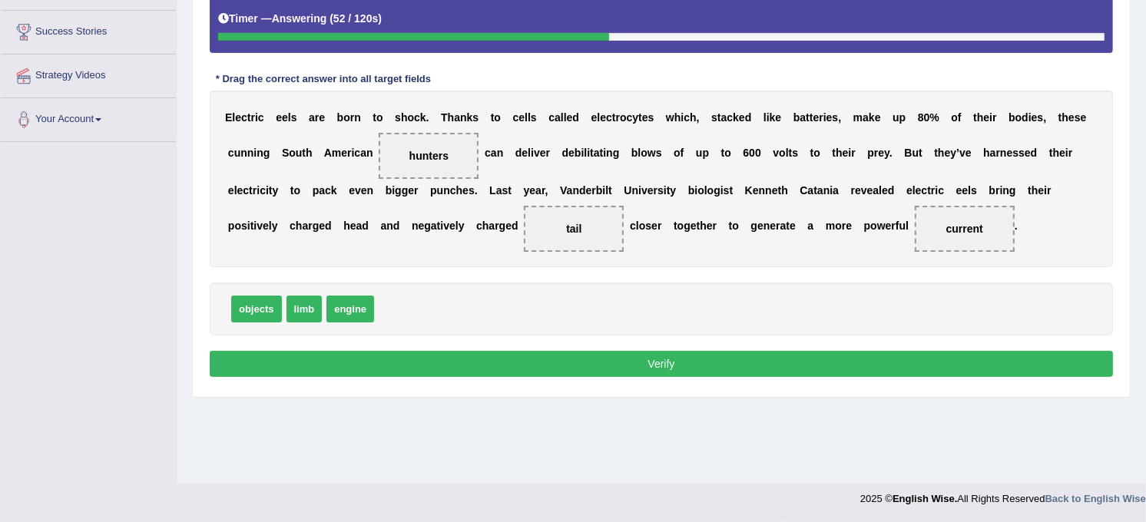
click at [800, 360] on button "Verify" at bounding box center [661, 364] width 903 height 26
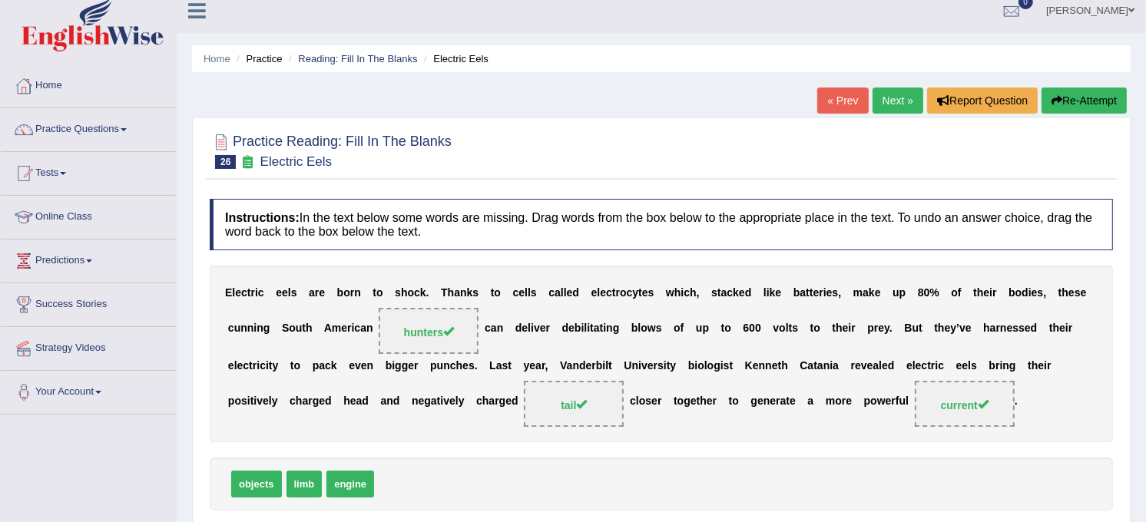
scroll to position [0, 0]
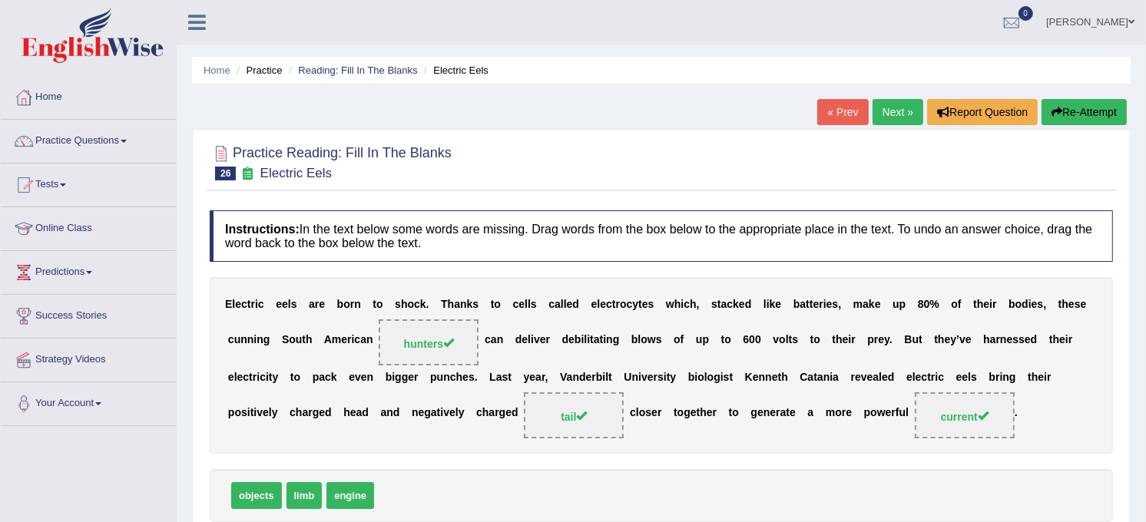
click at [910, 105] on link "Next »" at bounding box center [898, 112] width 51 height 26
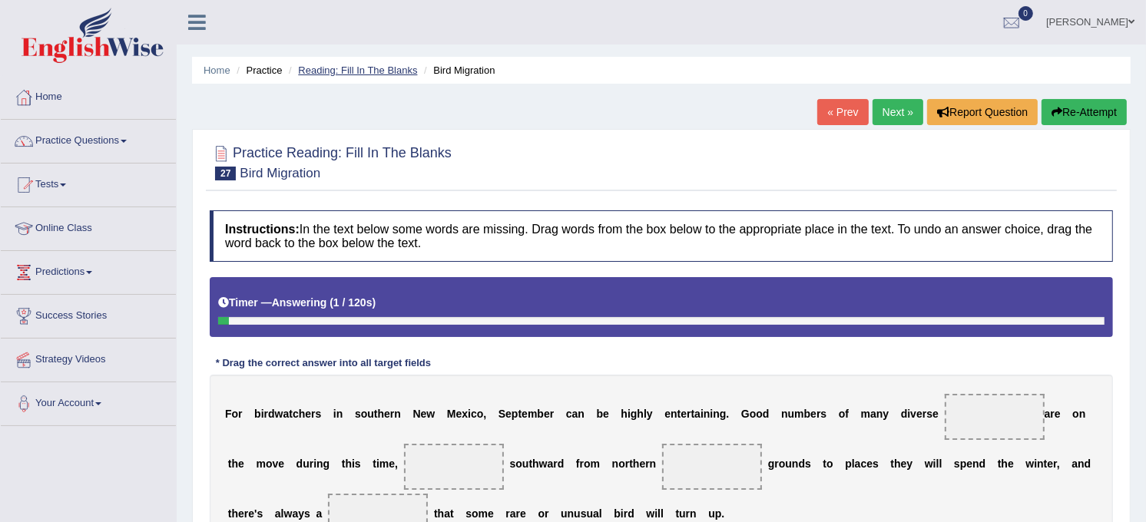
click at [381, 66] on link "Reading: Fill In The Blanks" at bounding box center [357, 71] width 119 height 12
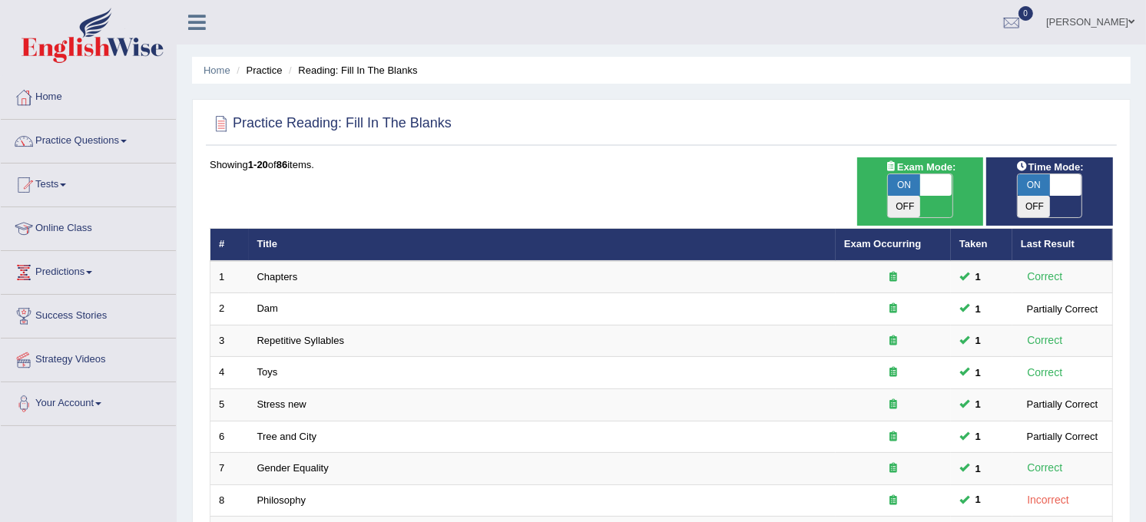
scroll to position [456, 0]
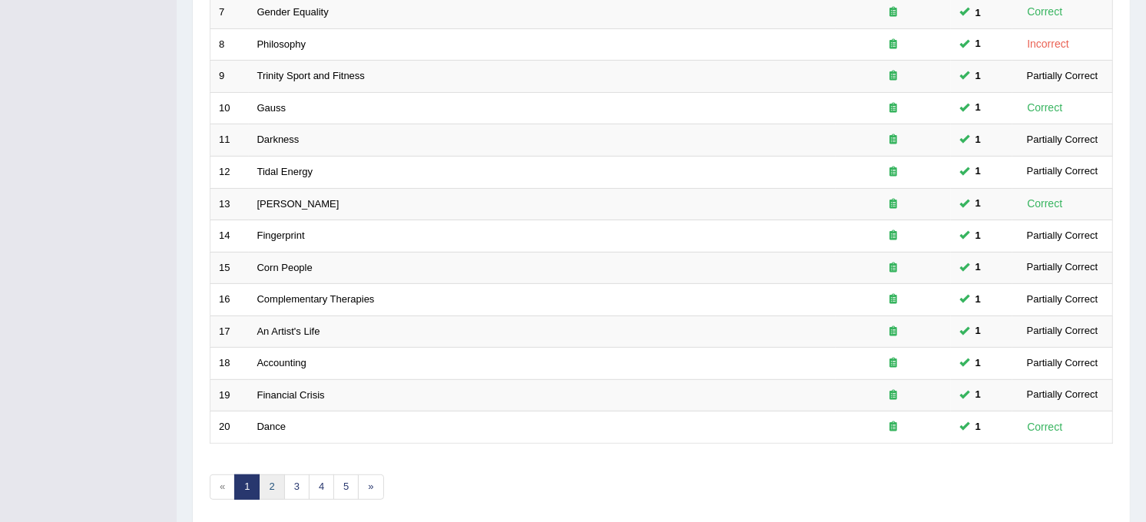
click at [271, 475] on link "2" at bounding box center [271, 487] width 25 height 25
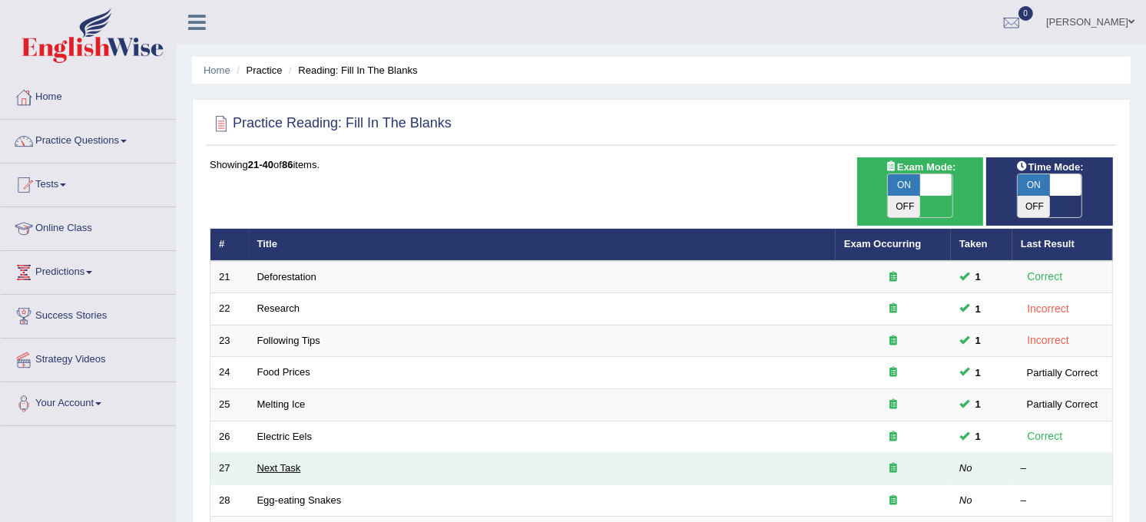
click at [278, 462] on link "Next Task" at bounding box center [279, 468] width 44 height 12
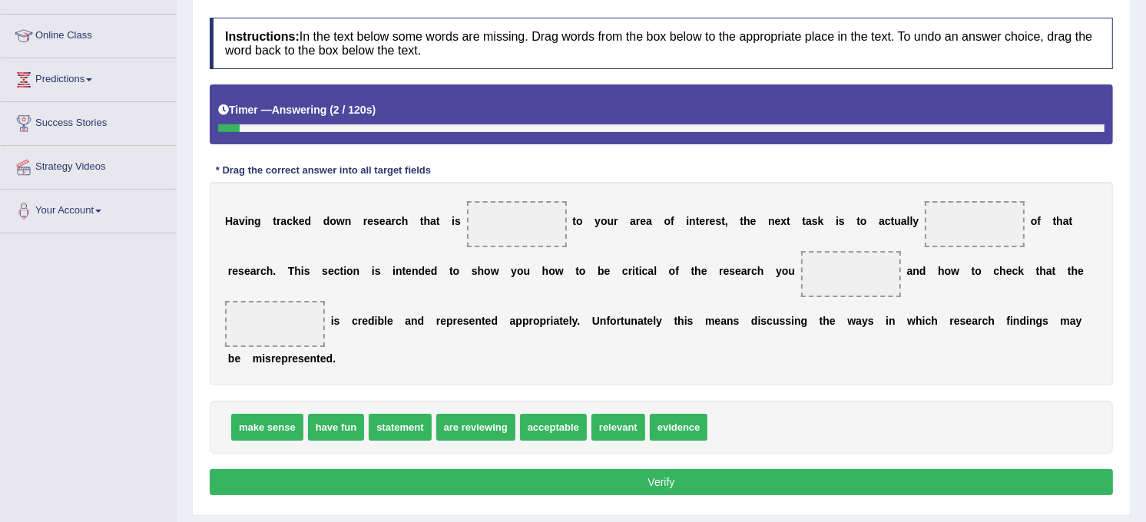
scroll to position [204, 0]
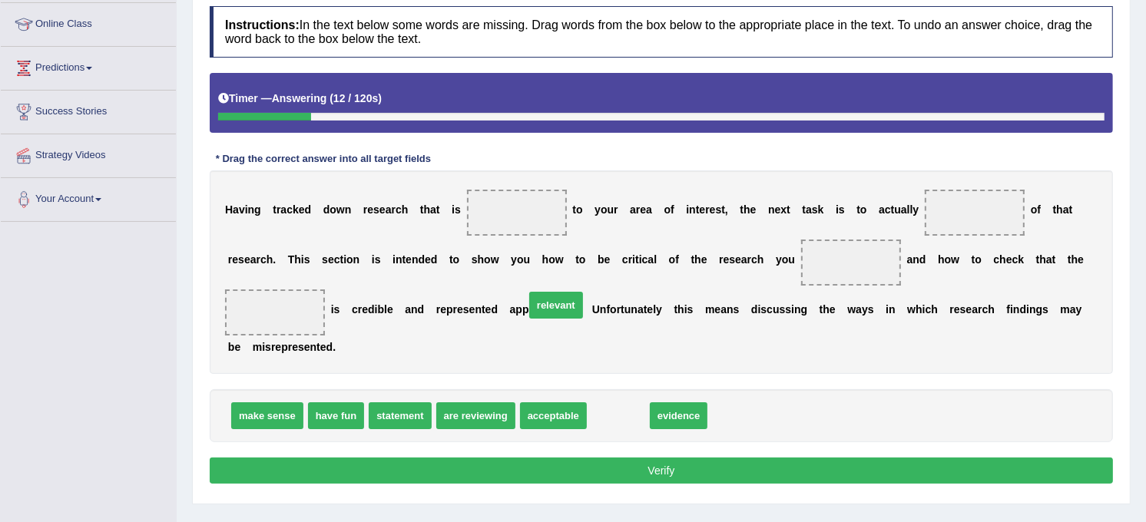
drag, startPoint x: 608, startPoint y: 367, endPoint x: 546, endPoint y: 257, distance: 126.9
click at [546, 292] on span "relevant" at bounding box center [556, 305] width 54 height 27
drag, startPoint x: 603, startPoint y: 359, endPoint x: 522, endPoint y: 208, distance: 170.8
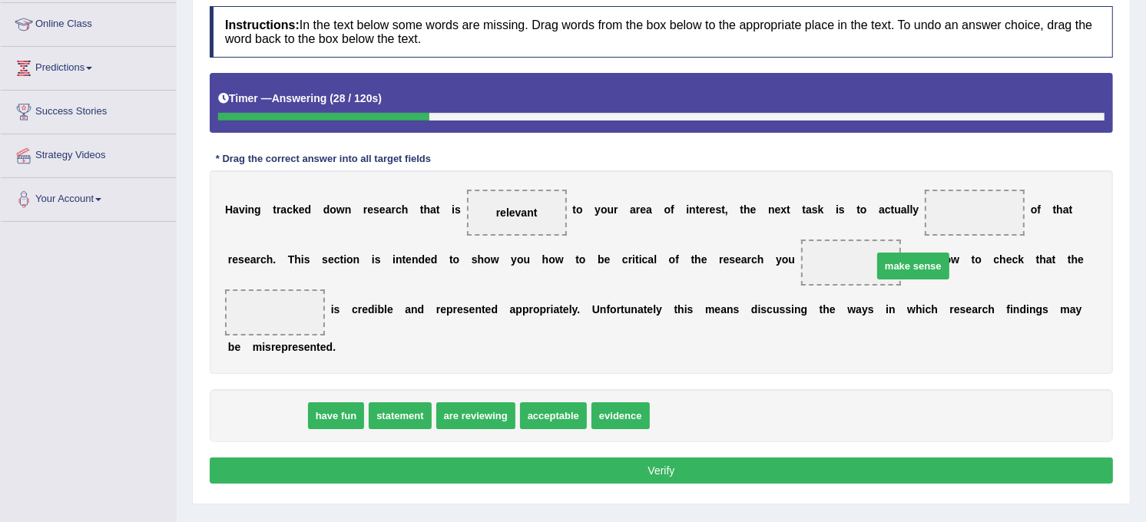
drag, startPoint x: 280, startPoint y: 362, endPoint x: 927, endPoint y: 211, distance: 664.9
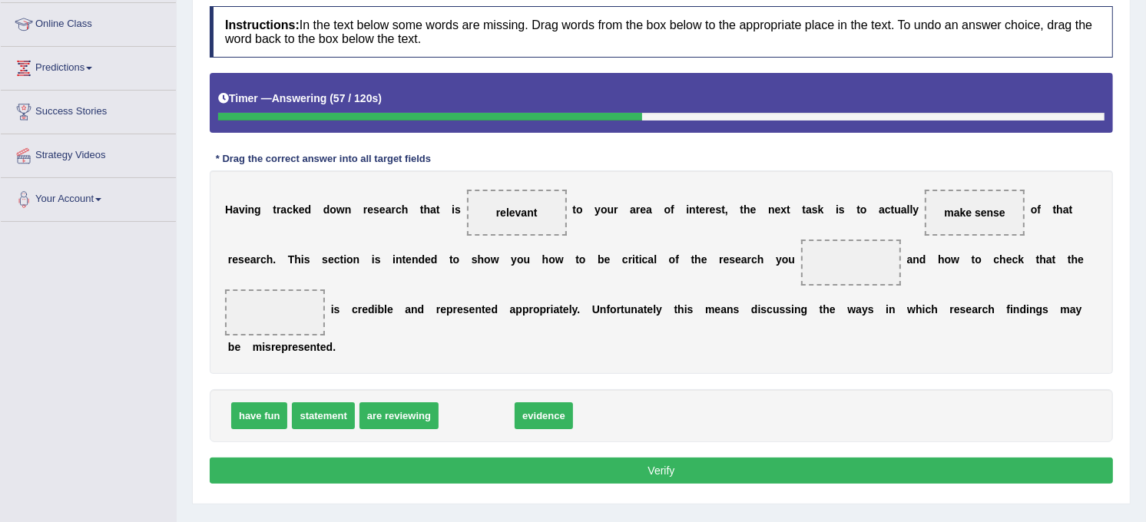
drag, startPoint x: 469, startPoint y: 365, endPoint x: 442, endPoint y: 478, distance: 116.3
click at [442, 478] on div "Home Practice Reading: Fill In The Blanks Next Task « Prev Next » Report Questi…" at bounding box center [661, 180] width 969 height 768
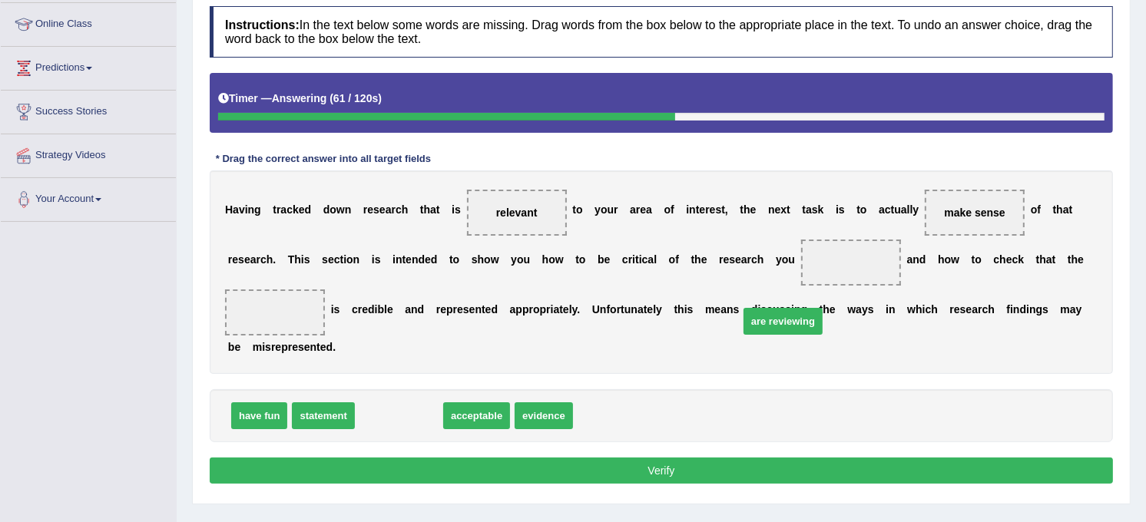
drag, startPoint x: 387, startPoint y: 372, endPoint x: 771, endPoint y: 277, distance: 395.5
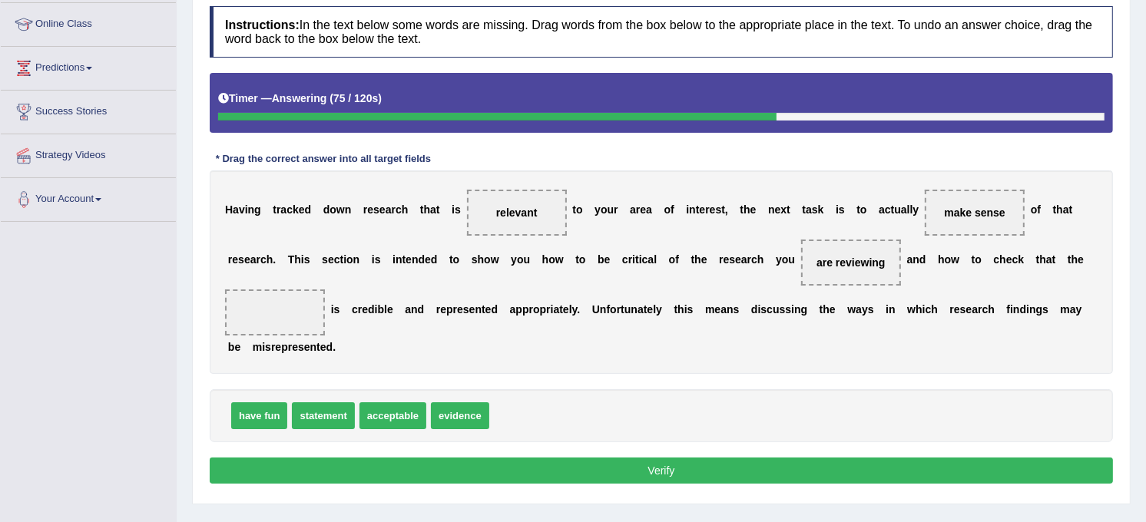
click at [316, 403] on span "statement" at bounding box center [323, 416] width 62 height 27
drag, startPoint x: 463, startPoint y: 365, endPoint x: 663, endPoint y: 319, distance: 205.0
click at [663, 356] on span "evidence" at bounding box center [660, 369] width 58 height 27
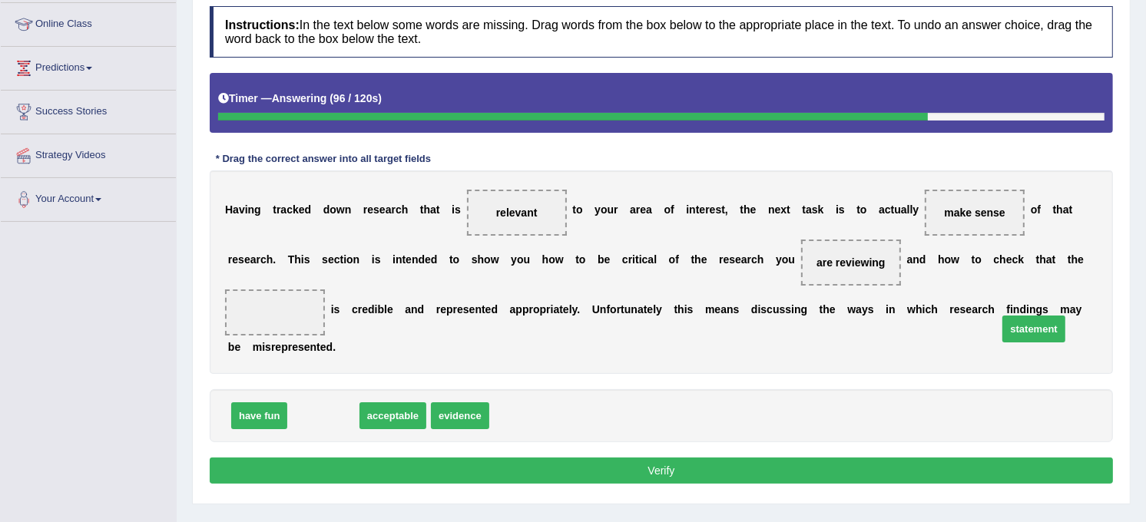
drag, startPoint x: 325, startPoint y: 362, endPoint x: 1036, endPoint y: 274, distance: 716.0
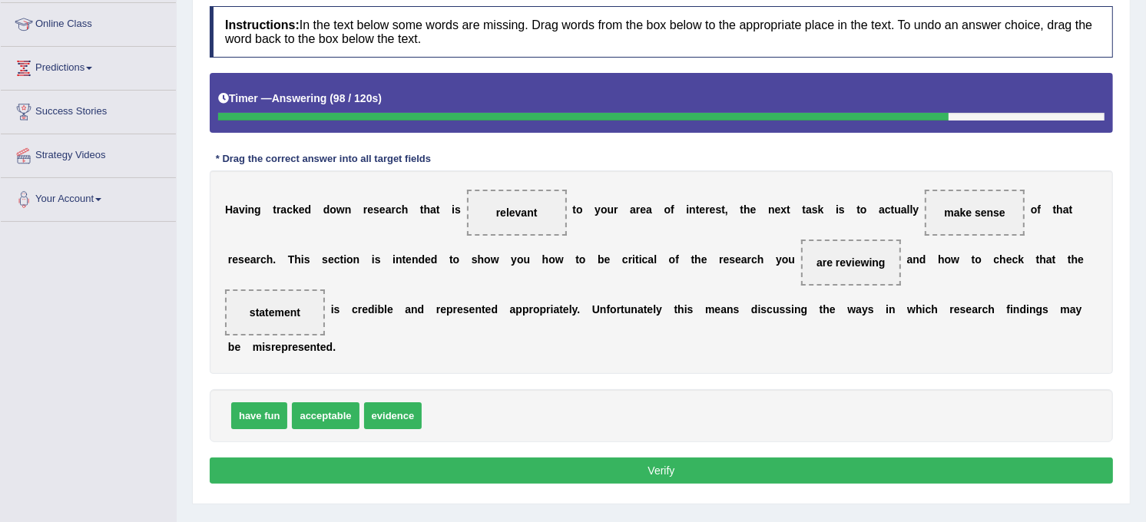
click at [771, 458] on button "Verify" at bounding box center [661, 471] width 903 height 26
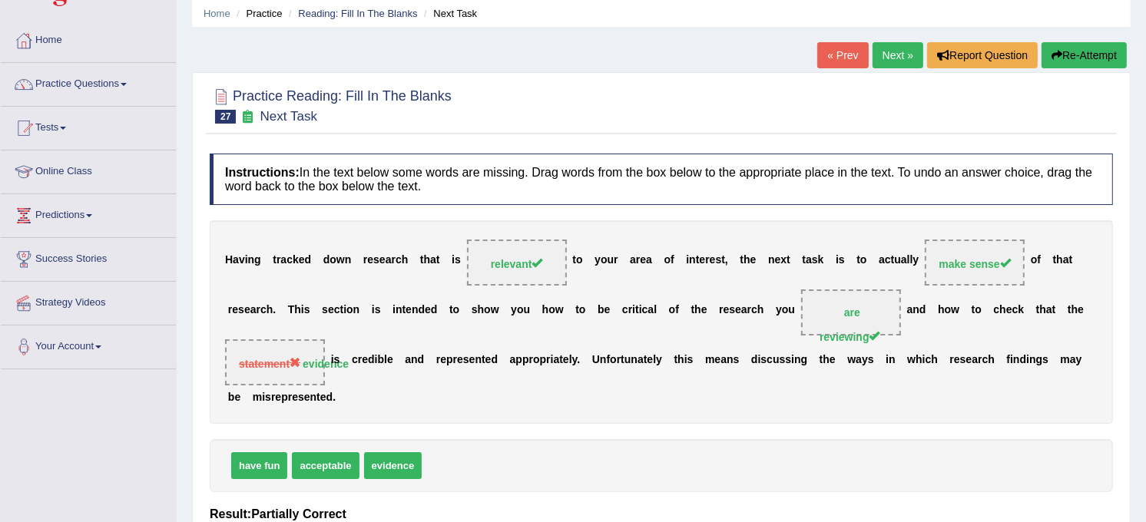
scroll to position [0, 0]
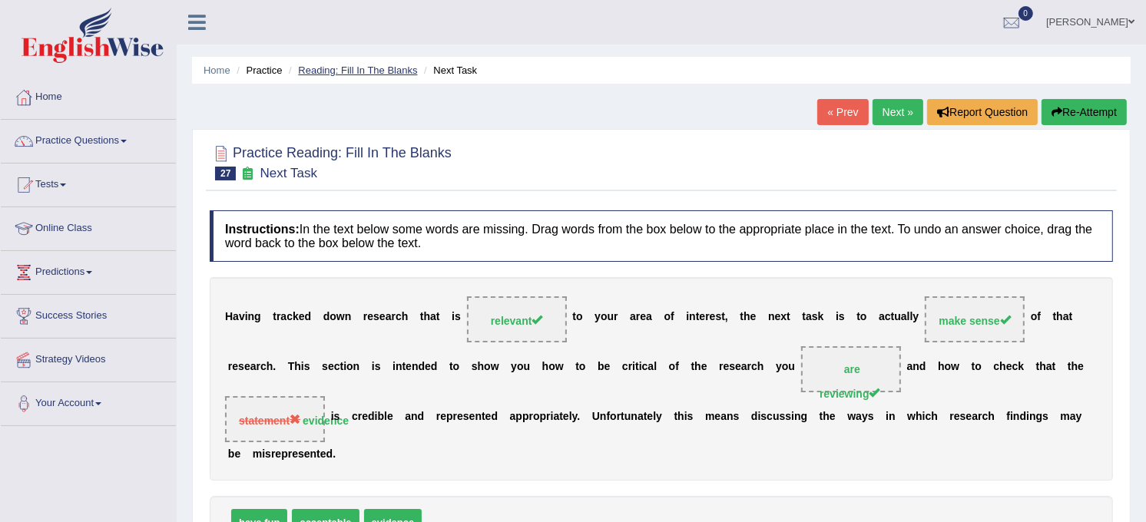
click at [349, 71] on link "Reading: Fill In The Blanks" at bounding box center [357, 71] width 119 height 12
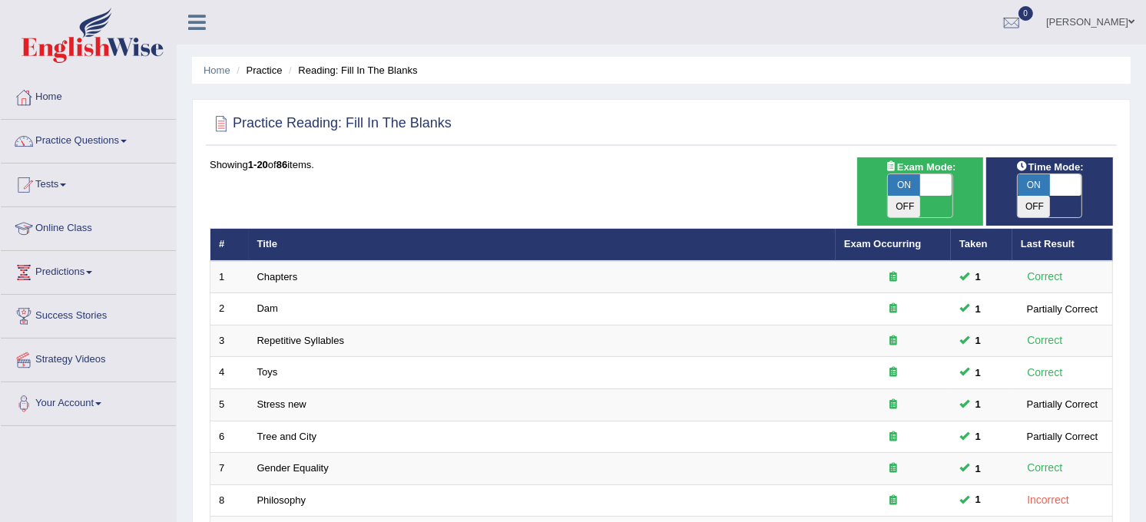
scroll to position [456, 0]
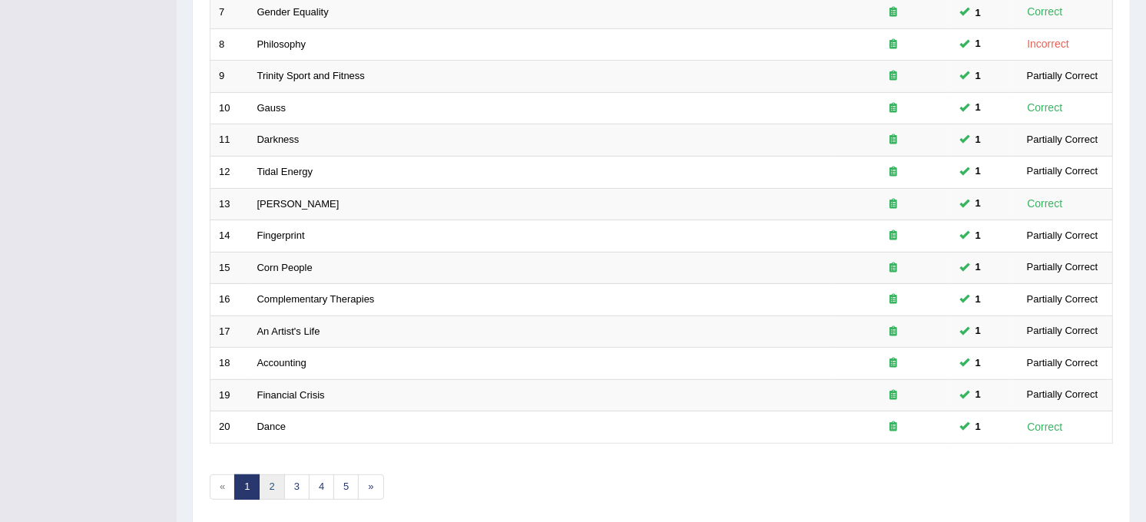
click at [277, 475] on link "2" at bounding box center [271, 487] width 25 height 25
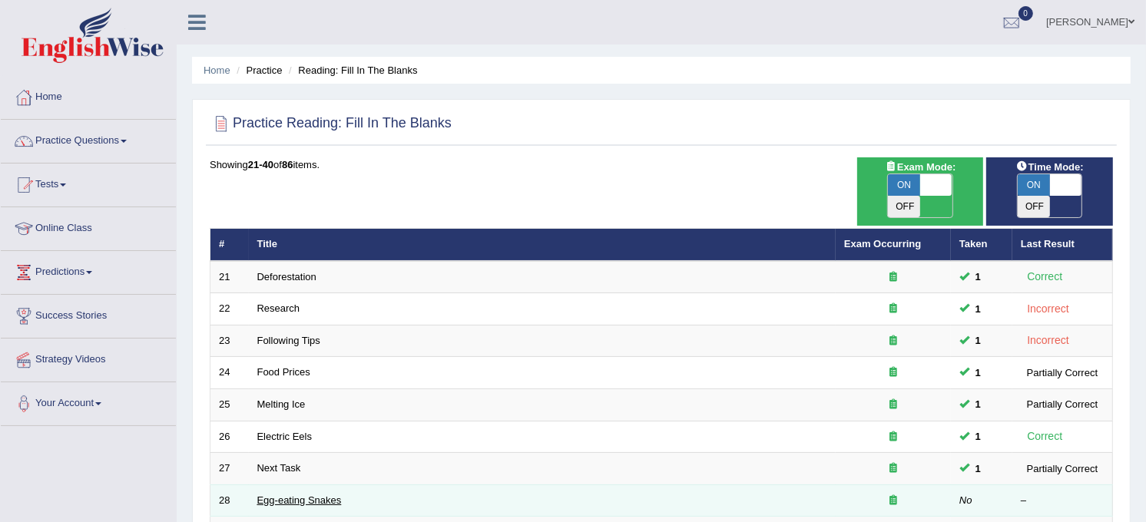
click at [266, 495] on link "Egg-eating Snakes" at bounding box center [299, 501] width 85 height 12
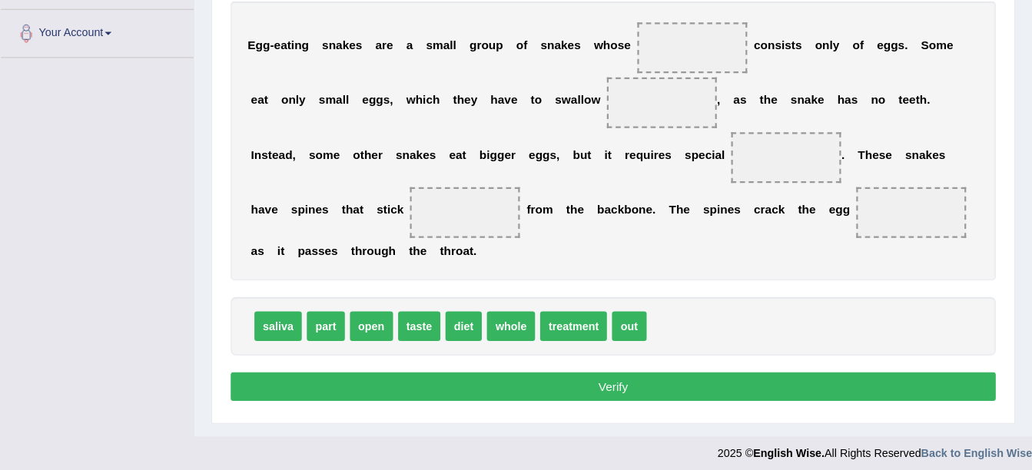
scroll to position [336, 0]
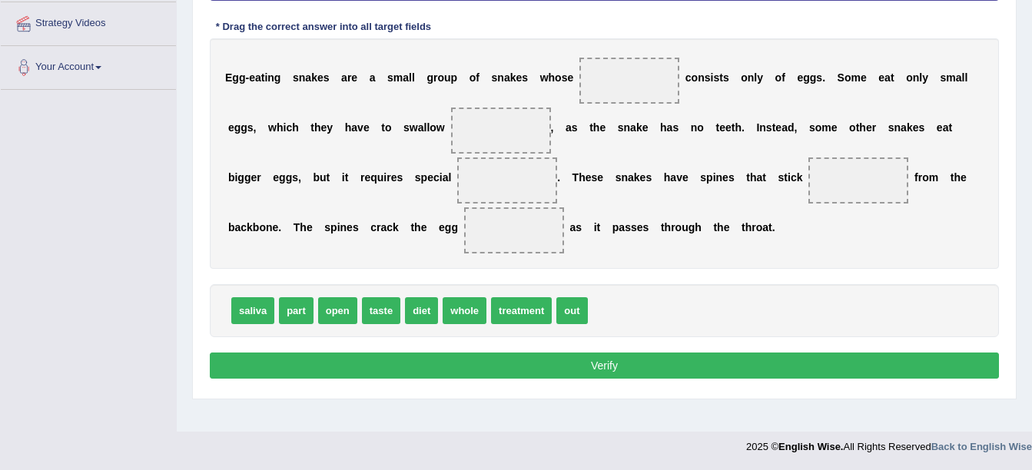
click at [365, 103] on div "E g g - e a t i n g s n a k e s a r e a s m a l l g r o u p o f s n a k e s w h…" at bounding box center [604, 153] width 789 height 230
drag, startPoint x: 416, startPoint y: 306, endPoint x: 582, endPoint y: 91, distance: 271.7
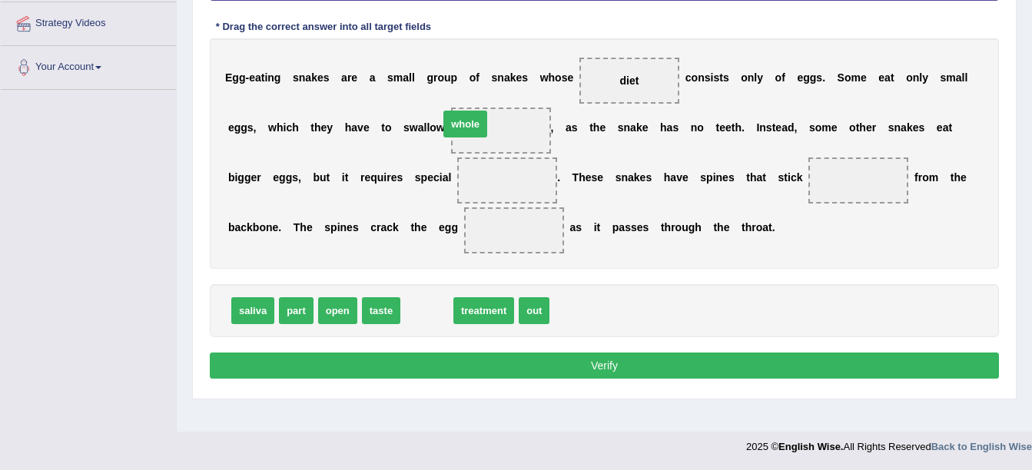
drag, startPoint x: 420, startPoint y: 303, endPoint x: 459, endPoint y: 117, distance: 190.6
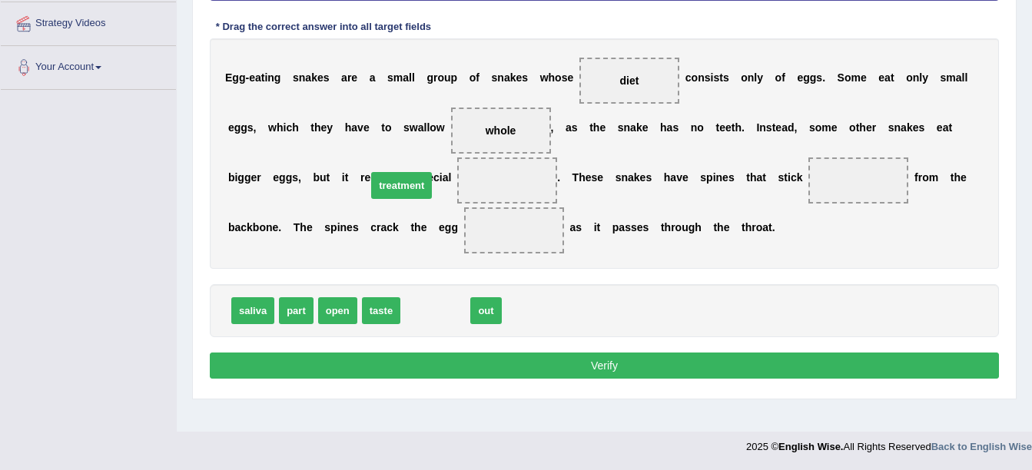
drag, startPoint x: 435, startPoint y: 310, endPoint x: 401, endPoint y: 185, distance: 129.7
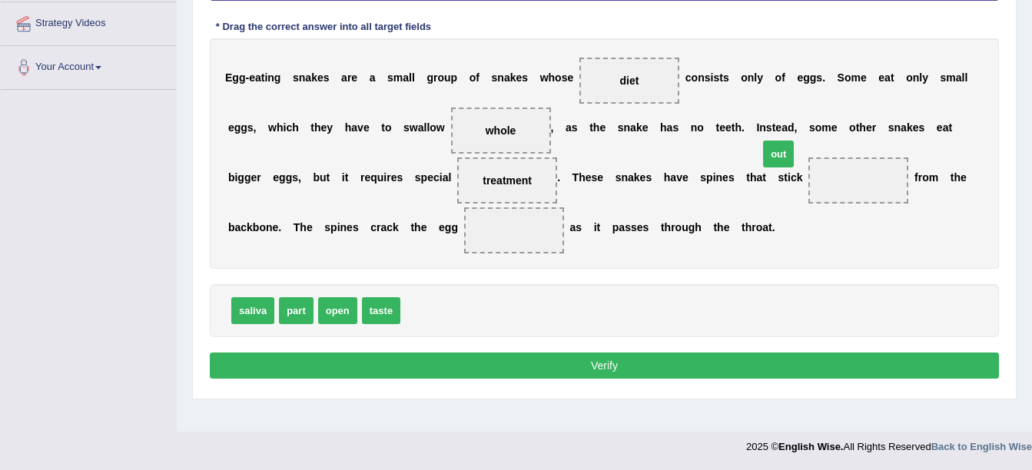
drag, startPoint x: 419, startPoint y: 308, endPoint x: 759, endPoint y: 161, distance: 370.2
drag, startPoint x: 332, startPoint y: 303, endPoint x: 376, endPoint y: 224, distance: 90.8
click at [518, 369] on button "Verify" at bounding box center [604, 366] width 789 height 26
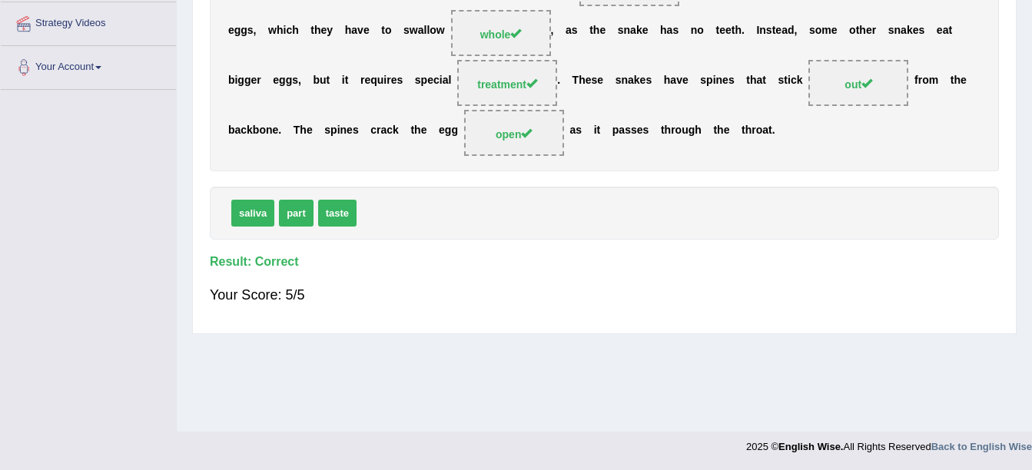
scroll to position [0, 0]
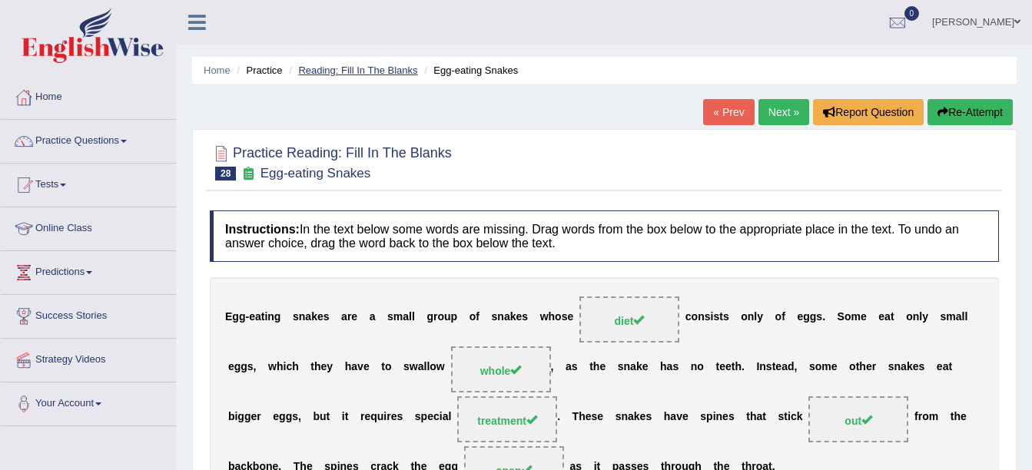
click at [336, 68] on link "Reading: Fill In The Blanks" at bounding box center [357, 71] width 119 height 12
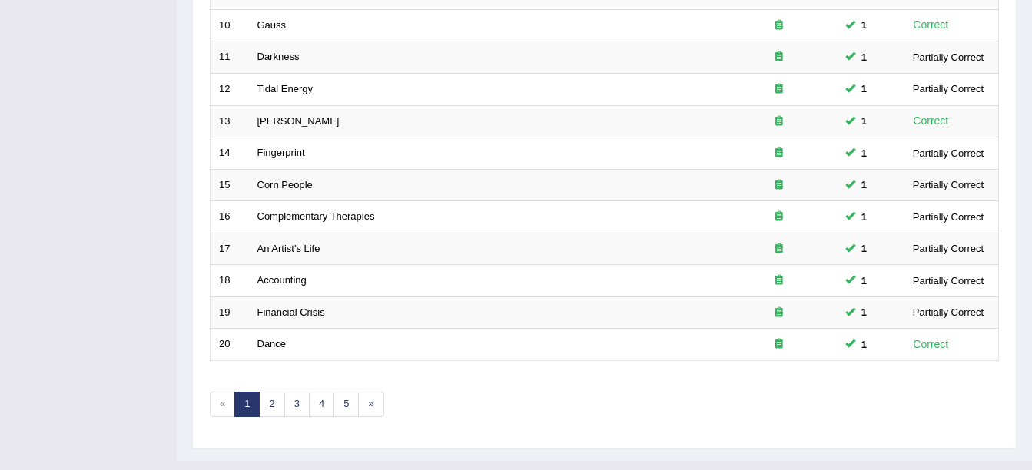
scroll to position [547, 0]
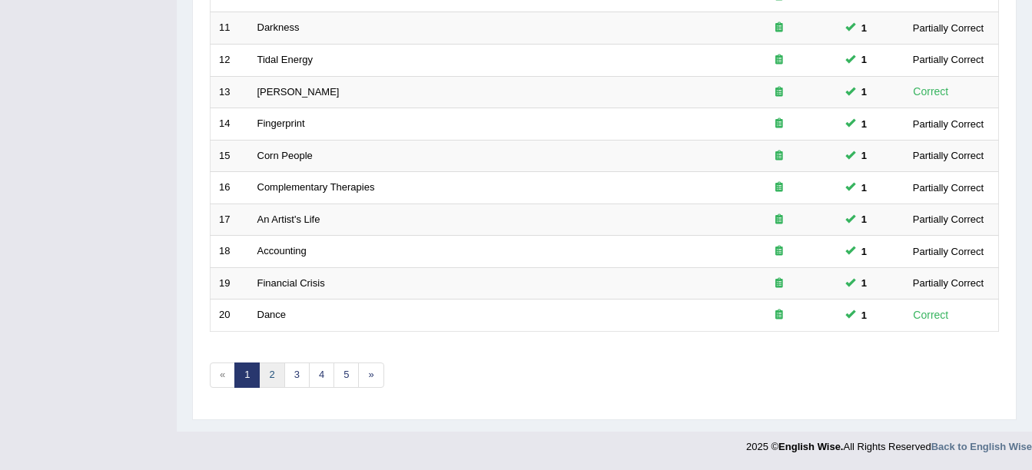
click at [276, 376] on link "2" at bounding box center [271, 375] width 25 height 25
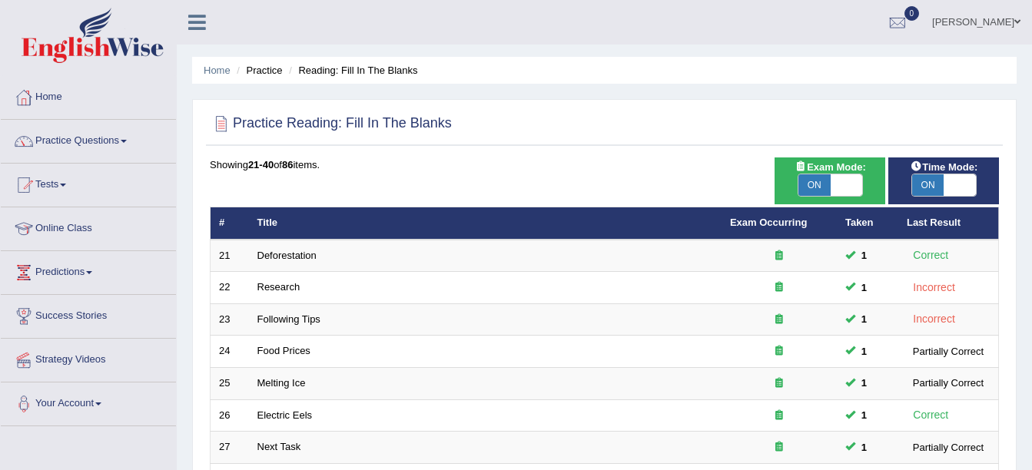
scroll to position [411, 0]
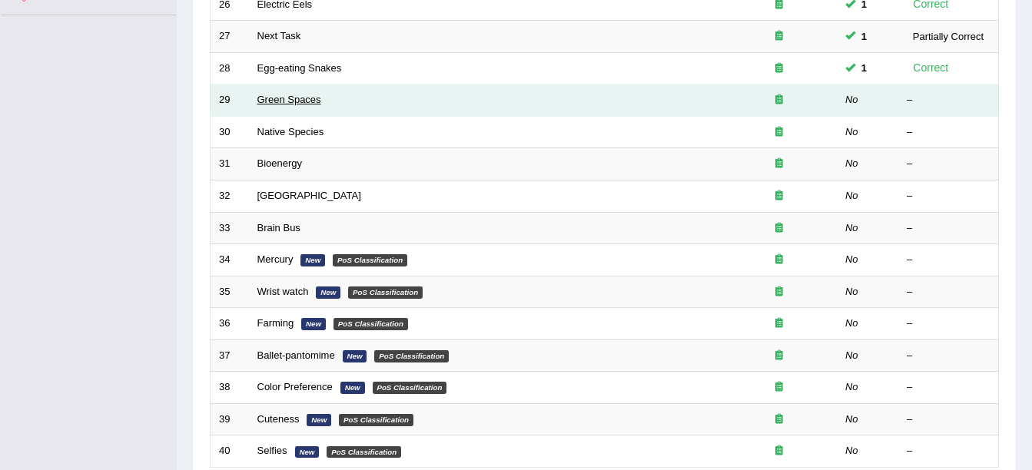
click at [293, 104] on link "Green Spaces" at bounding box center [289, 100] width 64 height 12
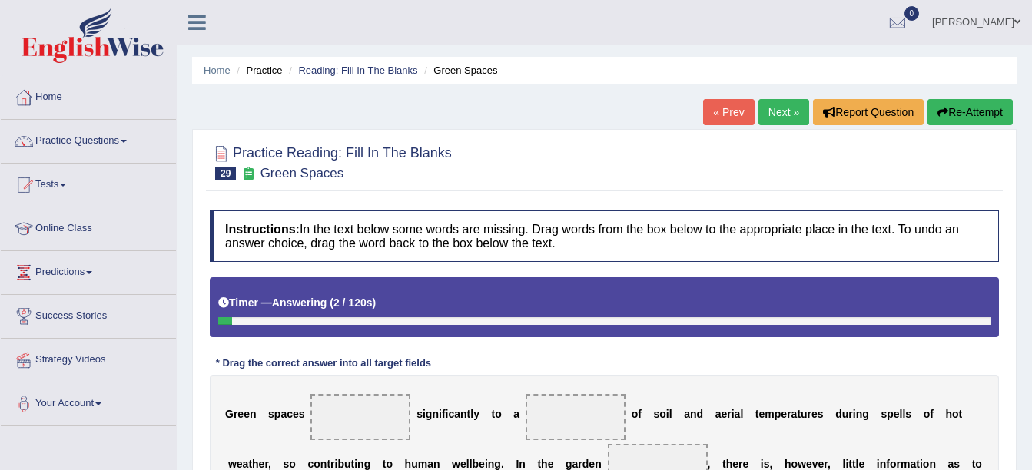
scroll to position [336, 0]
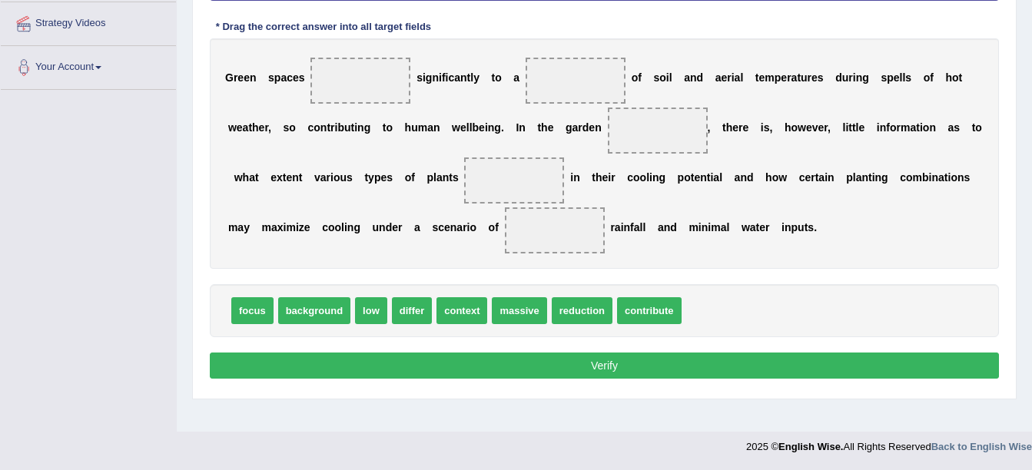
click at [249, 300] on span "focus" at bounding box center [252, 310] width 42 height 27
drag, startPoint x: 250, startPoint y: 311, endPoint x: 360, endPoint y: 94, distance: 242.9
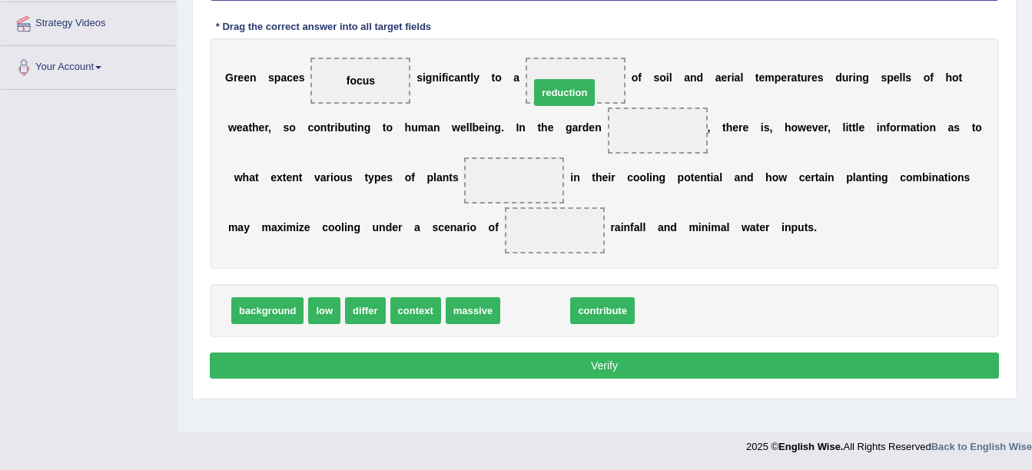
drag, startPoint x: 515, startPoint y: 313, endPoint x: 544, endPoint y: 94, distance: 220.9
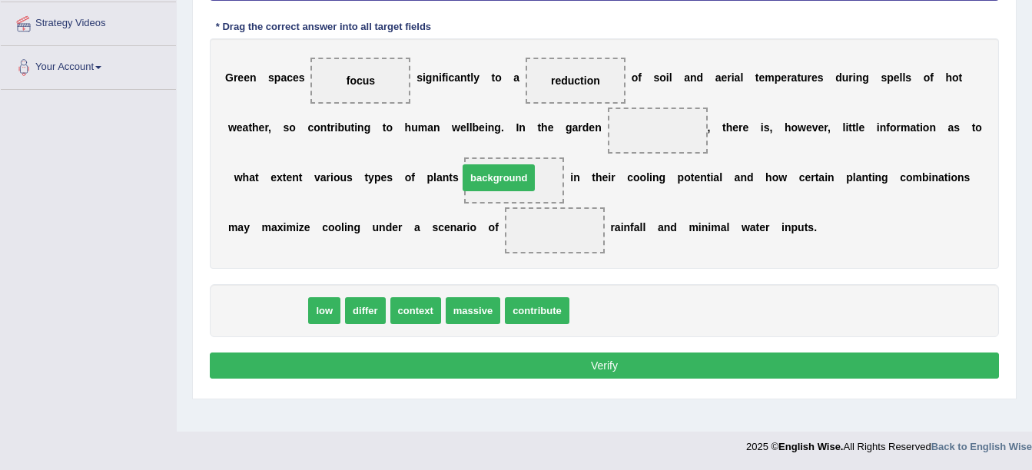
drag, startPoint x: 267, startPoint y: 307, endPoint x: 562, endPoint y: 134, distance: 342.6
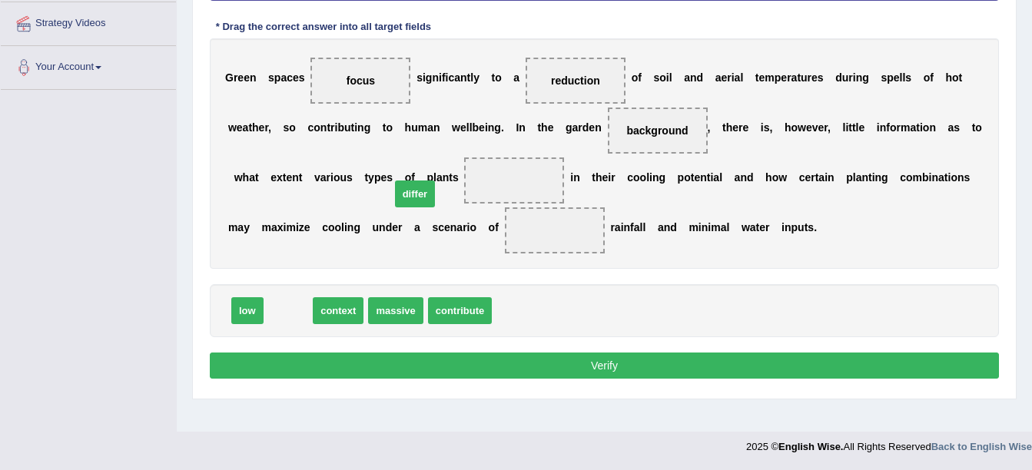
drag, startPoint x: 280, startPoint y: 316, endPoint x: 408, endPoint y: 196, distance: 175.6
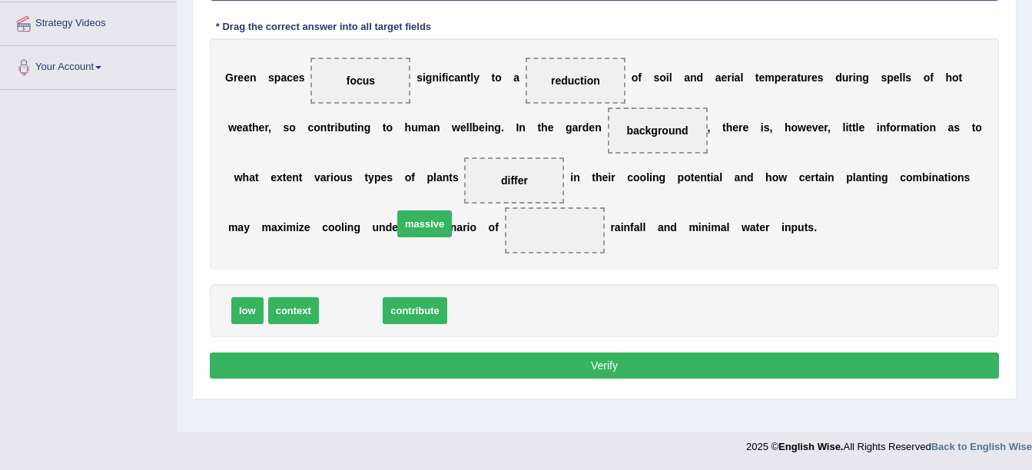
drag, startPoint x: 358, startPoint y: 312, endPoint x: 432, endPoint y: 224, distance: 115.6
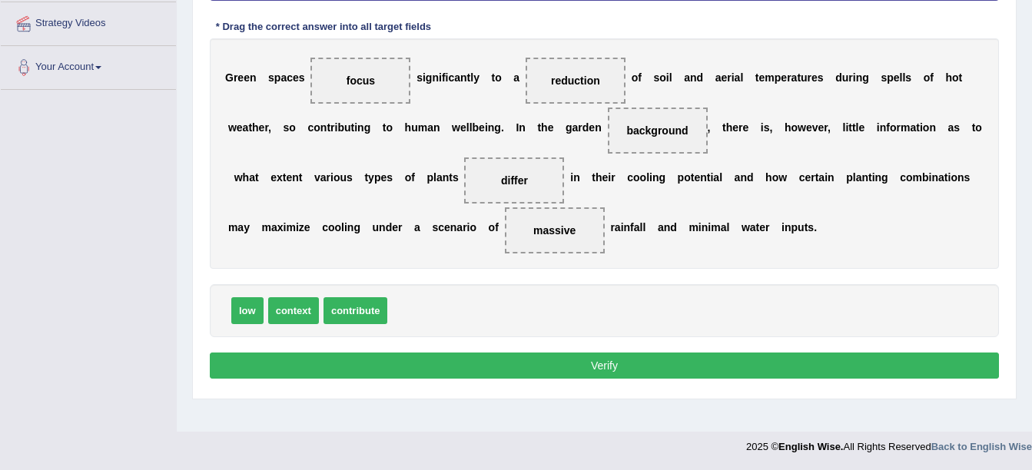
click at [410, 360] on button "Verify" at bounding box center [604, 366] width 789 height 26
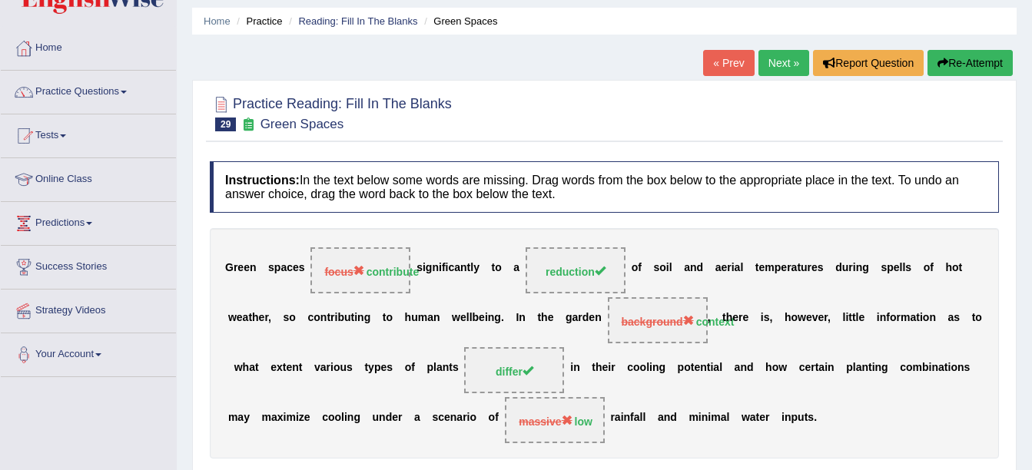
scroll to position [0, 0]
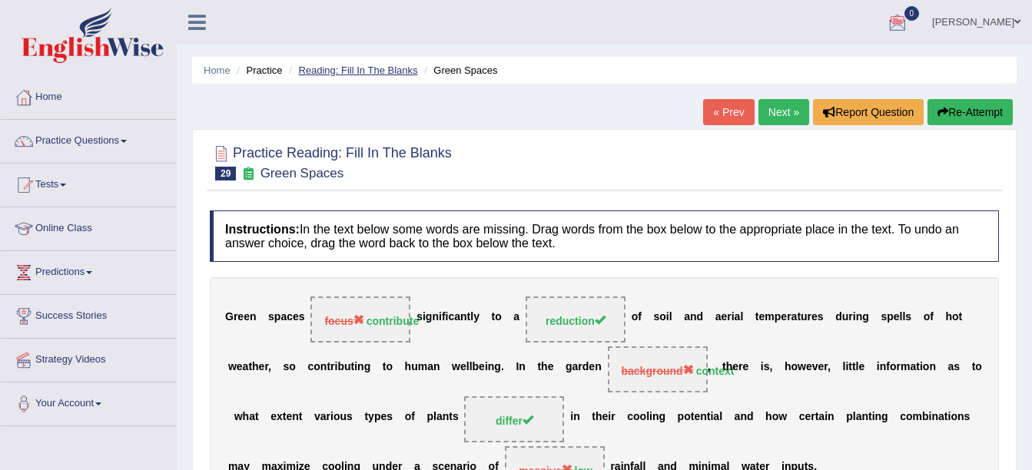
click at [330, 68] on link "Reading: Fill In The Blanks" at bounding box center [357, 71] width 119 height 12
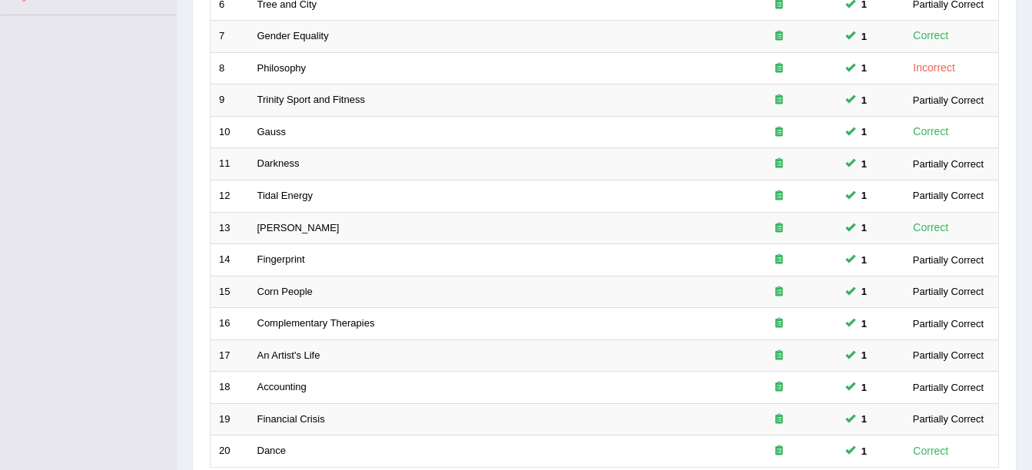
scroll to position [547, 0]
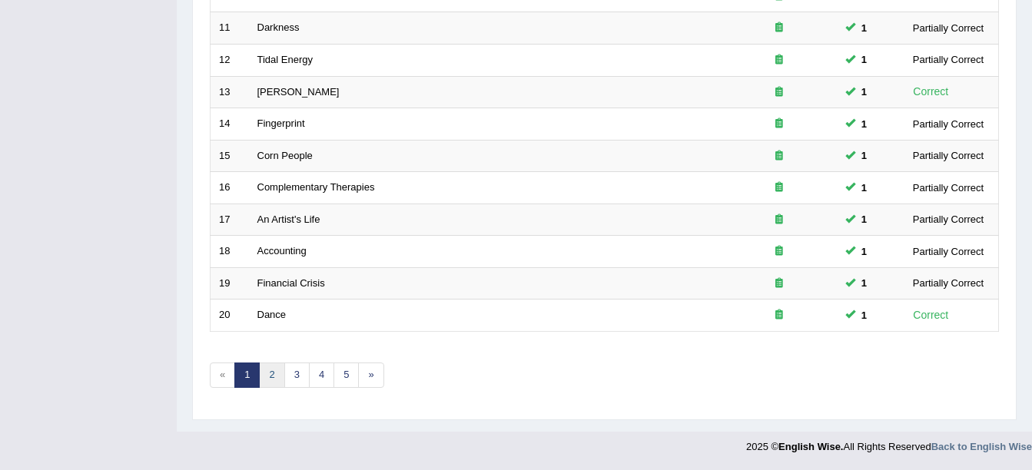
click at [271, 370] on link "2" at bounding box center [271, 375] width 25 height 25
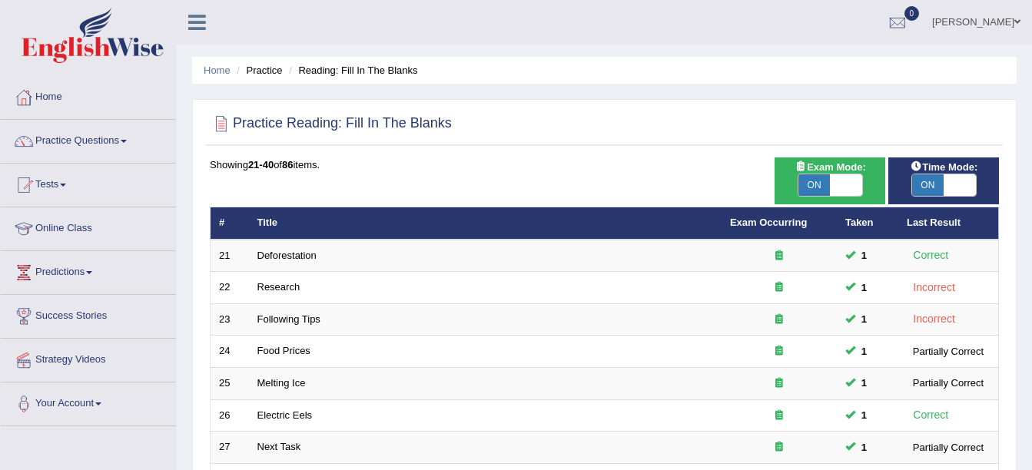
scroll to position [411, 0]
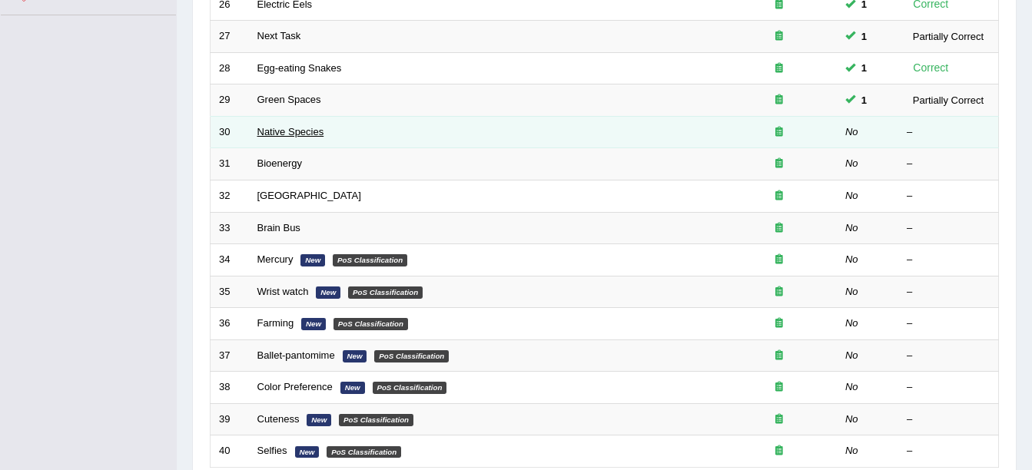
click at [278, 132] on link "Native Species" at bounding box center [290, 132] width 67 height 12
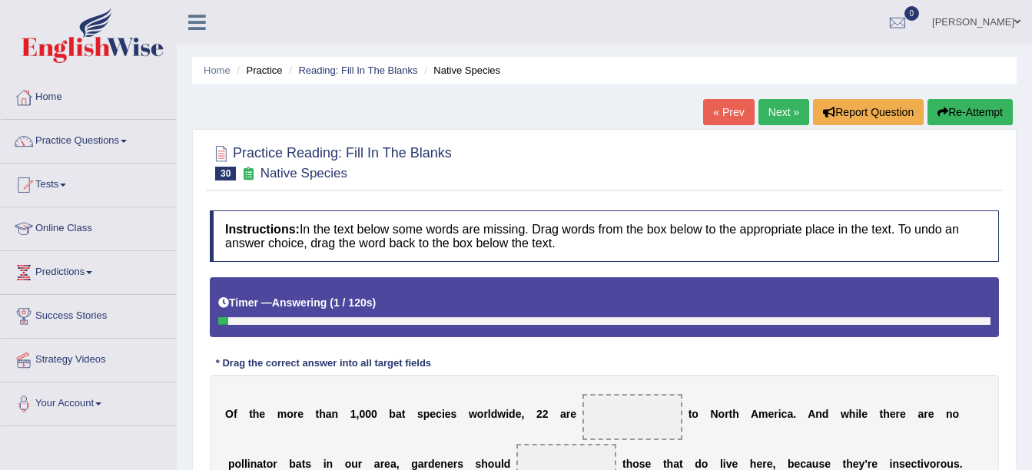
scroll to position [336, 0]
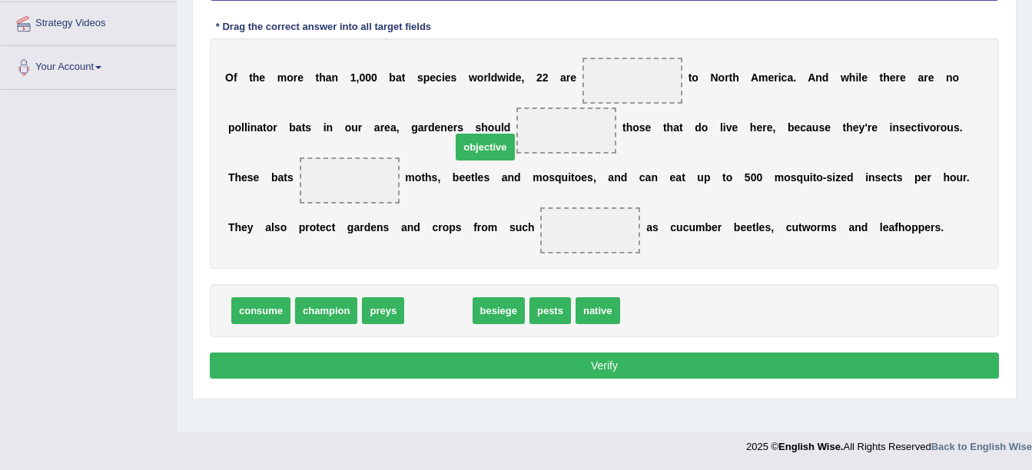
drag, startPoint x: 439, startPoint y: 307, endPoint x: 491, endPoint y: 141, distance: 174.5
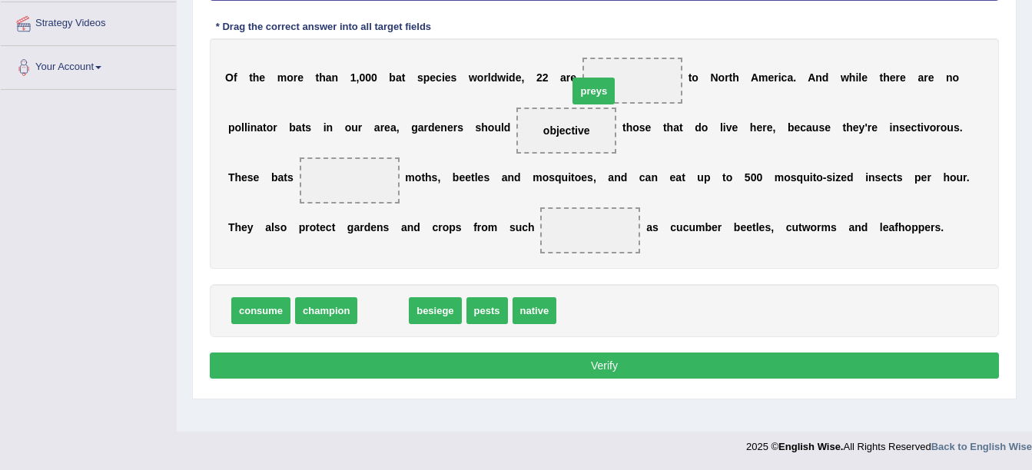
drag, startPoint x: 373, startPoint y: 313, endPoint x: 583, endPoint y: 93, distance: 304.3
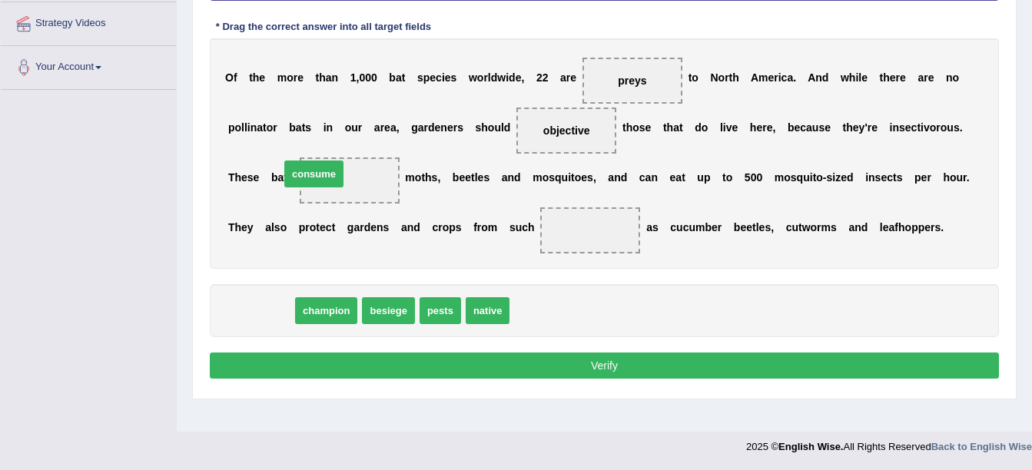
drag, startPoint x: 267, startPoint y: 306, endPoint x: 320, endPoint y: 169, distance: 146.7
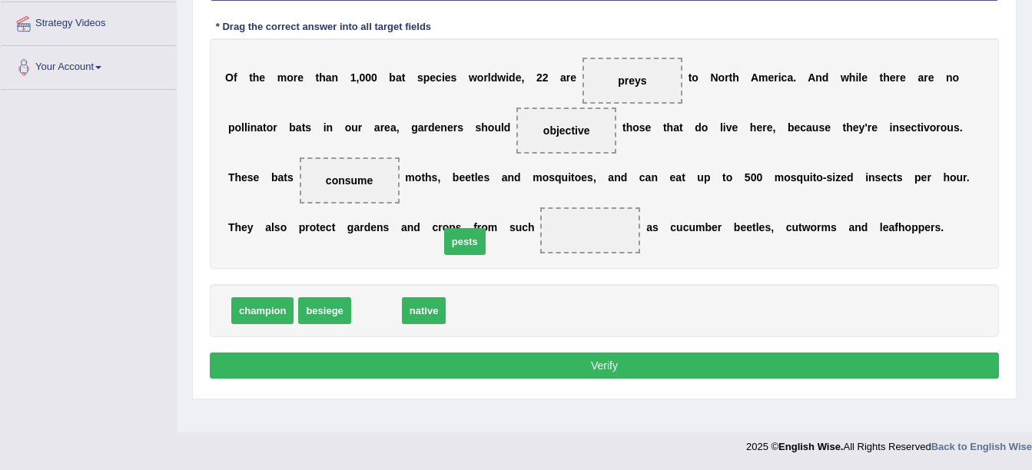
drag, startPoint x: 370, startPoint y: 307, endPoint x: 459, endPoint y: 238, distance: 112.2
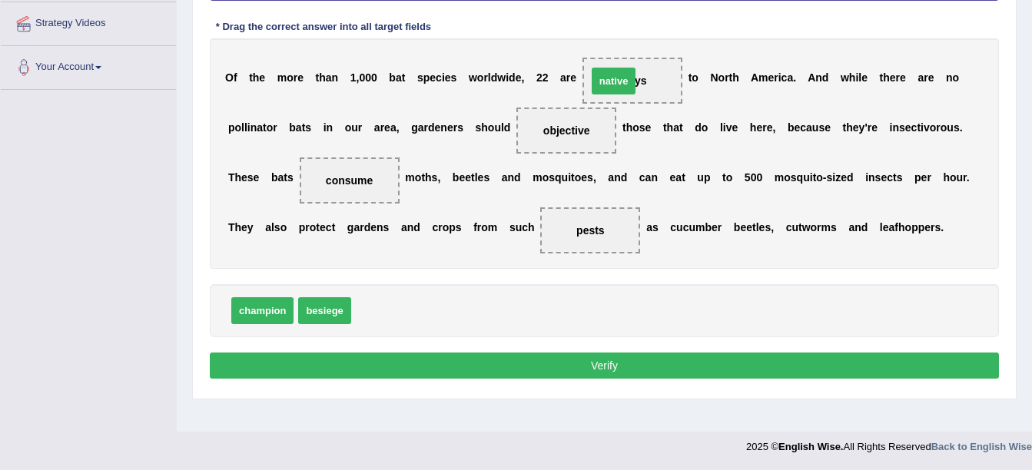
drag, startPoint x: 374, startPoint y: 307, endPoint x: 610, endPoint y: 77, distance: 329.2
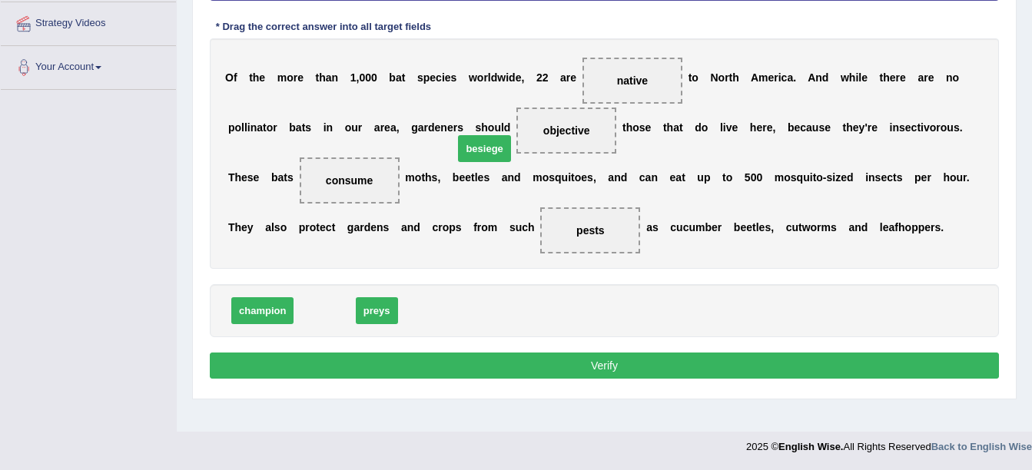
drag, startPoint x: 333, startPoint y: 303, endPoint x: 494, endPoint y: 136, distance: 232.5
click at [546, 368] on button "Verify" at bounding box center [604, 366] width 789 height 26
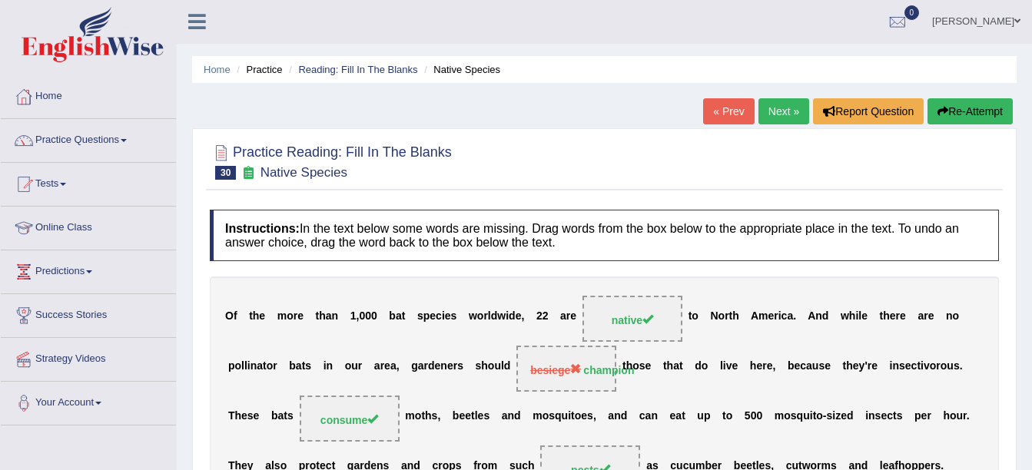
scroll to position [0, 0]
click at [336, 73] on link "Reading: Fill In The Blanks" at bounding box center [357, 71] width 119 height 12
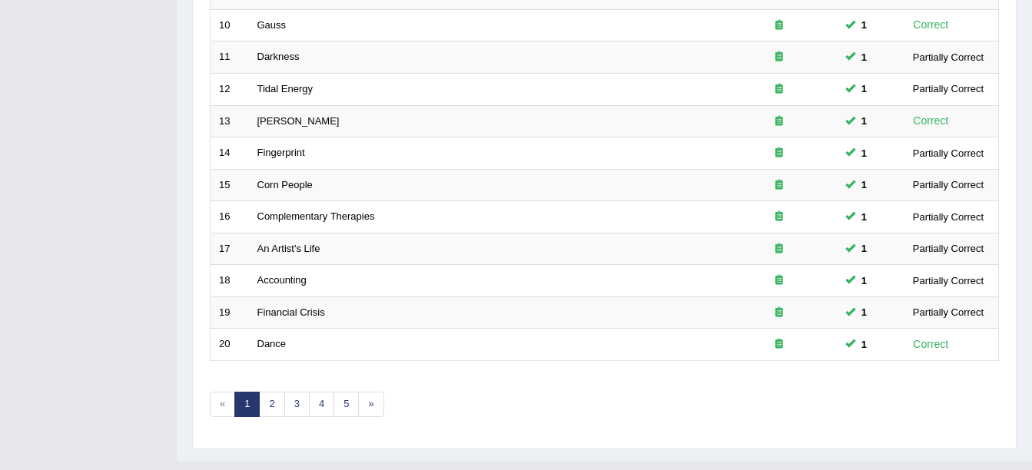
scroll to position [547, 0]
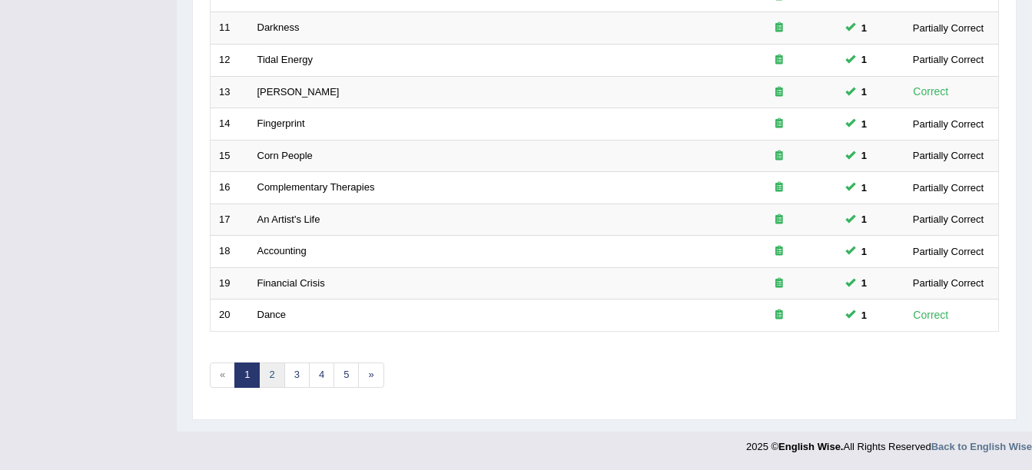
click at [270, 379] on link "2" at bounding box center [271, 375] width 25 height 25
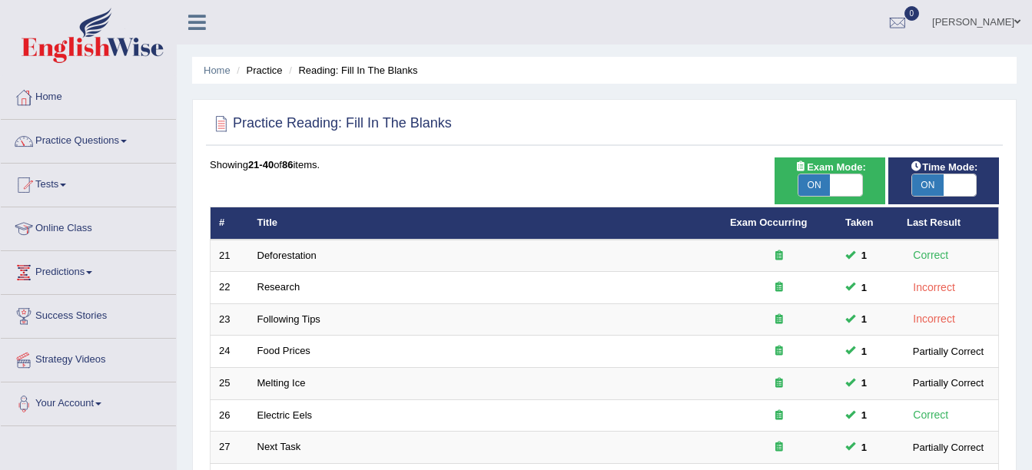
scroll to position [411, 0]
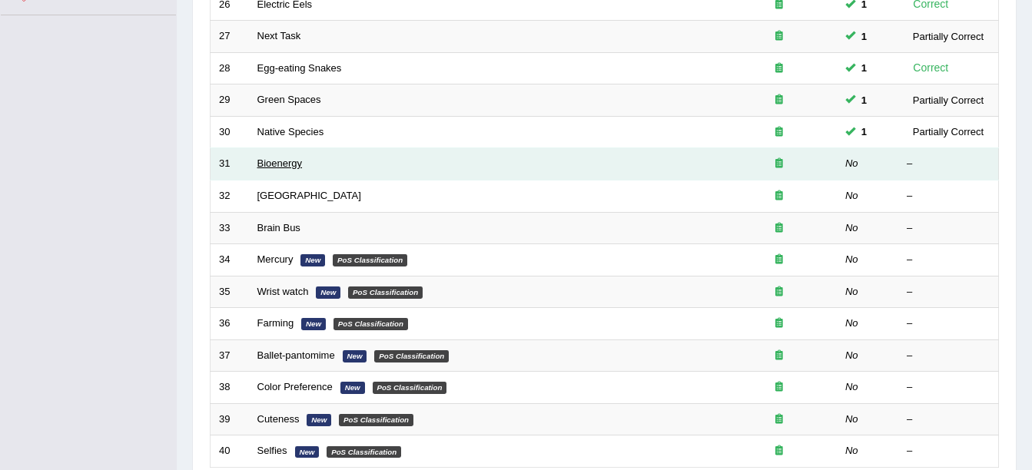
click at [279, 161] on link "Bioenergy" at bounding box center [279, 163] width 45 height 12
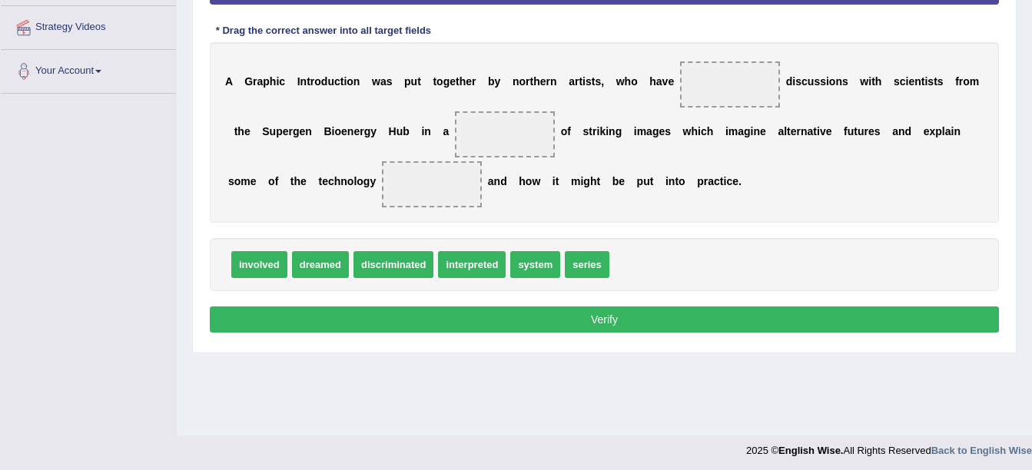
scroll to position [336, 0]
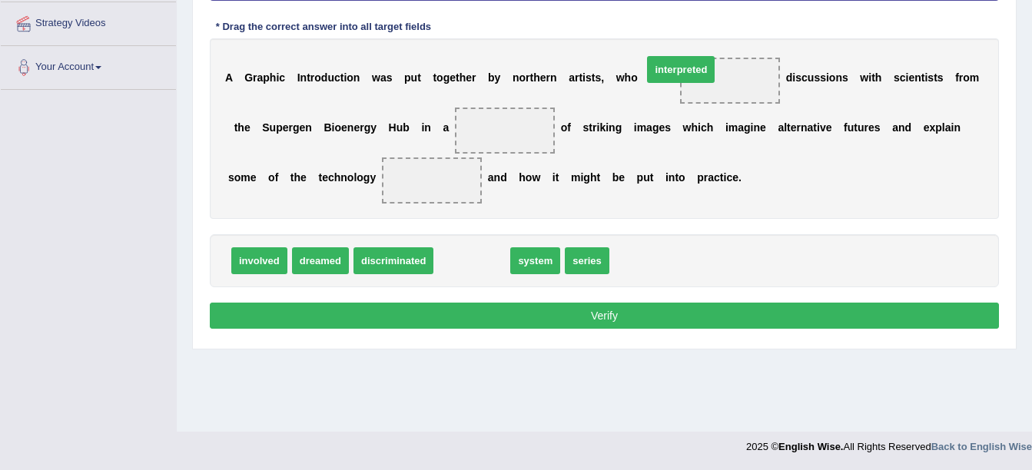
drag, startPoint x: 463, startPoint y: 254, endPoint x: 672, endPoint y: 65, distance: 282.2
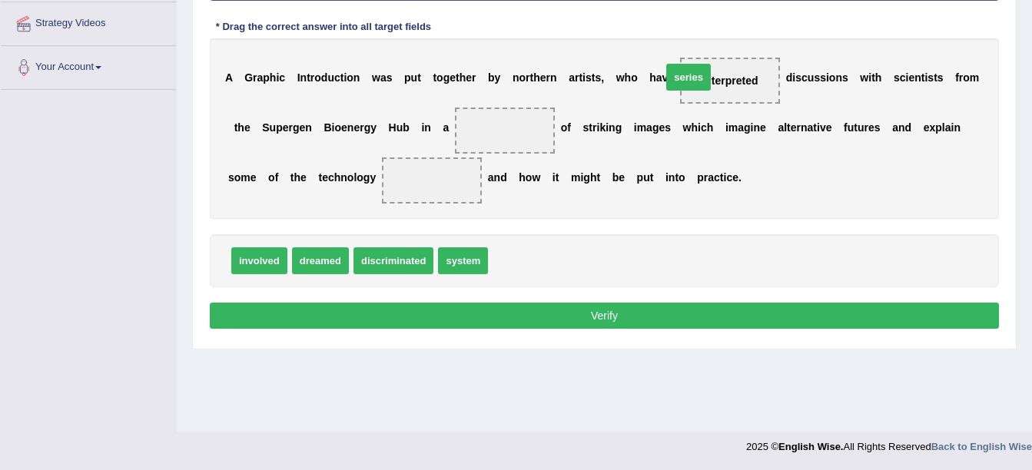
drag, startPoint x: 508, startPoint y: 258, endPoint x: 681, endPoint y: 76, distance: 251.6
click at [500, 177] on b "d" at bounding box center [503, 177] width 7 height 12
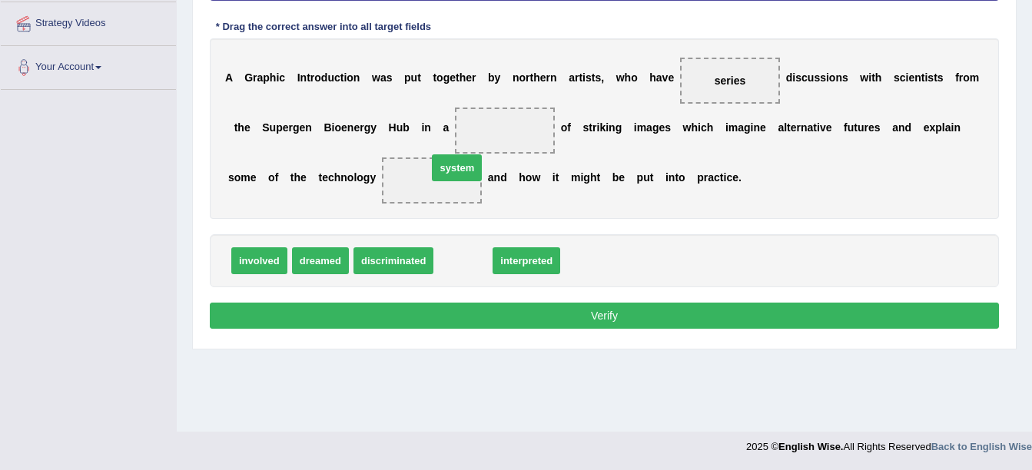
drag, startPoint x: 453, startPoint y: 258, endPoint x: 449, endPoint y: 158, distance: 99.9
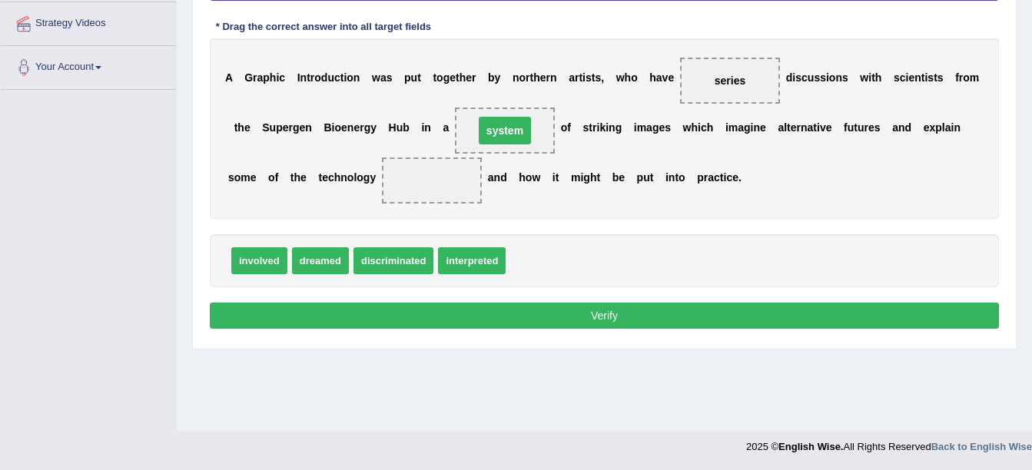
click at [450, 156] on div "A G r a p h i c I n t r o d u c t i o n w a s p u t t o g e t h e r b y n o r t…" at bounding box center [604, 128] width 789 height 181
click at [450, 153] on div "A G r a p h i c I n t r o d u c t i o n w a s p u t t o g e t h e r b y n o r t…" at bounding box center [604, 128] width 789 height 181
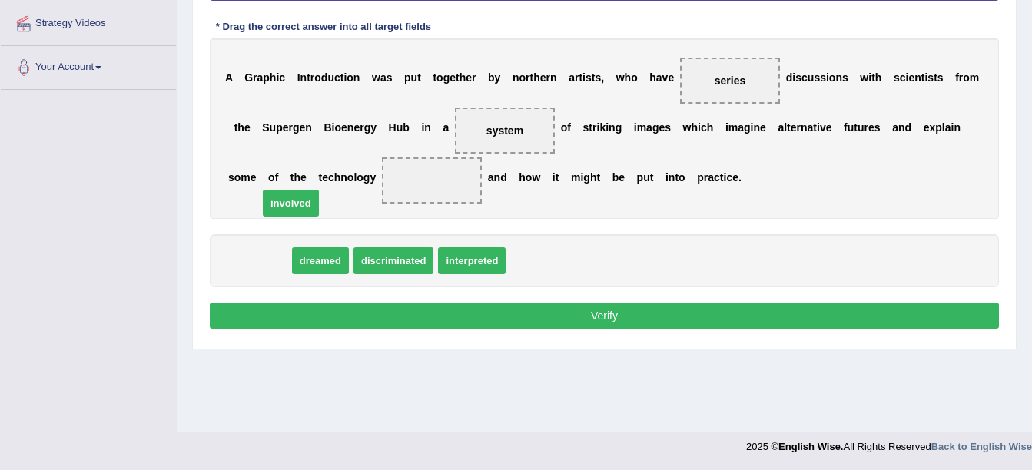
drag, startPoint x: 270, startPoint y: 257, endPoint x: 314, endPoint y: 179, distance: 89.5
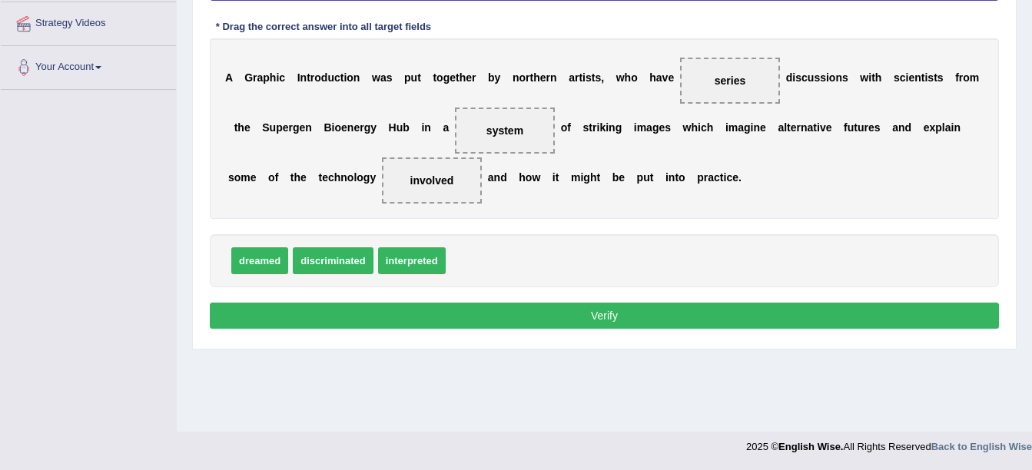
click at [452, 323] on button "Verify" at bounding box center [604, 316] width 789 height 26
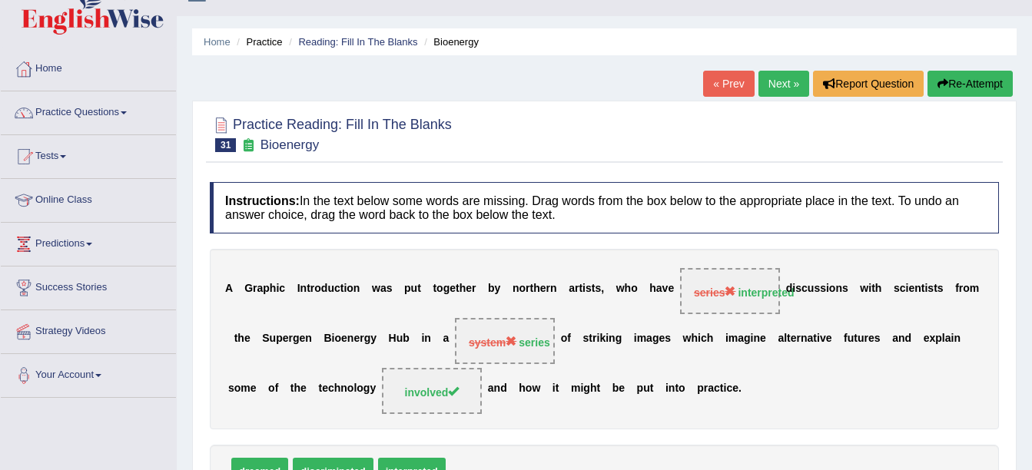
scroll to position [0, 0]
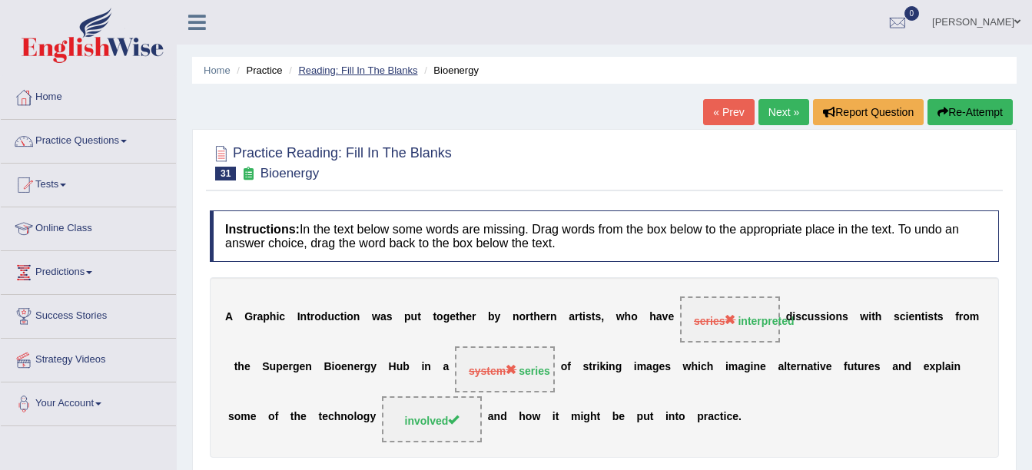
click at [376, 65] on link "Reading: Fill In The Blanks" at bounding box center [357, 71] width 119 height 12
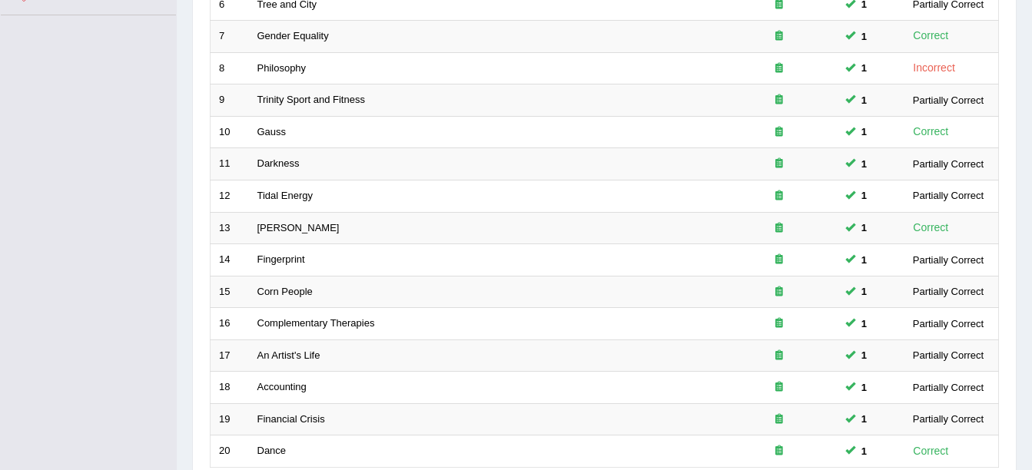
scroll to position [547, 0]
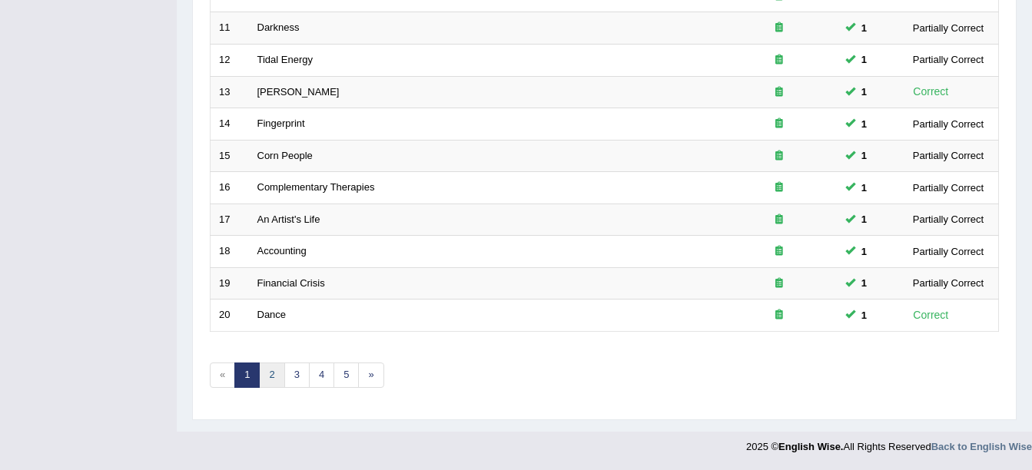
click at [273, 379] on link "2" at bounding box center [271, 375] width 25 height 25
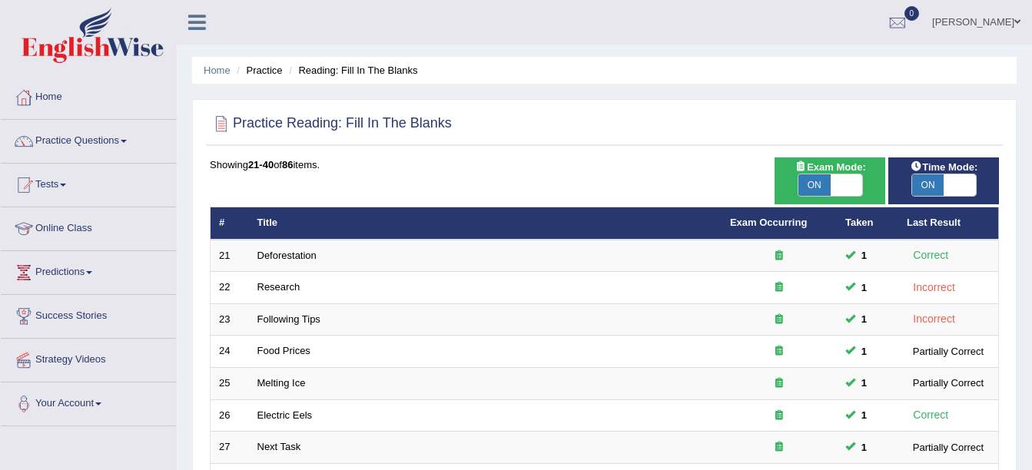
scroll to position [411, 0]
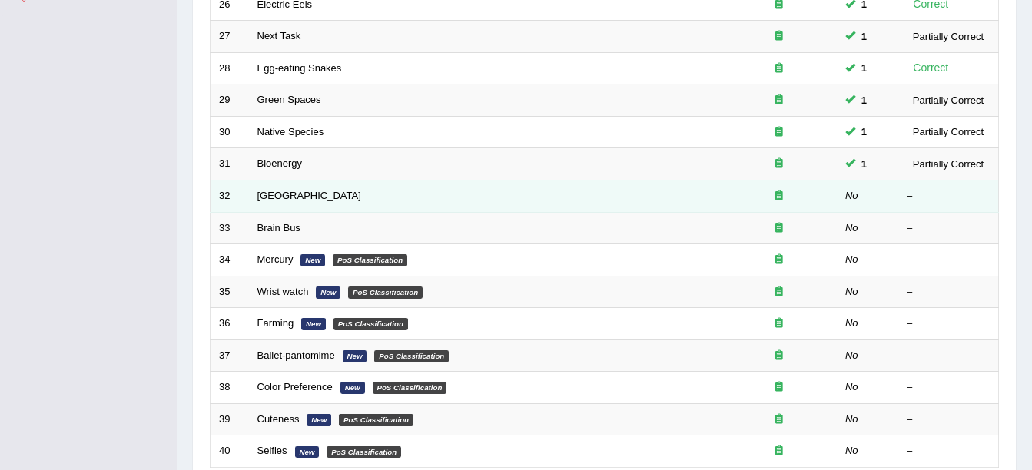
click at [286, 205] on td "[GEOGRAPHIC_DATA]" at bounding box center [485, 196] width 472 height 32
click at [278, 197] on link "[GEOGRAPHIC_DATA]" at bounding box center [309, 196] width 104 height 12
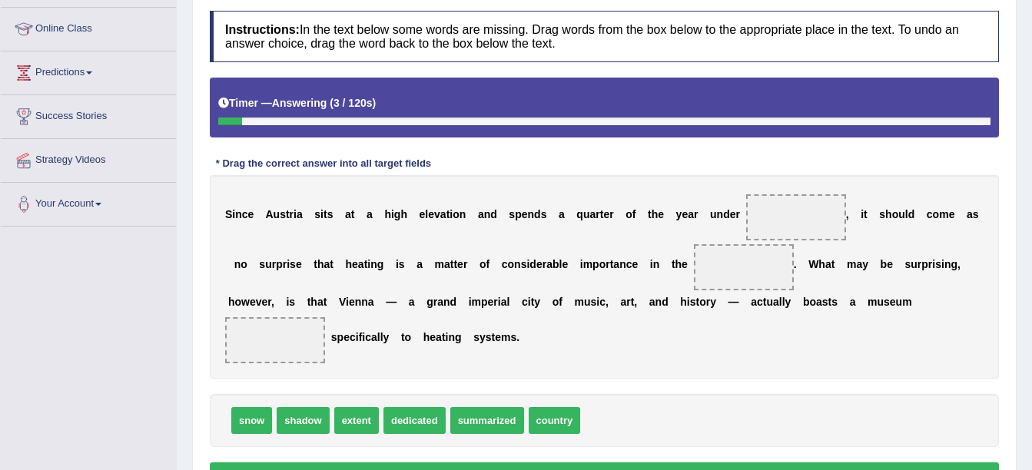
scroll to position [215, 0]
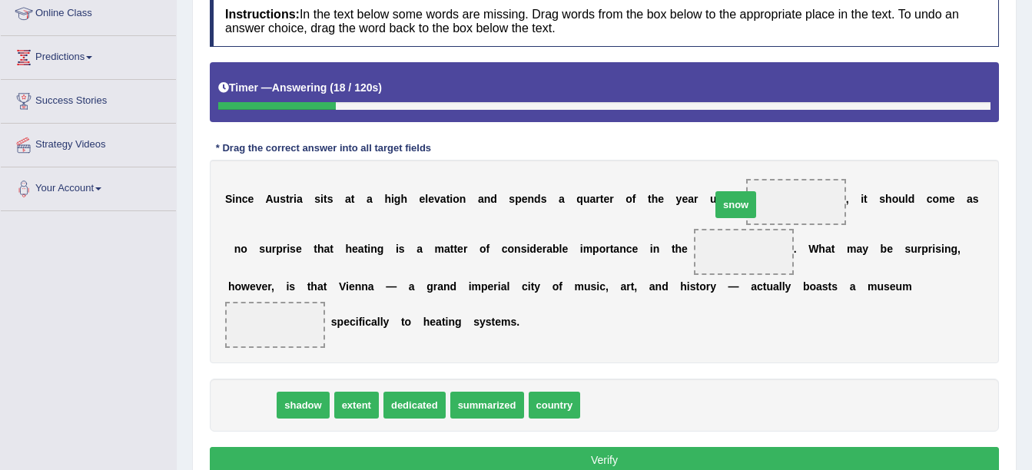
drag, startPoint x: 252, startPoint y: 403, endPoint x: 740, endPoint y: 202, distance: 527.4
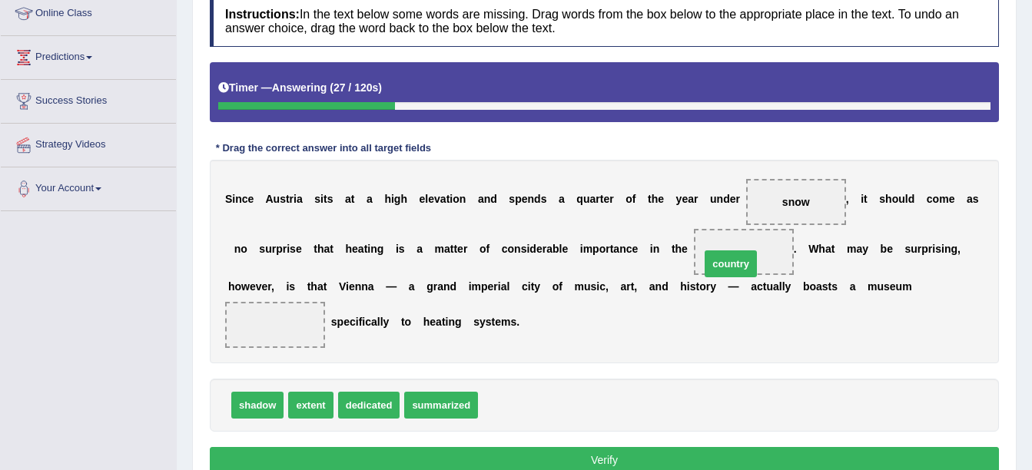
drag, startPoint x: 503, startPoint y: 399, endPoint x: 725, endPoint y: 258, distance: 263.2
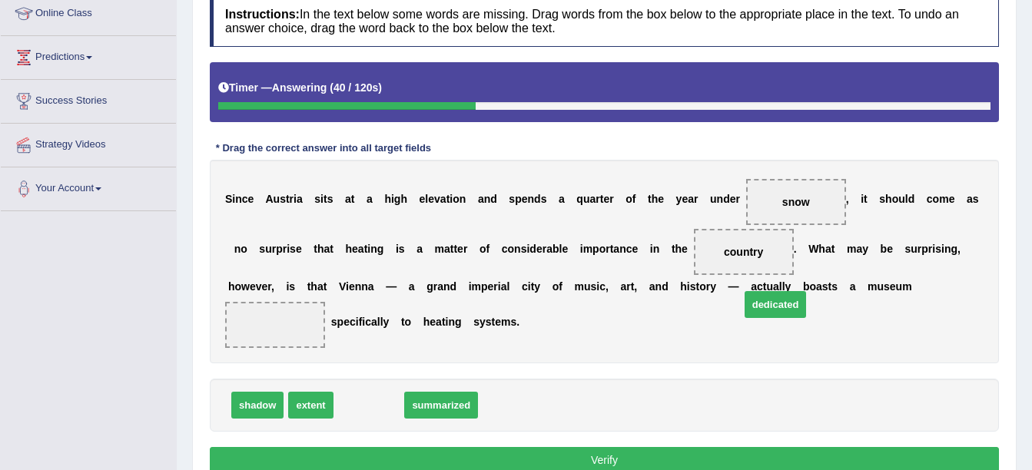
drag, startPoint x: 348, startPoint y: 404, endPoint x: 754, endPoint y: 303, distance: 418.7
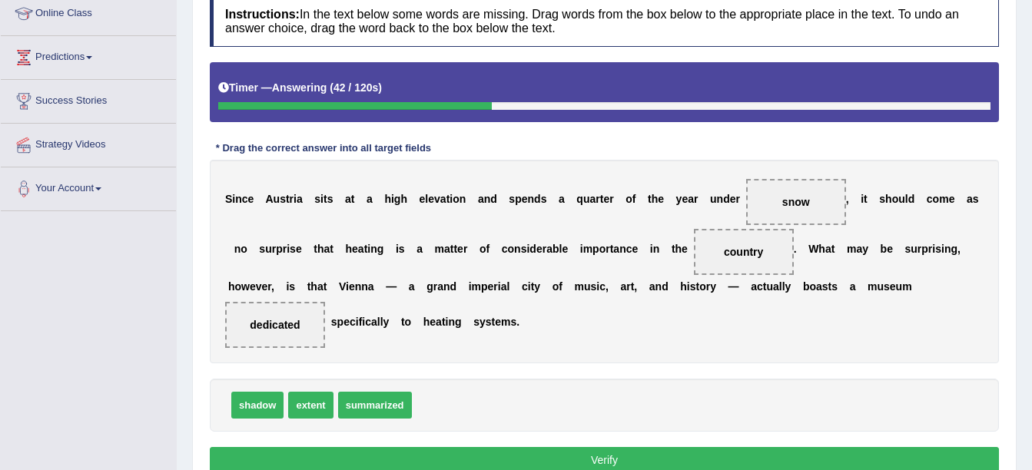
click at [631, 452] on button "Verify" at bounding box center [604, 460] width 789 height 26
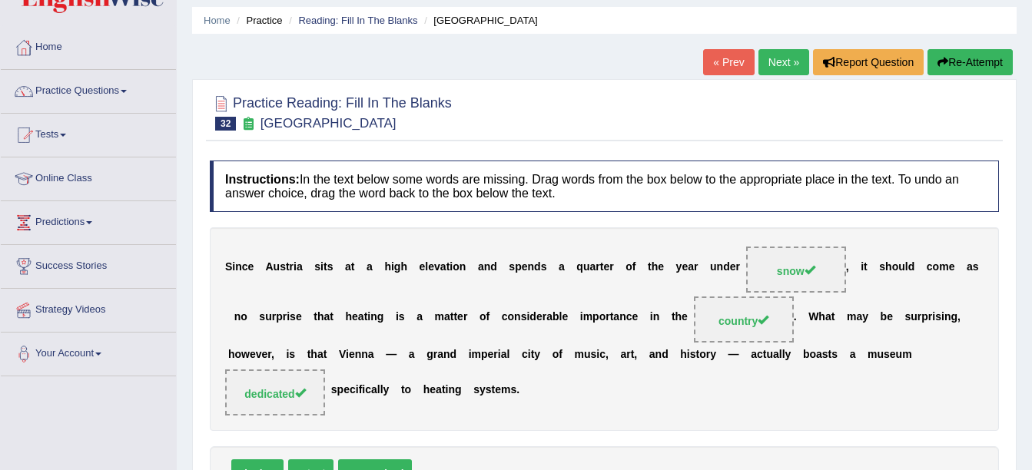
scroll to position [0, 0]
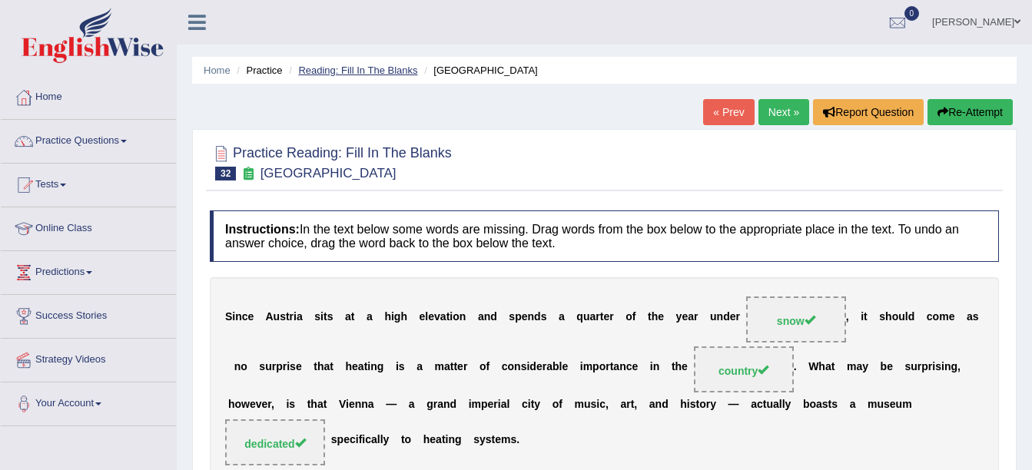
click at [342, 73] on link "Reading: Fill In The Blanks" at bounding box center [357, 71] width 119 height 12
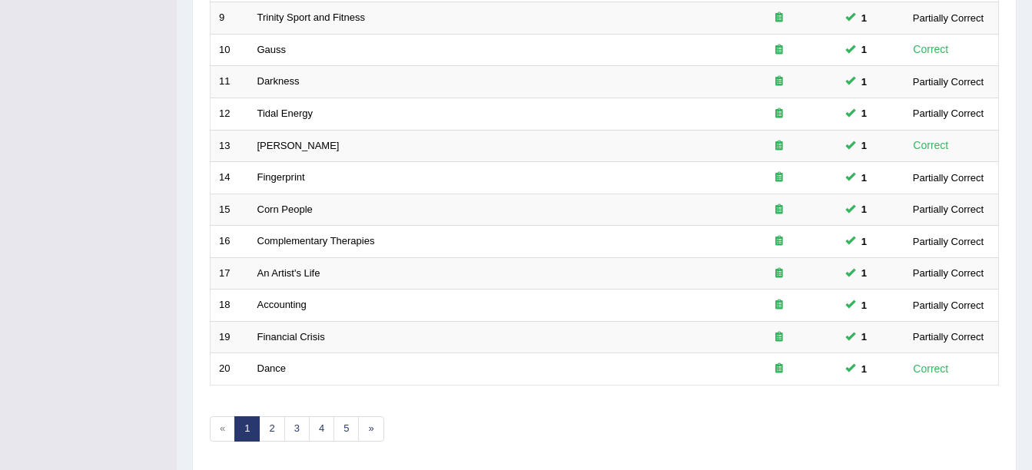
scroll to position [547, 0]
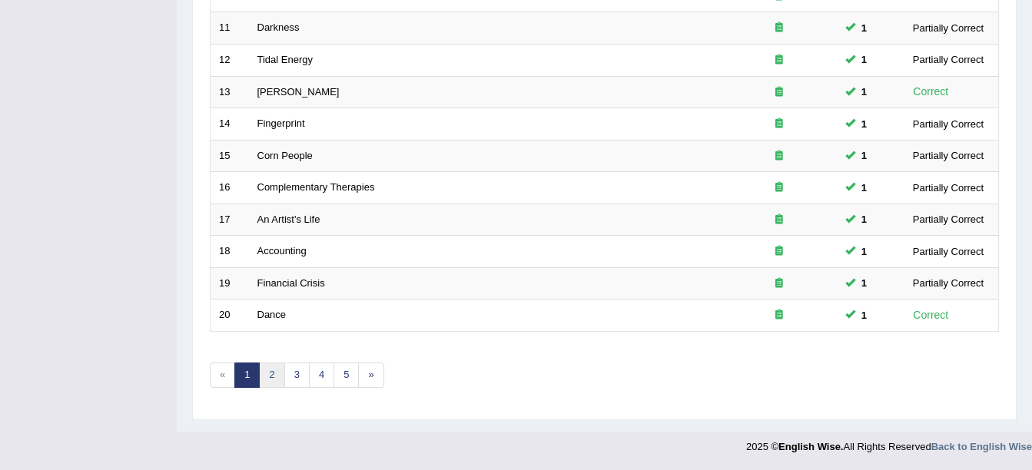
click at [265, 373] on link "2" at bounding box center [271, 375] width 25 height 25
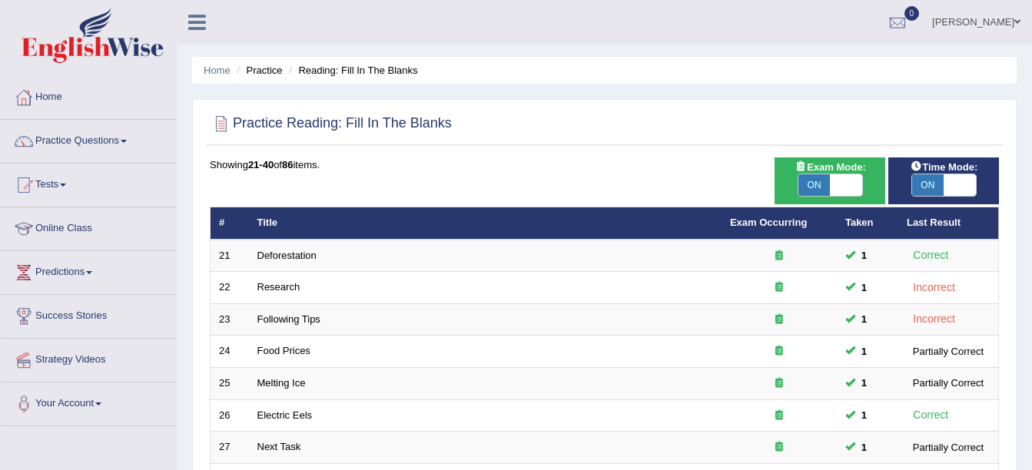
scroll to position [411, 0]
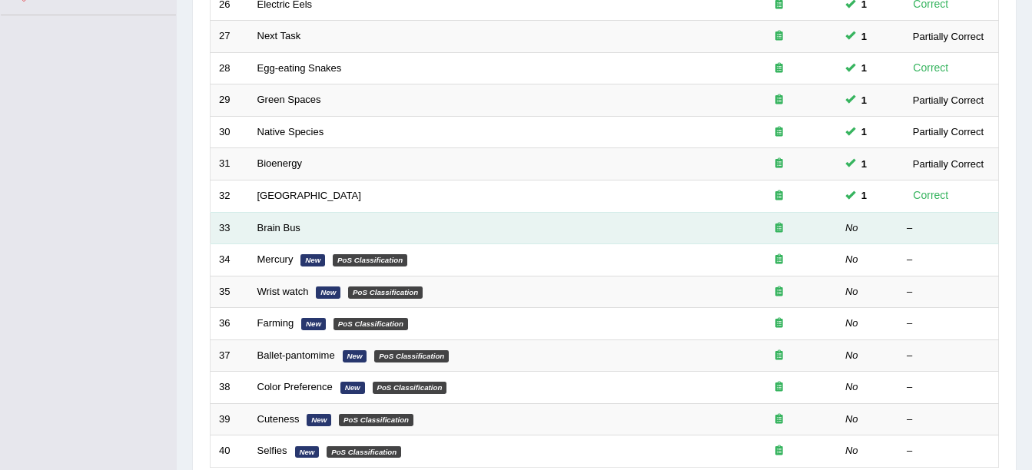
click at [254, 234] on td "Brain Bus" at bounding box center [485, 228] width 472 height 32
click at [264, 233] on link "Brain Bus" at bounding box center [278, 228] width 43 height 12
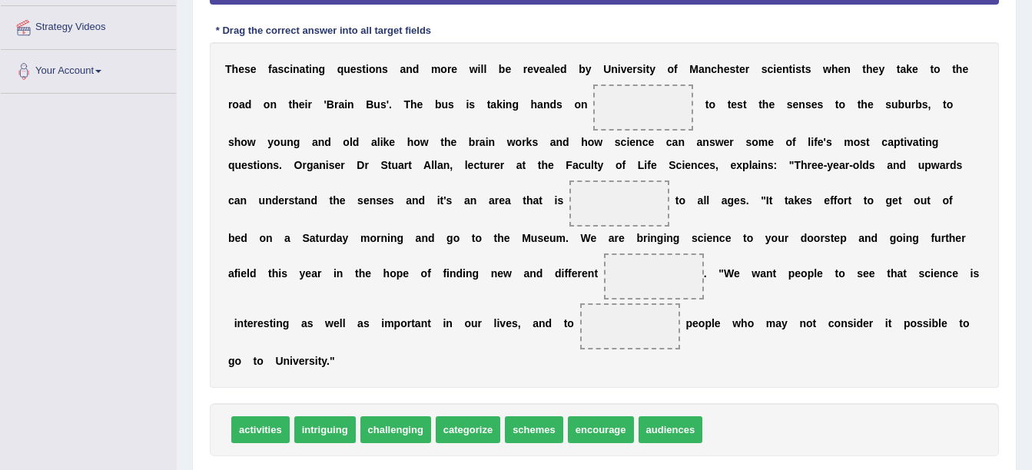
scroll to position [316, 0]
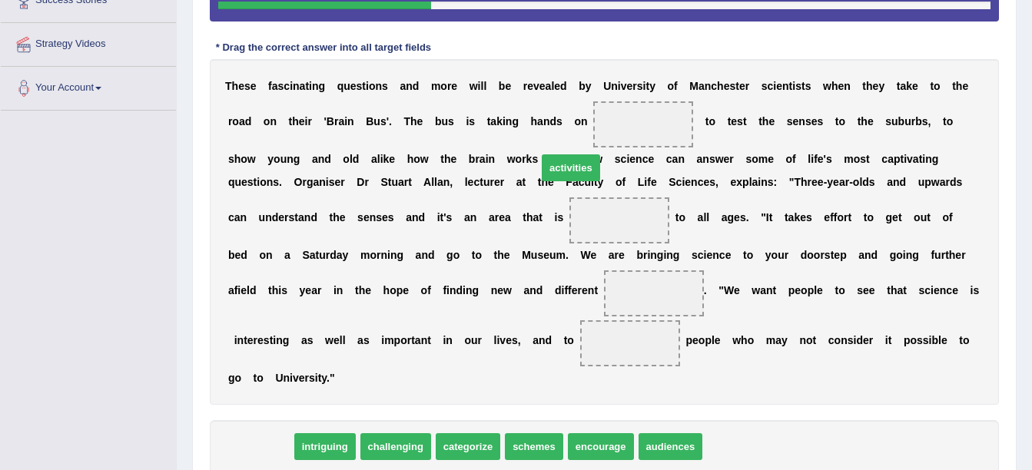
drag, startPoint x: 268, startPoint y: 425, endPoint x: 578, endPoint y: 144, distance: 418.8
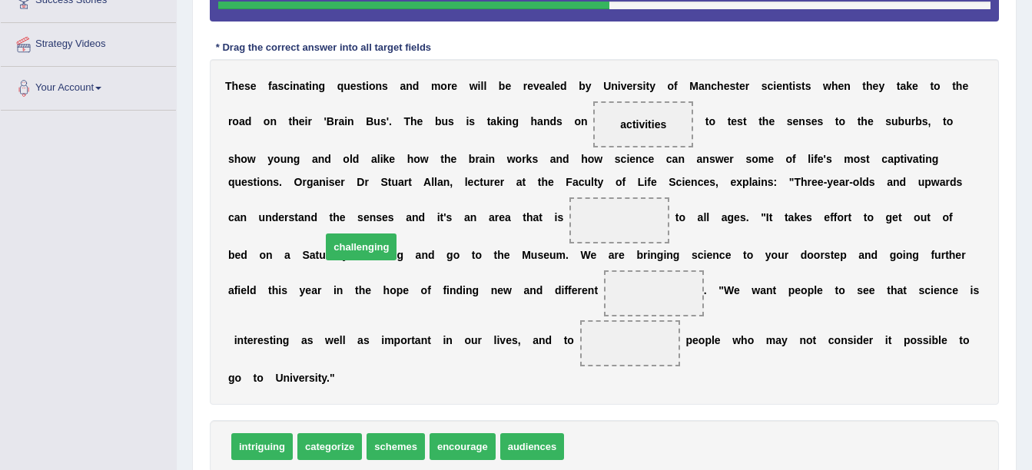
drag, startPoint x: 573, startPoint y: 420, endPoint x: 321, endPoint y: 214, distance: 325.4
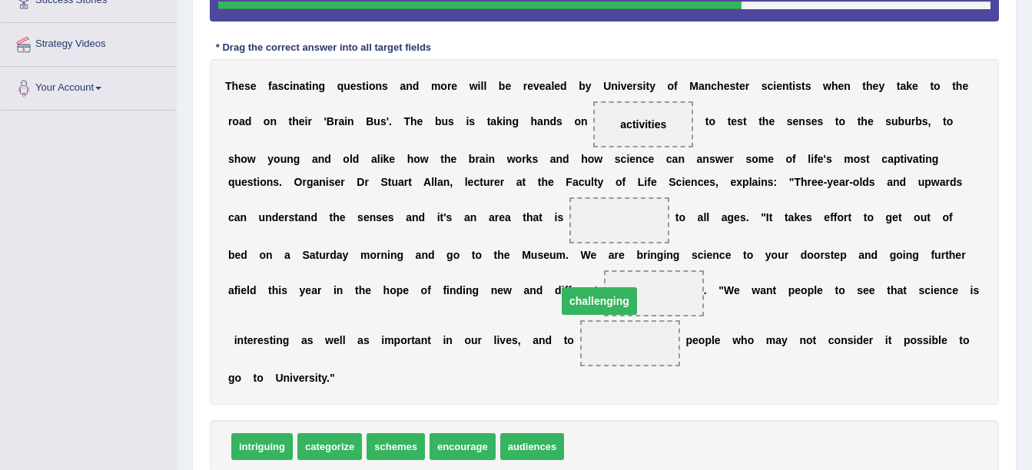
drag, startPoint x: 342, startPoint y: 220, endPoint x: 320, endPoint y: 302, distance: 84.2
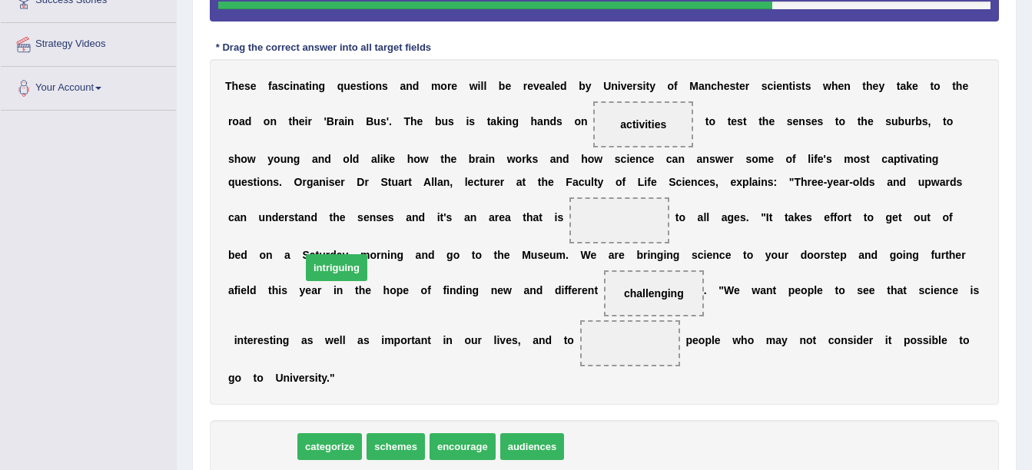
drag, startPoint x: 269, startPoint y: 417, endPoint x: 343, endPoint y: 238, distance: 193.9
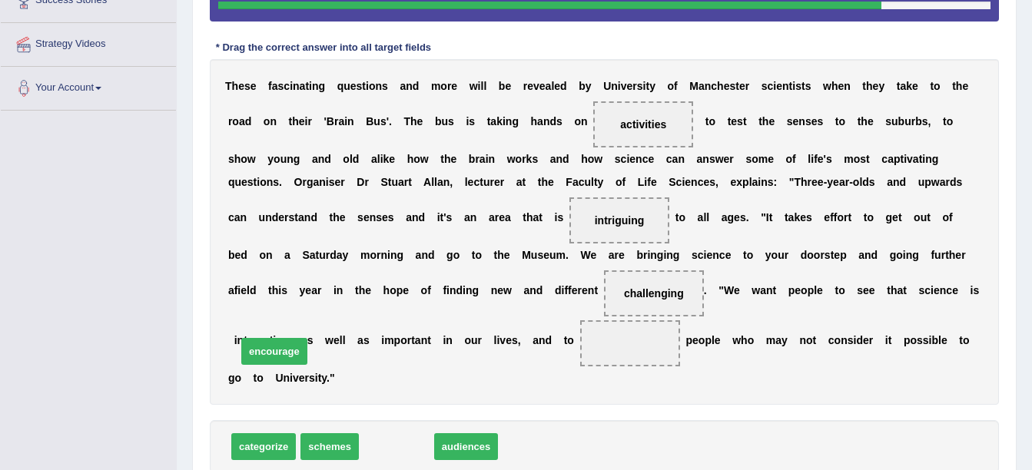
drag, startPoint x: 398, startPoint y: 422, endPoint x: 283, endPoint y: 339, distance: 141.4
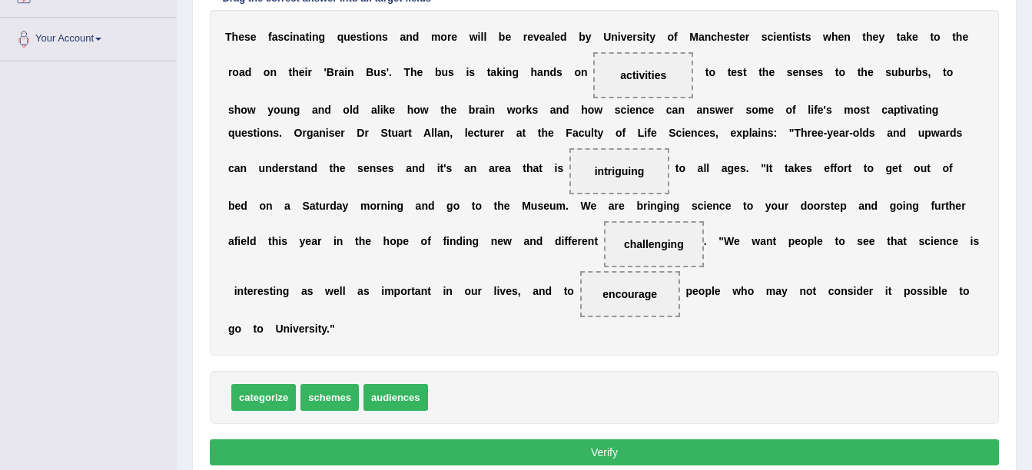
scroll to position [408, 0]
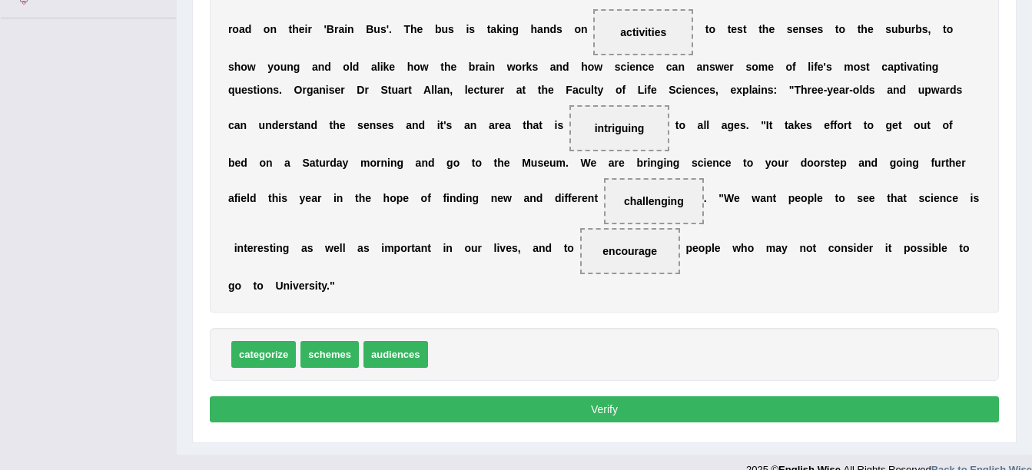
click at [841, 396] on button "Verify" at bounding box center [604, 409] width 789 height 26
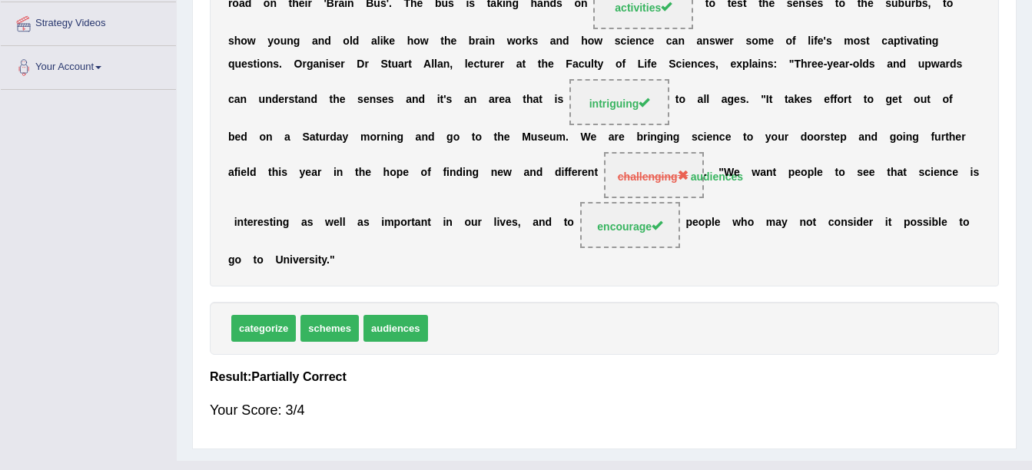
scroll to position [0, 0]
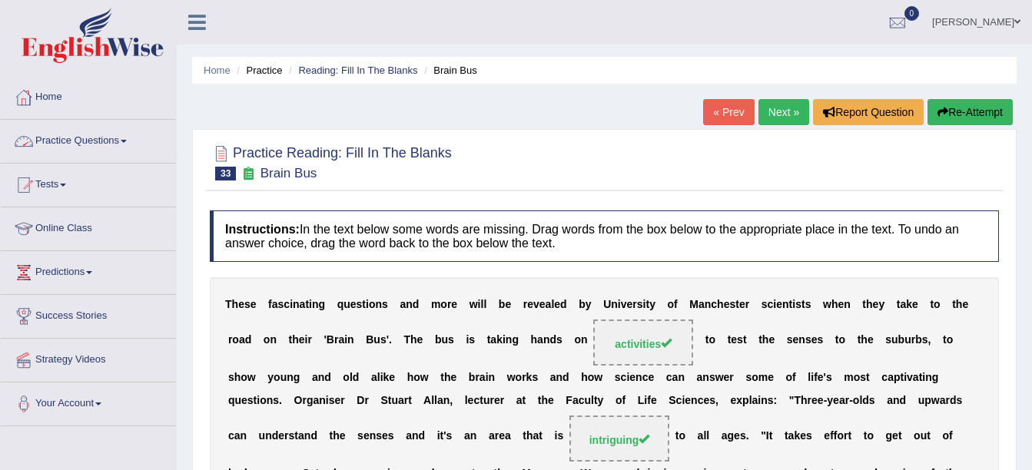
click at [101, 138] on link "Practice Questions" at bounding box center [88, 139] width 175 height 38
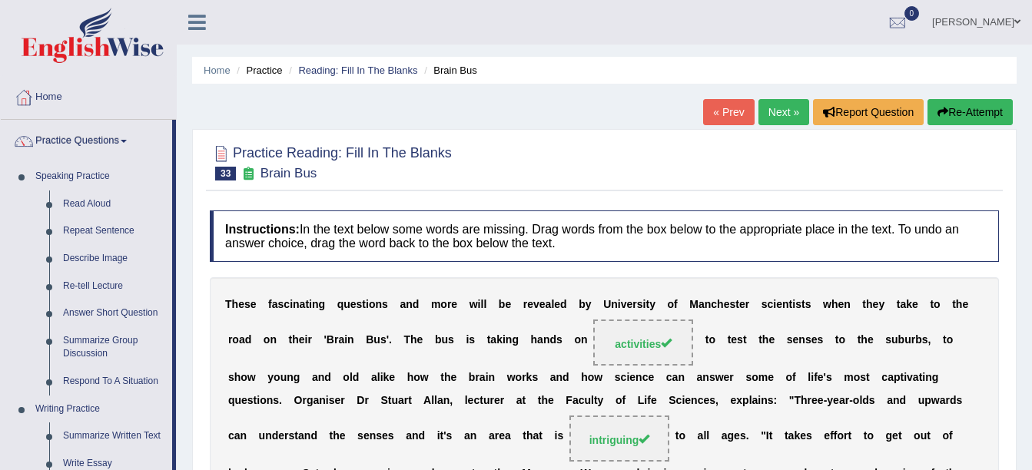
scroll to position [411, 0]
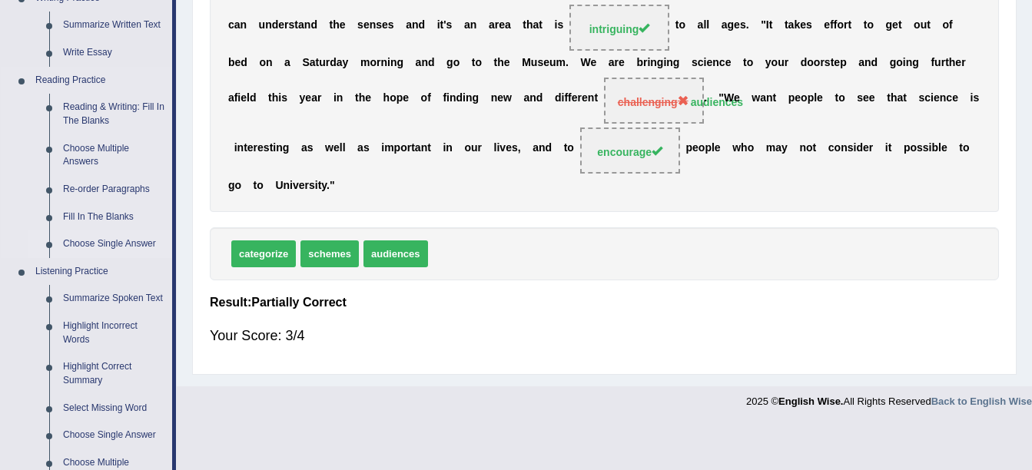
click at [103, 238] on link "Choose Single Answer" at bounding box center [114, 244] width 116 height 28
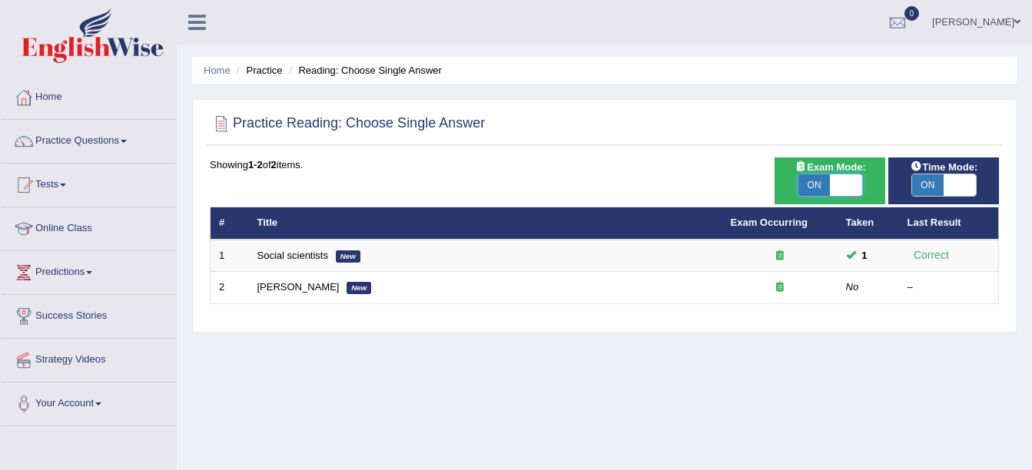
click at [840, 177] on span at bounding box center [846, 185] width 32 height 22
checkbox input "false"
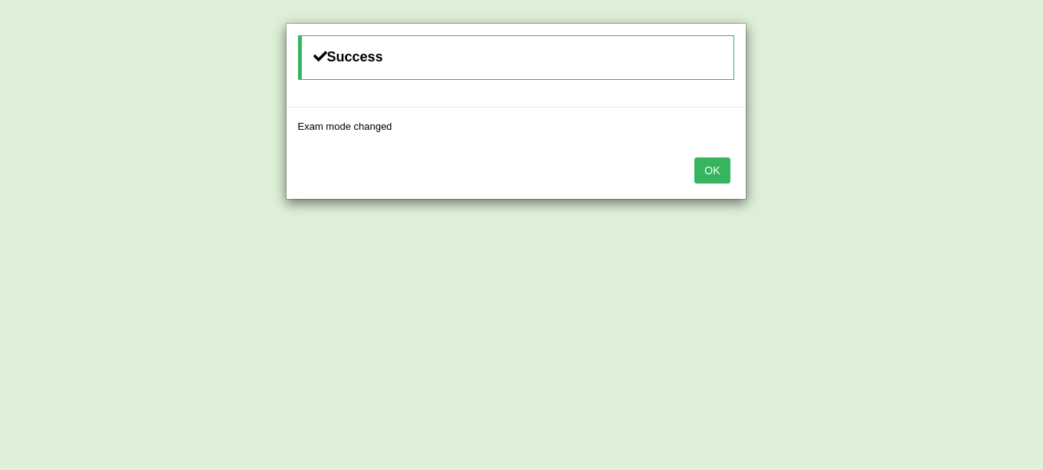
click at [715, 161] on button "OK" at bounding box center [711, 170] width 35 height 26
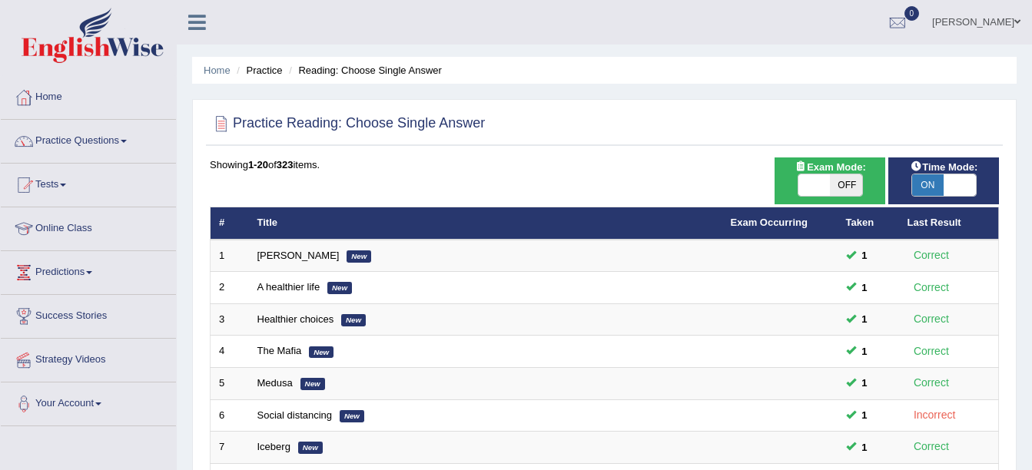
scroll to position [411, 0]
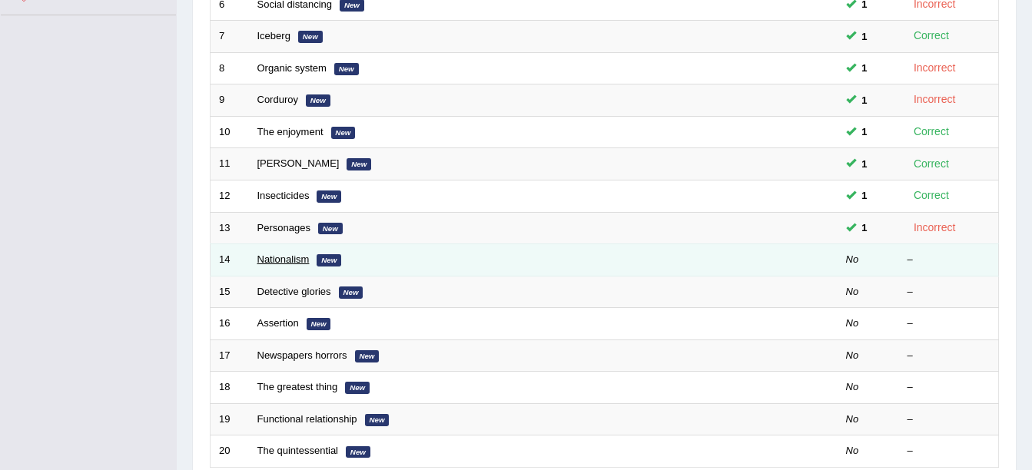
click at [264, 254] on link "Nationalism" at bounding box center [283, 260] width 52 height 12
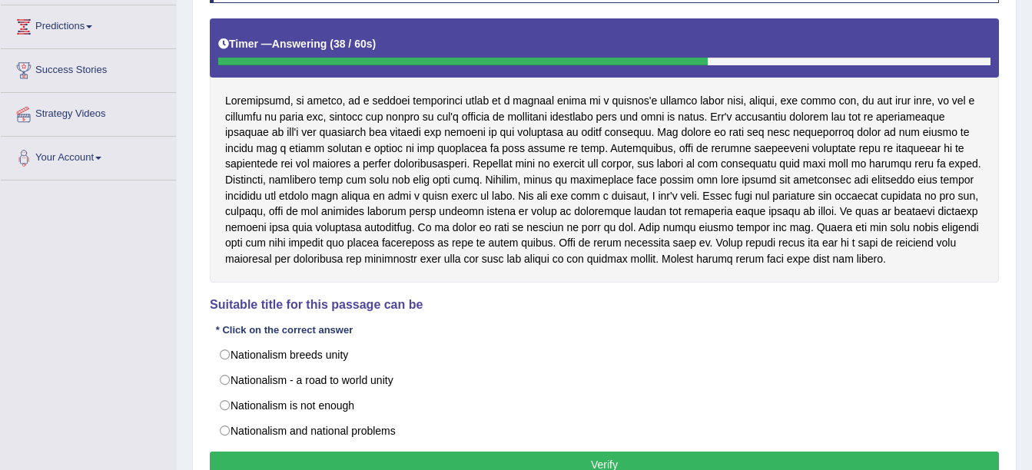
scroll to position [277, 0]
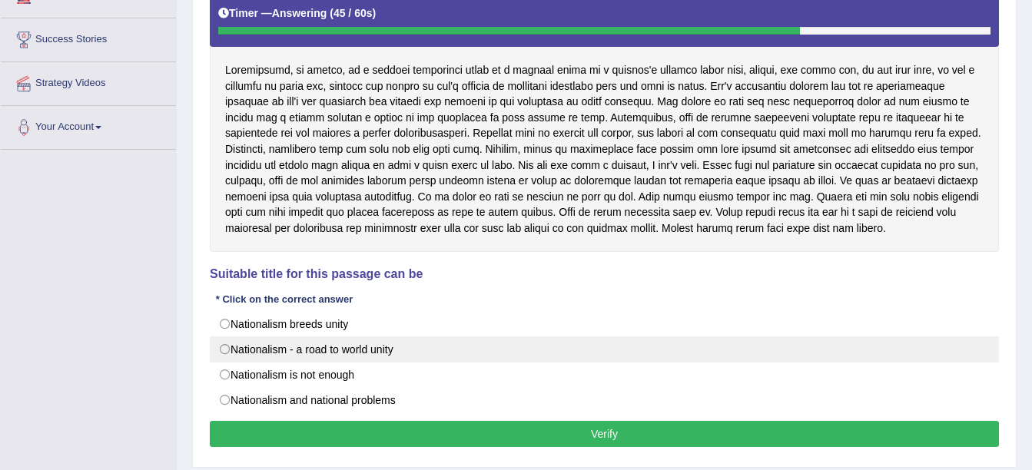
click at [370, 345] on label "Nationalism - a road to world unity" at bounding box center [604, 349] width 789 height 26
radio input "true"
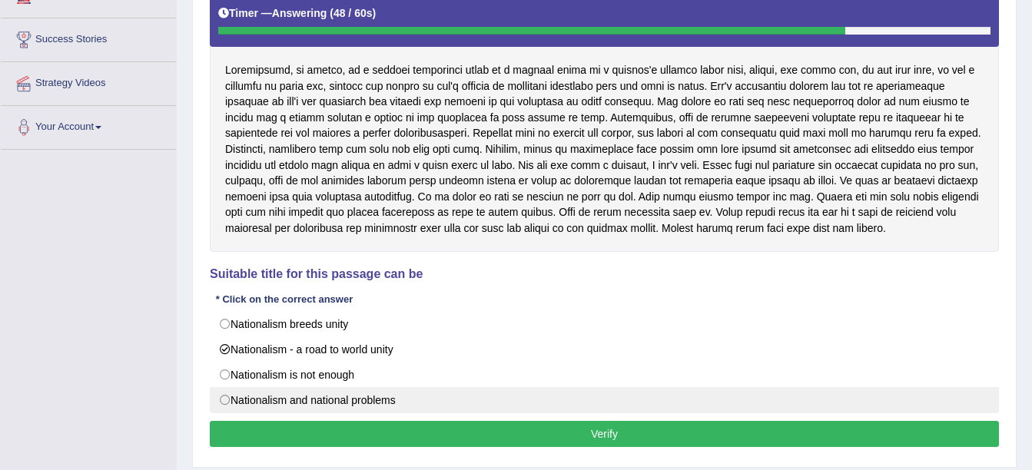
click at [398, 399] on label "Nationalism and national problems" at bounding box center [604, 400] width 789 height 26
radio input "true"
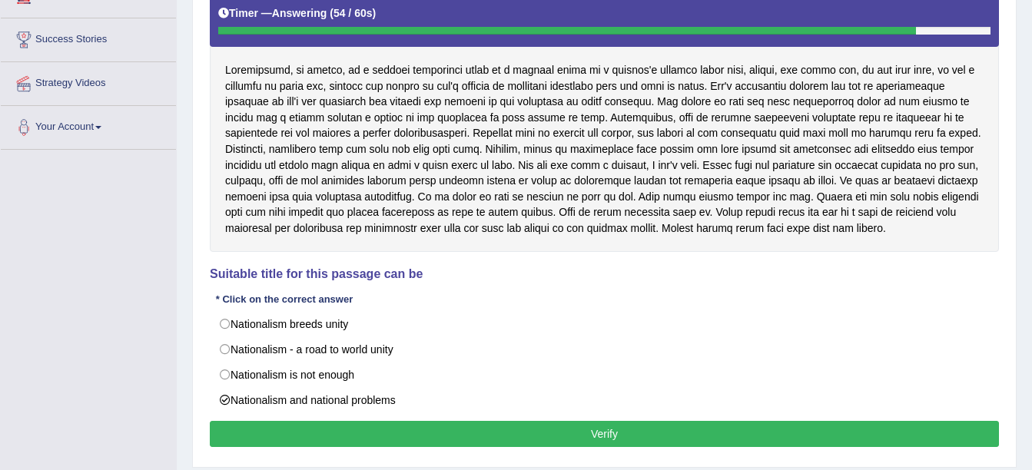
click at [431, 447] on button "Verify" at bounding box center [604, 434] width 789 height 26
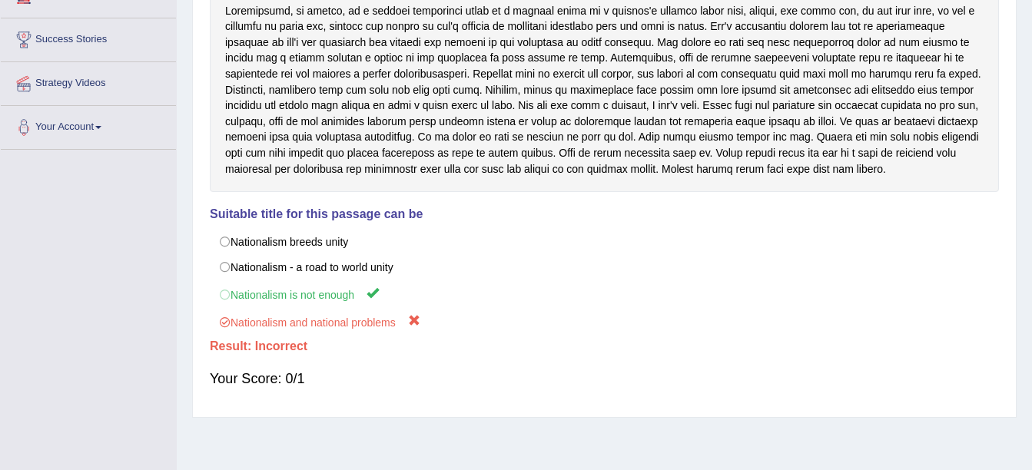
scroll to position [0, 0]
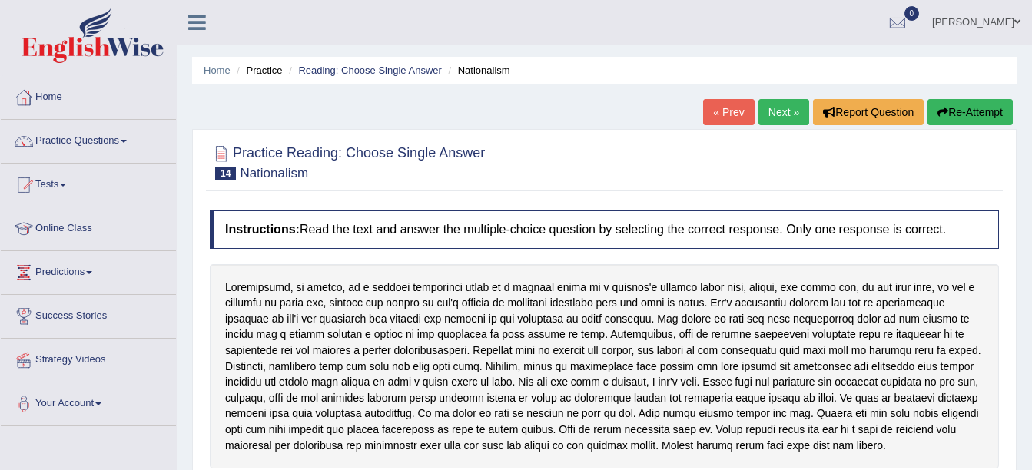
click at [783, 112] on link "Next »" at bounding box center [783, 112] width 51 height 26
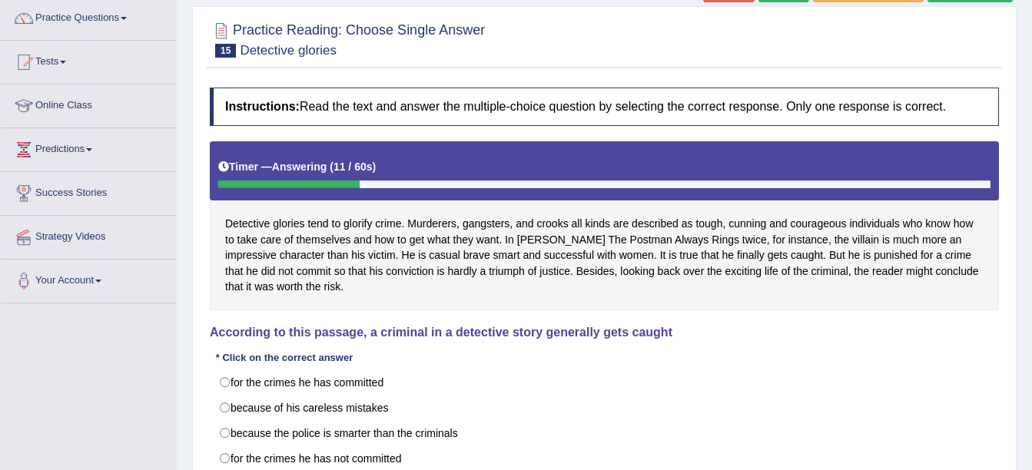
scroll to position [154, 0]
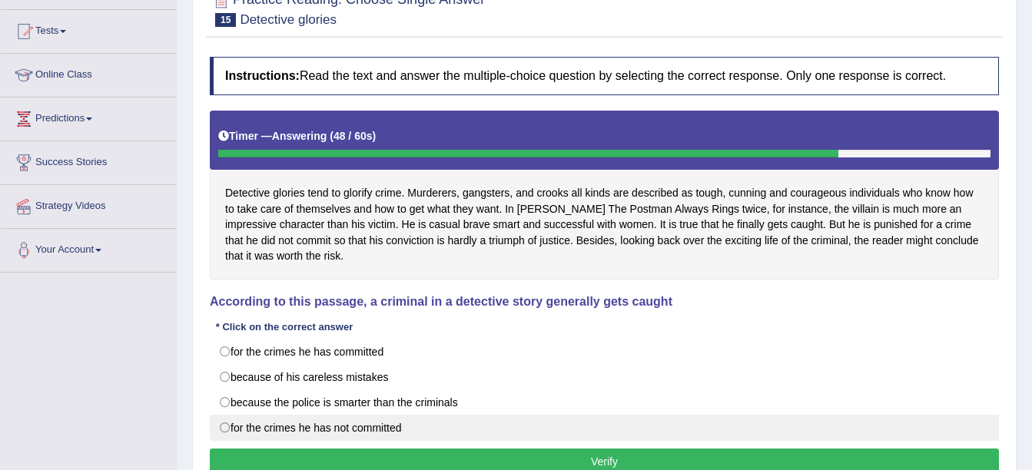
click at [565, 423] on label "for the crimes he has not committed" at bounding box center [604, 428] width 789 height 26
radio input "true"
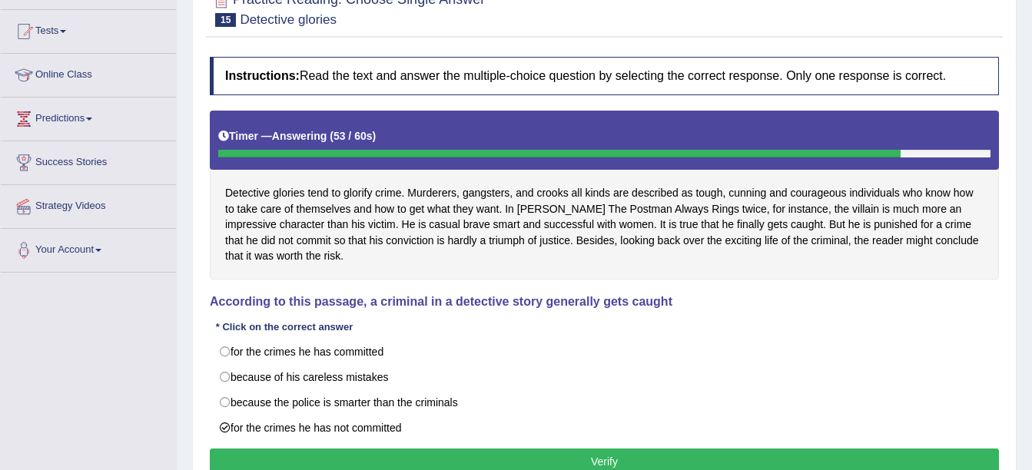
click at [574, 459] on button "Verify" at bounding box center [604, 462] width 789 height 26
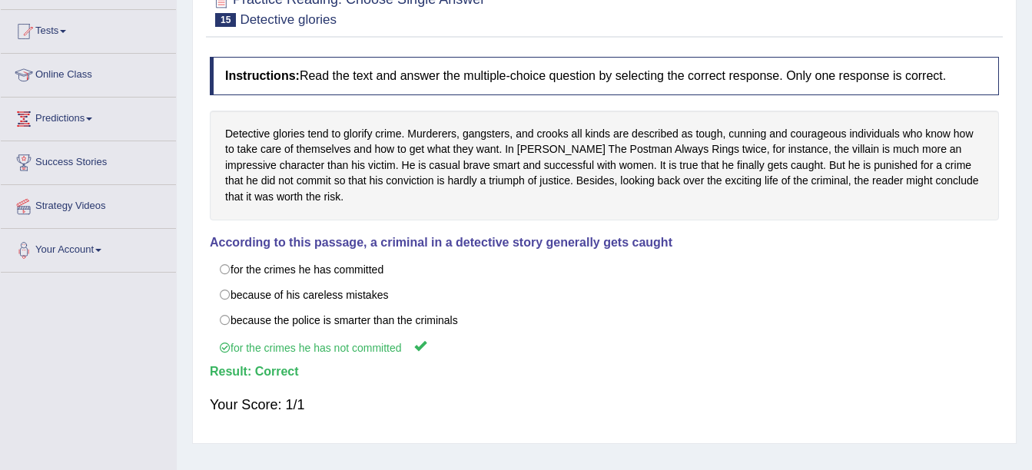
scroll to position [0, 0]
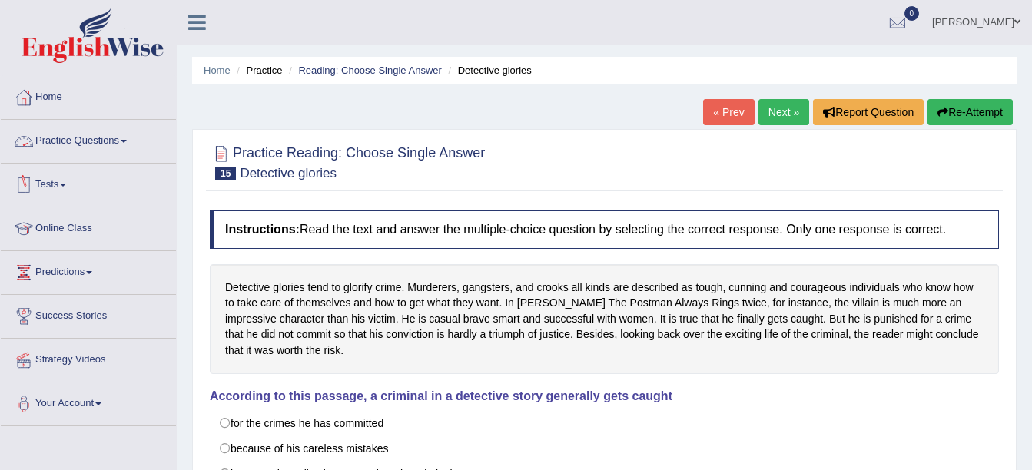
click at [131, 137] on link "Practice Questions" at bounding box center [88, 139] width 175 height 38
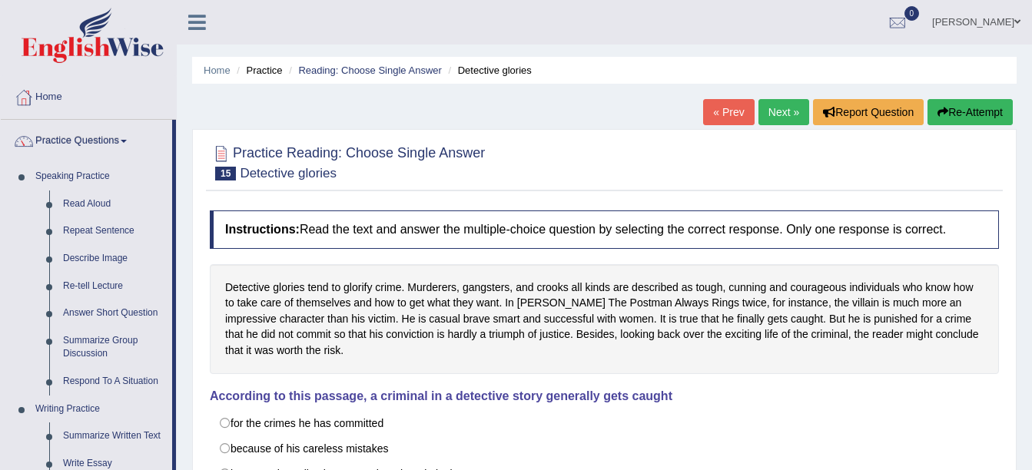
scroll to position [411, 0]
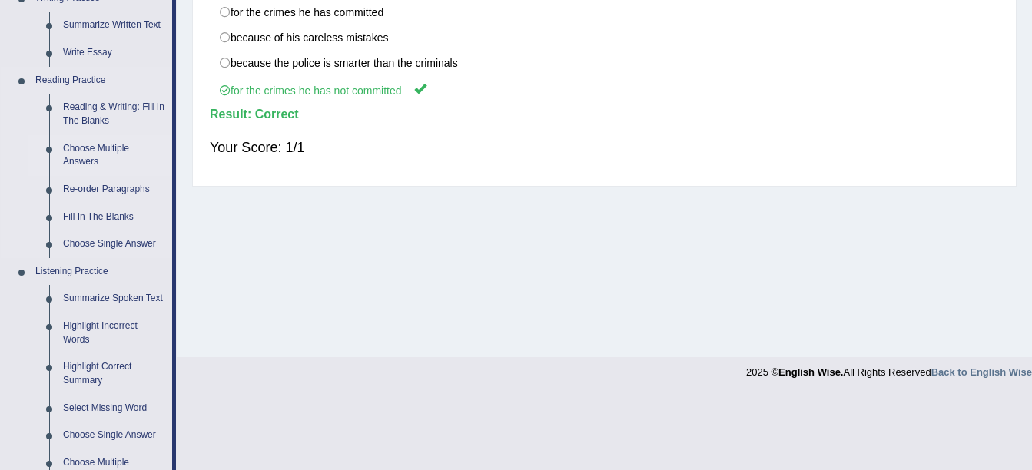
click at [108, 148] on link "Choose Multiple Answers" at bounding box center [114, 155] width 116 height 41
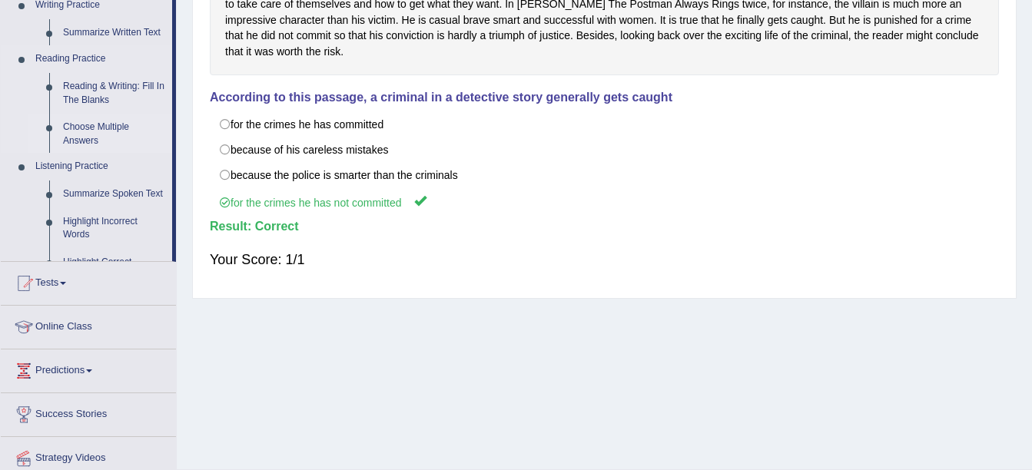
scroll to position [189, 0]
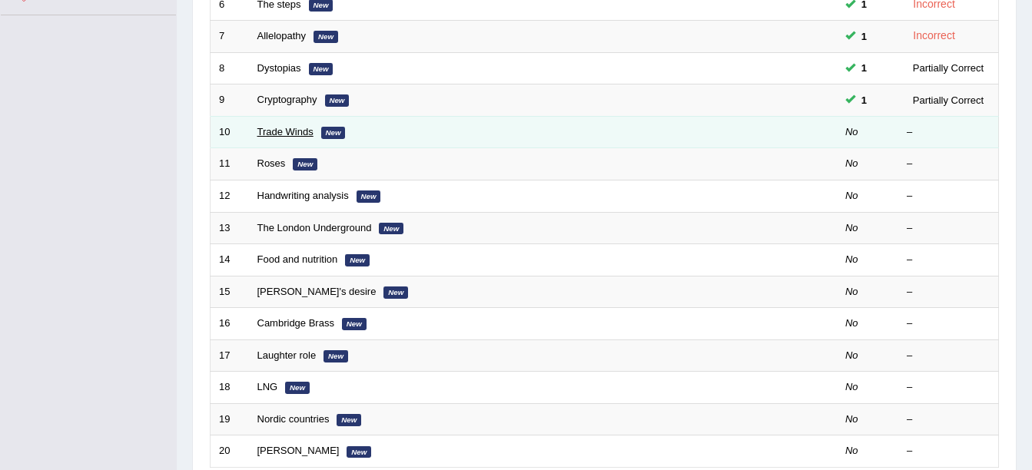
click at [294, 127] on link "Trade Winds" at bounding box center [285, 132] width 56 height 12
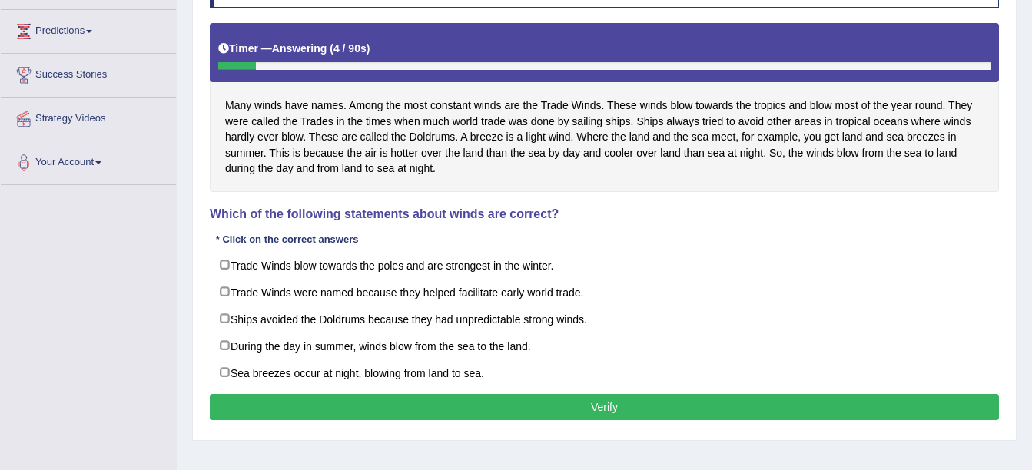
scroll to position [246, 0]
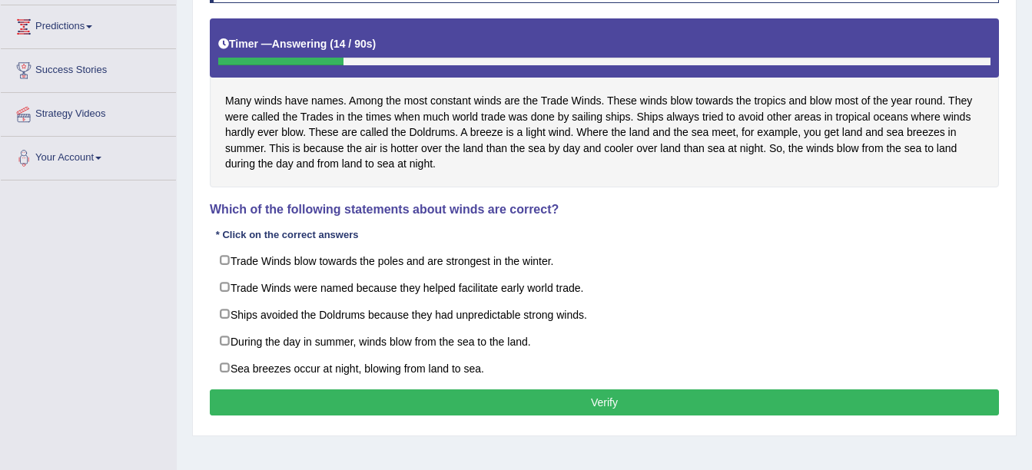
click at [524, 159] on div "Many winds have names. Among the most constant winds are the Trade Winds. These…" at bounding box center [604, 102] width 789 height 169
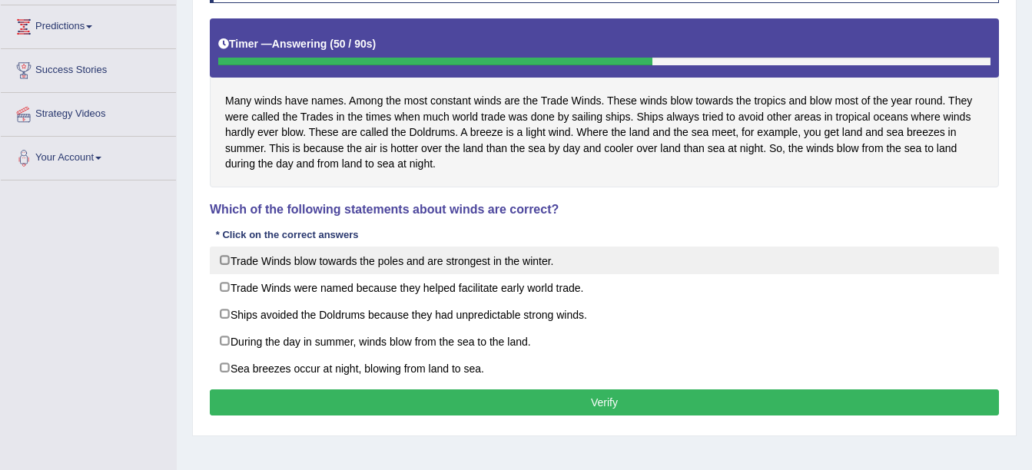
click at [530, 269] on label "Trade Winds blow towards the poles and are strongest in the winter." at bounding box center [604, 261] width 789 height 28
checkbox input "true"
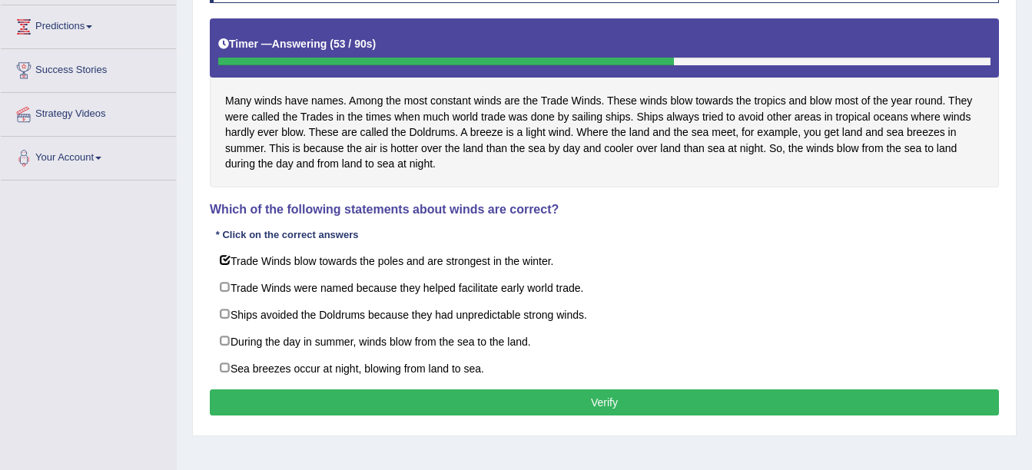
click at [566, 403] on button "Verify" at bounding box center [604, 402] width 789 height 26
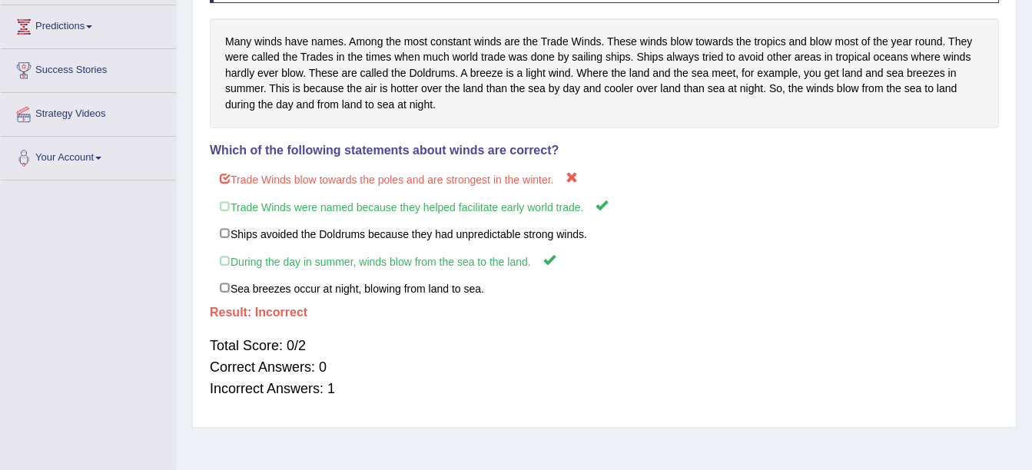
scroll to position [0, 0]
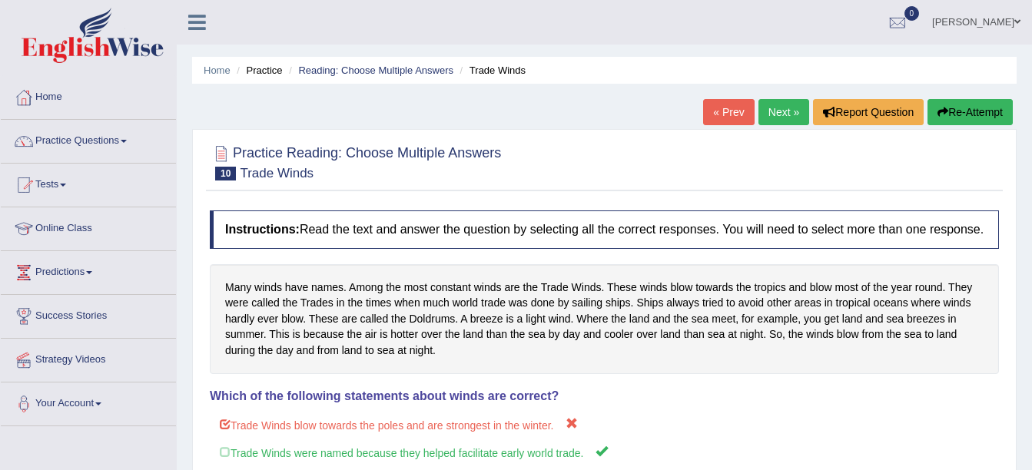
click at [795, 109] on link "Next »" at bounding box center [783, 112] width 51 height 26
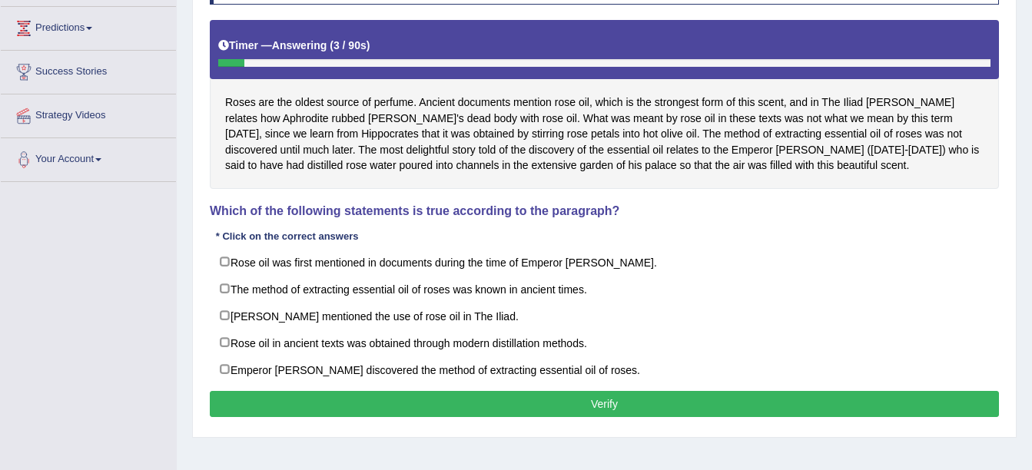
scroll to position [214, 0]
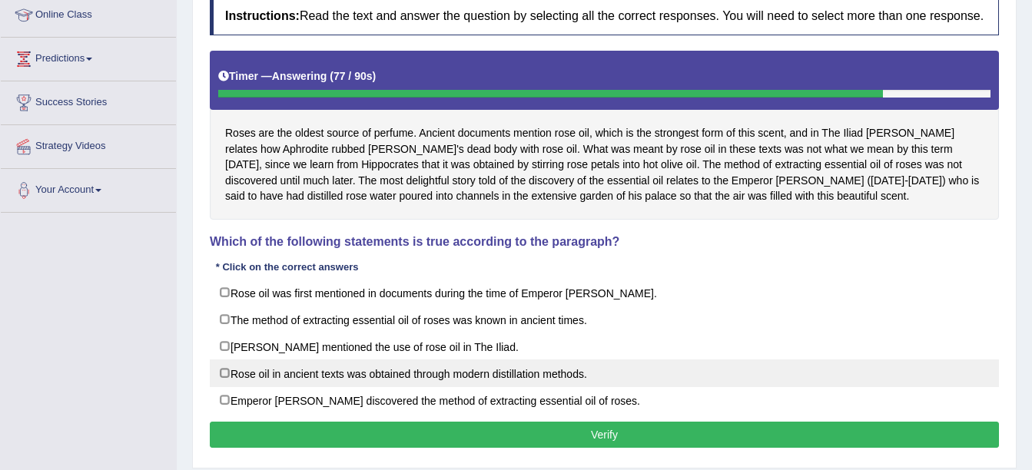
click at [638, 372] on label "Rose oil in ancient texts was obtained through modern distillation methods." at bounding box center [604, 374] width 789 height 28
checkbox input "true"
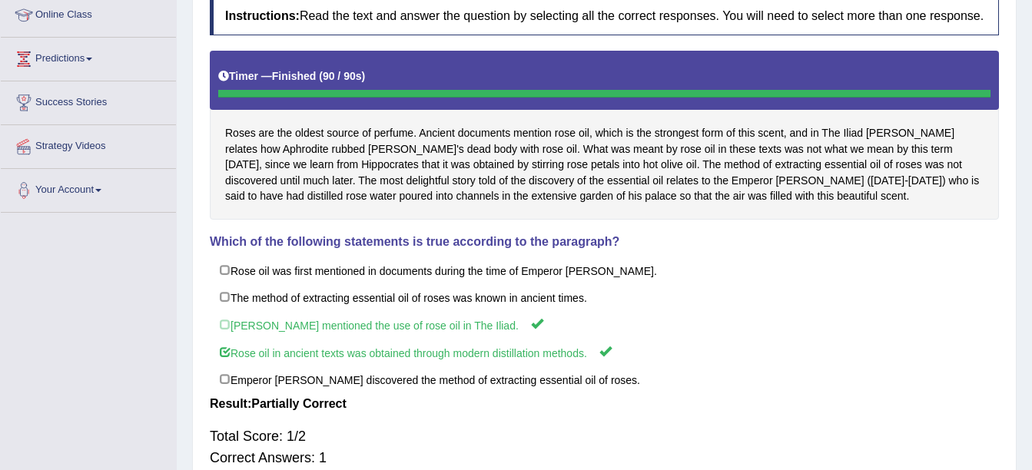
scroll to position [0, 0]
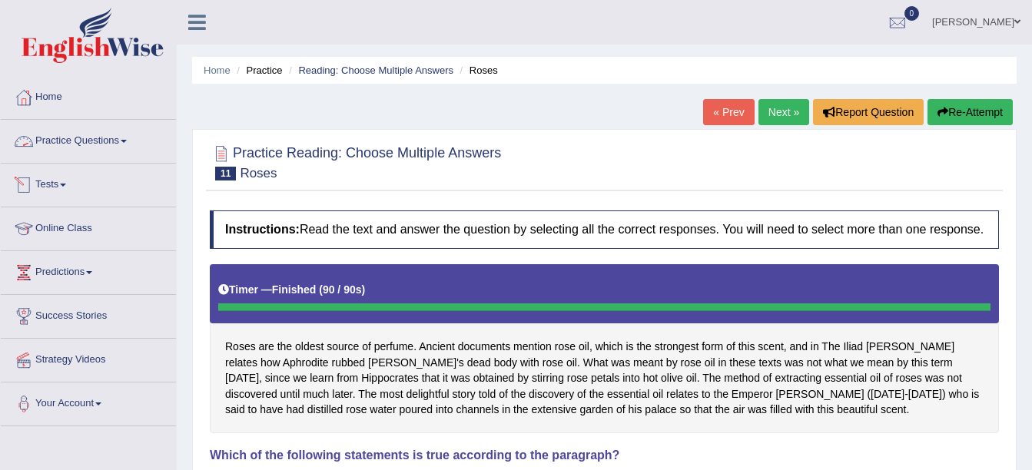
click at [106, 136] on link "Practice Questions" at bounding box center [88, 139] width 175 height 38
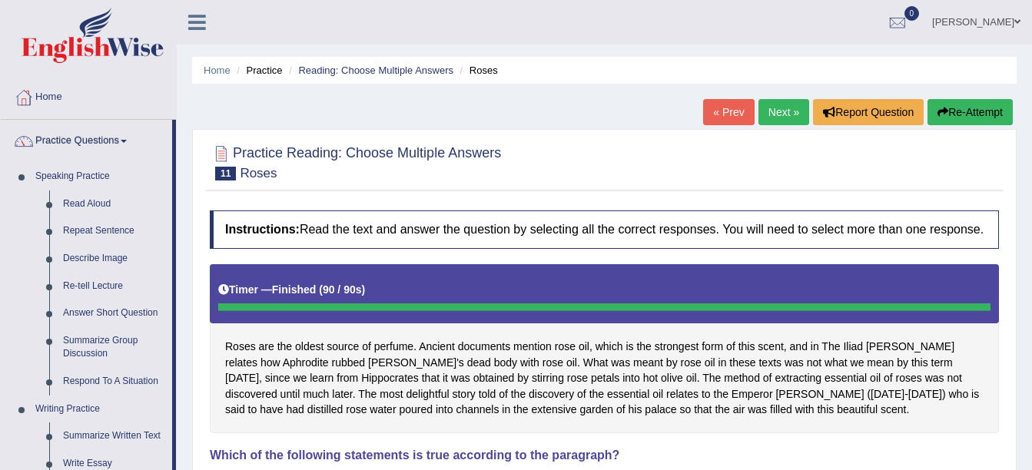
scroll to position [411, 0]
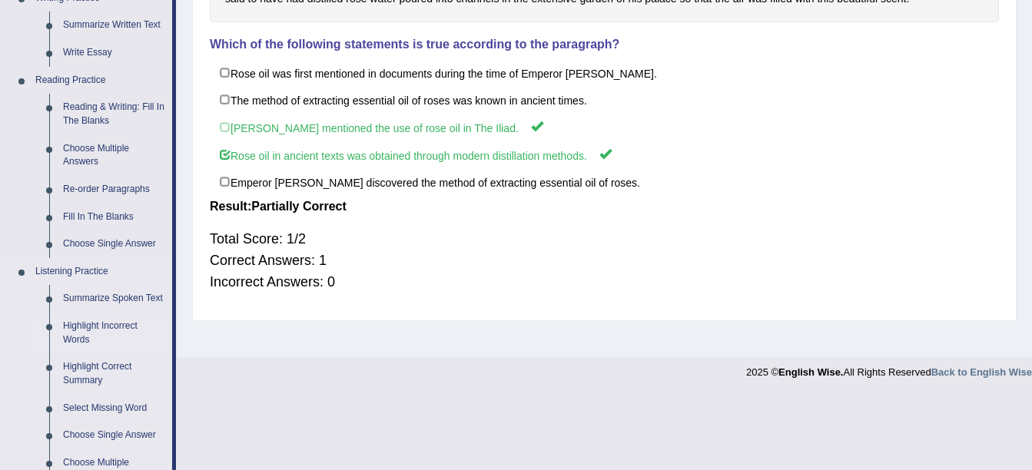
click at [110, 321] on link "Highlight Incorrect Words" at bounding box center [114, 333] width 116 height 41
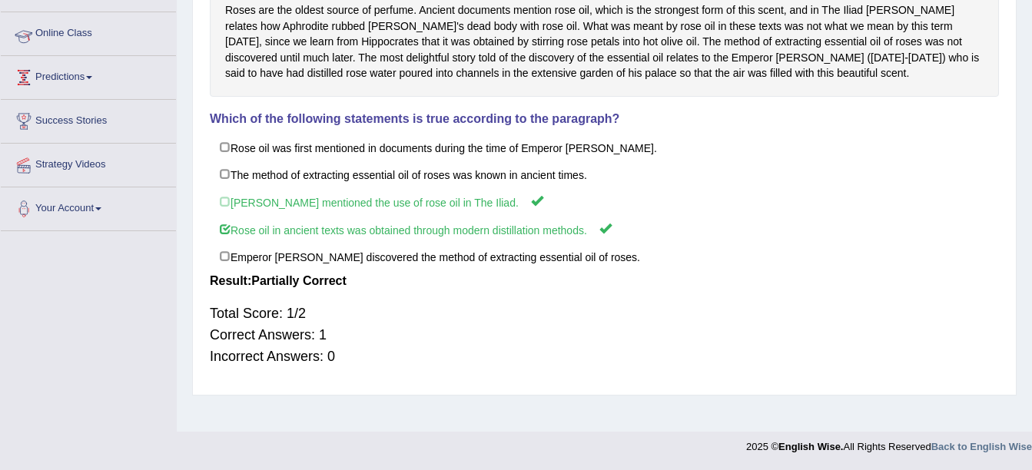
scroll to position [272, 0]
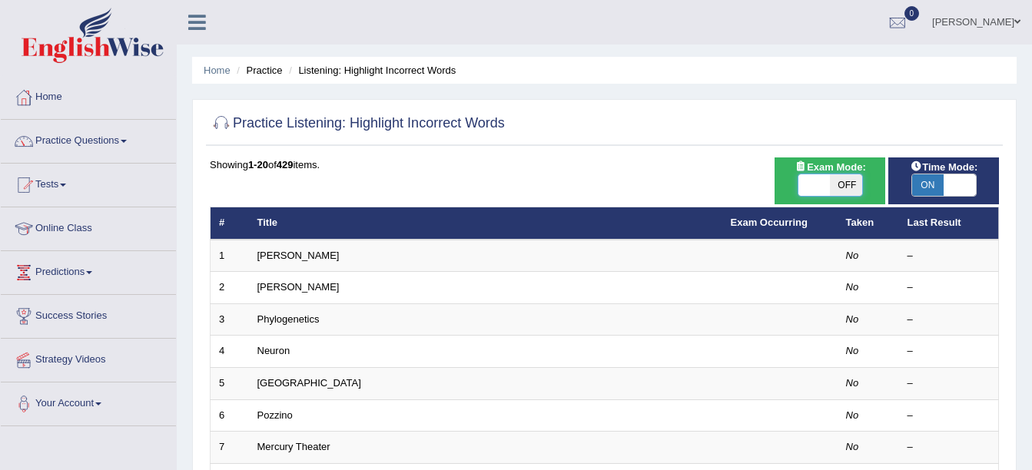
click at [814, 193] on span at bounding box center [814, 185] width 32 height 22
click at [843, 188] on span "OFF" at bounding box center [846, 185] width 32 height 22
checkbox input "true"
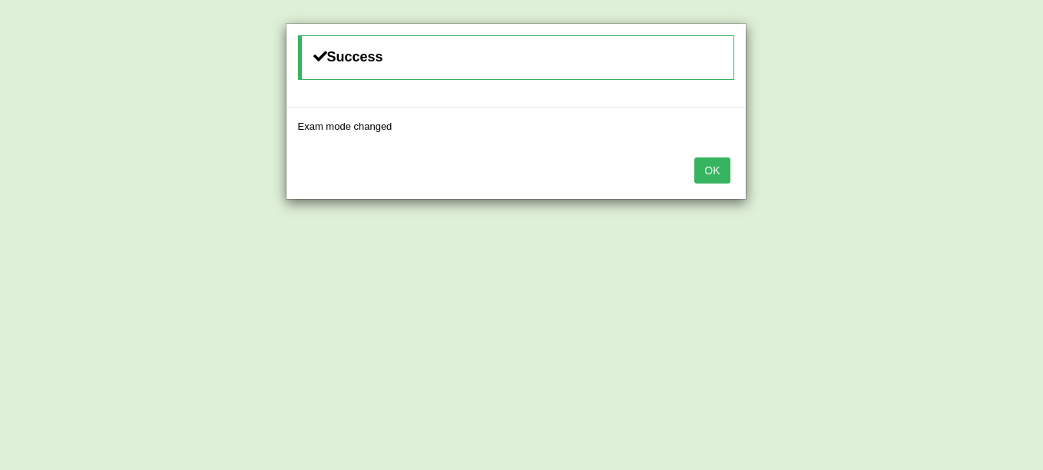
click at [719, 160] on button "OK" at bounding box center [711, 170] width 35 height 26
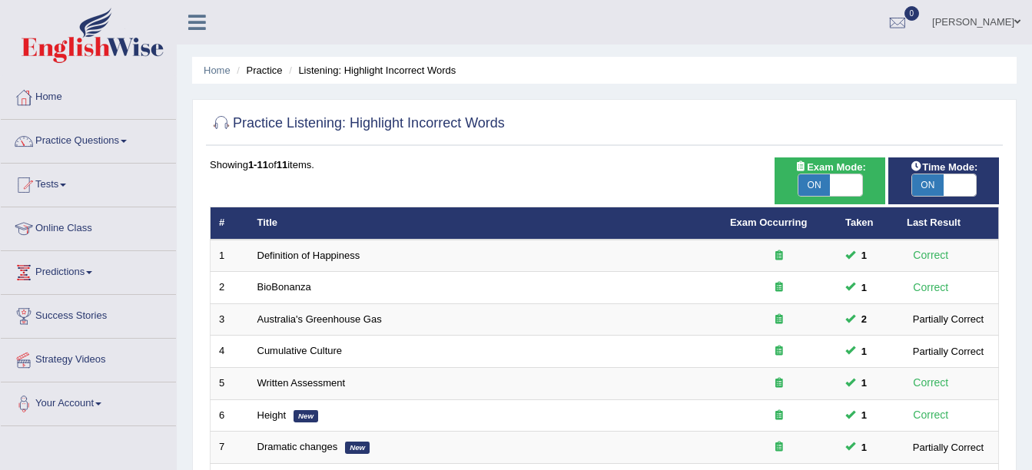
click at [844, 174] on span at bounding box center [846, 185] width 32 height 22
checkbox input "false"
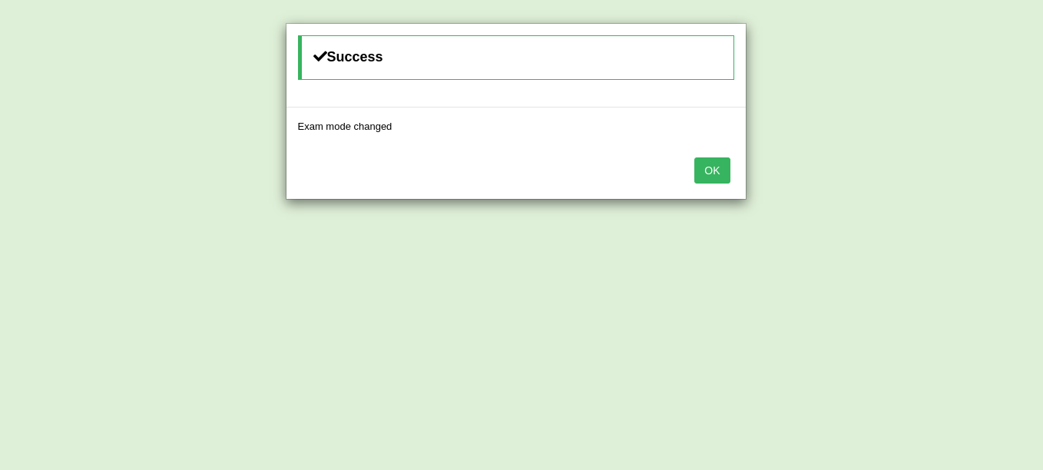
click at [711, 167] on button "OK" at bounding box center [711, 170] width 35 height 26
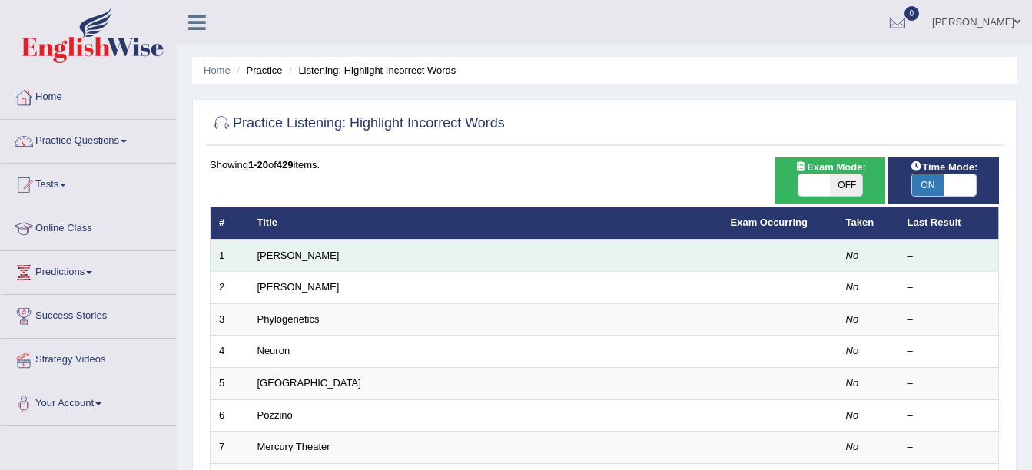
click at [676, 252] on td "[PERSON_NAME]" at bounding box center [485, 256] width 473 height 32
click at [259, 252] on link "[PERSON_NAME]" at bounding box center [298, 256] width 82 height 12
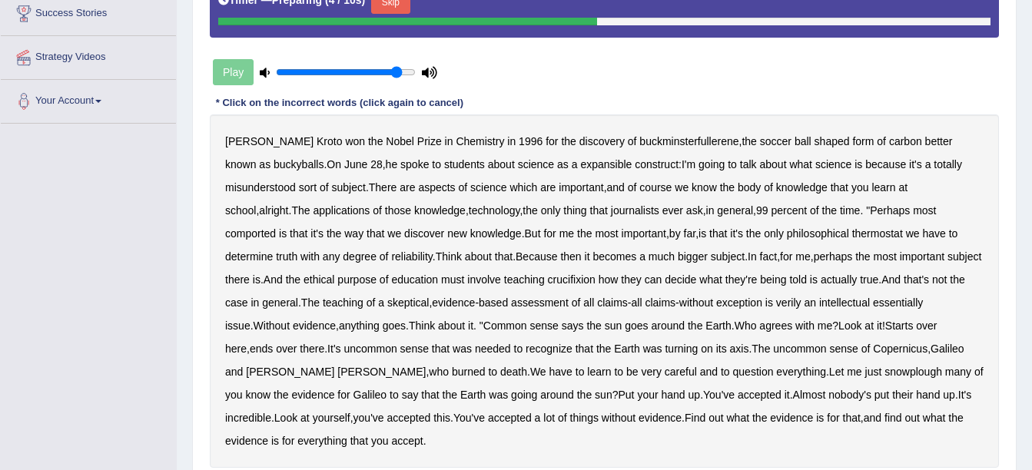
scroll to position [317, 0]
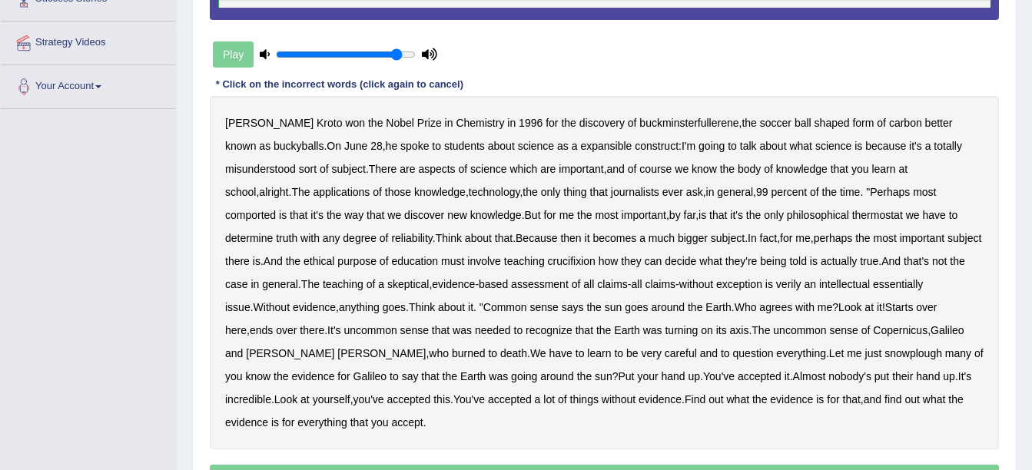
click at [237, 58] on div "Play" at bounding box center [325, 54] width 230 height 38
click at [580, 144] on b "expansible" at bounding box center [605, 146] width 51 height 12
click at [276, 209] on b "comported" at bounding box center [250, 215] width 51 height 12
click at [852, 215] on b "thermostat" at bounding box center [877, 215] width 51 height 12
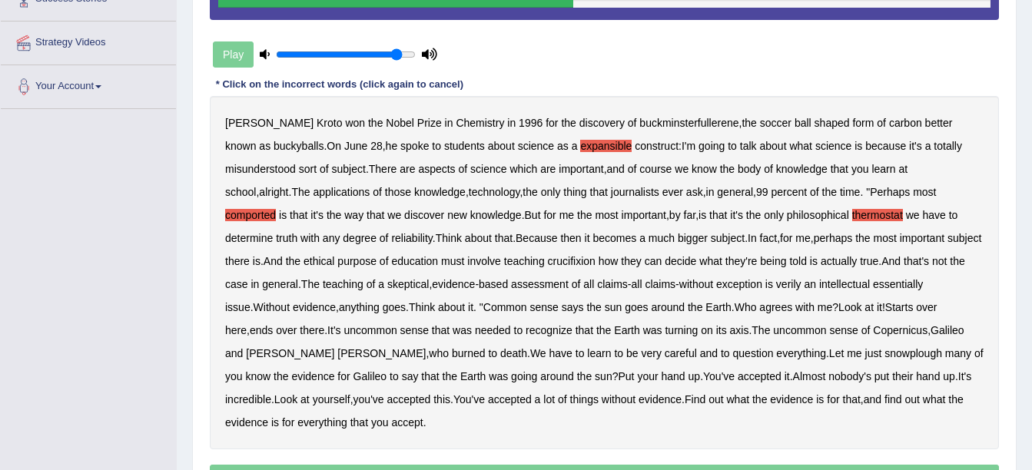
click at [548, 260] on b "crucifixion" at bounding box center [572, 261] width 48 height 12
click at [776, 285] on b "verily" at bounding box center [788, 284] width 25 height 12
click at [874, 286] on b "essentially" at bounding box center [898, 284] width 50 height 12
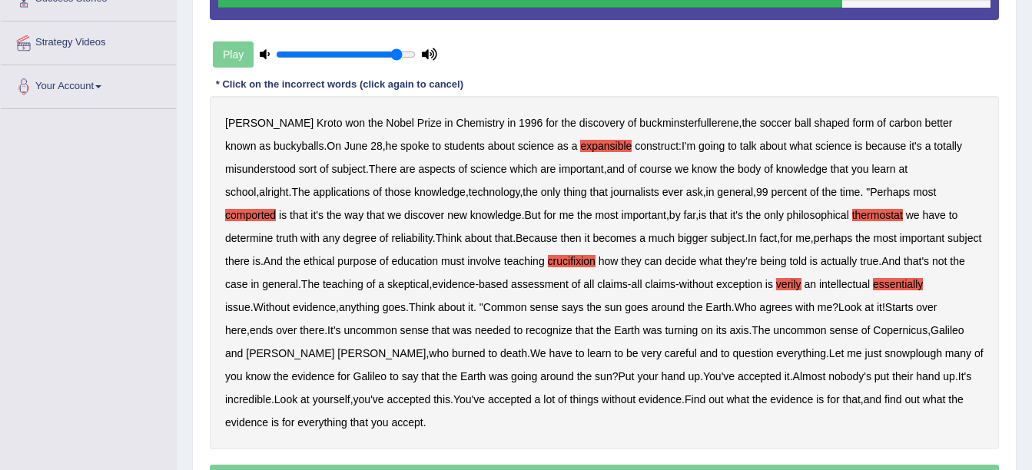
click at [884, 352] on b "snowplough" at bounding box center [913, 353] width 58 height 12
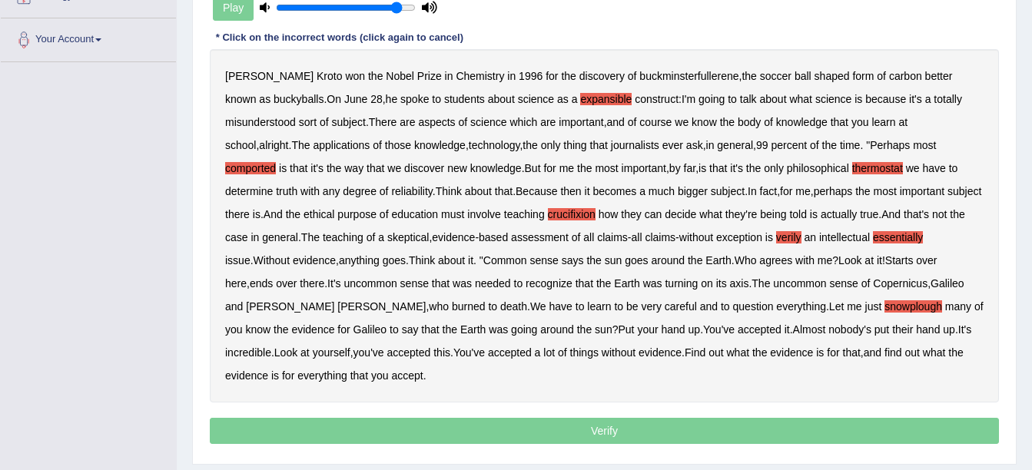
scroll to position [379, 0]
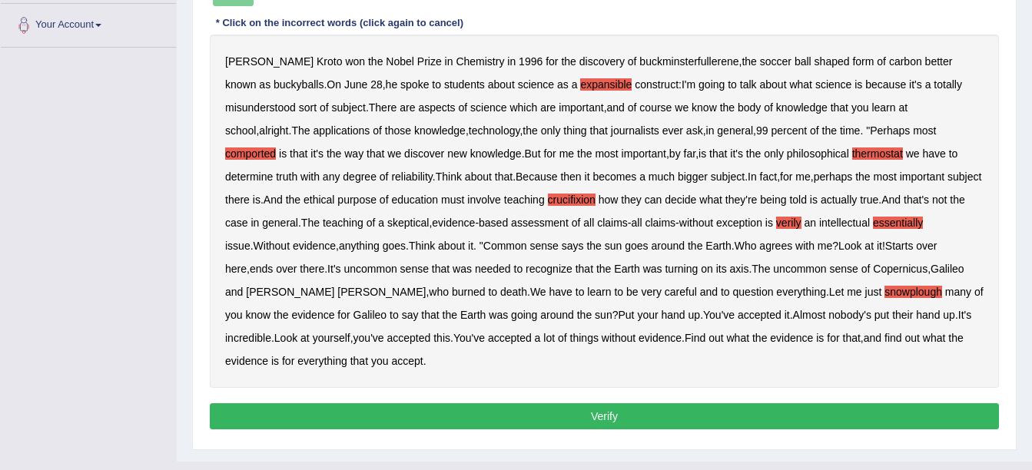
click at [689, 407] on button "Verify" at bounding box center [604, 416] width 789 height 26
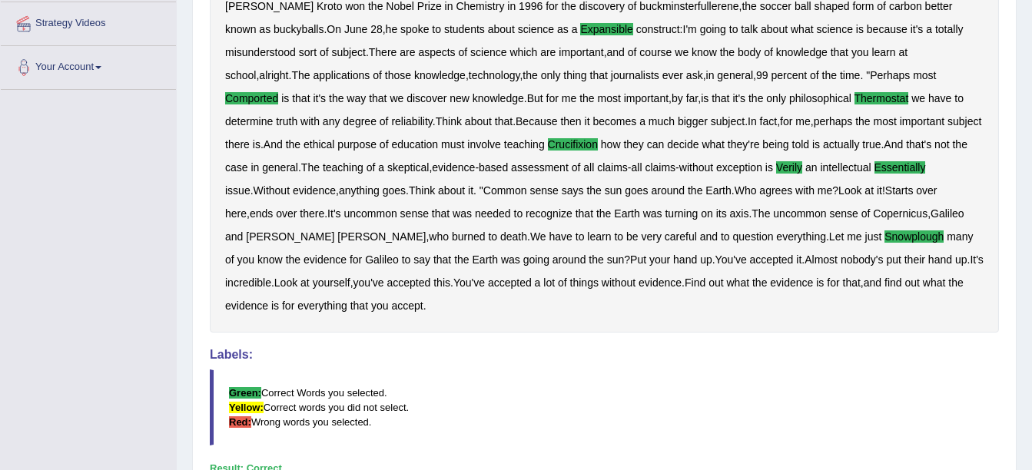
scroll to position [0, 0]
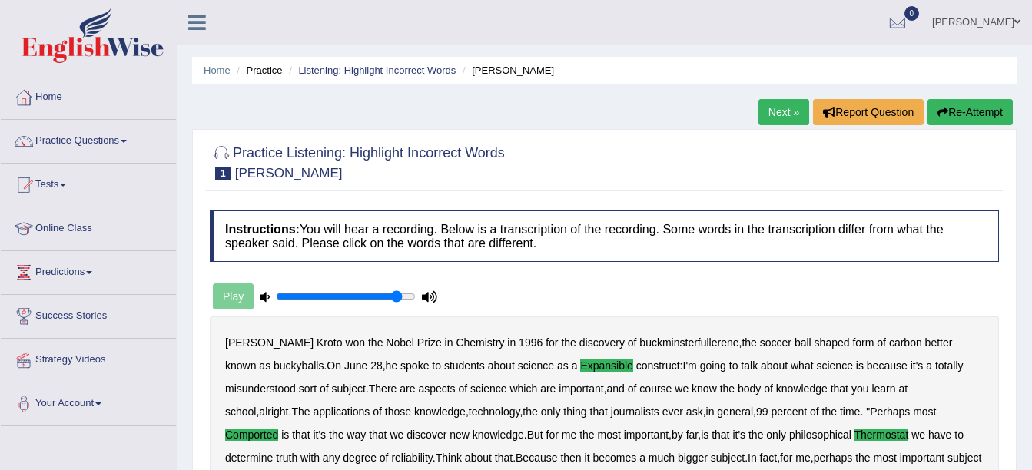
click at [775, 104] on link "Next »" at bounding box center [783, 112] width 51 height 26
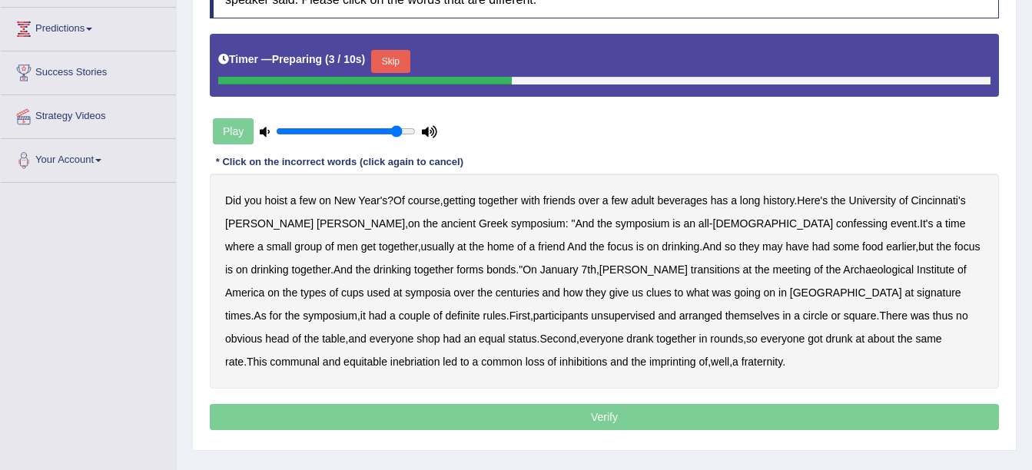
scroll to position [246, 0]
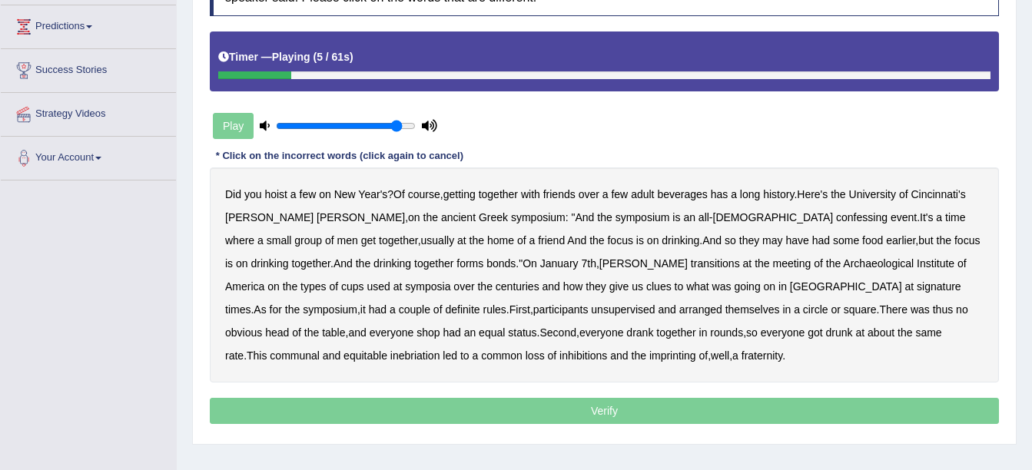
click at [677, 194] on b "beverages" at bounding box center [682, 194] width 50 height 12
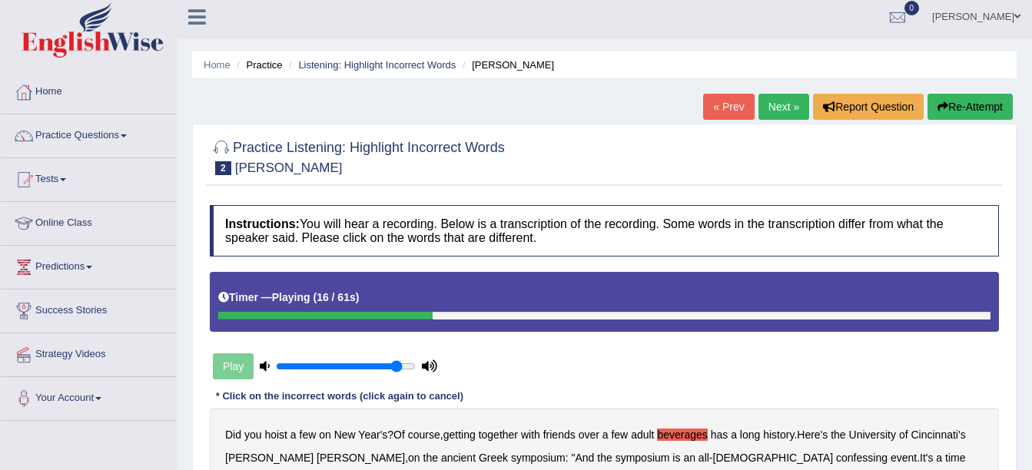
scroll to position [0, 0]
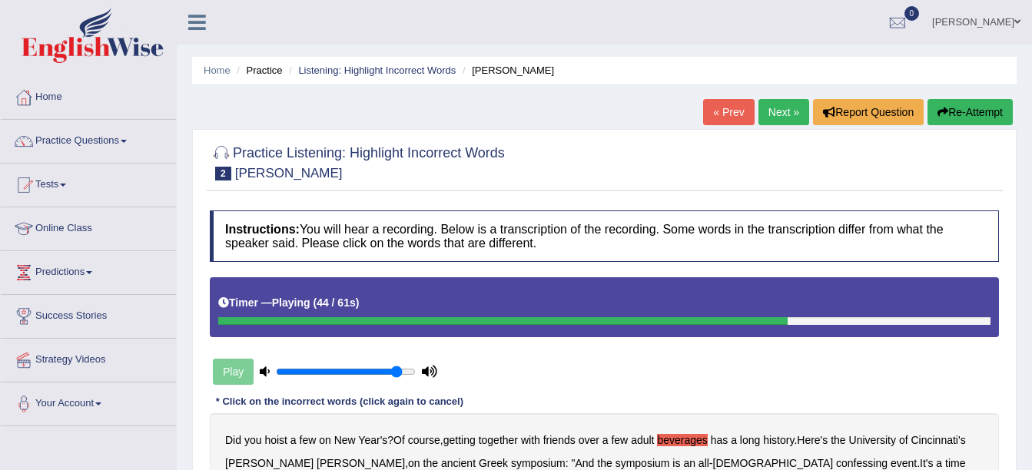
click at [988, 100] on button "Re-Attempt" at bounding box center [969, 112] width 85 height 26
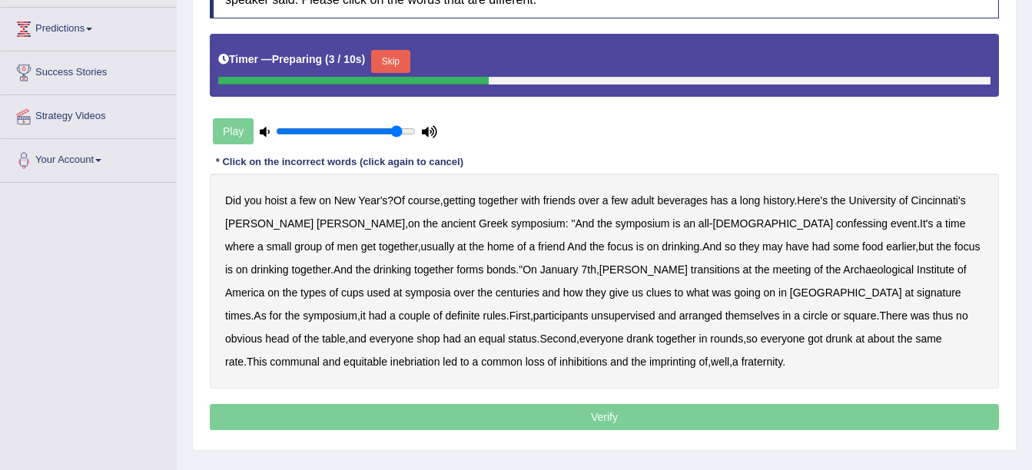
scroll to position [246, 0]
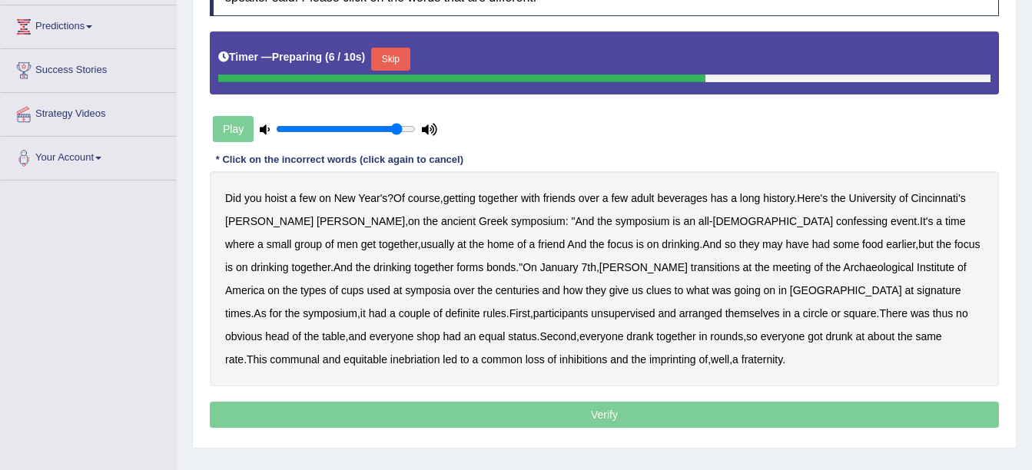
click at [397, 53] on button "Skip" at bounding box center [390, 59] width 38 height 23
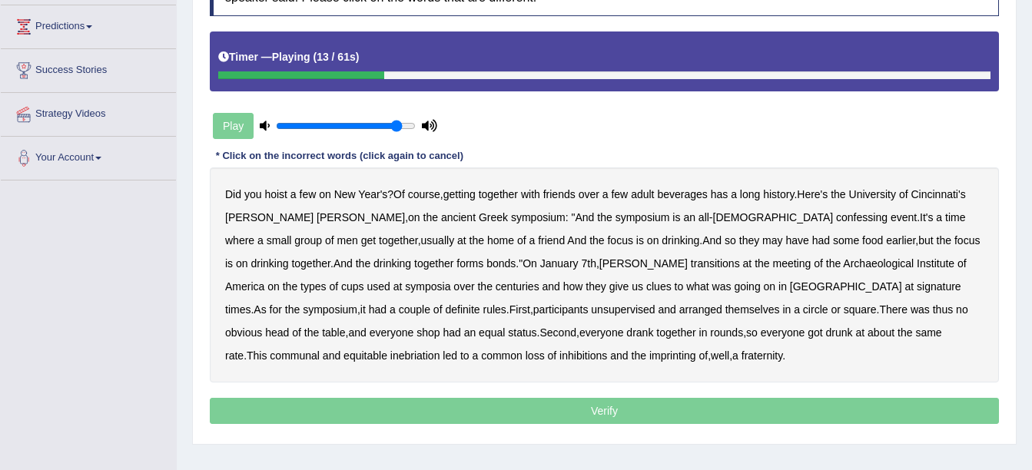
click at [836, 214] on b "confessing" at bounding box center [861, 217] width 51 height 12
click at [691, 262] on b "transitions" at bounding box center [715, 263] width 49 height 12
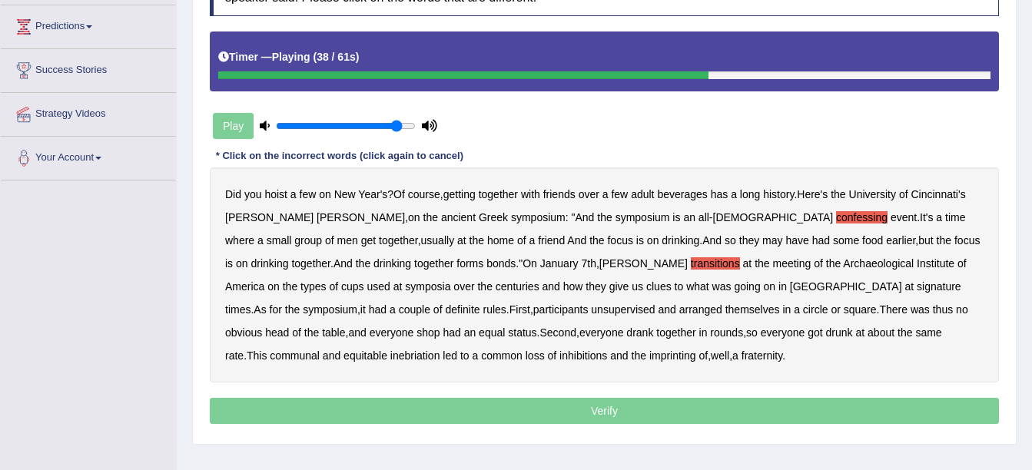
click at [916, 293] on b "signature" at bounding box center [938, 286] width 45 height 12
click at [591, 307] on b "unsupervised" at bounding box center [623, 309] width 64 height 12
click at [863, 302] on div "Did you hoist a few on New Year's ? Of course , getting together with friends o…" at bounding box center [604, 274] width 789 height 215
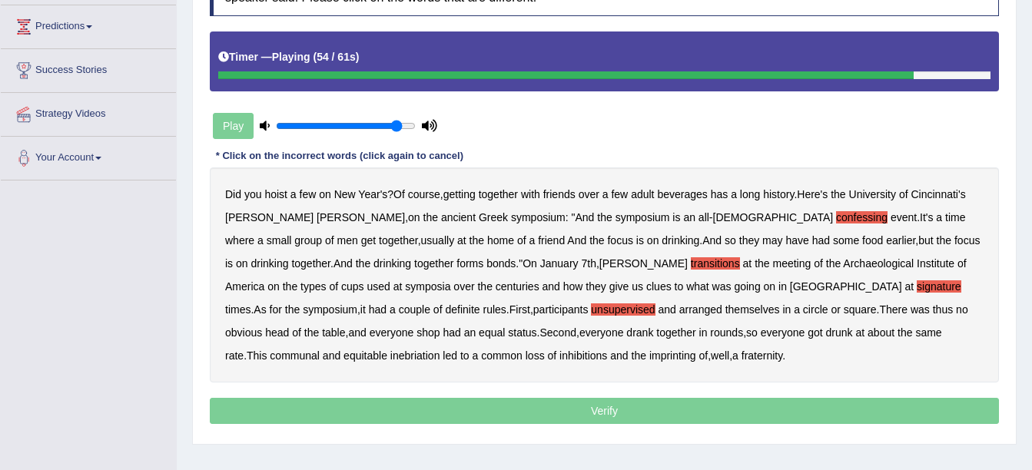
click at [439, 326] on b "shop" at bounding box center [427, 332] width 23 height 12
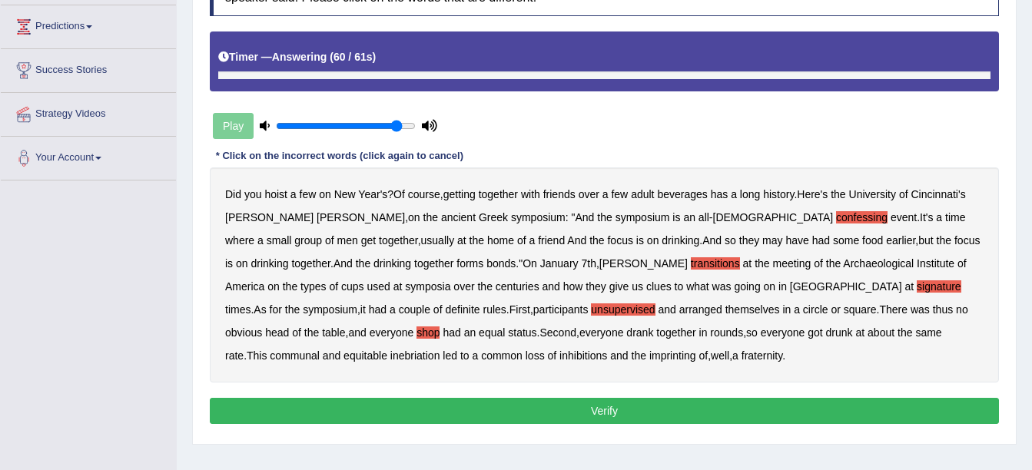
click at [649, 360] on b "imprinting" at bounding box center [672, 356] width 47 height 12
click at [596, 409] on button "Verify" at bounding box center [604, 411] width 789 height 26
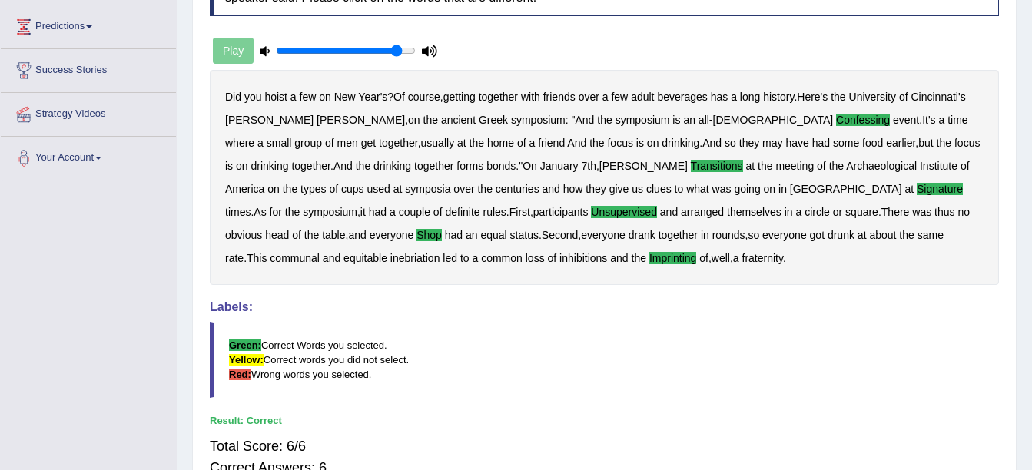
scroll to position [0, 0]
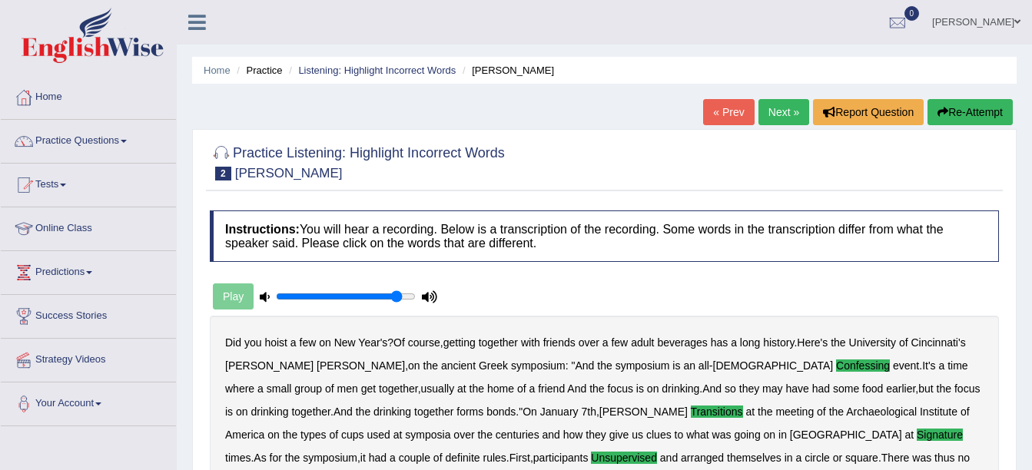
click at [778, 123] on link "Next »" at bounding box center [783, 112] width 51 height 26
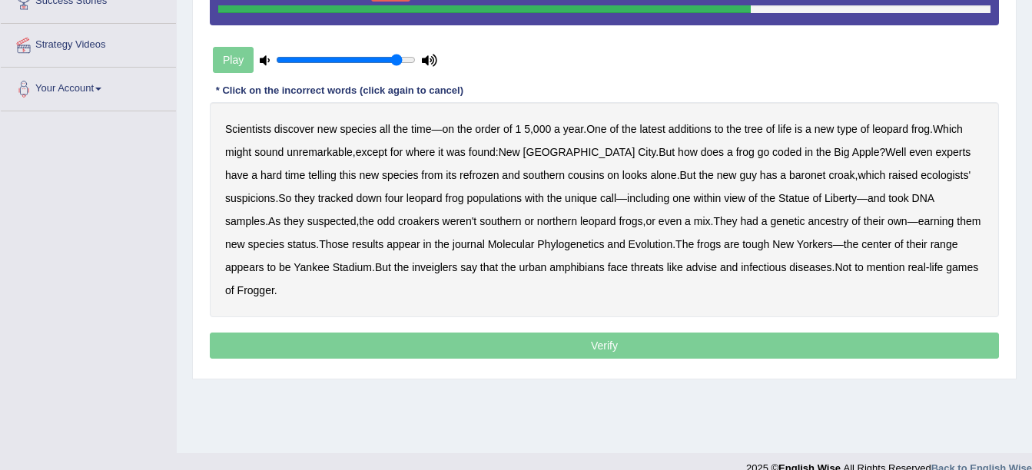
scroll to position [306, 0]
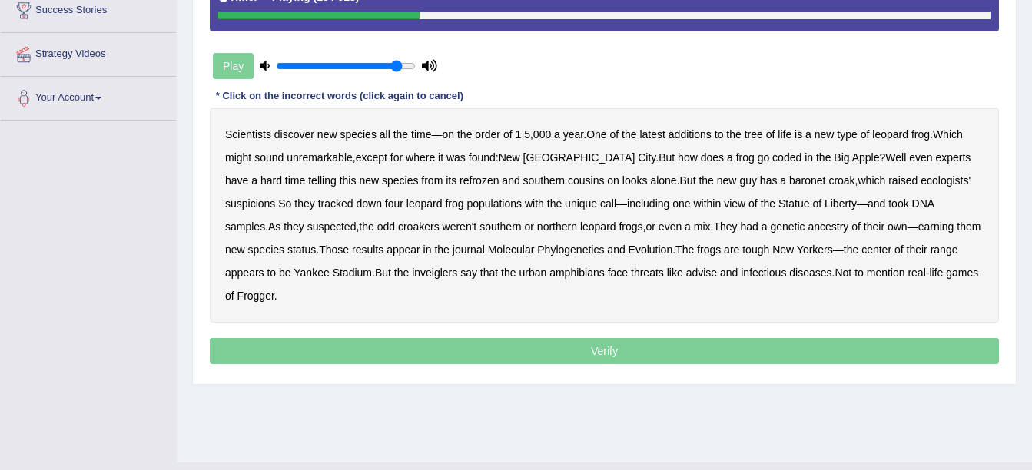
click at [772, 161] on b "coded" at bounding box center [786, 157] width 29 height 12
click at [459, 180] on b "refrozen" at bounding box center [478, 180] width 39 height 12
click at [789, 174] on b "baronet" at bounding box center [807, 180] width 36 height 12
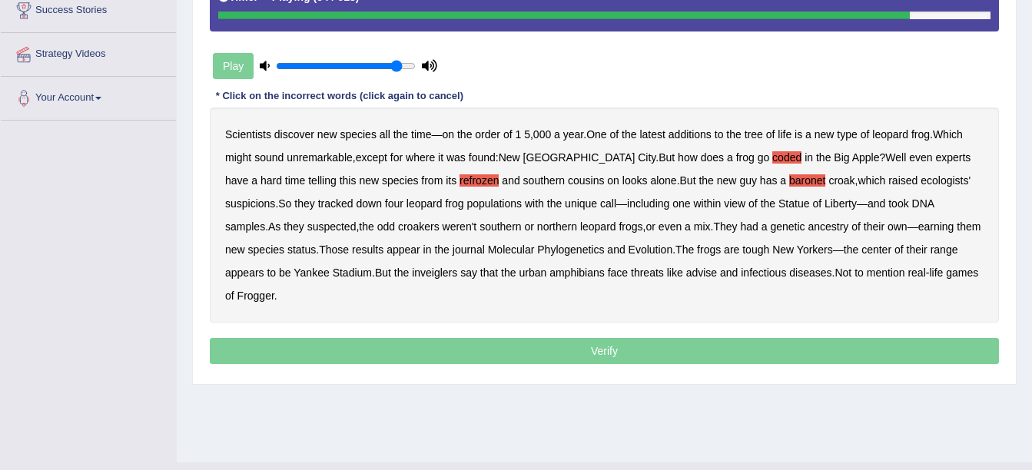
click at [412, 274] on b "inveiglers" at bounding box center [434, 273] width 45 height 12
click at [686, 276] on b "advise" at bounding box center [701, 273] width 31 height 12
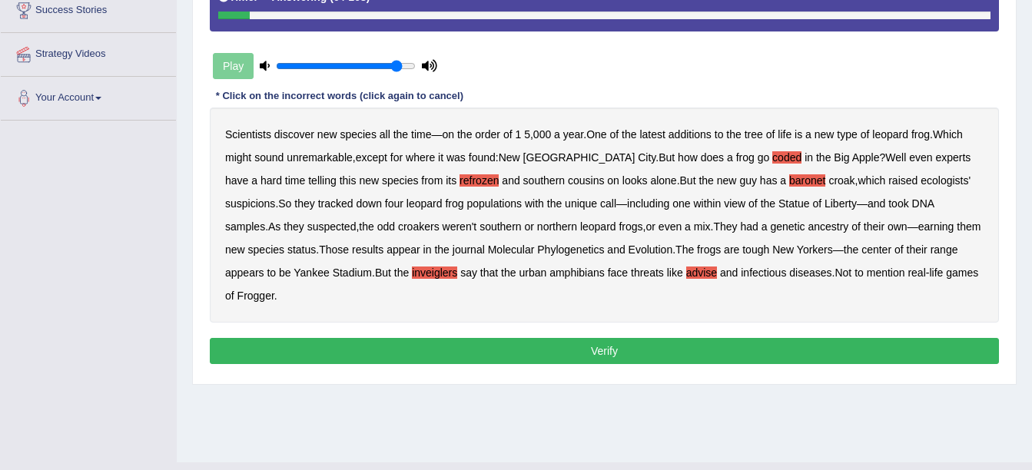
click at [709, 338] on button "Verify" at bounding box center [604, 351] width 789 height 26
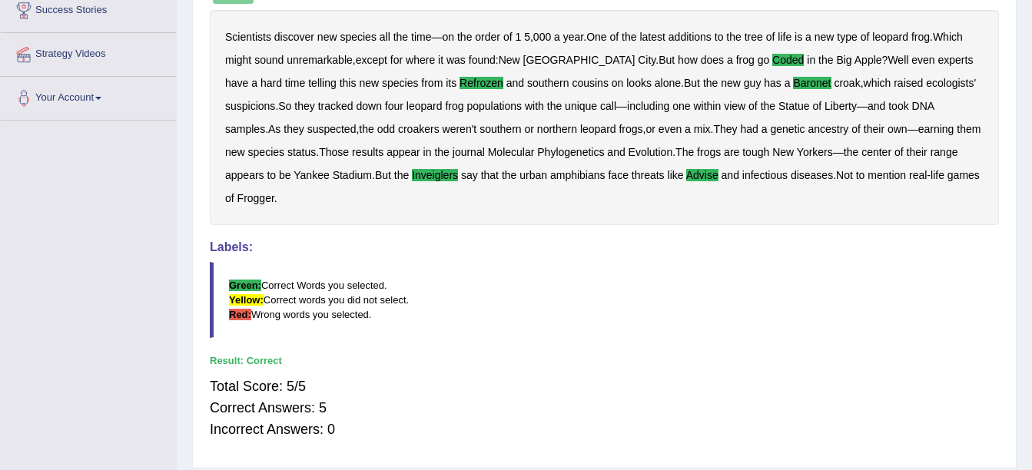
scroll to position [0, 0]
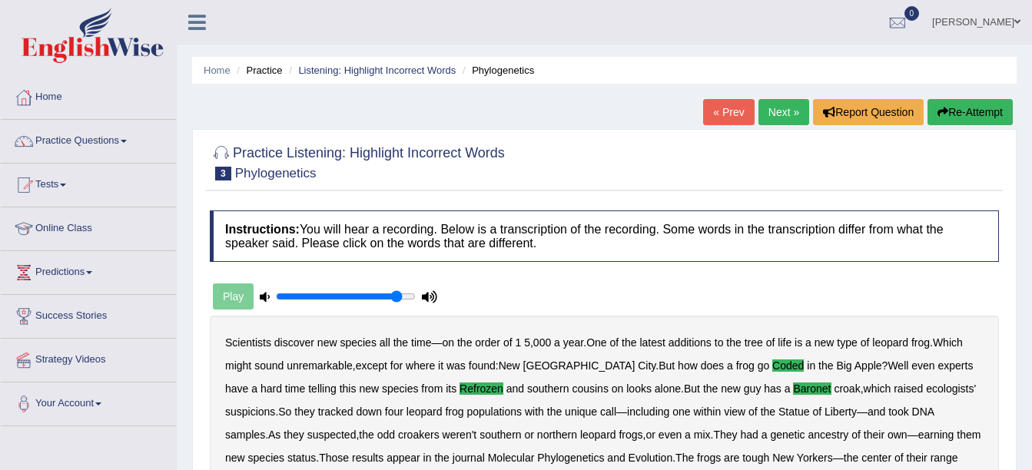
click at [796, 118] on link "Next »" at bounding box center [783, 112] width 51 height 26
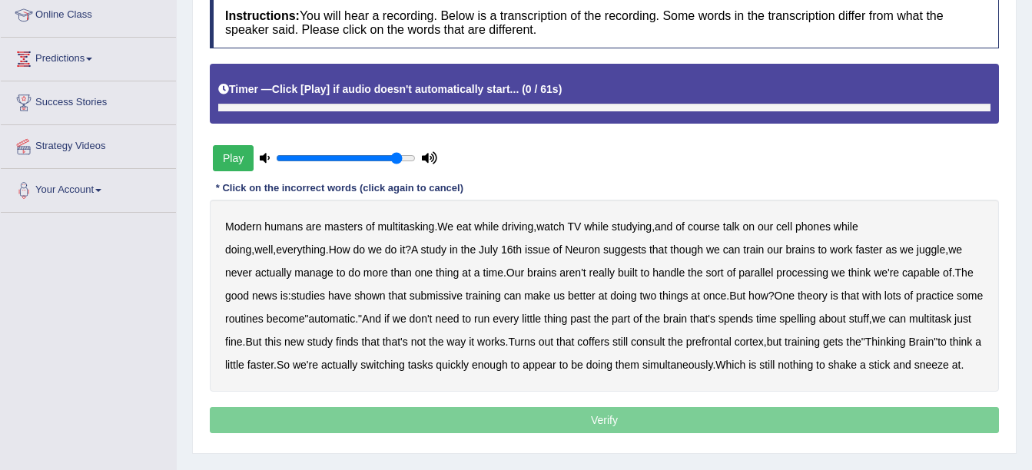
scroll to position [215, 0]
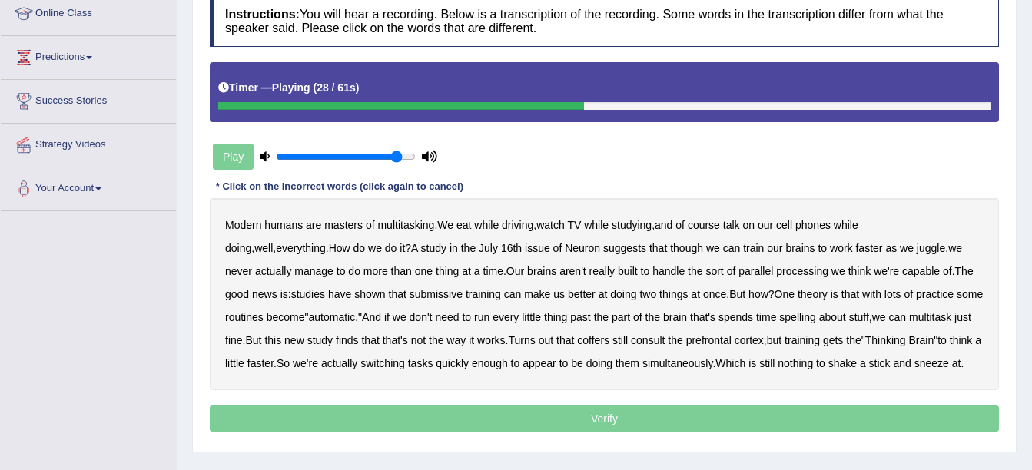
click at [409, 294] on b "submissive" at bounding box center [435, 294] width 53 height 12
click at [779, 318] on b "spelling" at bounding box center [797, 317] width 36 height 12
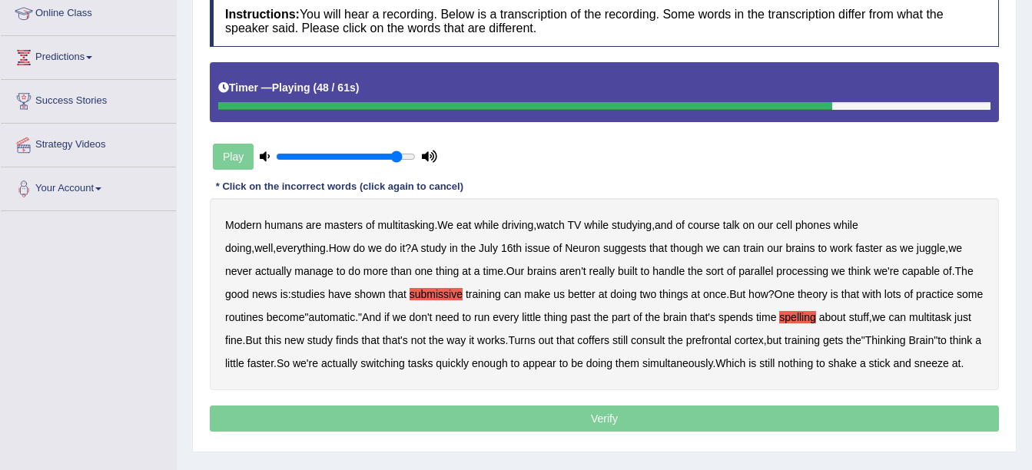
click at [577, 340] on b "coffers" at bounding box center [593, 340] width 32 height 12
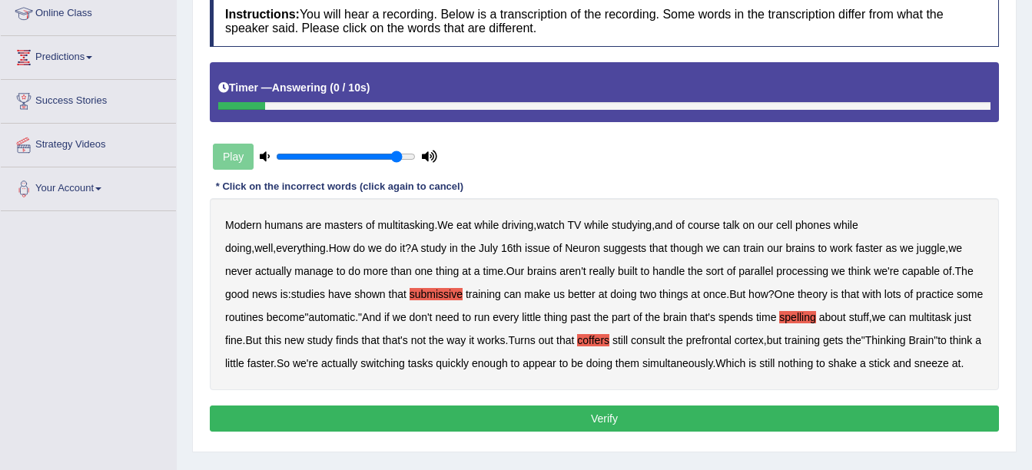
click at [764, 423] on button "Verify" at bounding box center [604, 419] width 789 height 26
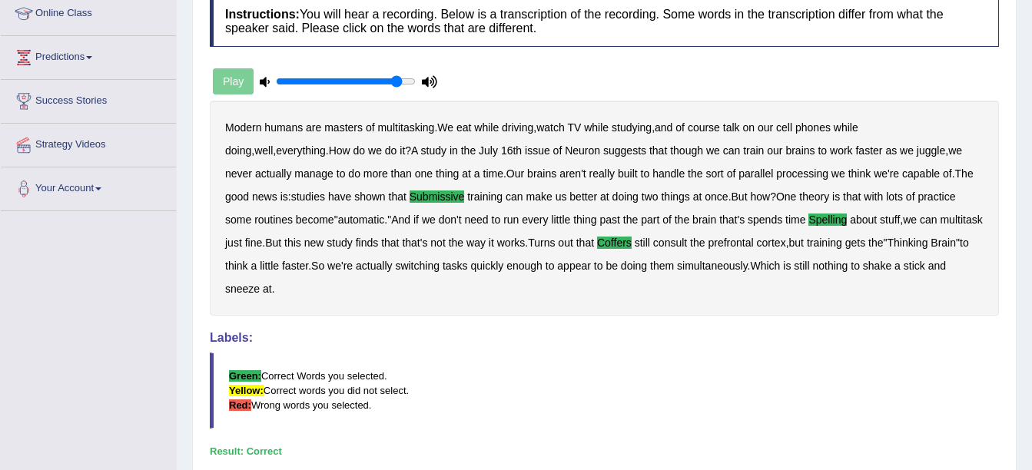
scroll to position [0, 0]
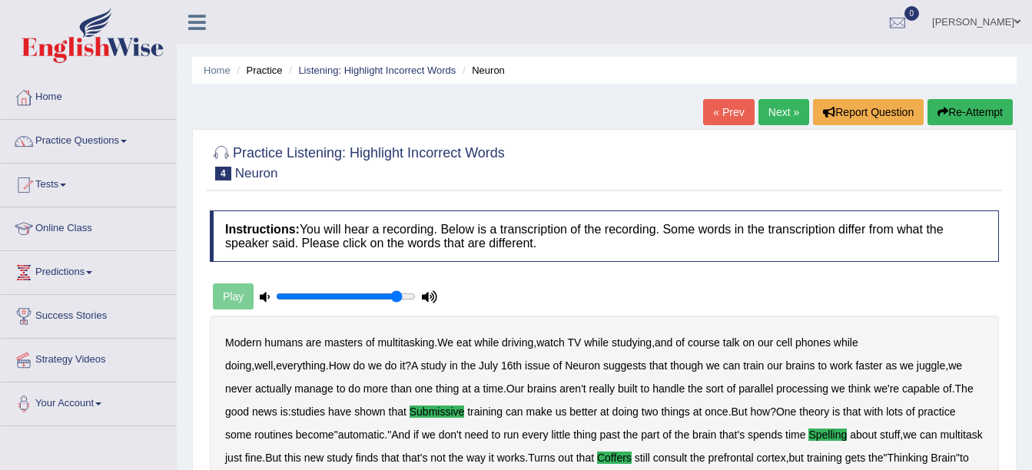
click at [773, 121] on link "Next »" at bounding box center [783, 112] width 51 height 26
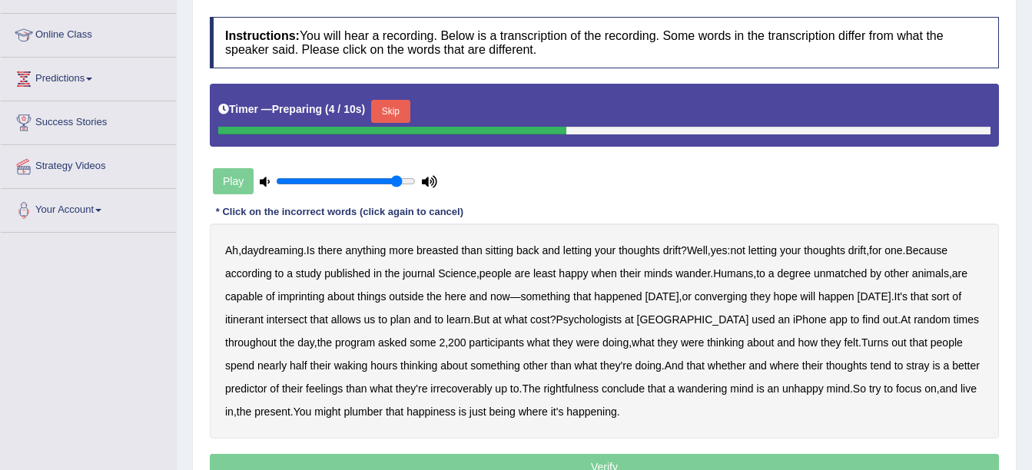
scroll to position [215, 0]
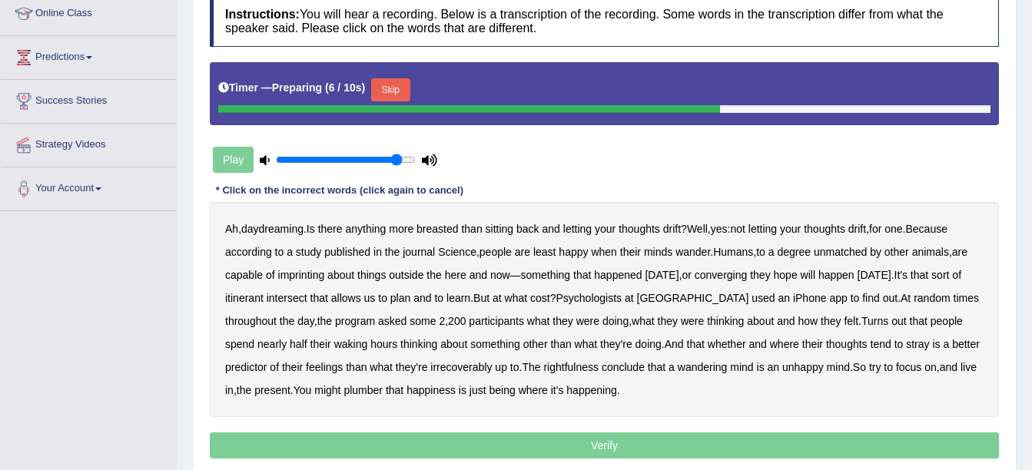
click at [392, 85] on button "Skip" at bounding box center [390, 89] width 38 height 23
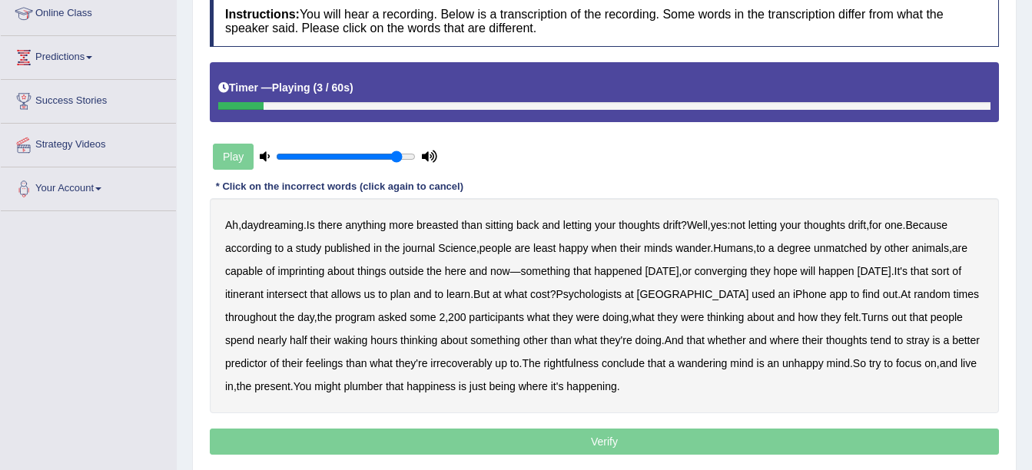
click at [446, 223] on b "breasted" at bounding box center [436, 225] width 41 height 12
click at [303, 272] on b "imprinting" at bounding box center [301, 271] width 47 height 12
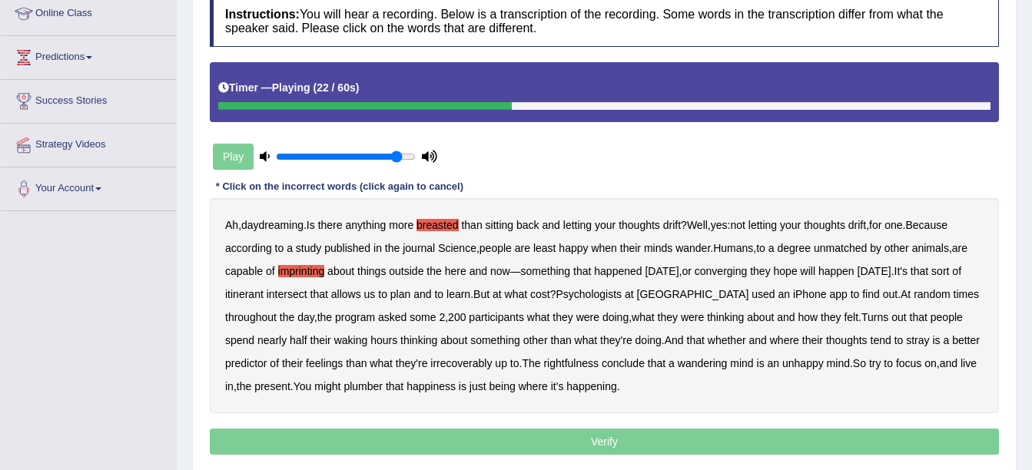
click at [714, 265] on b "converging" at bounding box center [720, 271] width 53 height 12
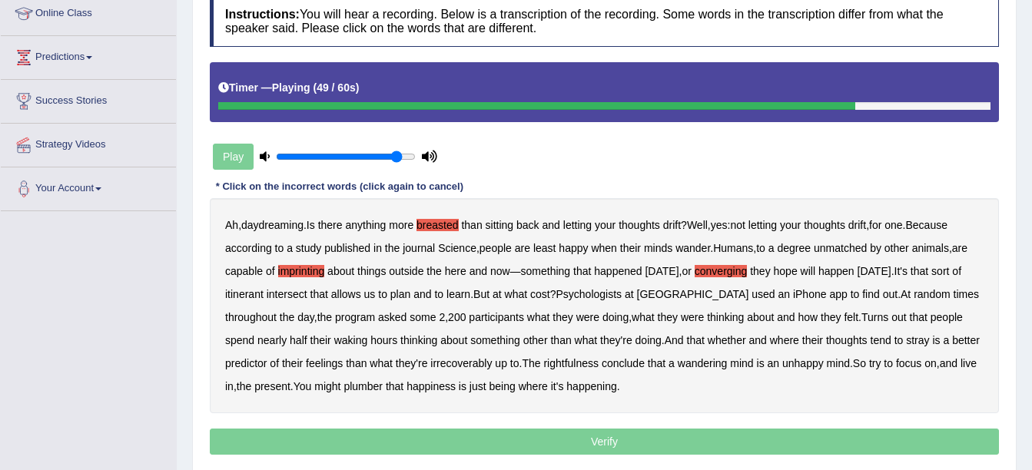
click at [430, 360] on b "irrecoverably" at bounding box center [460, 363] width 61 height 12
click at [543, 363] on b "rightfulness" at bounding box center [570, 363] width 55 height 12
click at [348, 383] on b "plumber" at bounding box center [362, 386] width 39 height 12
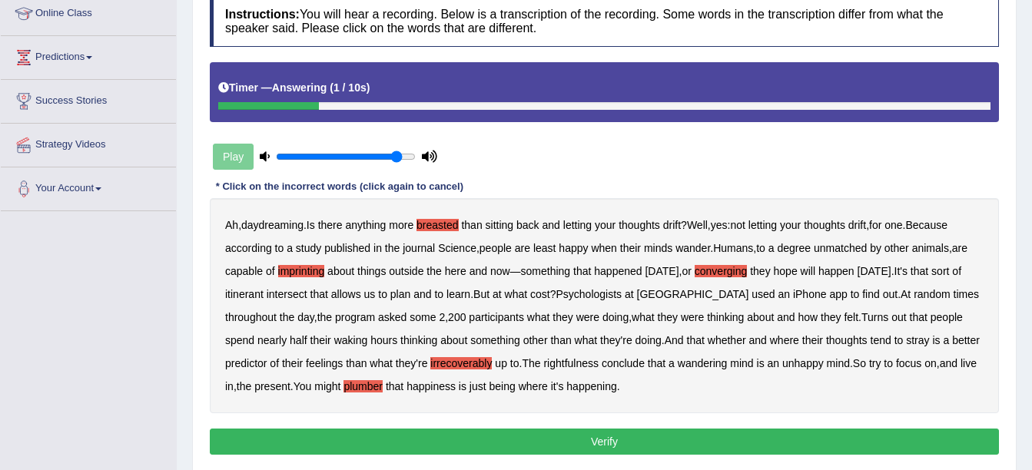
click at [532, 439] on button "Verify" at bounding box center [604, 442] width 789 height 26
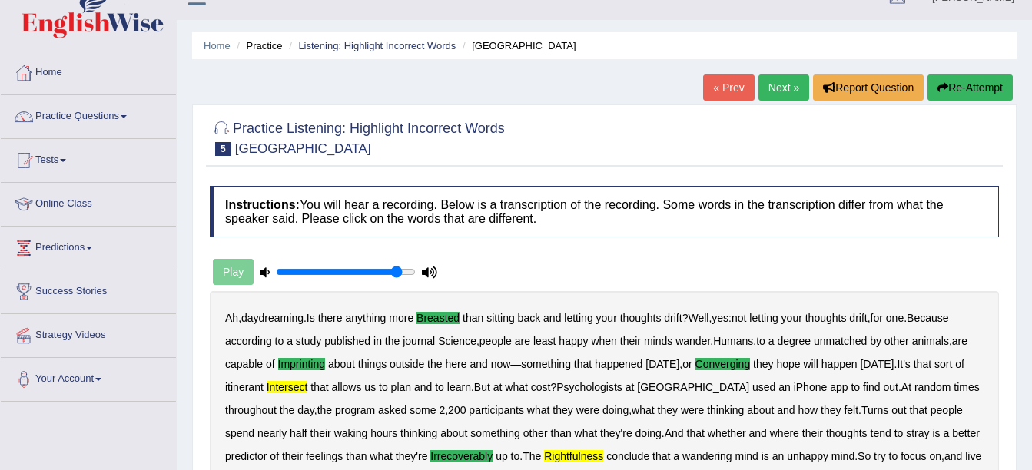
scroll to position [0, 0]
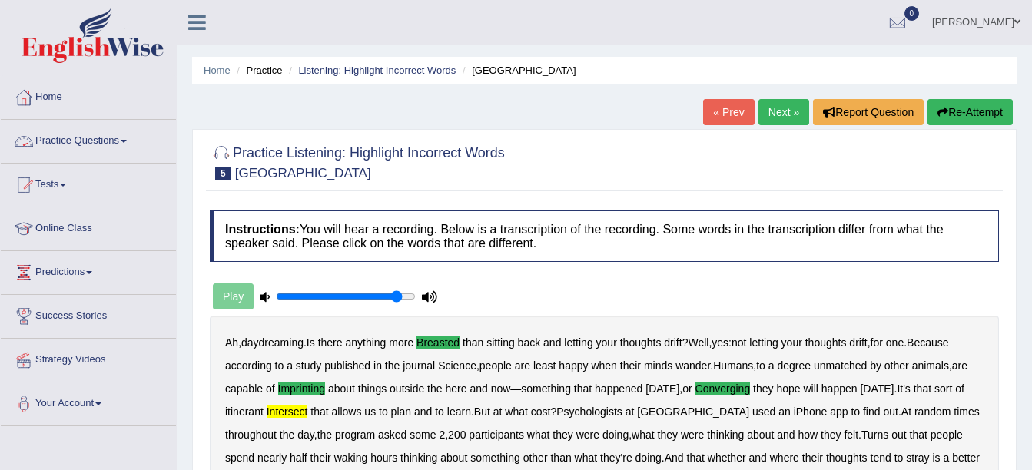
click at [85, 141] on link "Practice Questions" at bounding box center [88, 139] width 175 height 38
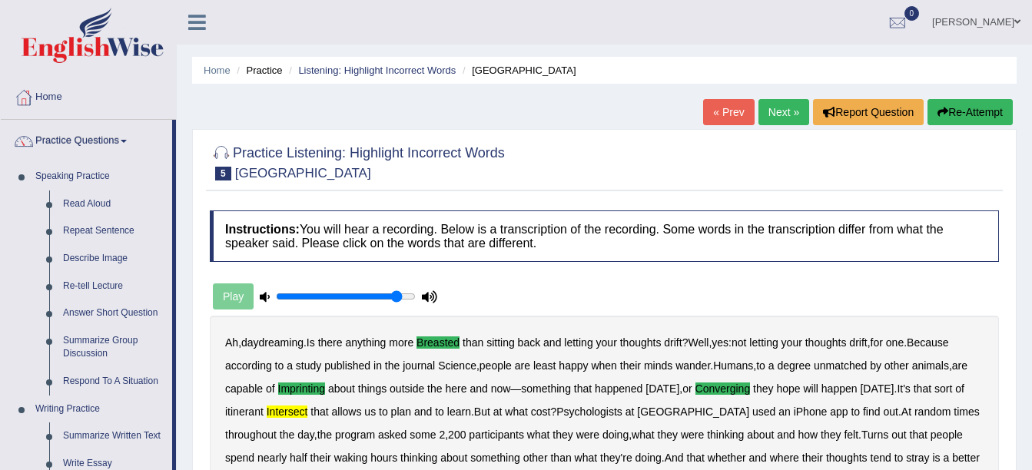
scroll to position [411, 0]
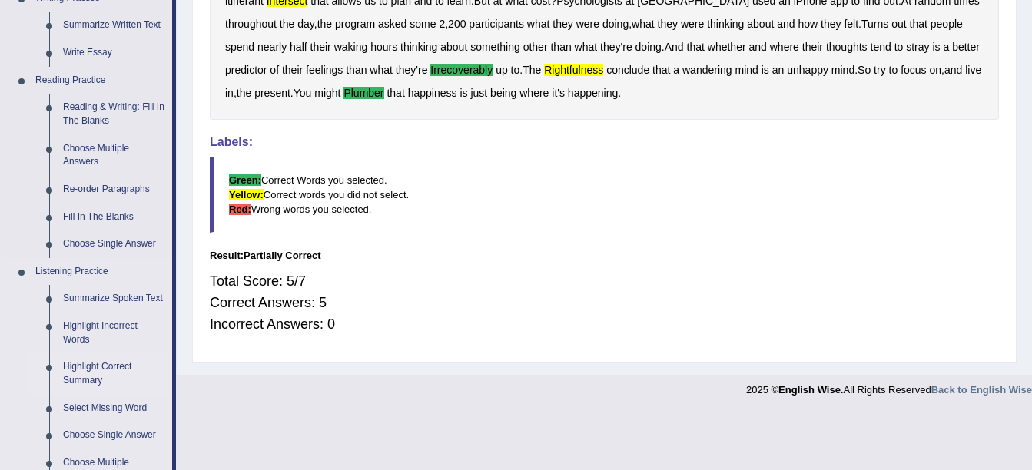
click at [132, 363] on link "Highlight Correct Summary" at bounding box center [114, 373] width 116 height 41
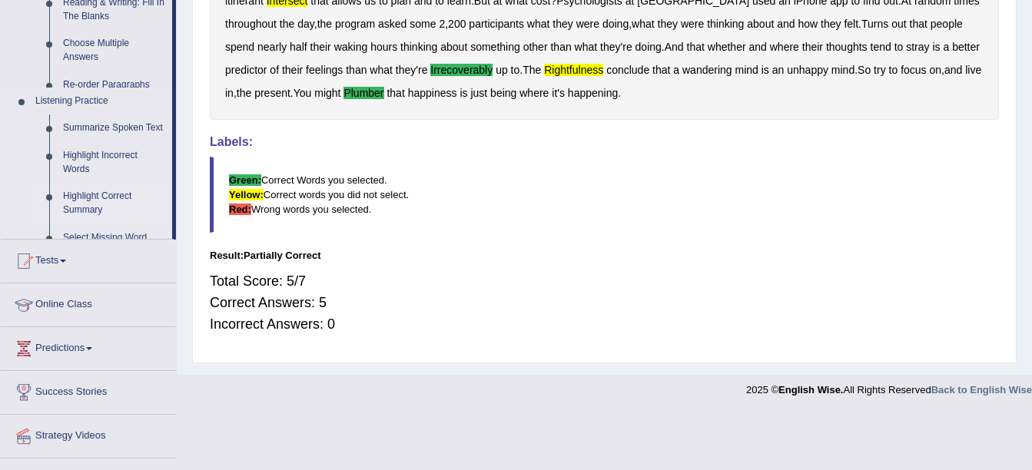
scroll to position [269, 0]
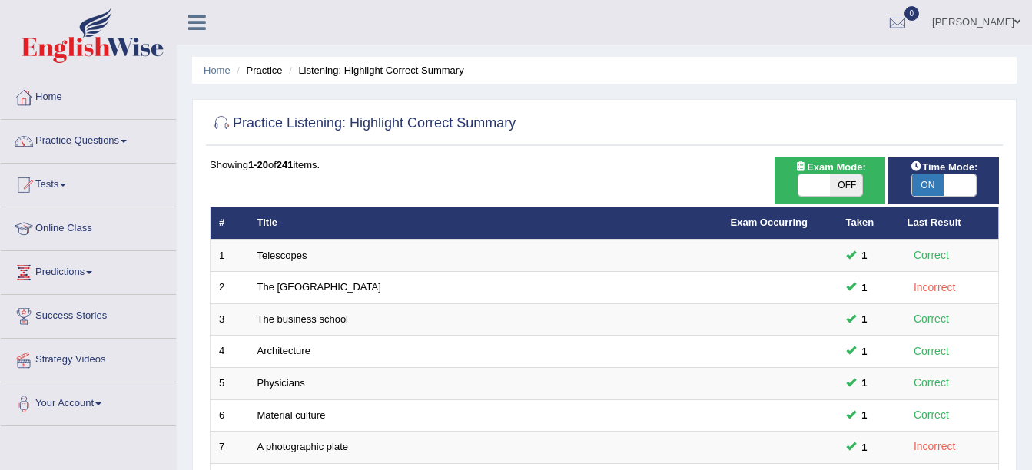
scroll to position [411, 0]
